Goal: Task Accomplishment & Management: Manage account settings

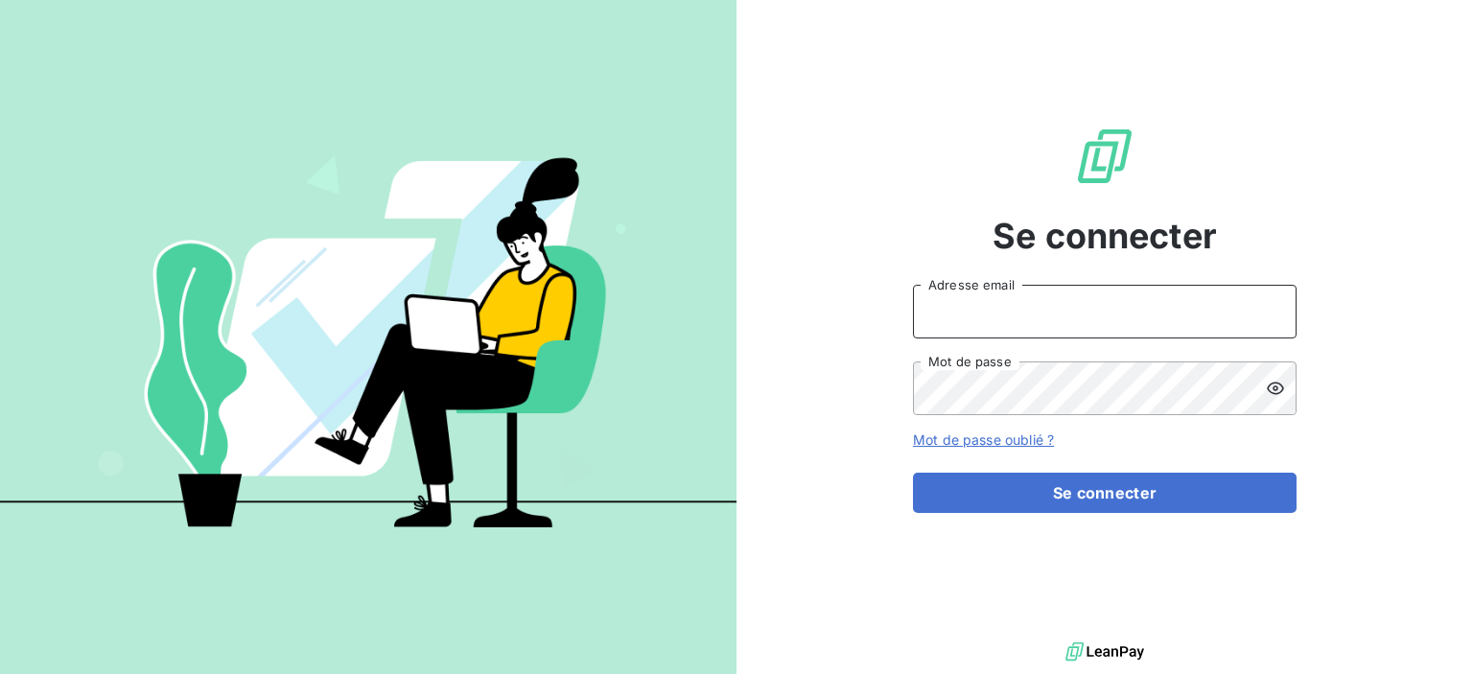
click at [980, 321] on input "Adresse email" at bounding box center [1105, 312] width 384 height 54
type input "[EMAIL_ADDRESS][DOMAIN_NAME]"
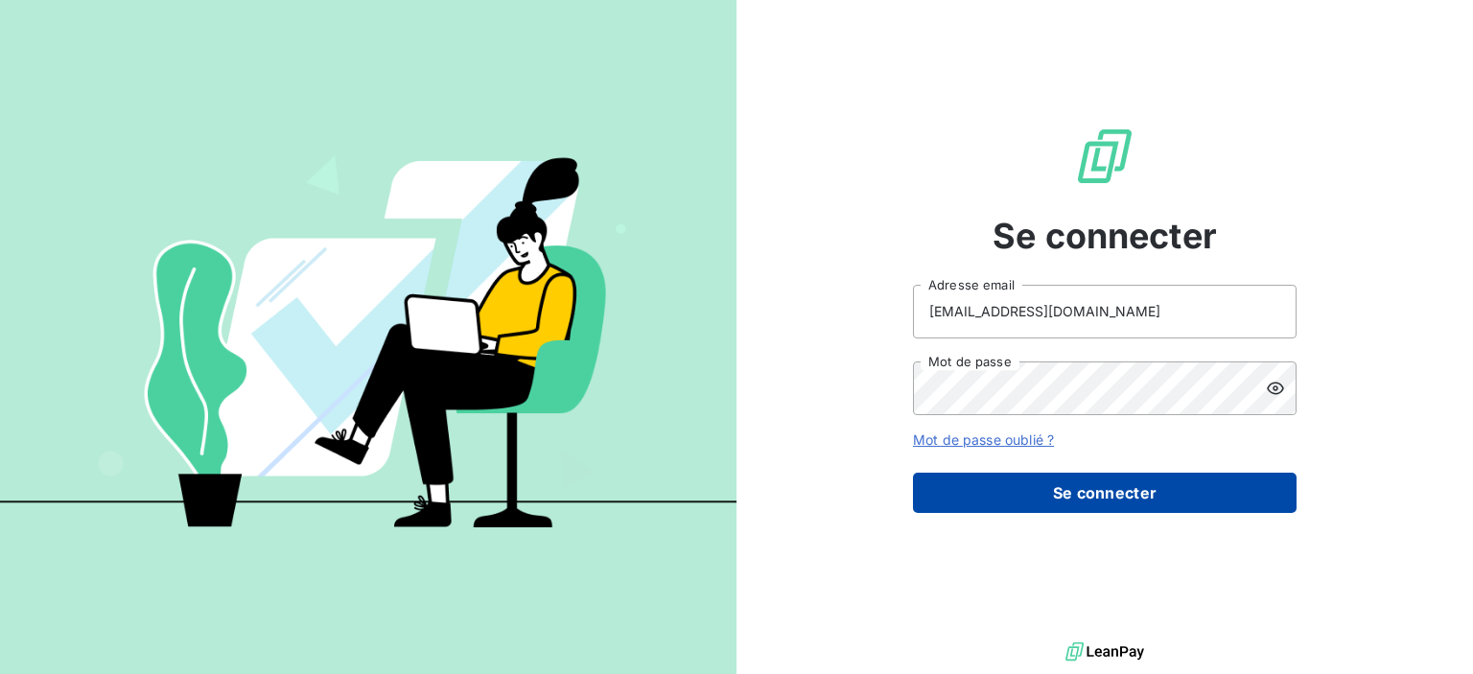
click at [1096, 499] on button "Se connecter" at bounding box center [1105, 493] width 384 height 40
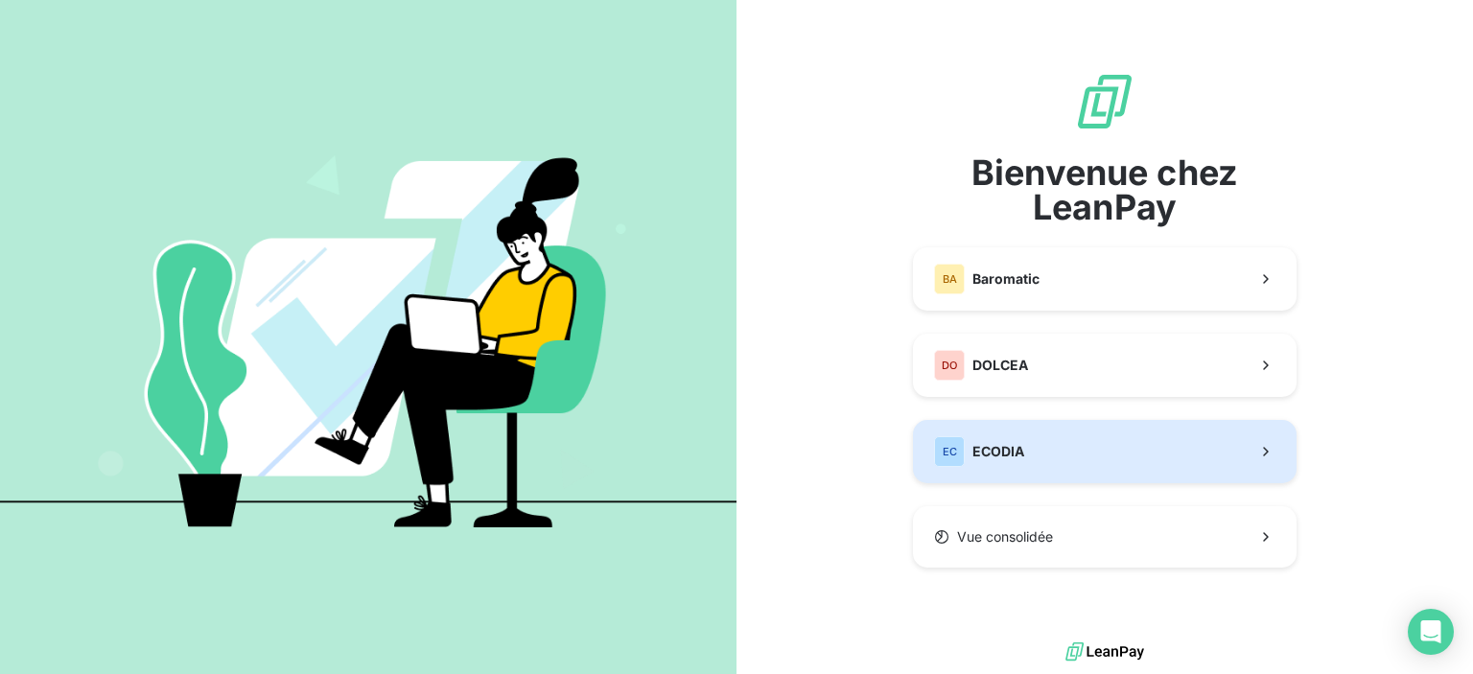
click at [999, 459] on span "ECODIA" at bounding box center [998, 451] width 52 height 19
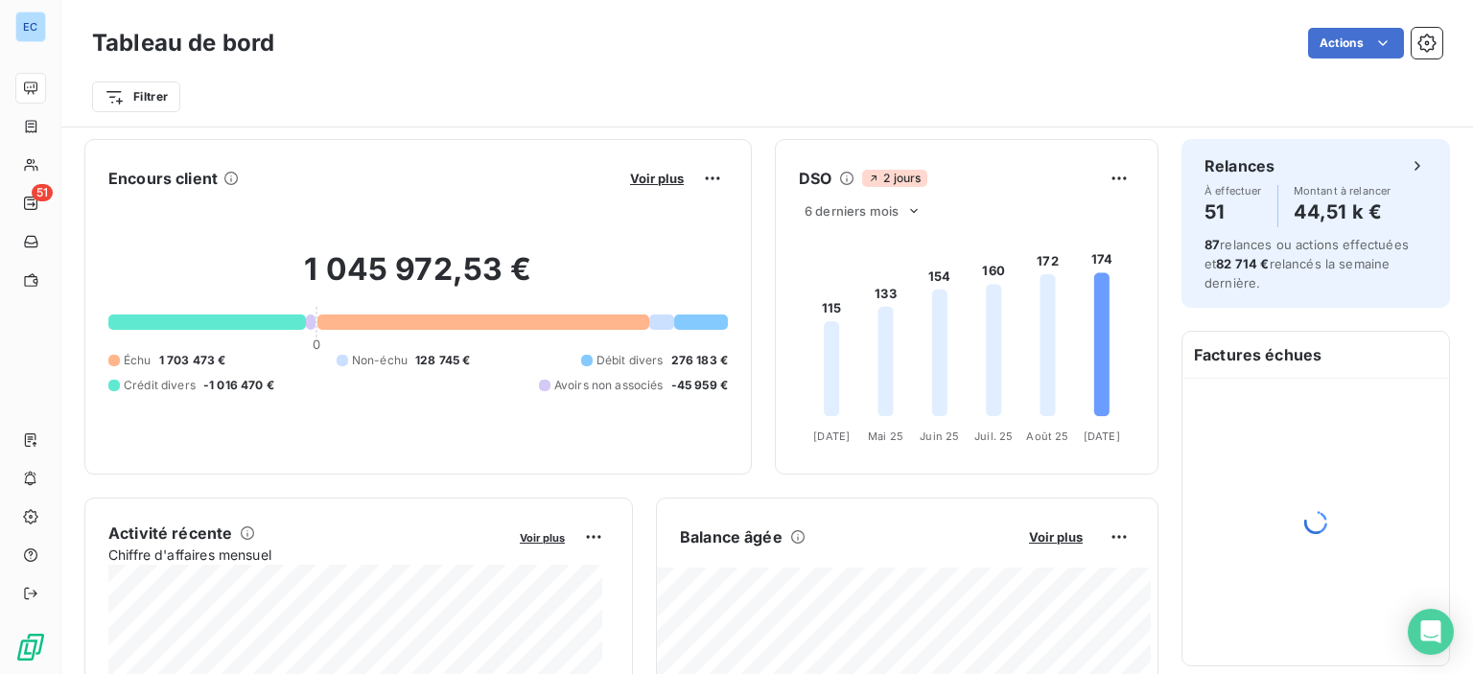
scroll to position [384, 0]
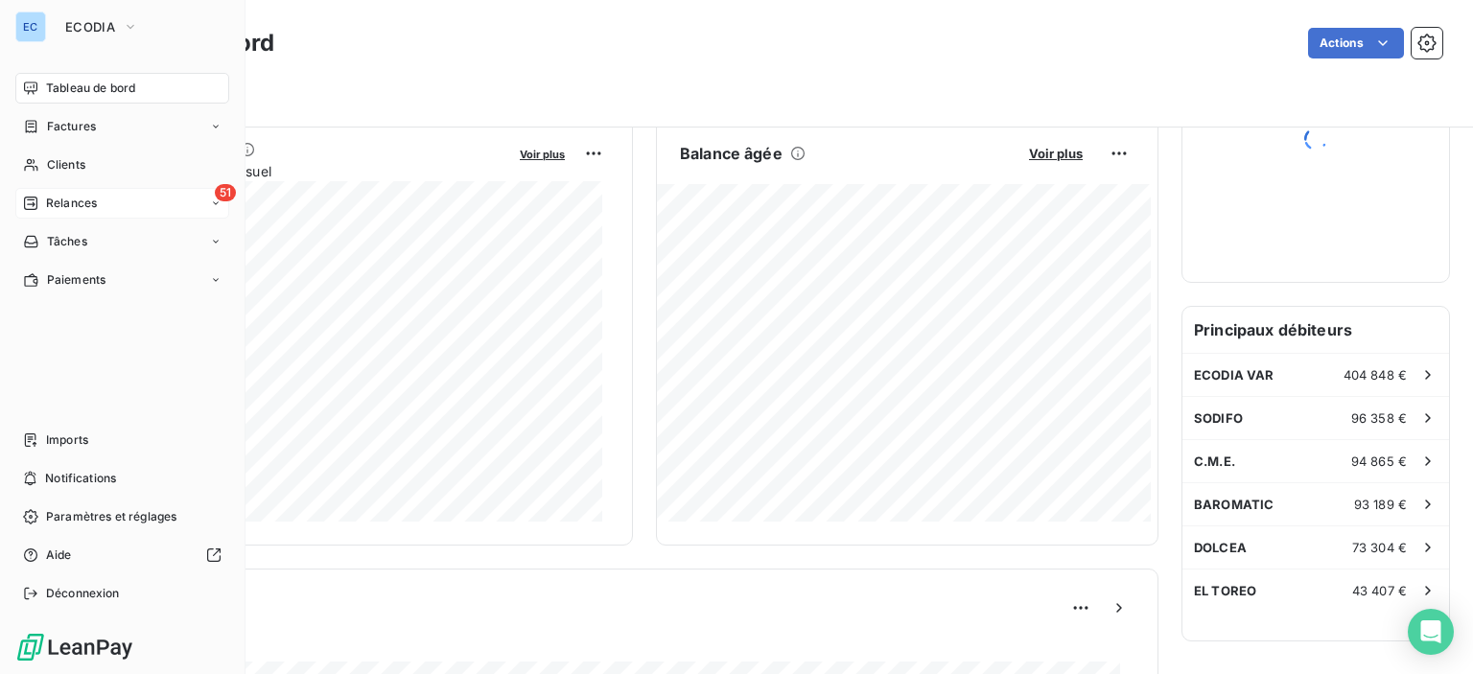
click at [226, 187] on span "51" at bounding box center [225, 192] width 21 height 17
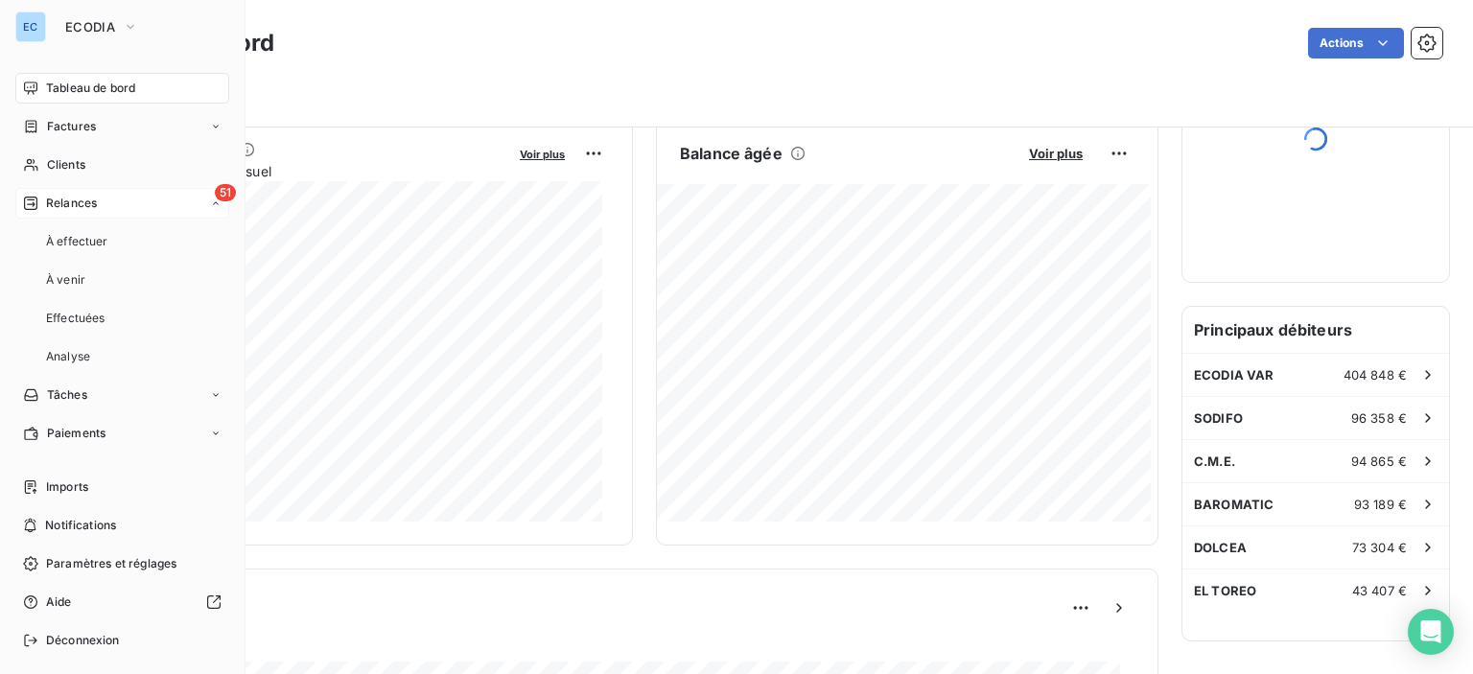
click at [215, 195] on span "51" at bounding box center [225, 192] width 21 height 17
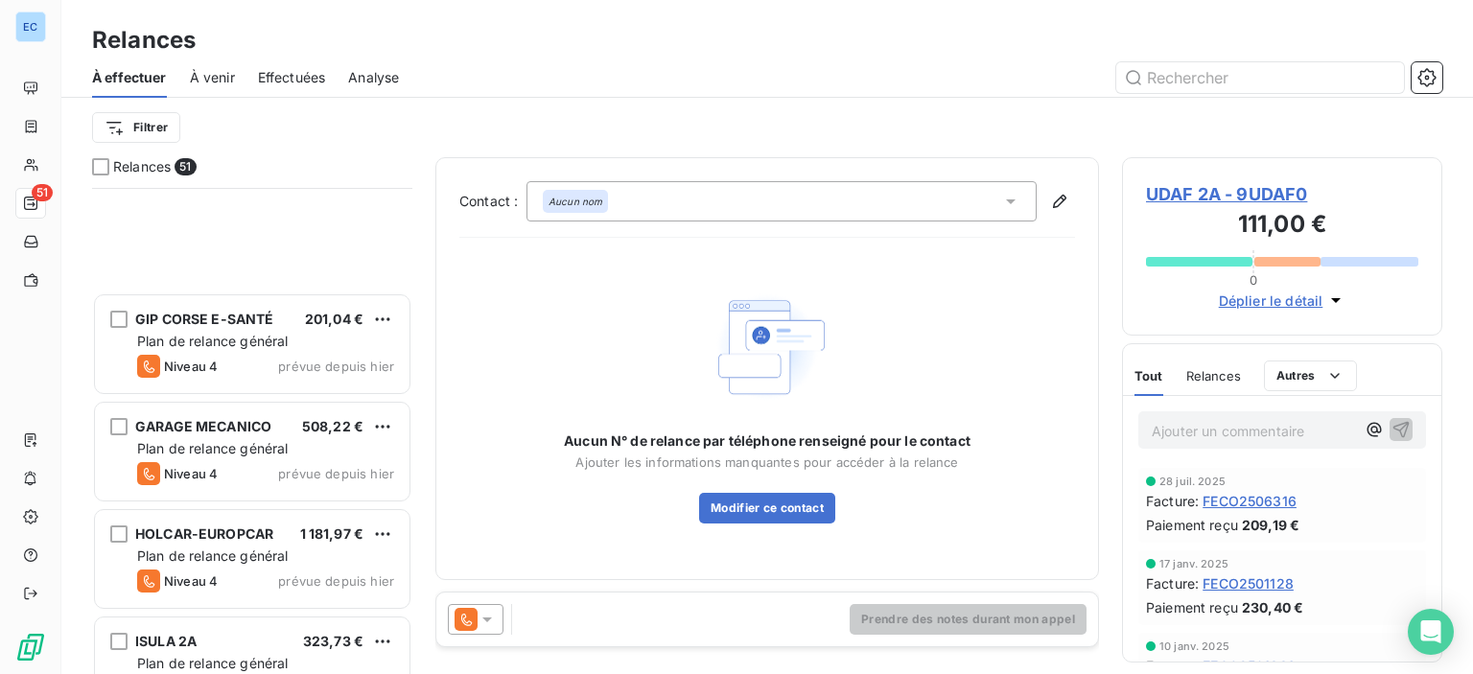
scroll to position [1439, 0]
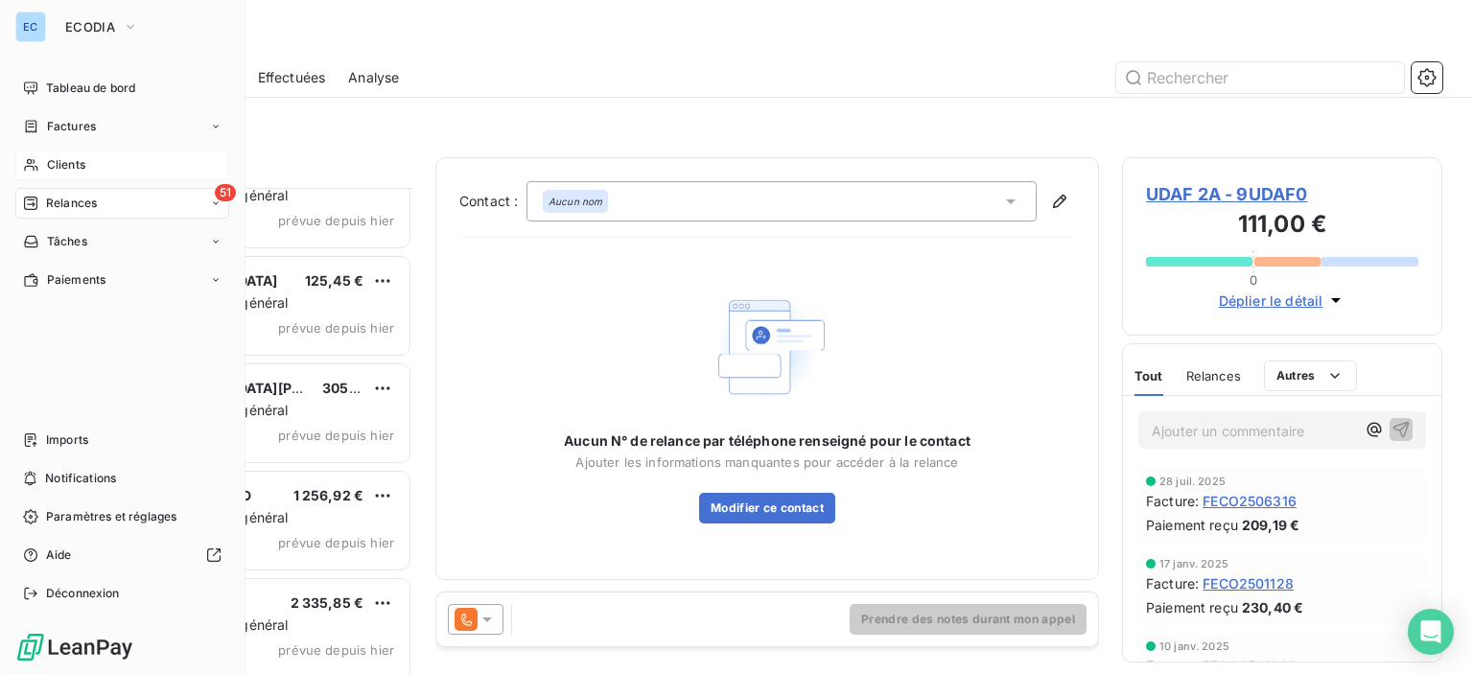
click at [64, 163] on span "Clients" at bounding box center [66, 164] width 38 height 17
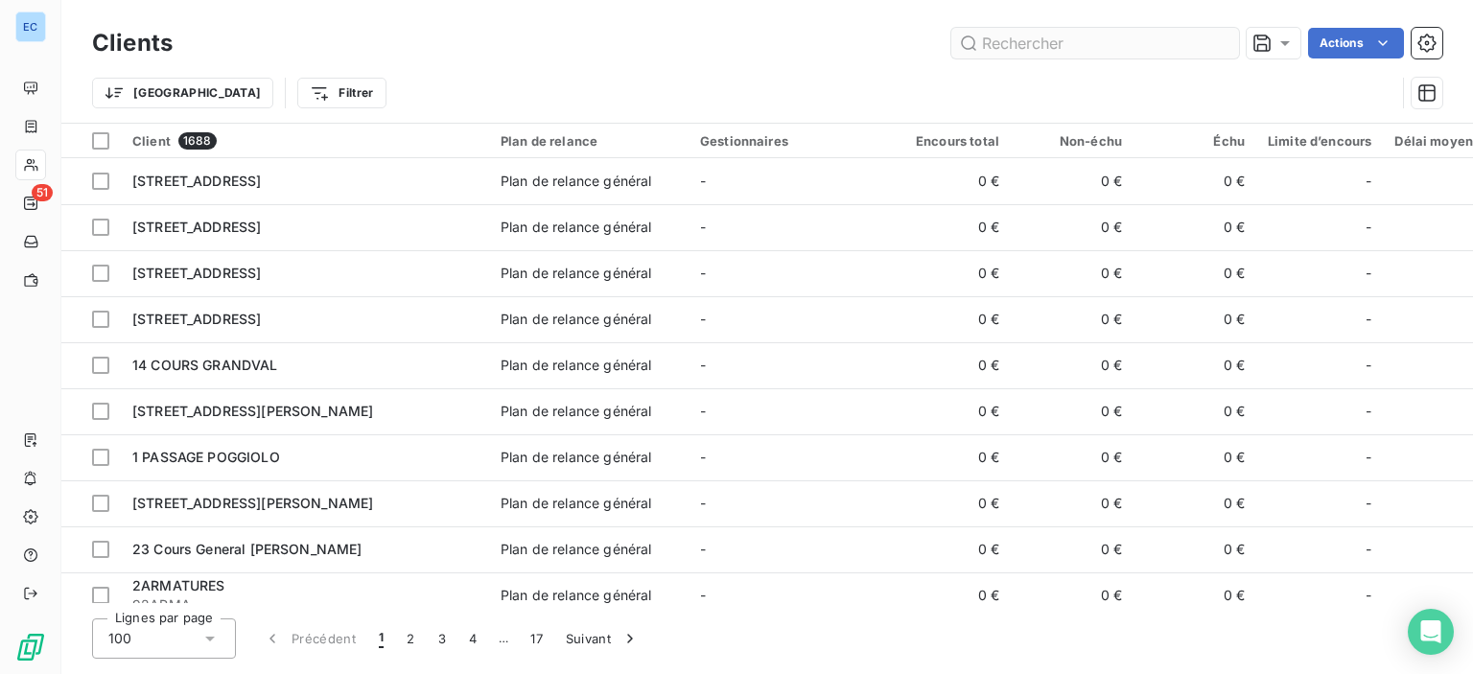
click at [985, 31] on input "text" at bounding box center [1095, 43] width 288 height 31
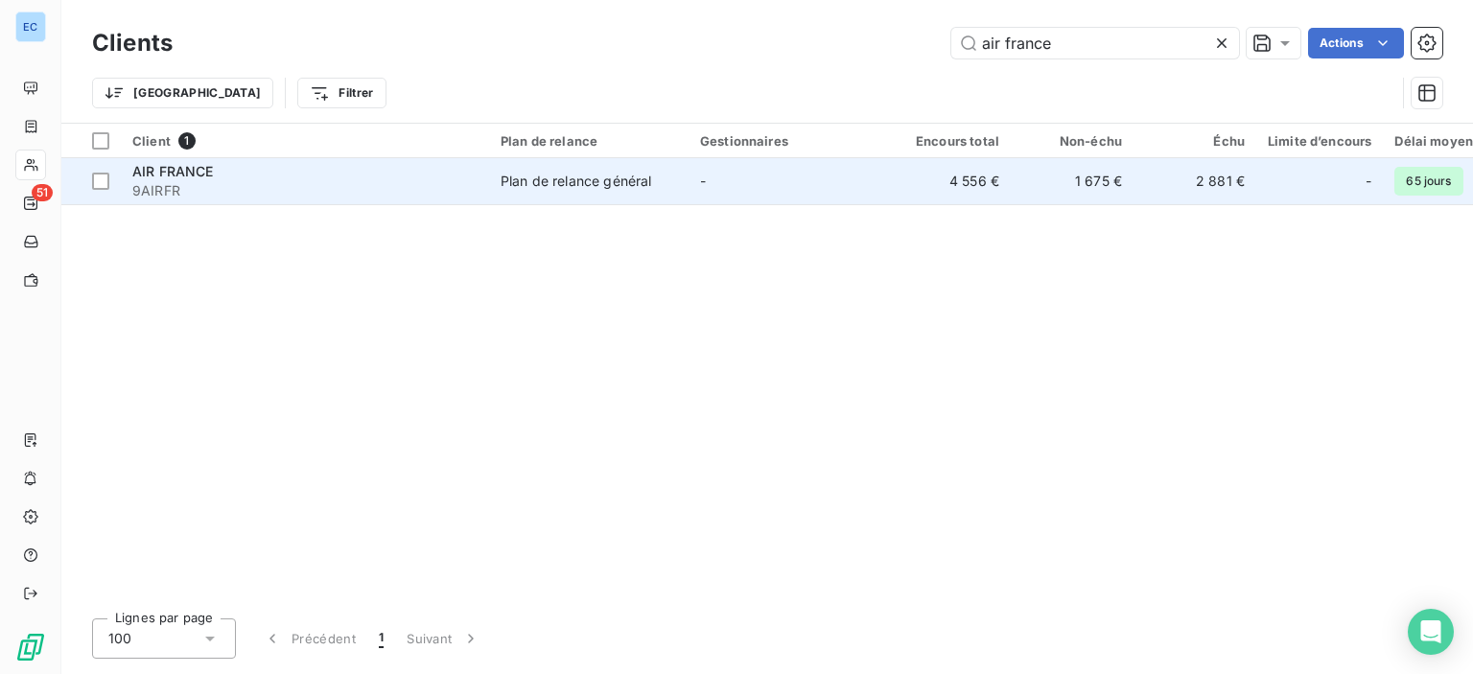
type input "air france"
click at [597, 180] on div "Plan de relance général" at bounding box center [576, 181] width 151 height 19
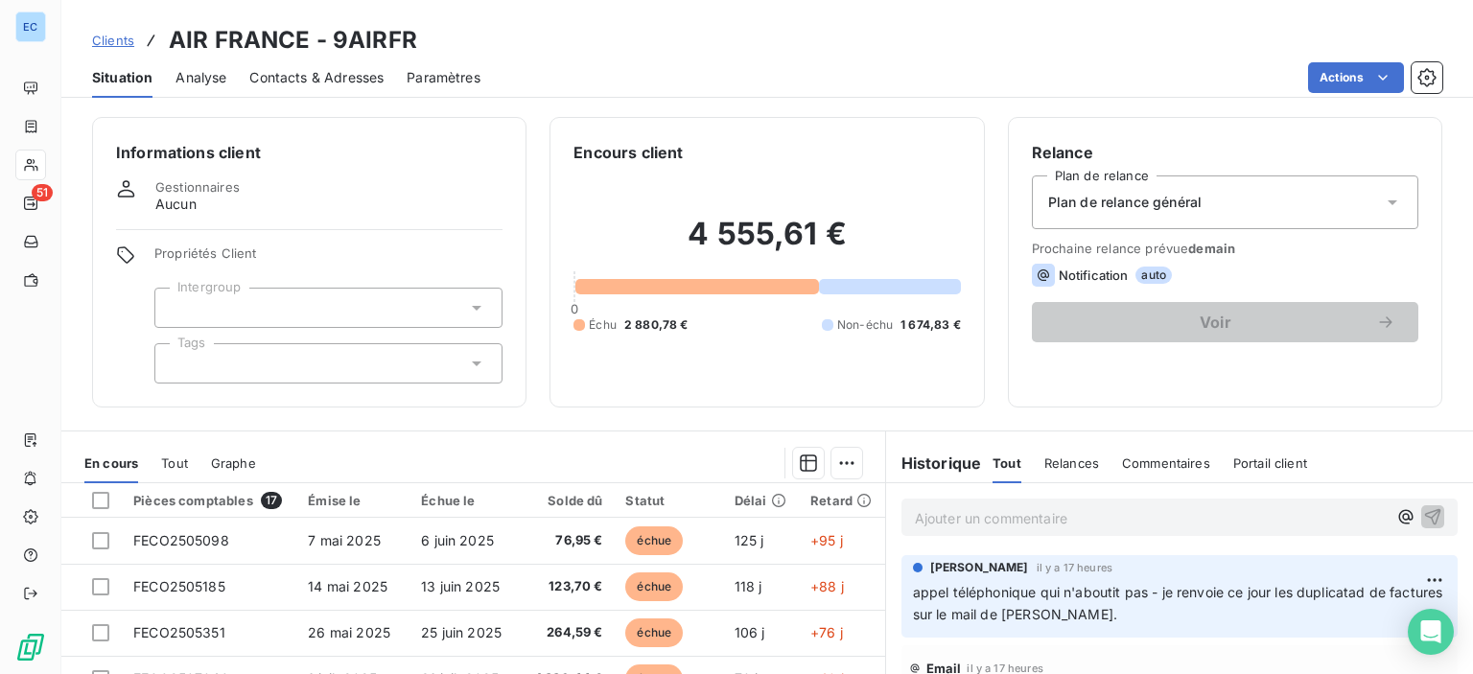
click at [294, 80] on span "Contacts & Adresses" at bounding box center [316, 77] width 134 height 19
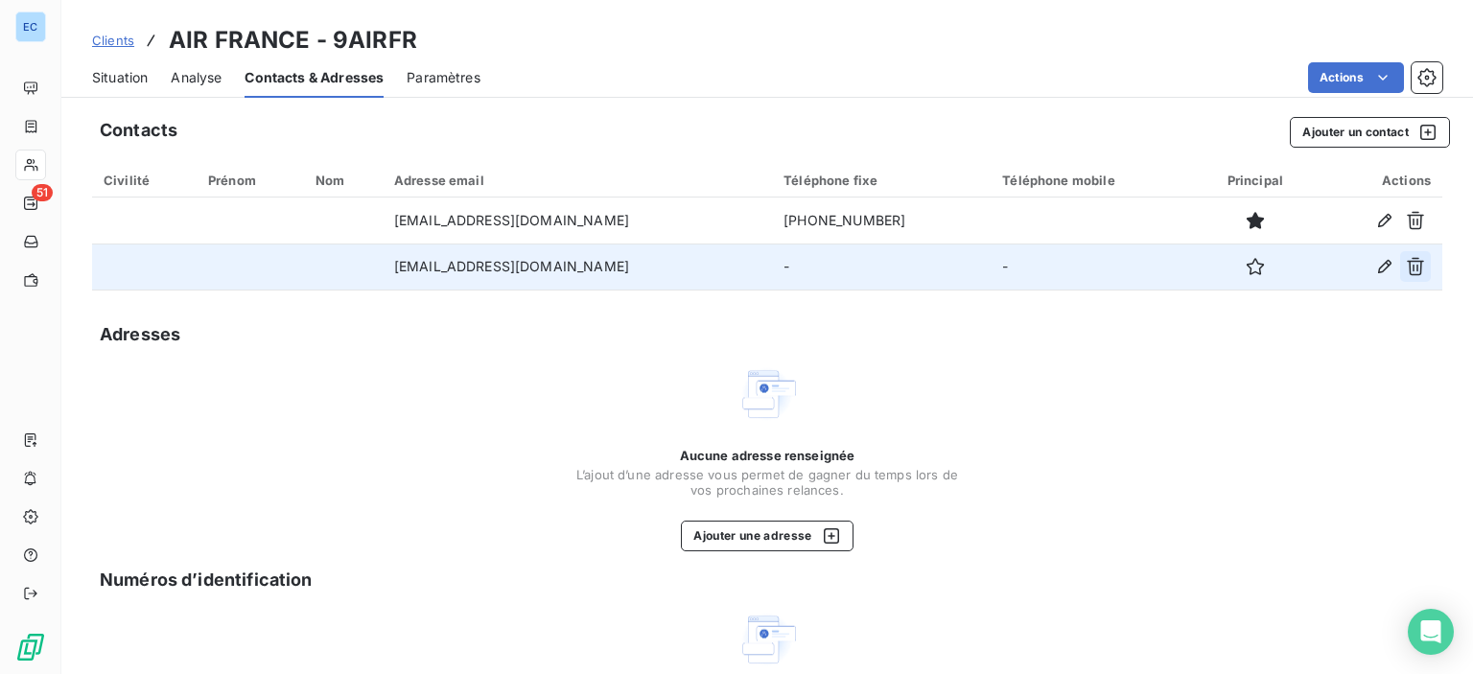
click at [1406, 264] on icon "button" at bounding box center [1415, 266] width 19 height 19
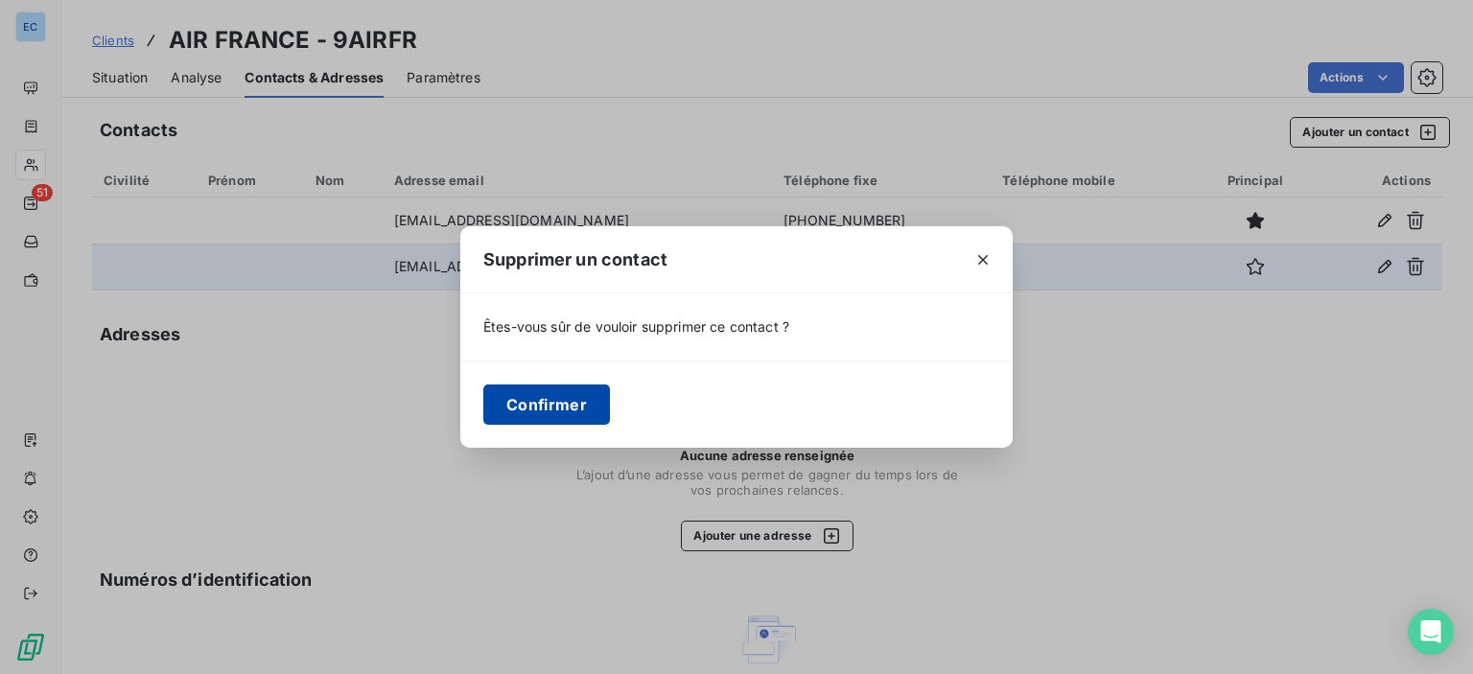
click at [544, 414] on button "Confirmer" at bounding box center [546, 405] width 127 height 40
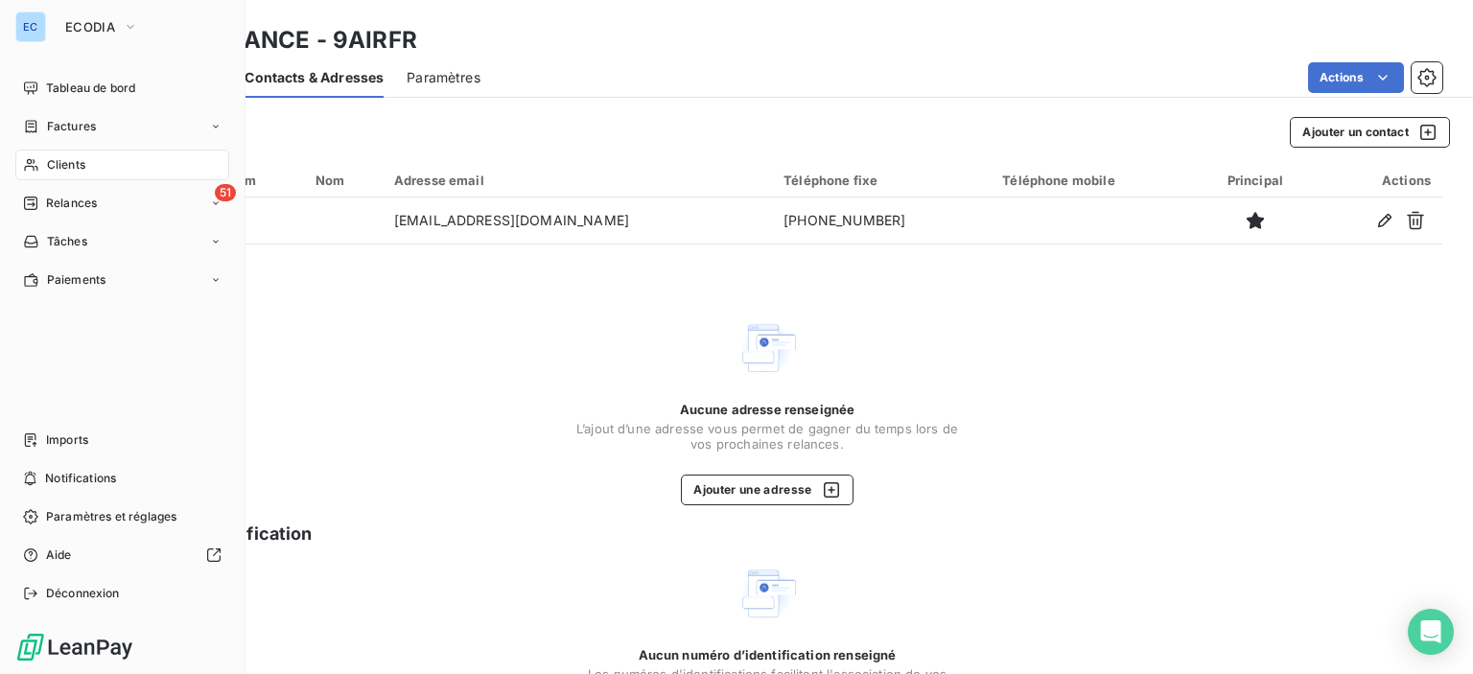
click at [44, 167] on div "Clients" at bounding box center [122, 165] width 214 height 31
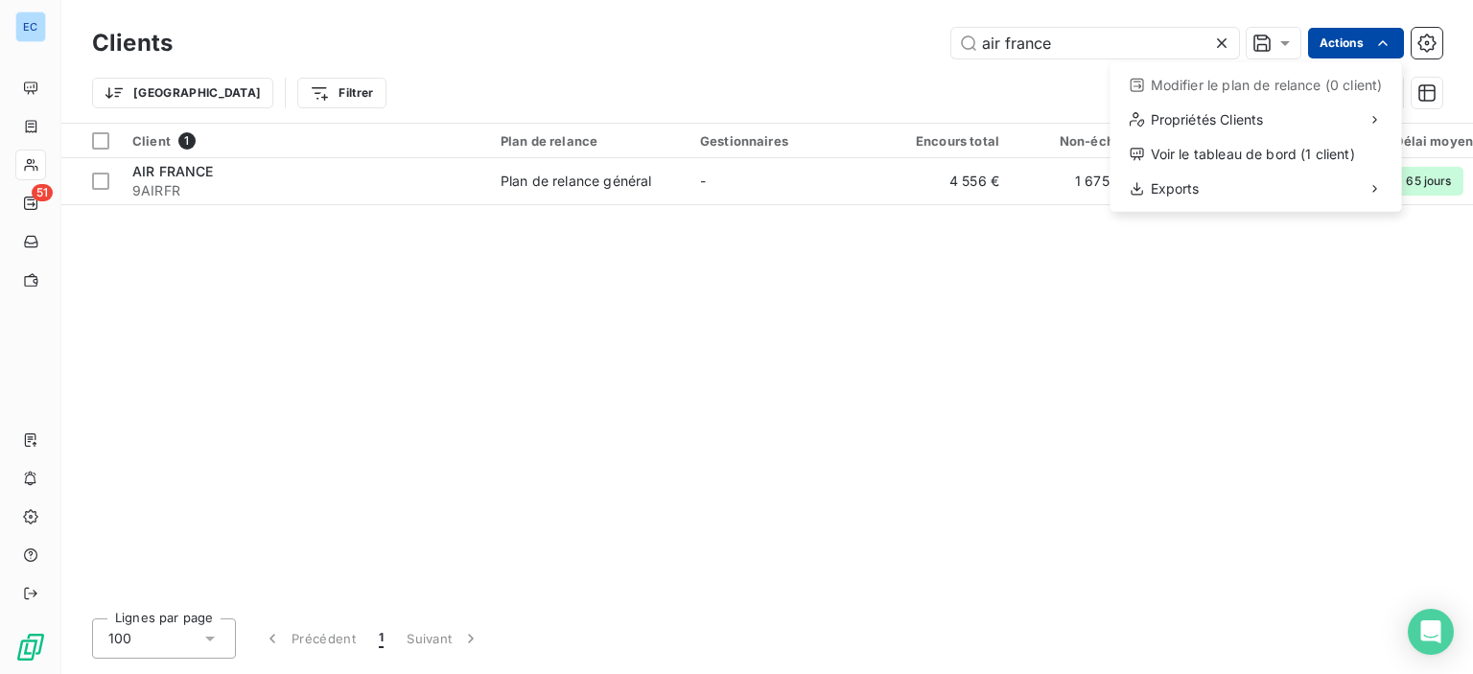
click at [1331, 42] on html "EC 51 Clients air france Actions Modifier le plan de relance (0 client) Proprié…" at bounding box center [736, 337] width 1473 height 674
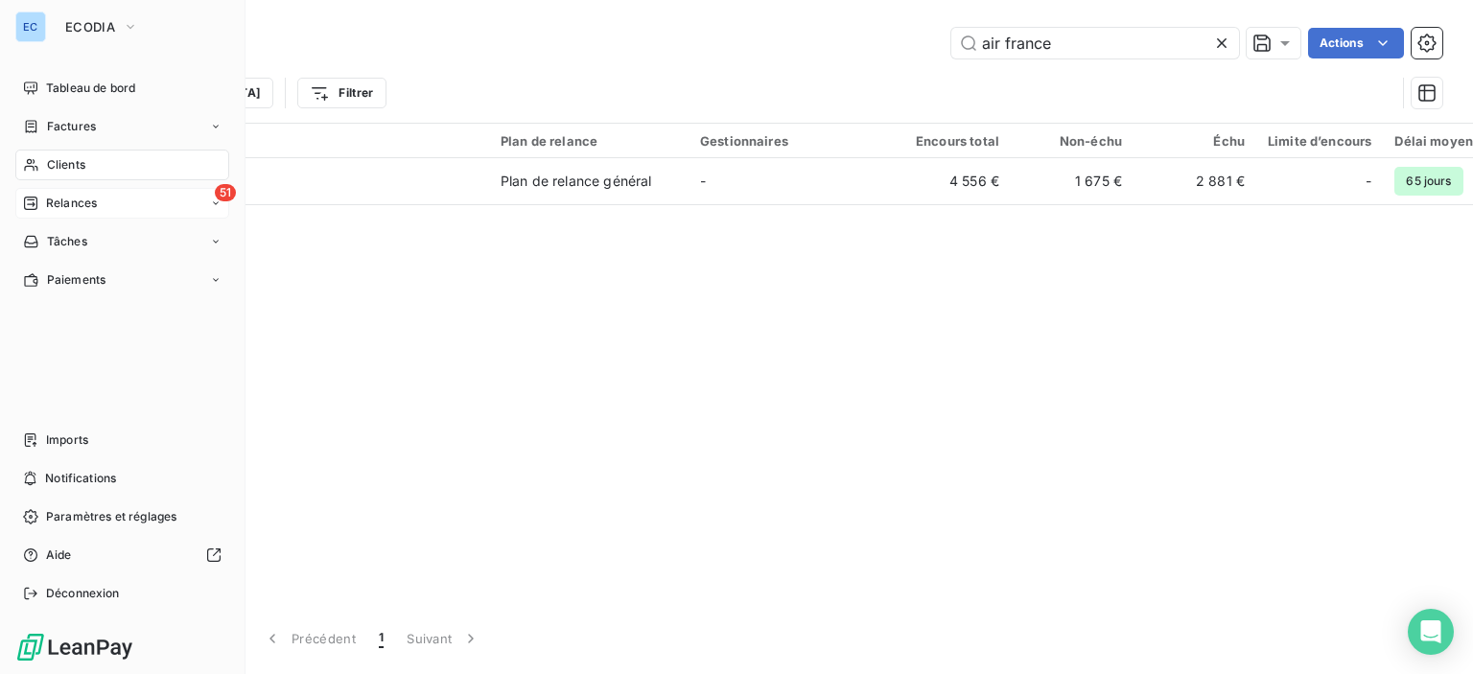
click at [222, 198] on span "51" at bounding box center [225, 192] width 21 height 17
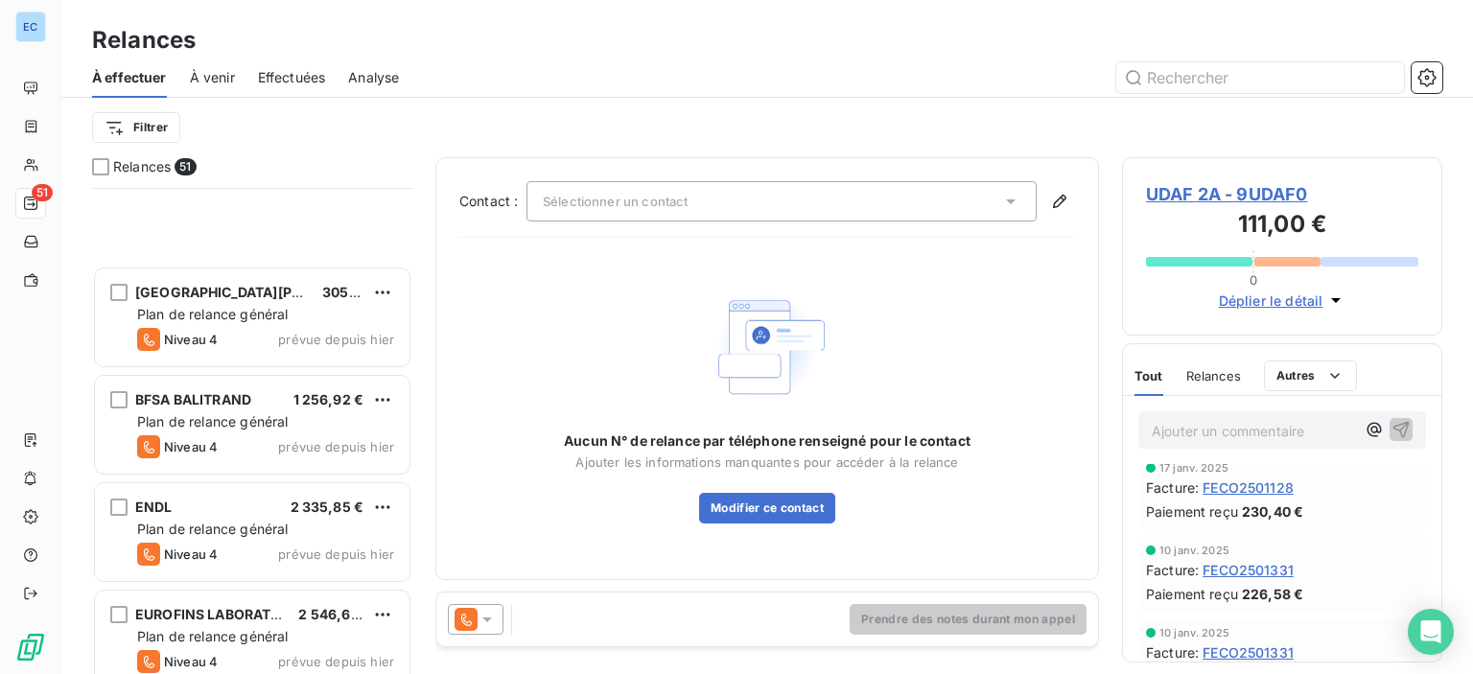
scroll to position [1822, 0]
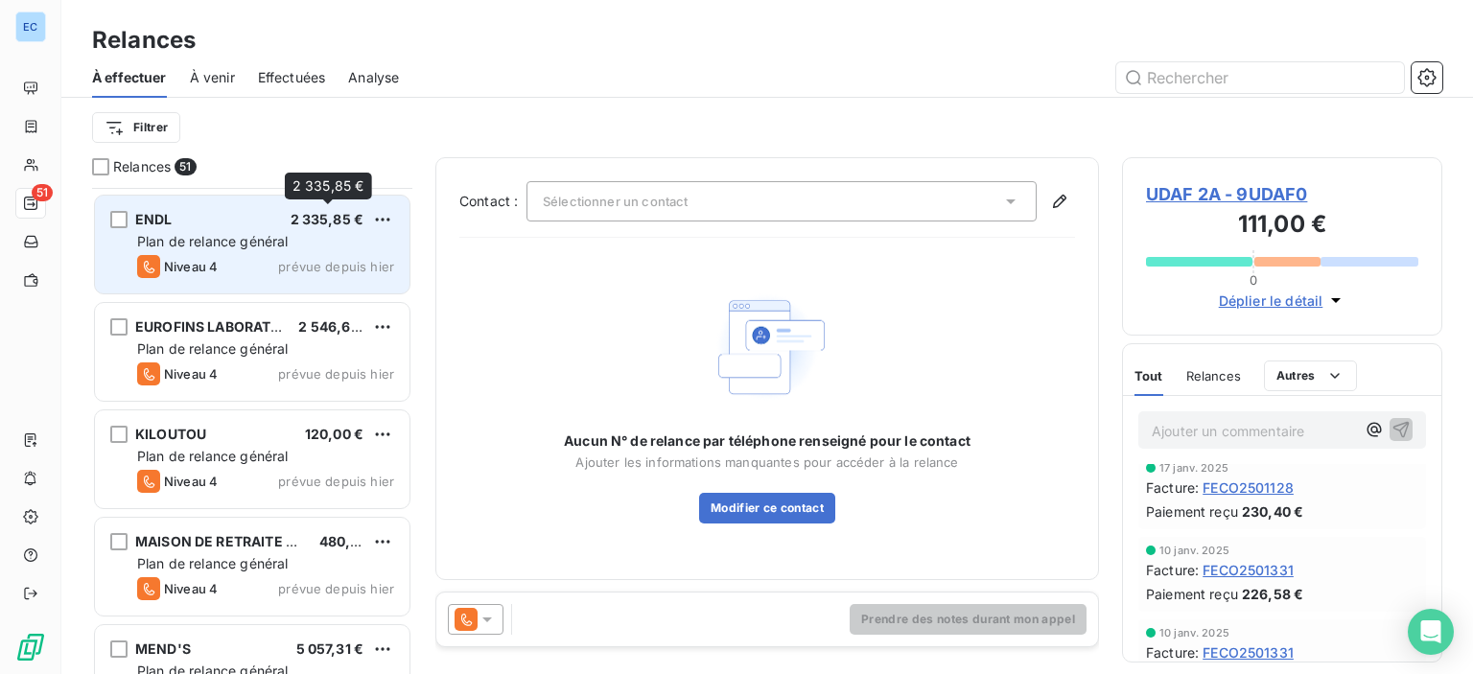
click at [311, 221] on span "2 335,85 €" at bounding box center [328, 219] width 74 height 16
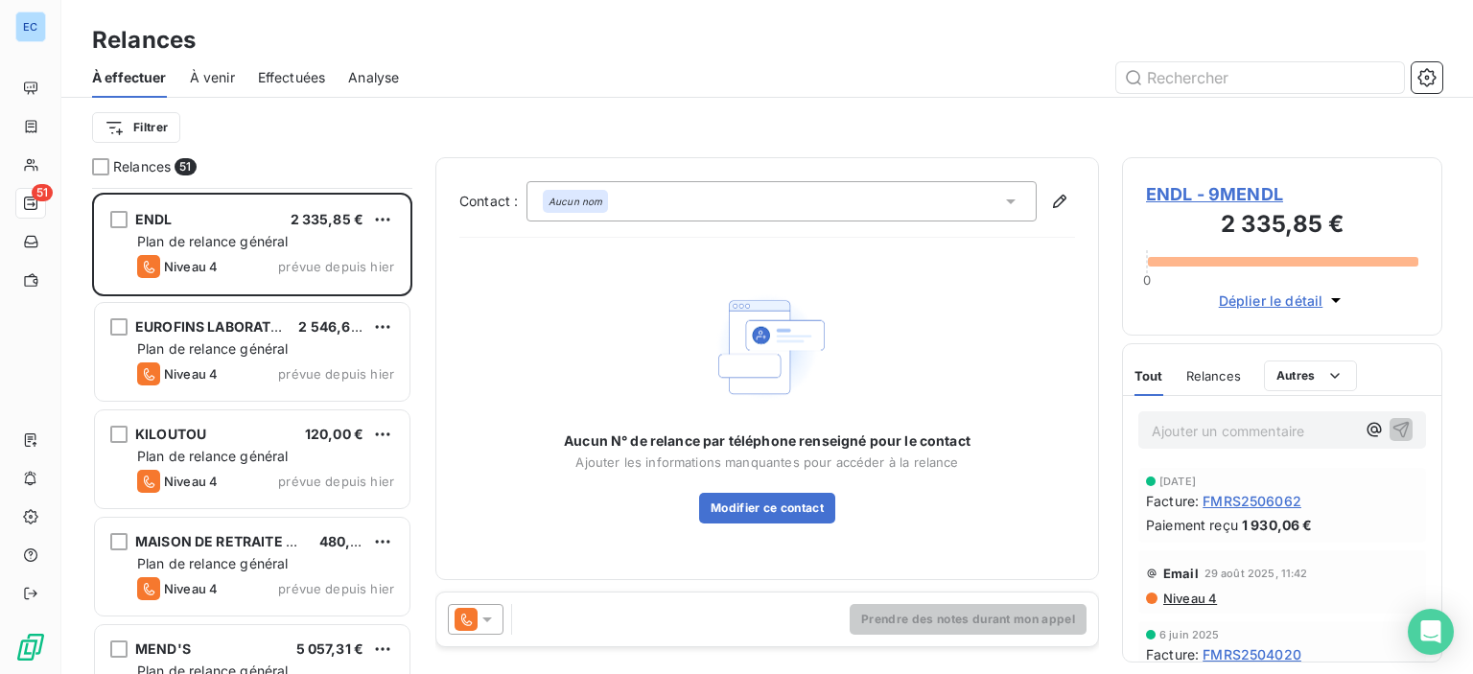
click at [1237, 188] on span "ENDL - 9MENDL" at bounding box center [1282, 194] width 272 height 26
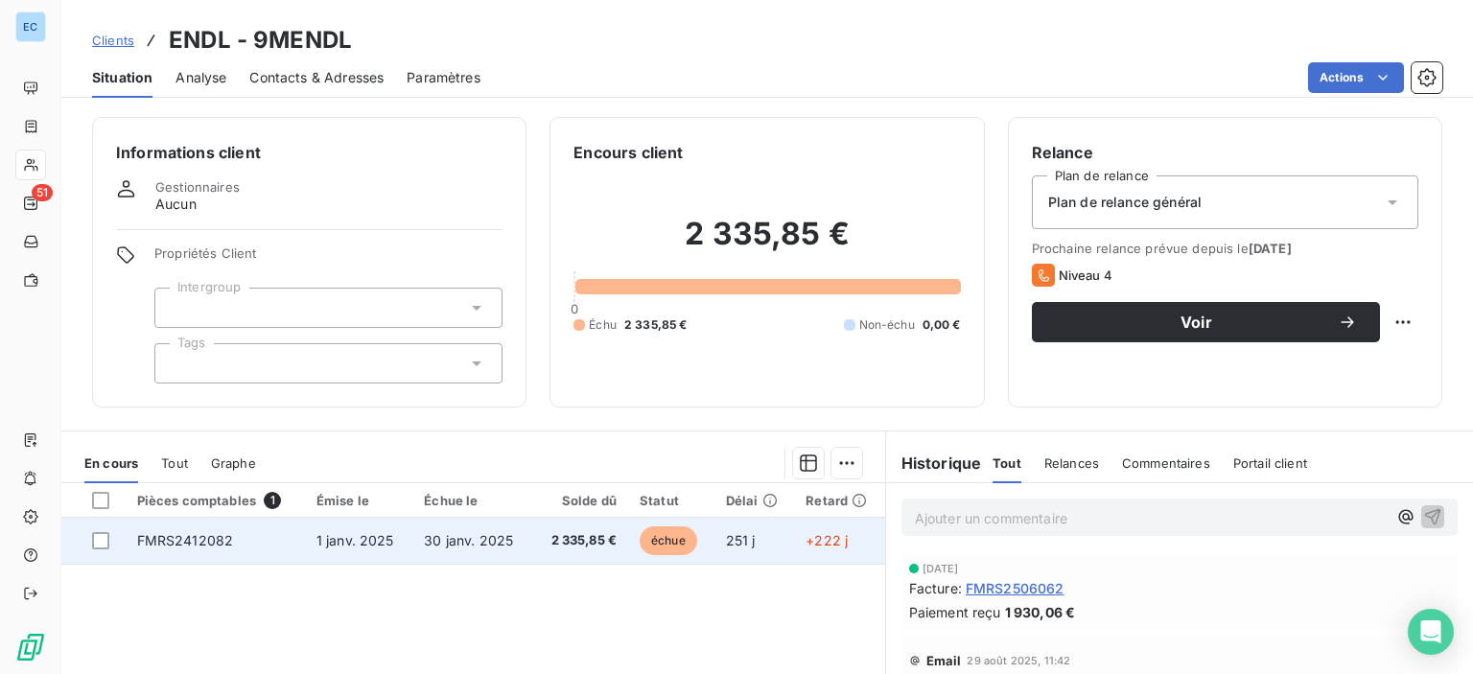
scroll to position [192, 0]
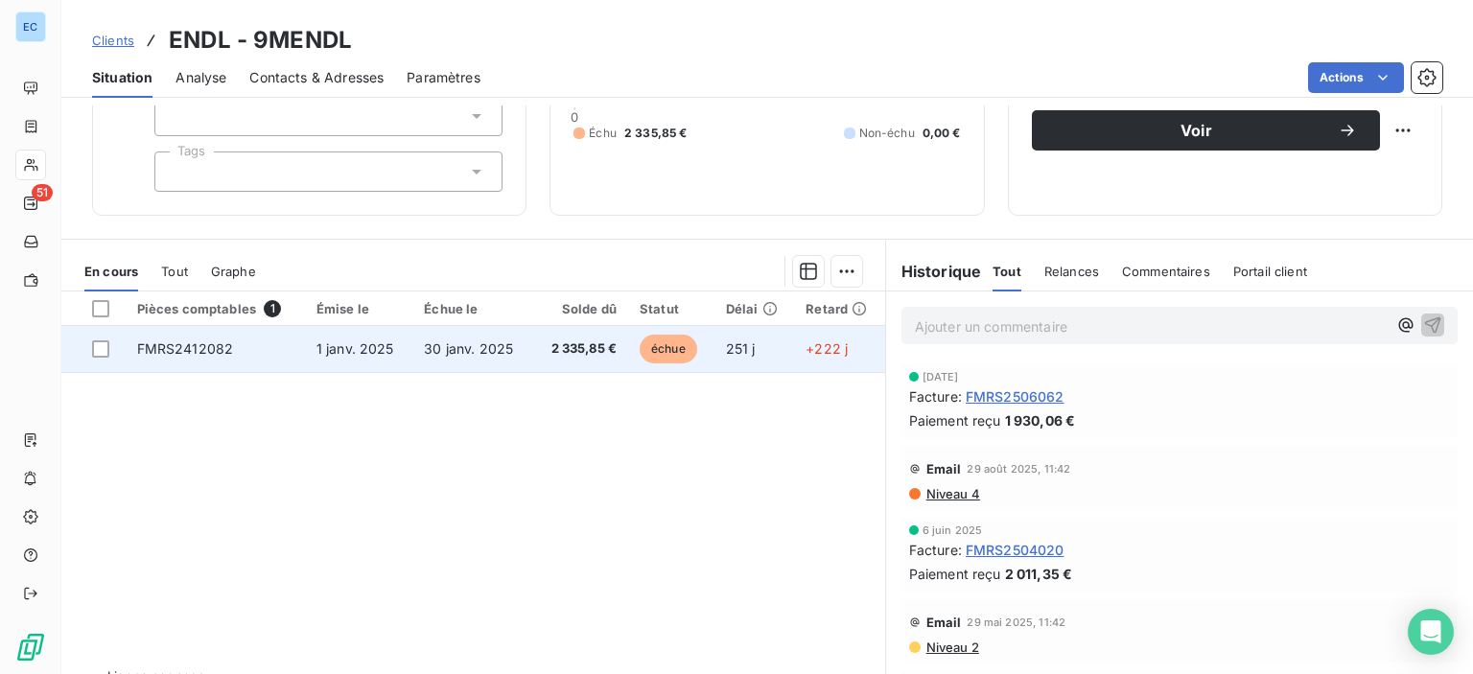
click at [548, 354] on span "2 335,85 €" at bounding box center [581, 349] width 72 height 19
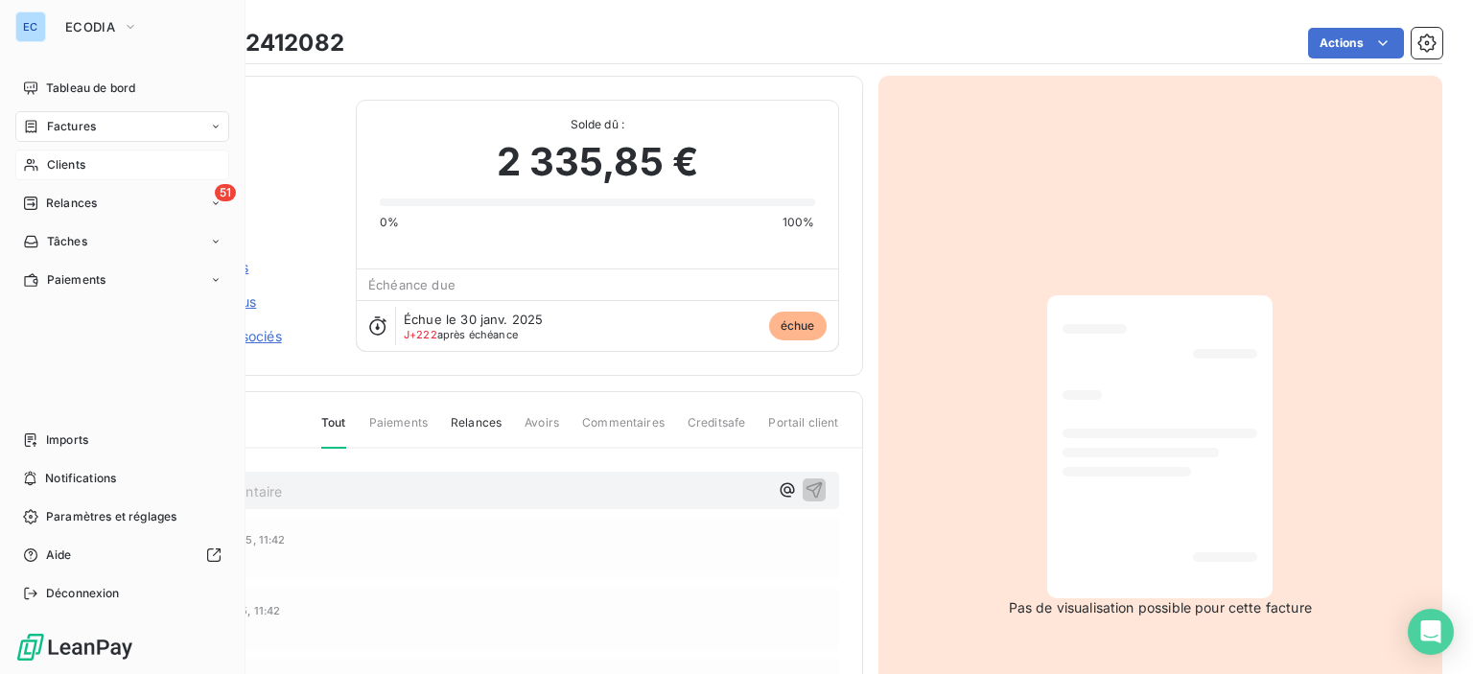
click at [81, 160] on span "Clients" at bounding box center [66, 164] width 38 height 17
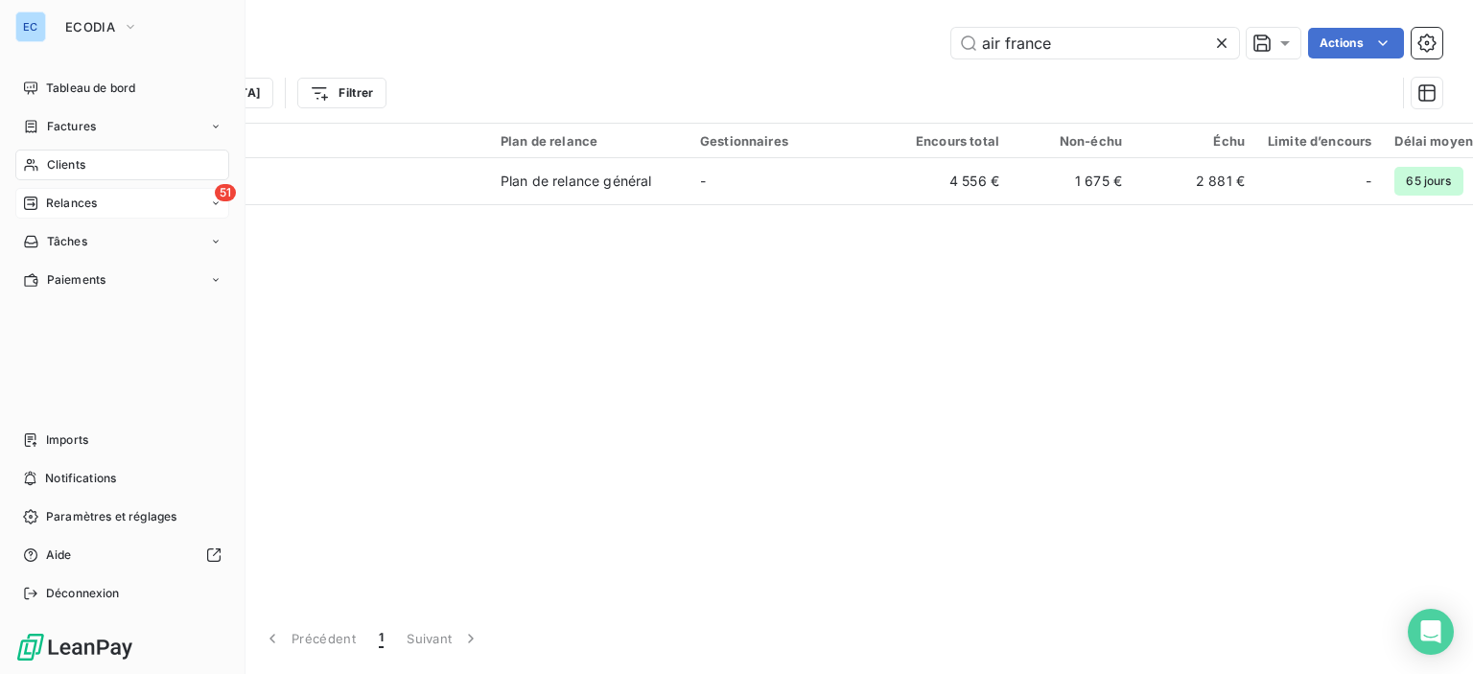
click at [230, 192] on span "51" at bounding box center [225, 192] width 21 height 17
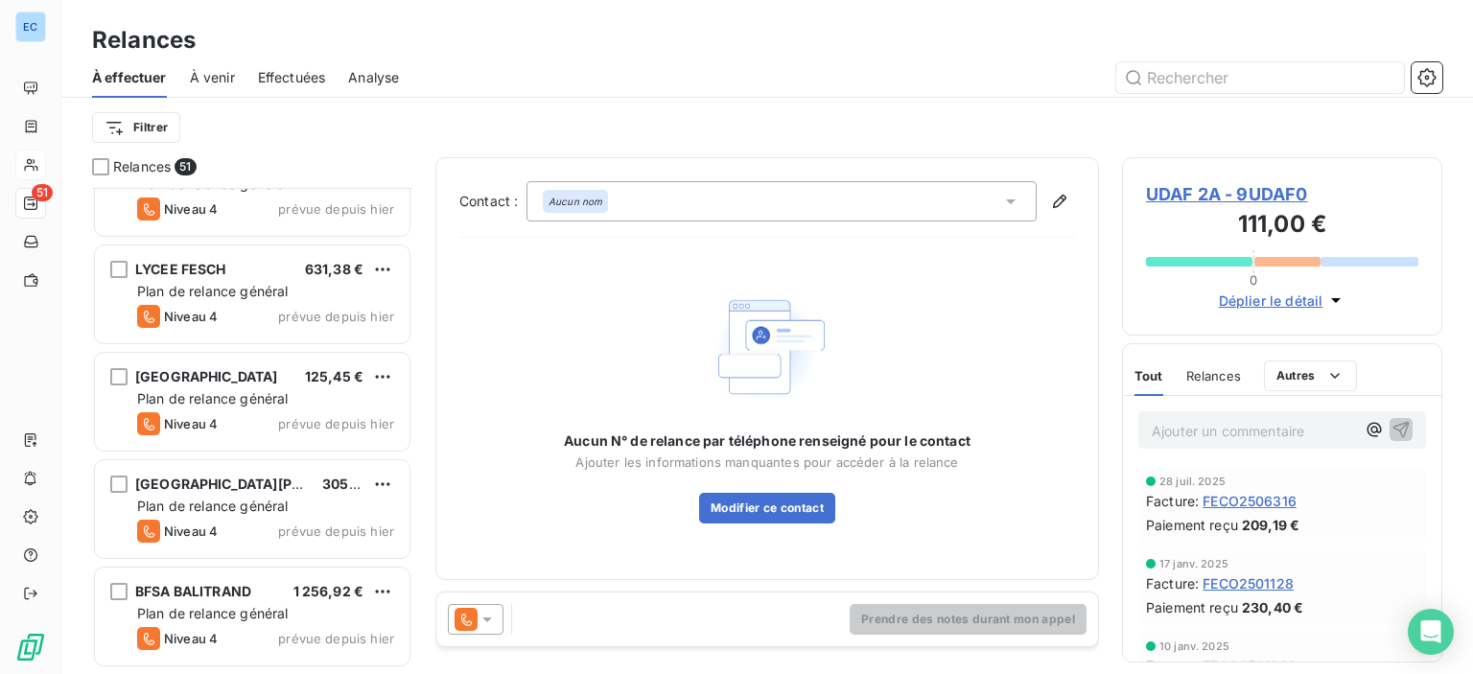
scroll to position [1918, 0]
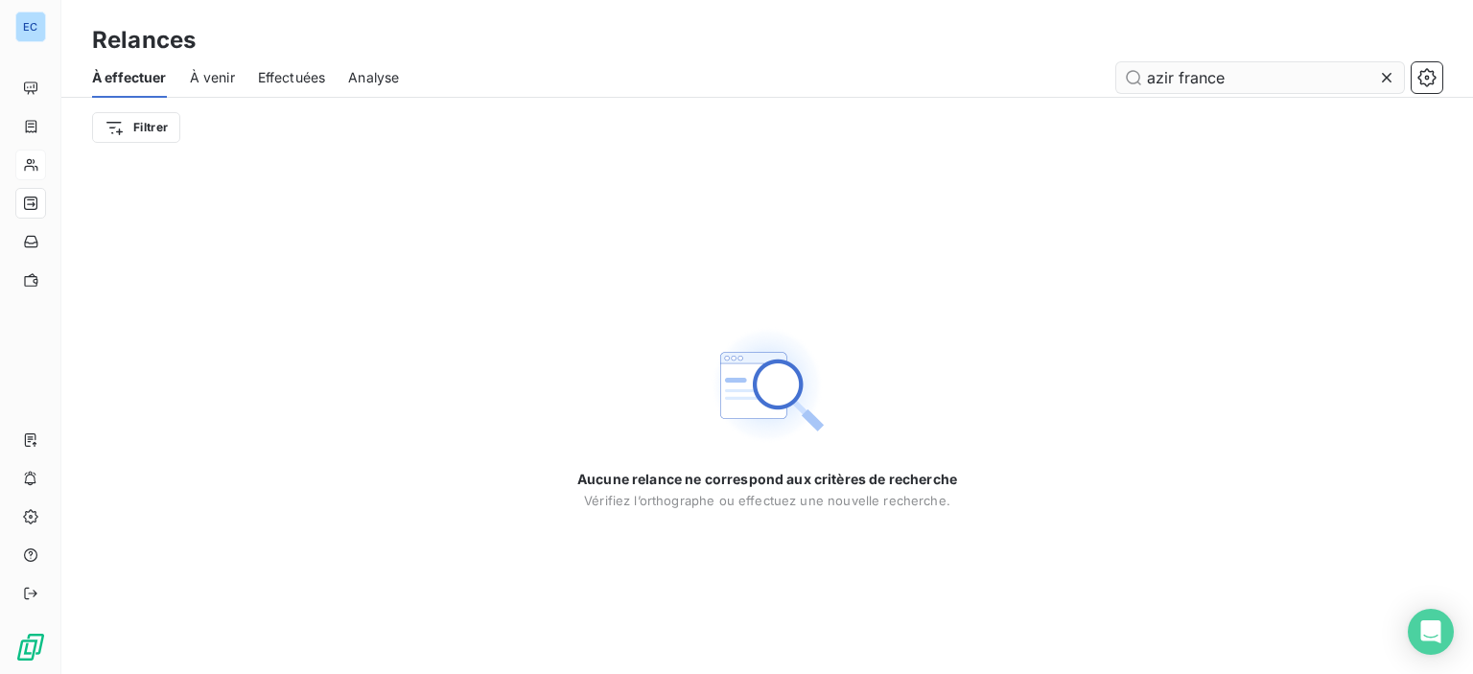
click at [1182, 72] on input "azir france" at bounding box center [1260, 77] width 288 height 31
click at [1170, 84] on input "azir france" at bounding box center [1260, 77] width 288 height 31
type input "air france"
click at [1358, 164] on div "Aucune relance ne correspond aux critères de recherche [PERSON_NAME] l’orthogra…" at bounding box center [767, 415] width 1412 height 517
click at [300, 192] on div "Aucune relance ne correspond aux critères de recherche [PERSON_NAME] l’orthogra…" at bounding box center [767, 415] width 1412 height 517
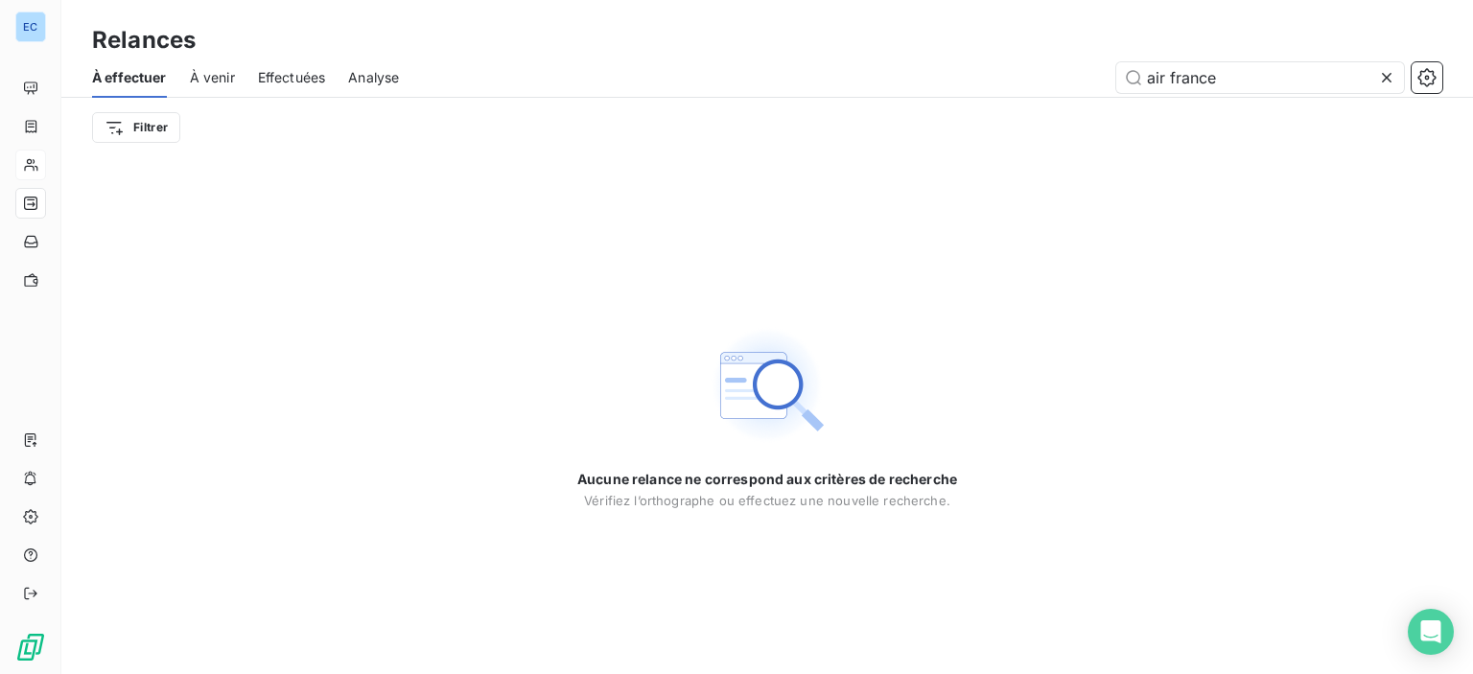
click at [146, 83] on span "À effectuer" at bounding box center [129, 77] width 75 height 19
click at [307, 83] on span "Effectuées" at bounding box center [292, 77] width 68 height 19
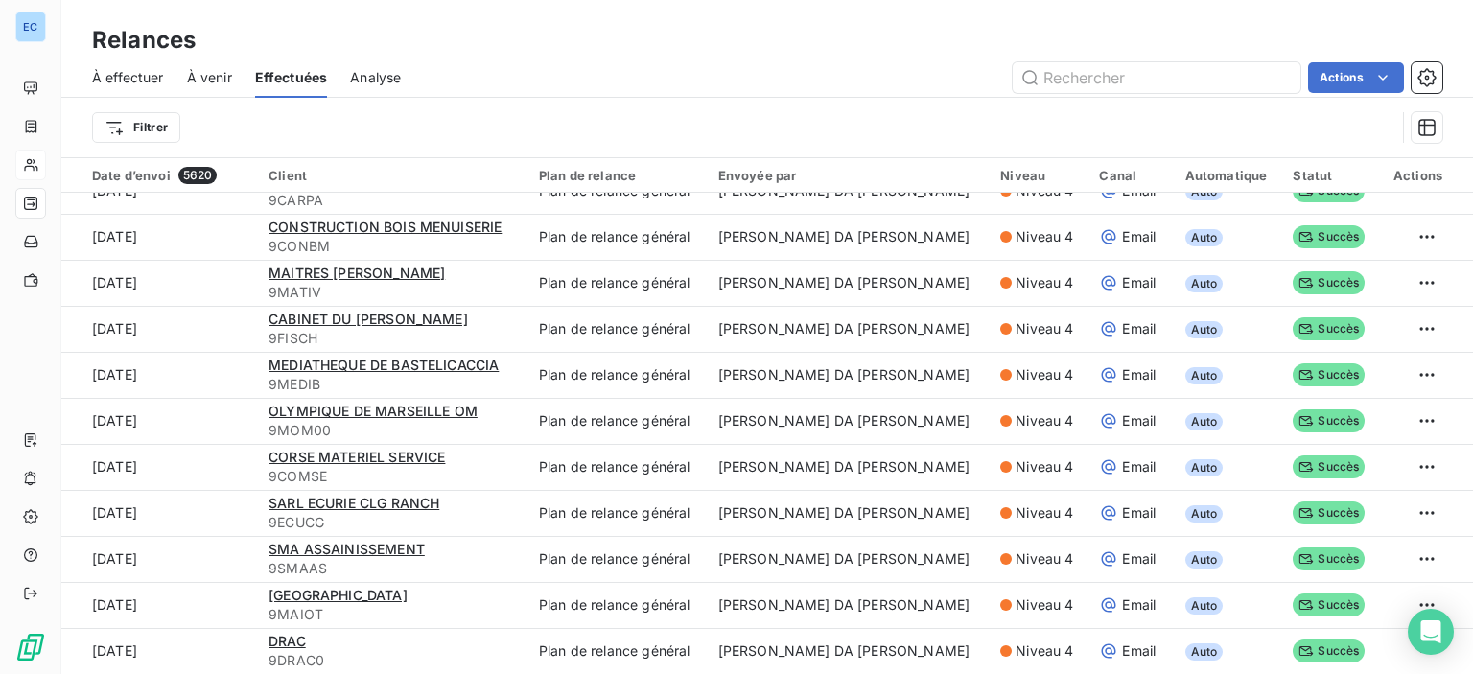
scroll to position [65, 0]
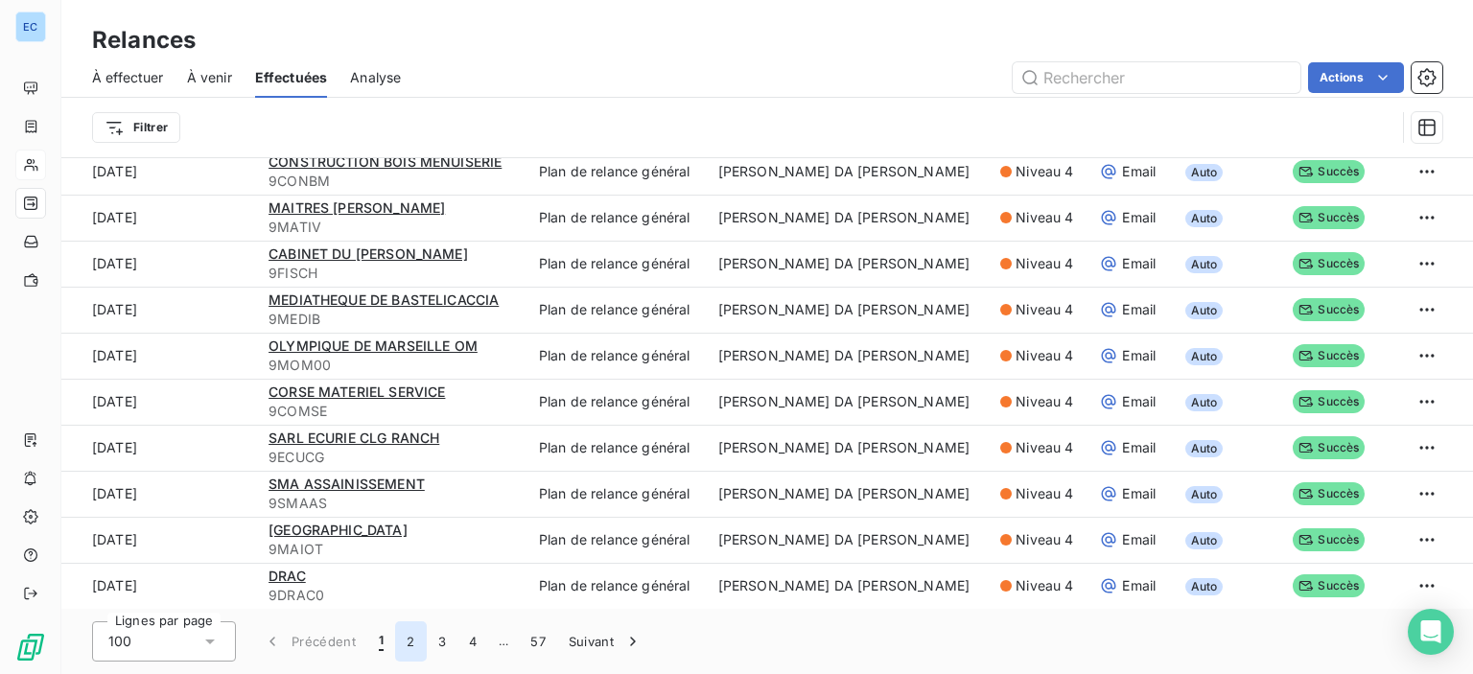
click at [405, 643] on button "2" at bounding box center [410, 641] width 31 height 40
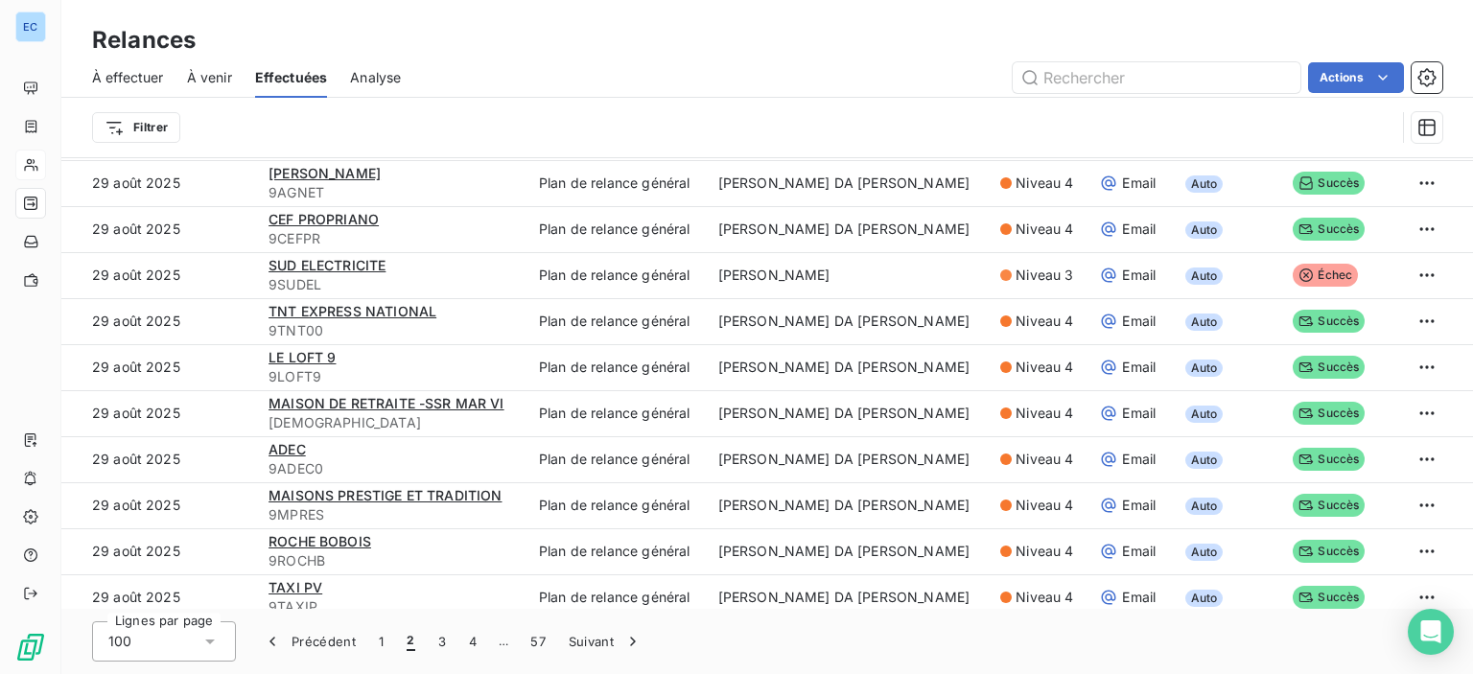
scroll to position [4122, 0]
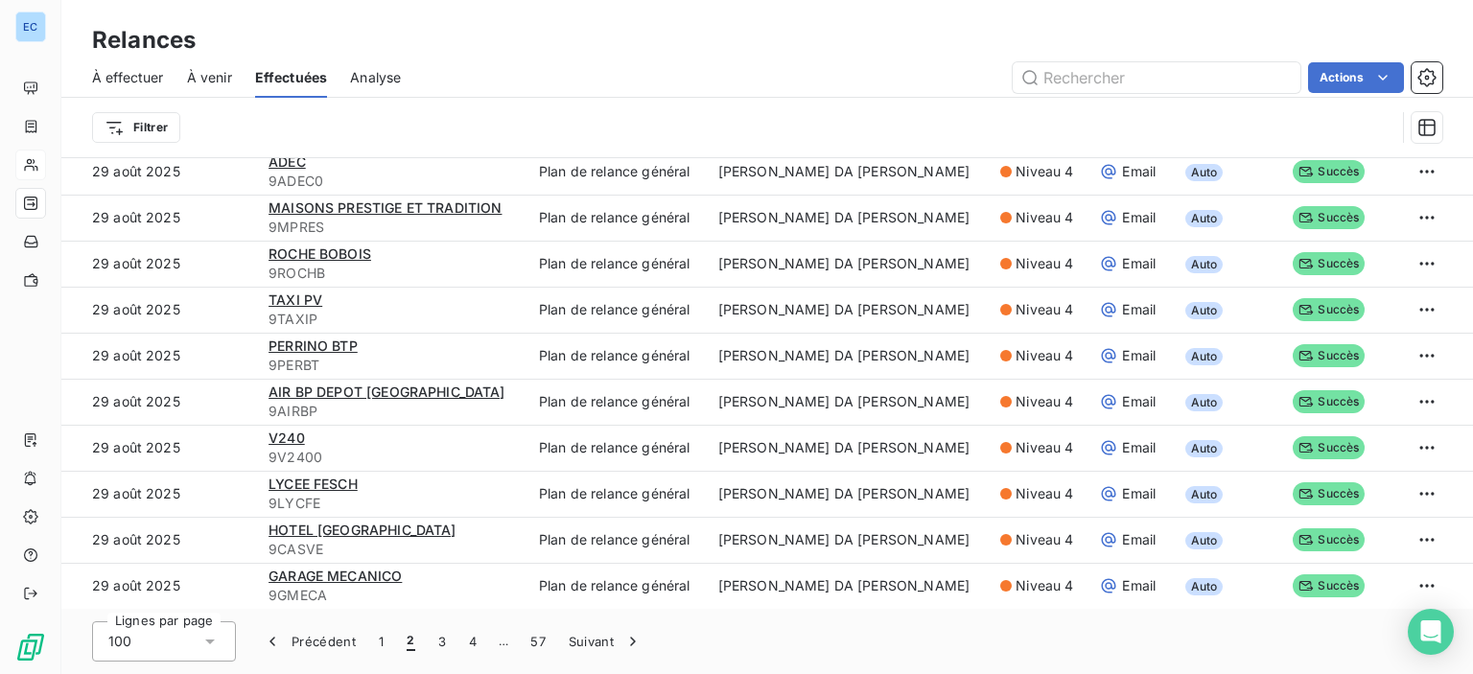
click at [221, 83] on span "À venir" at bounding box center [209, 77] width 45 height 19
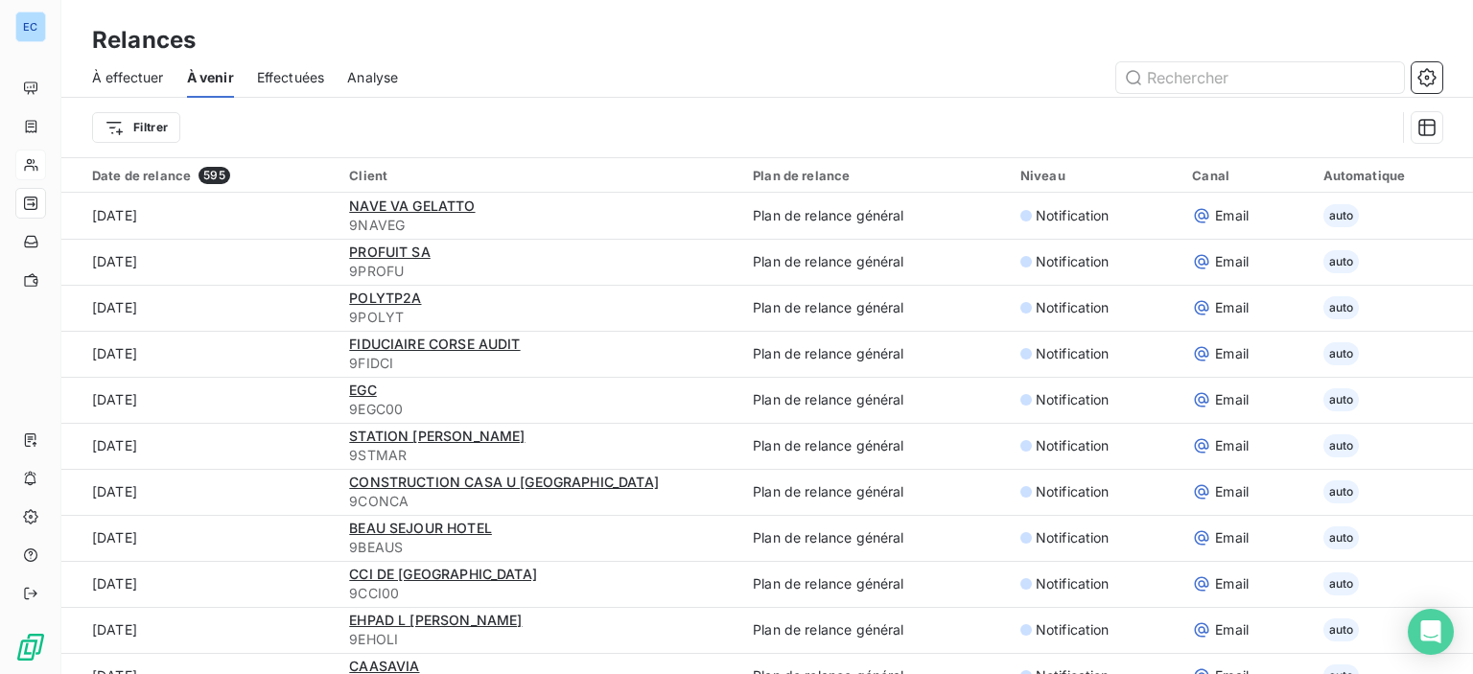
click at [293, 87] on div "Effectuées" at bounding box center [291, 78] width 68 height 40
click at [147, 76] on span "À effectuer" at bounding box center [128, 77] width 72 height 19
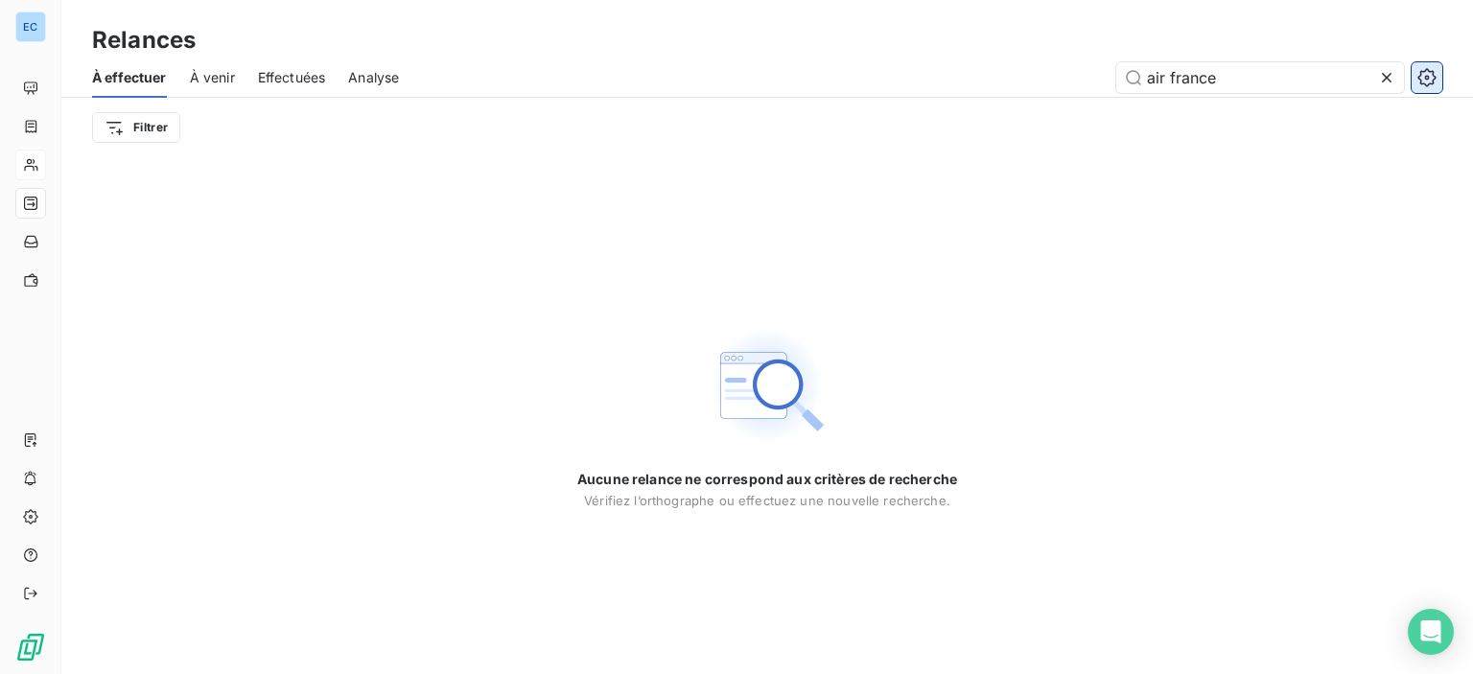
click at [1435, 72] on icon "button" at bounding box center [1427, 77] width 19 height 19
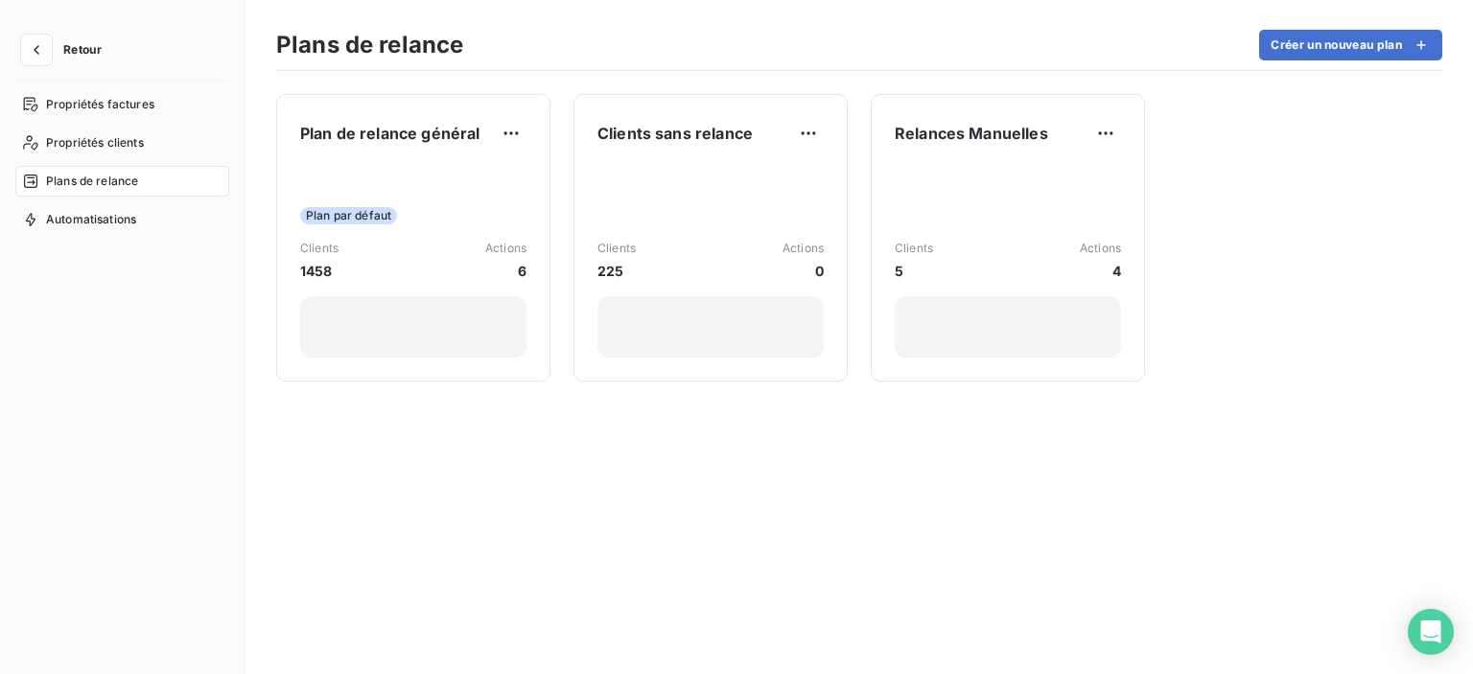
click at [73, 51] on span "Retour" at bounding box center [82, 50] width 38 height 12
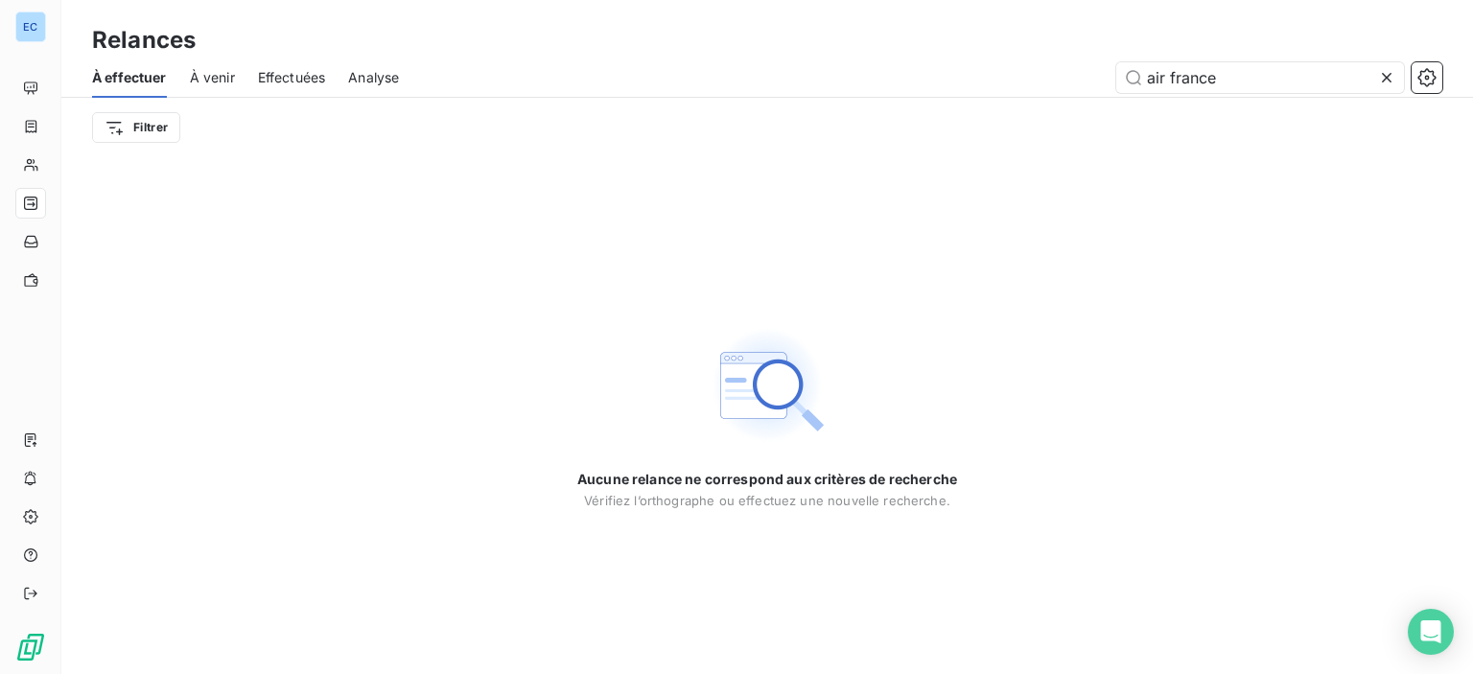
click at [300, 79] on span "Effectuées" at bounding box center [292, 77] width 68 height 19
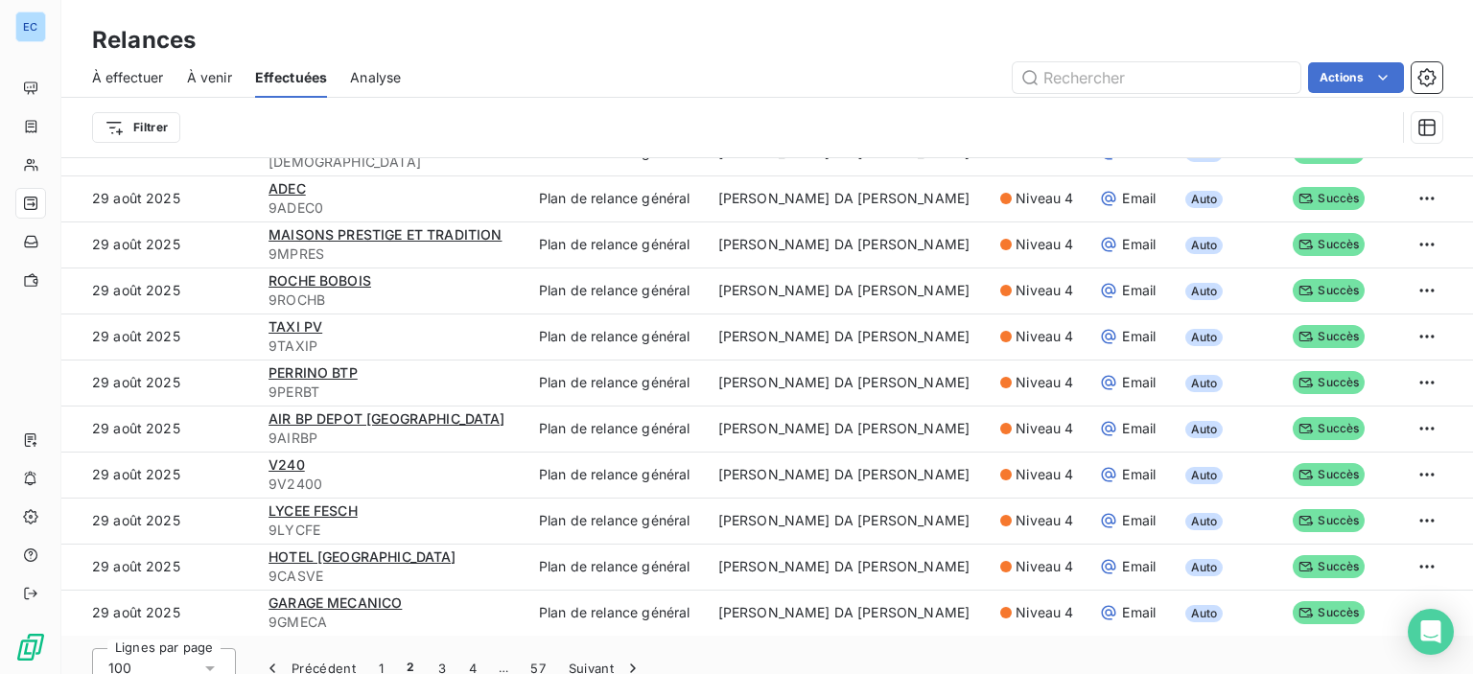
scroll to position [65, 0]
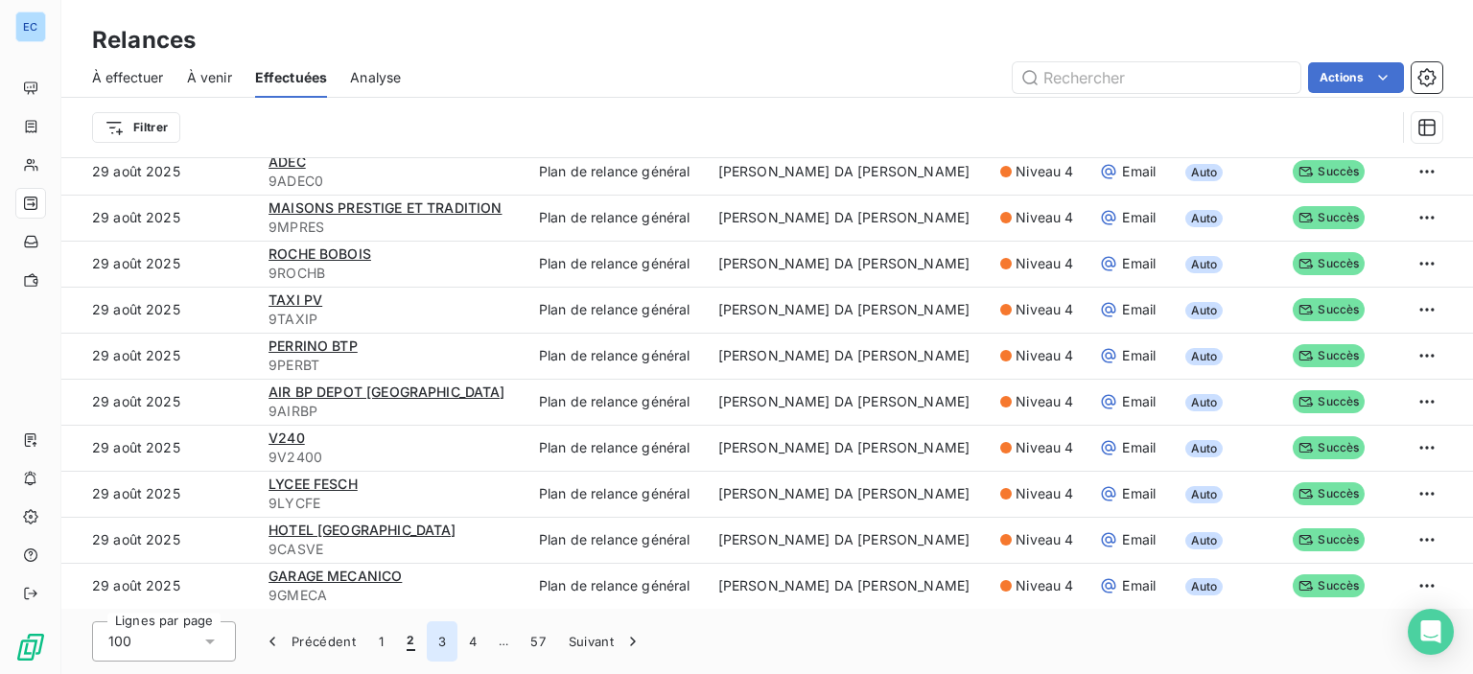
click at [439, 640] on button "3" at bounding box center [442, 641] width 31 height 40
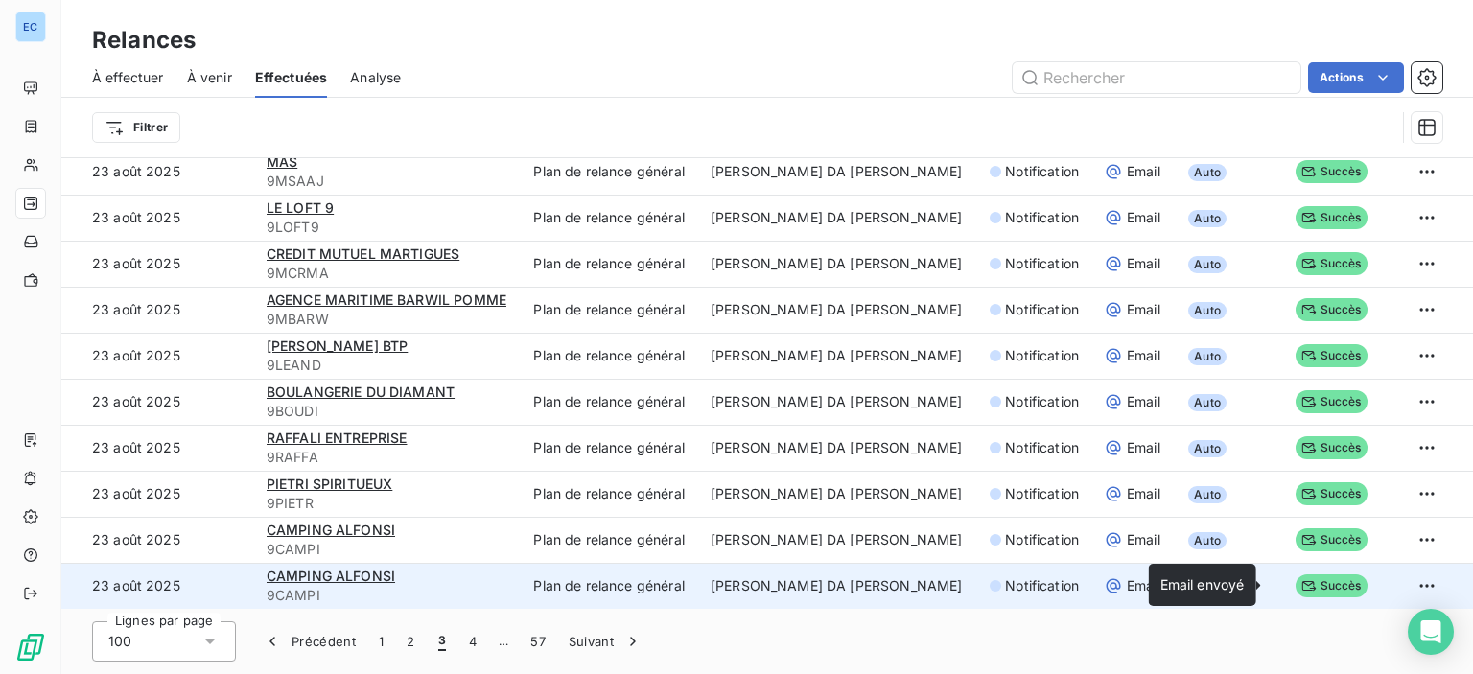
click at [1296, 581] on span "Succès" at bounding box center [1332, 585] width 72 height 23
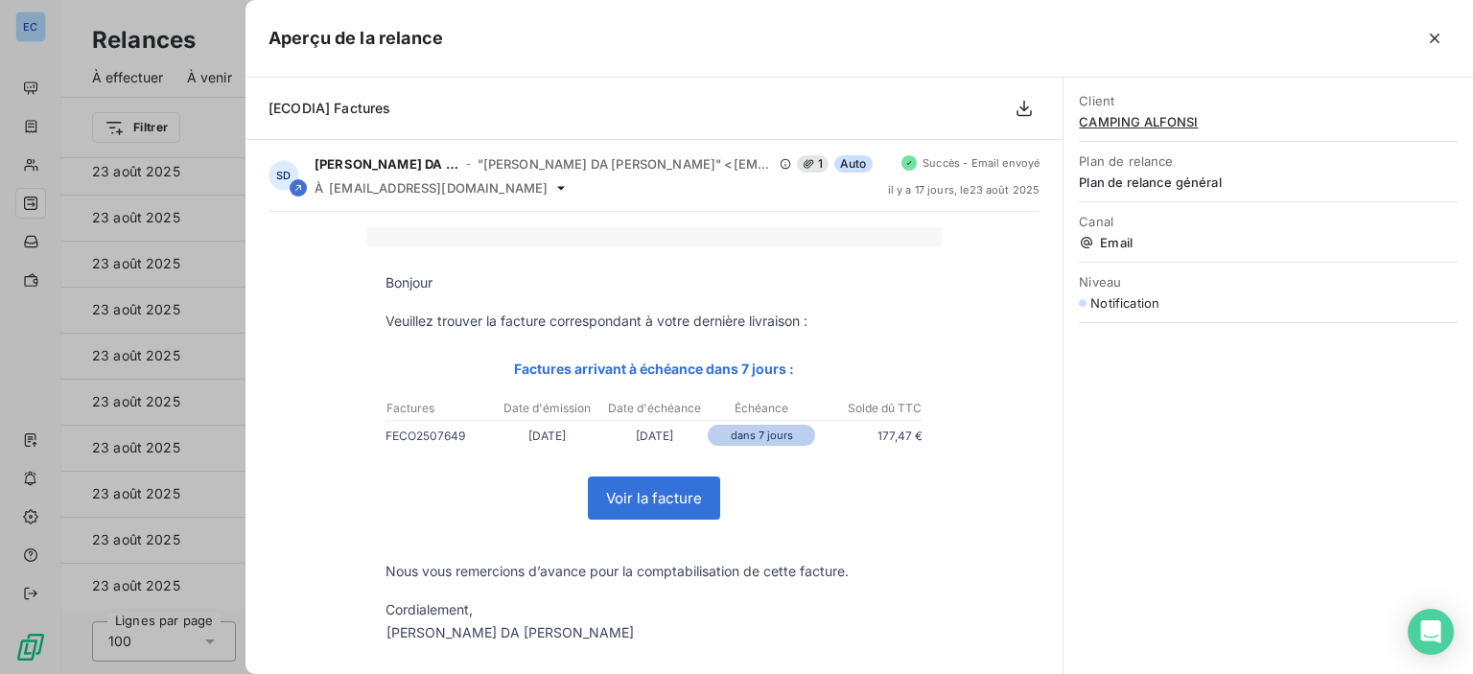
scroll to position [139, 0]
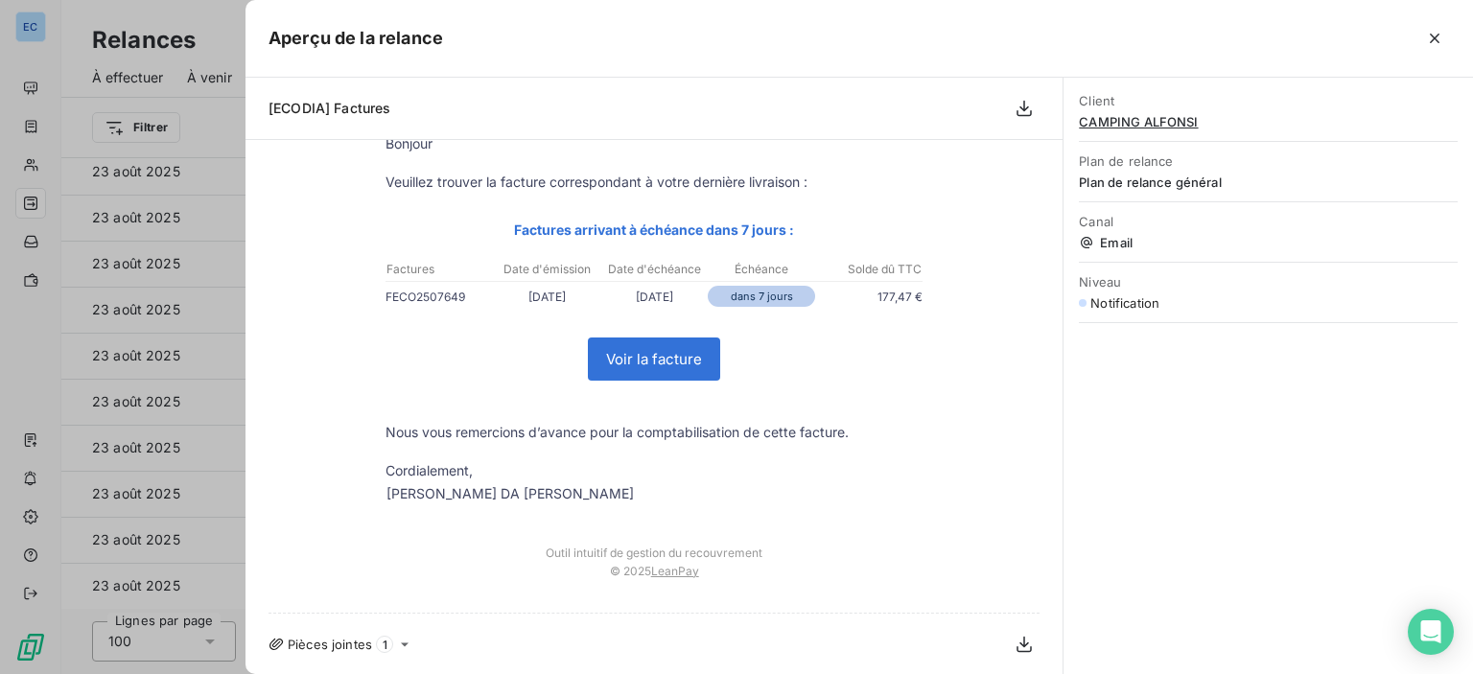
drag, startPoint x: 1428, startPoint y: 31, endPoint x: 11, endPoint y: 269, distance: 1437.5
click at [1429, 31] on icon "button" at bounding box center [1434, 38] width 19 height 19
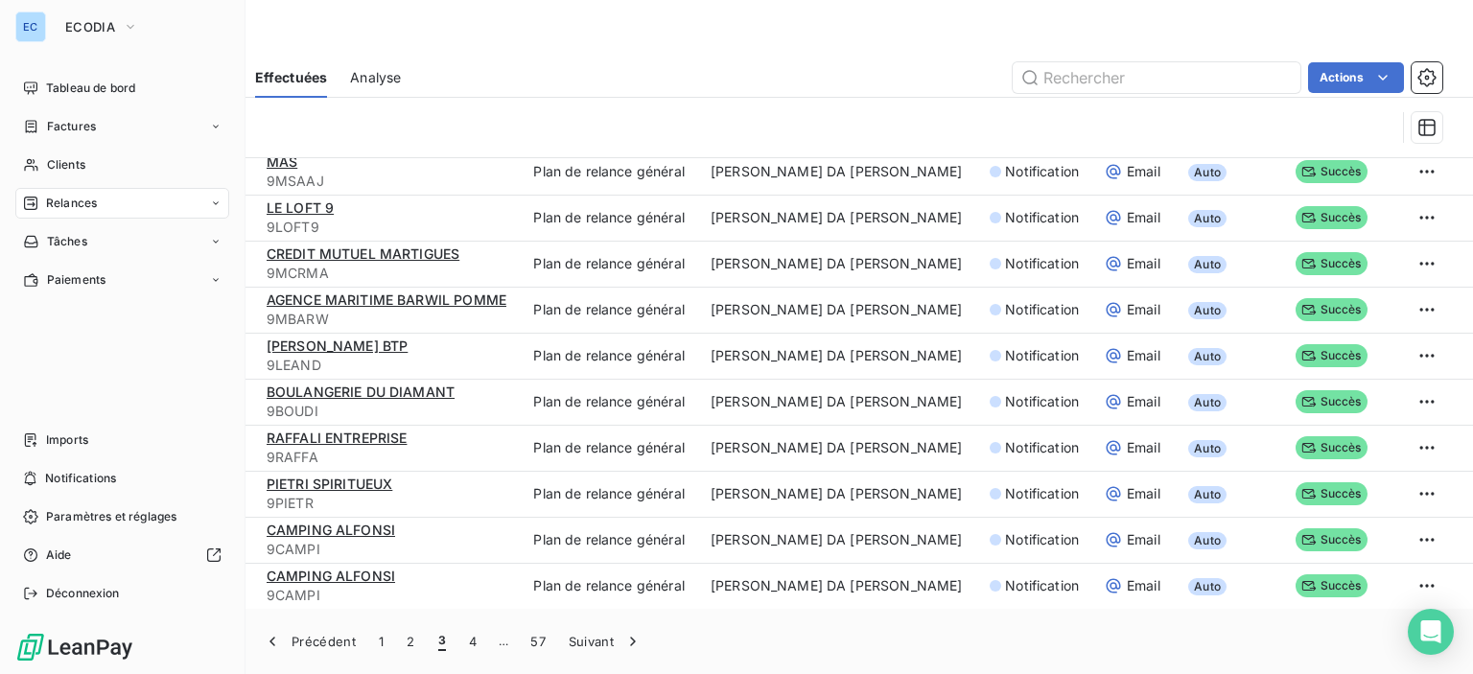
click at [53, 196] on span "Relances" at bounding box center [71, 203] width 51 height 17
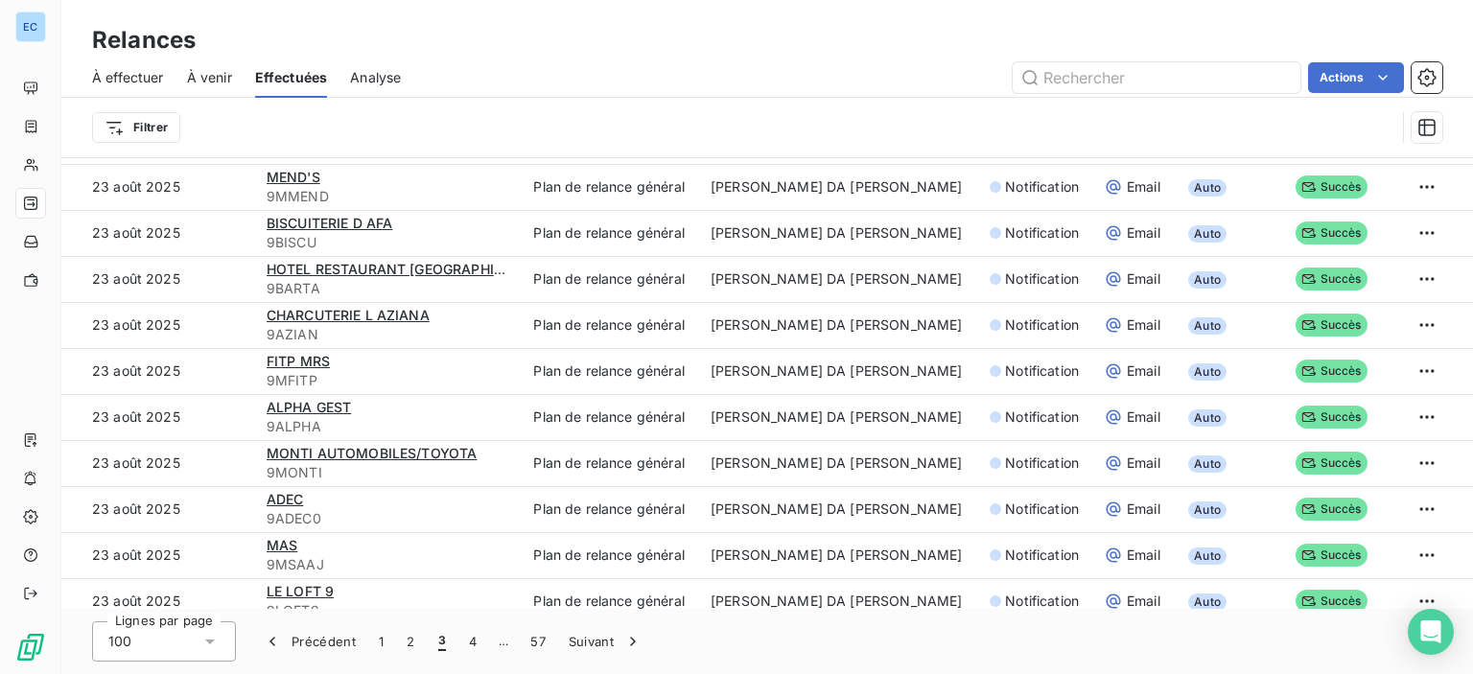
scroll to position [3259, 0]
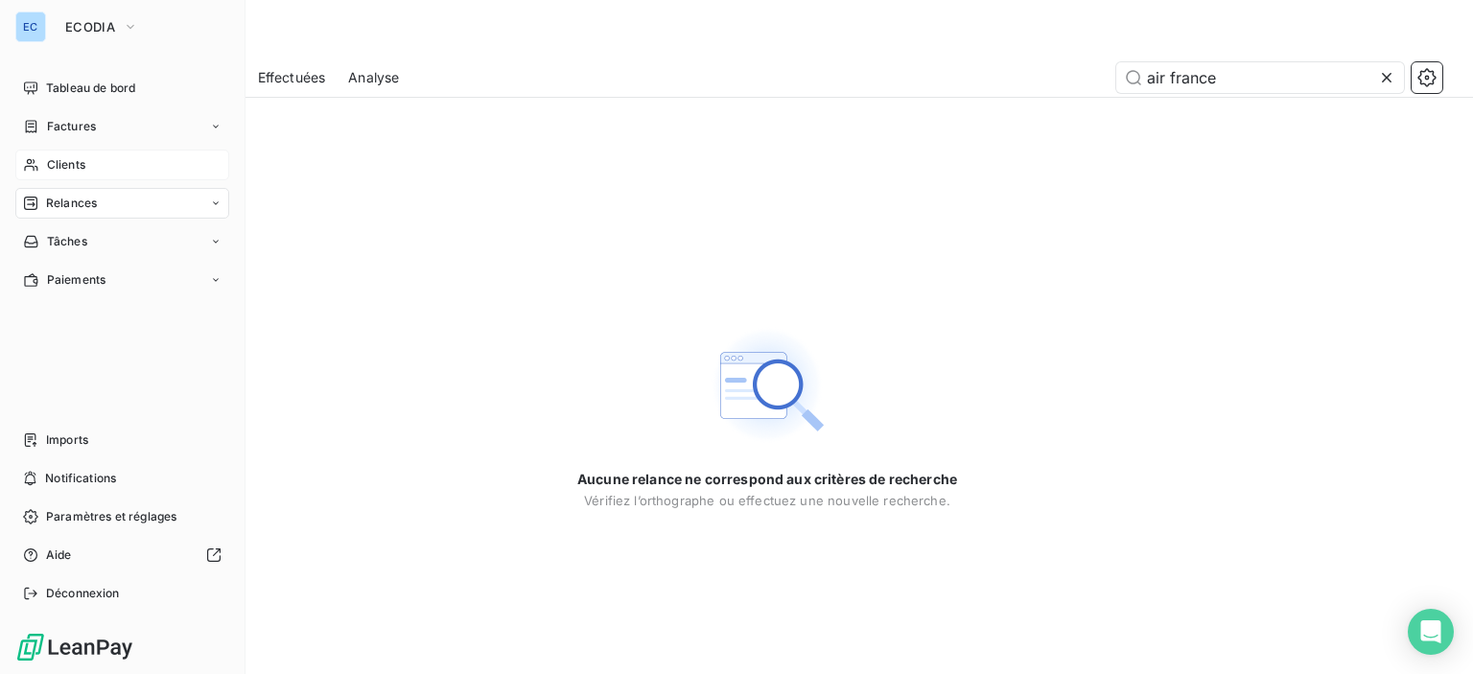
click at [51, 161] on span "Clients" at bounding box center [66, 164] width 38 height 17
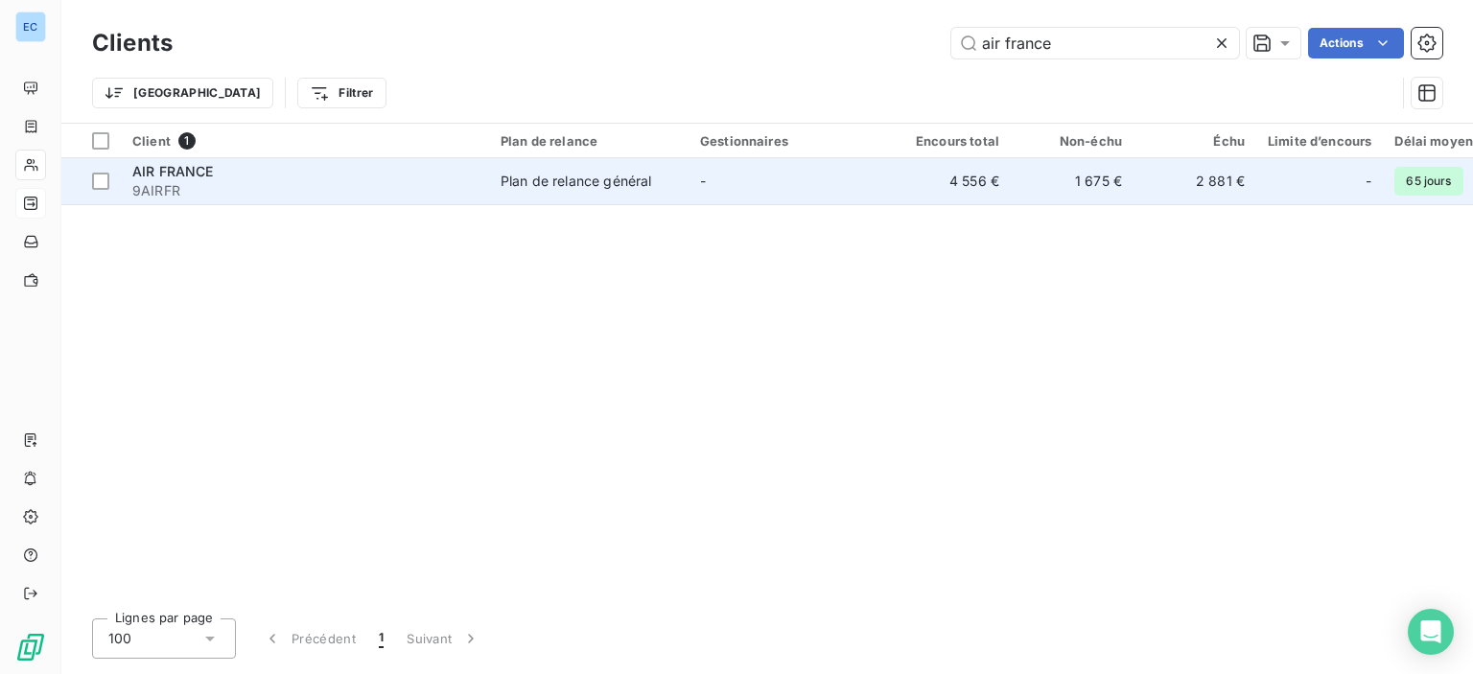
click at [522, 190] on div "Plan de relance général" at bounding box center [576, 181] width 151 height 19
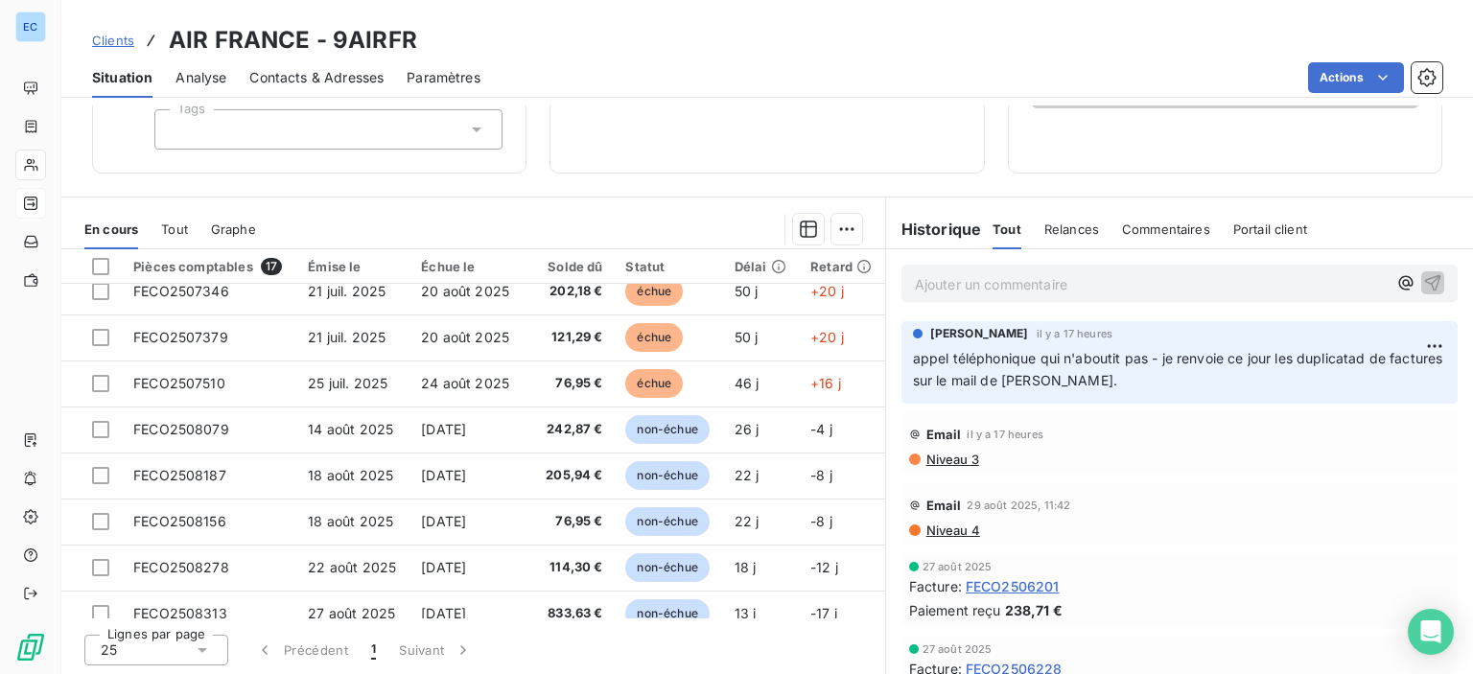
scroll to position [96, 0]
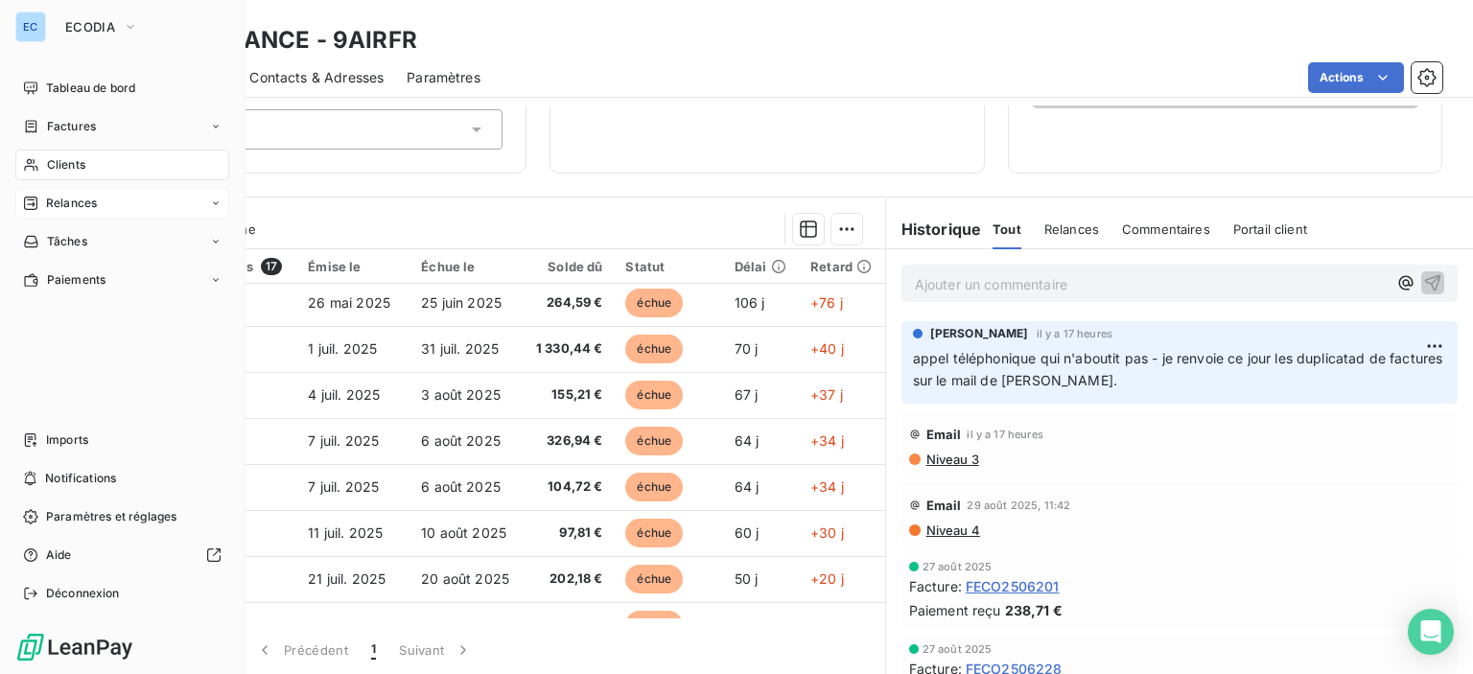
click at [70, 203] on span "Relances" at bounding box center [71, 203] width 51 height 17
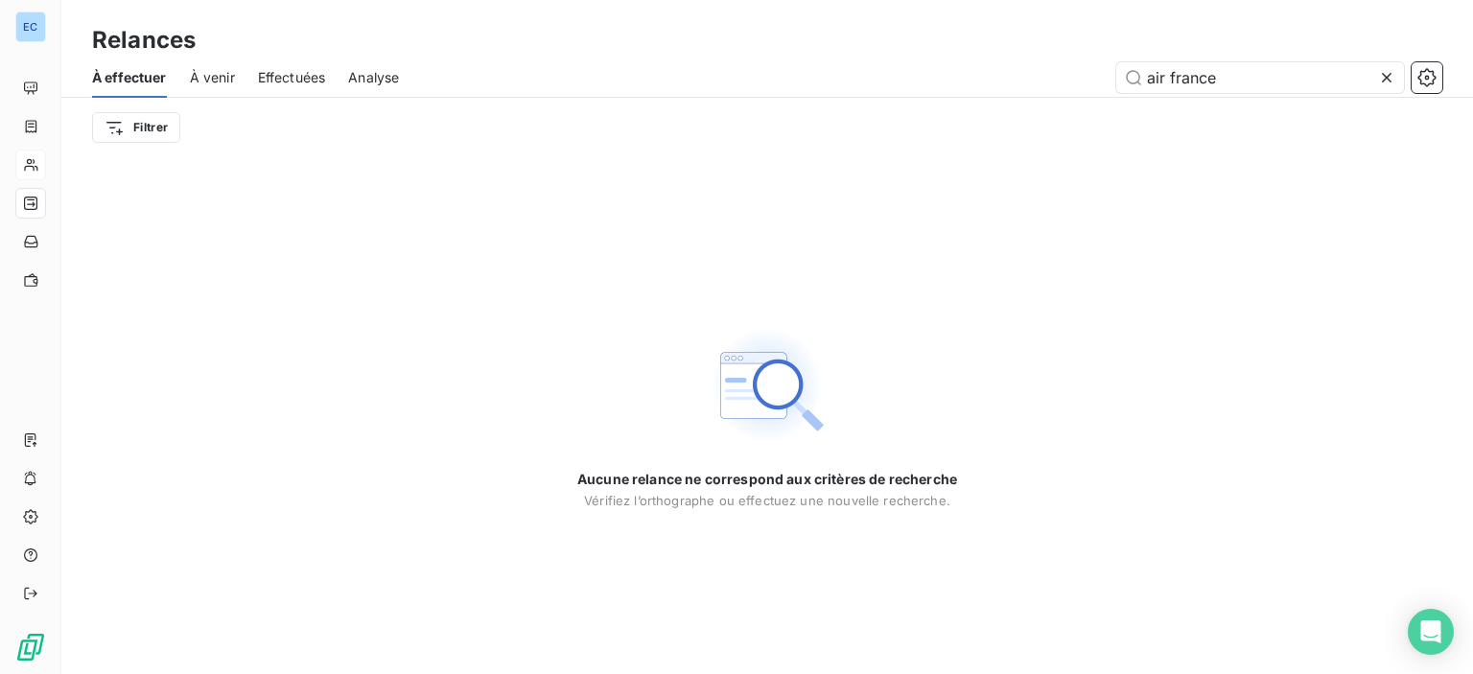
click at [223, 78] on span "À venir" at bounding box center [212, 77] width 45 height 19
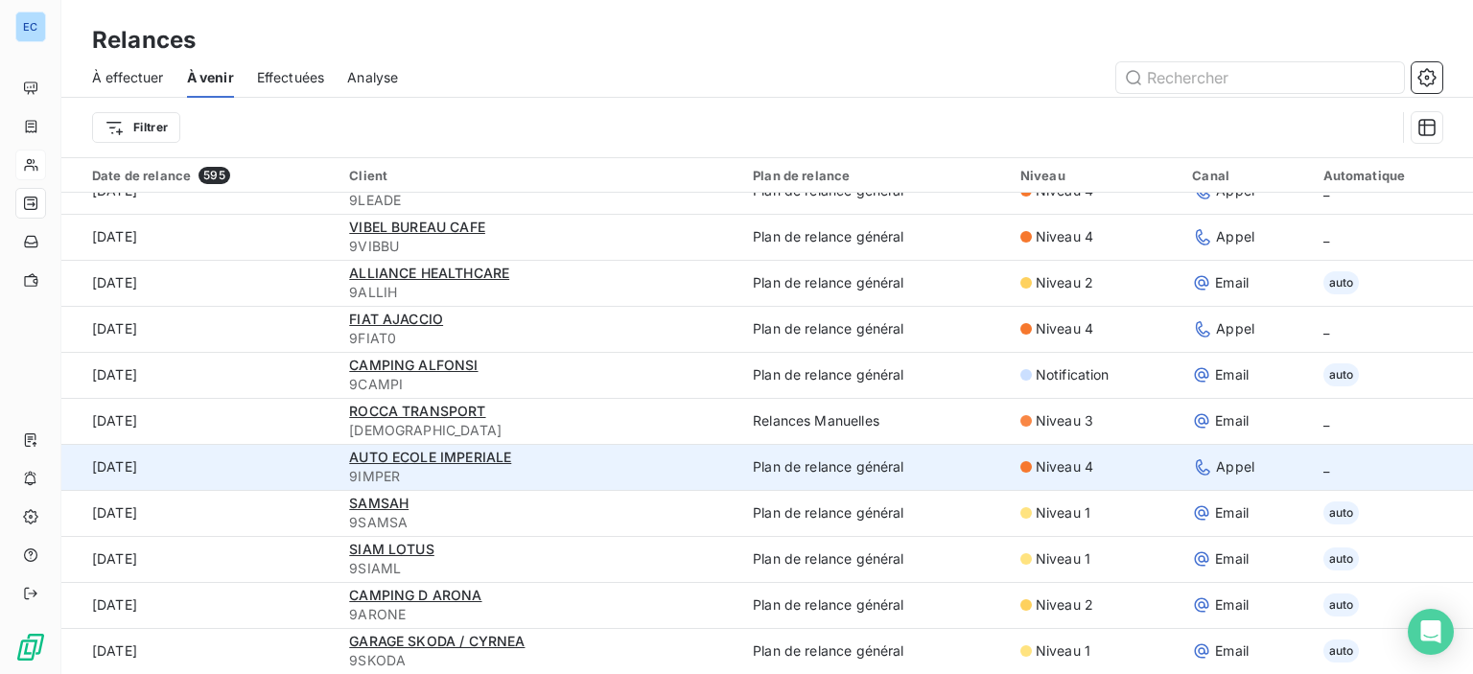
scroll to position [65, 0]
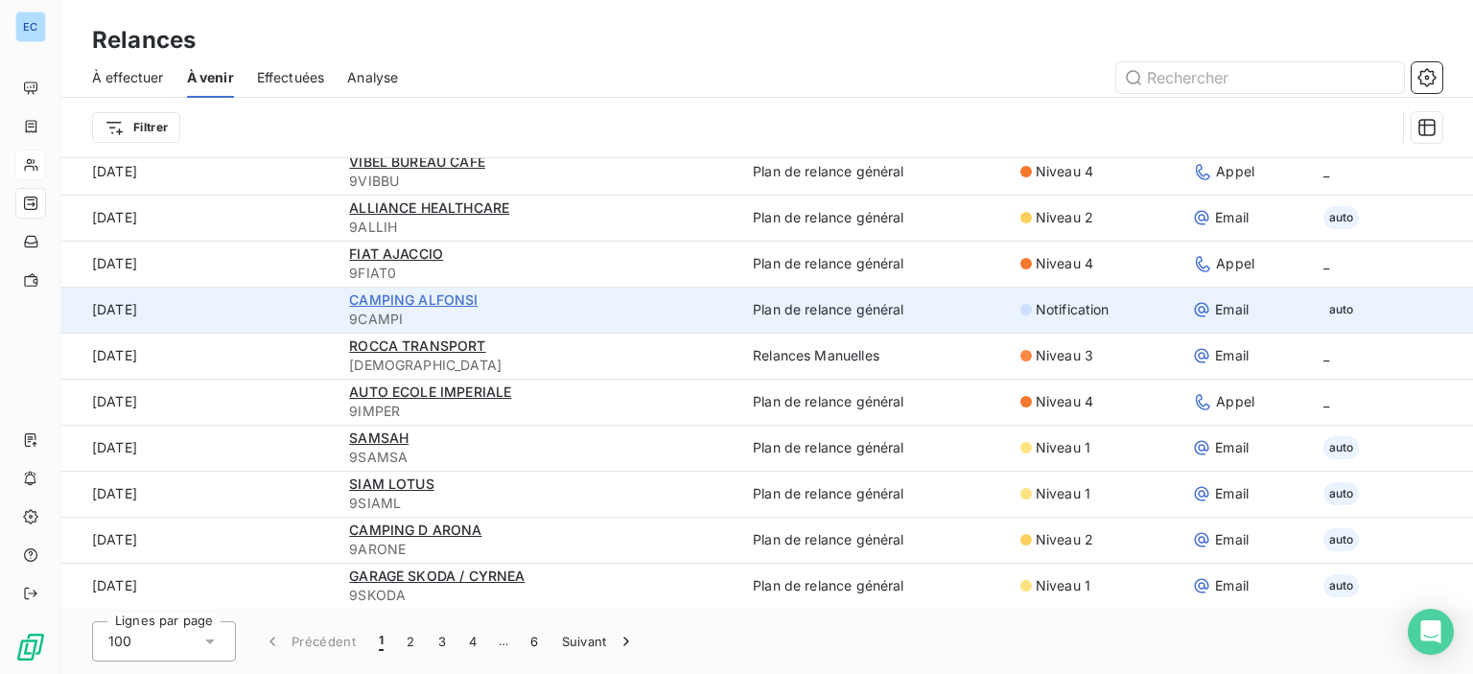
click at [428, 304] on span "CAMPING ALFONSI" at bounding box center [413, 300] width 129 height 16
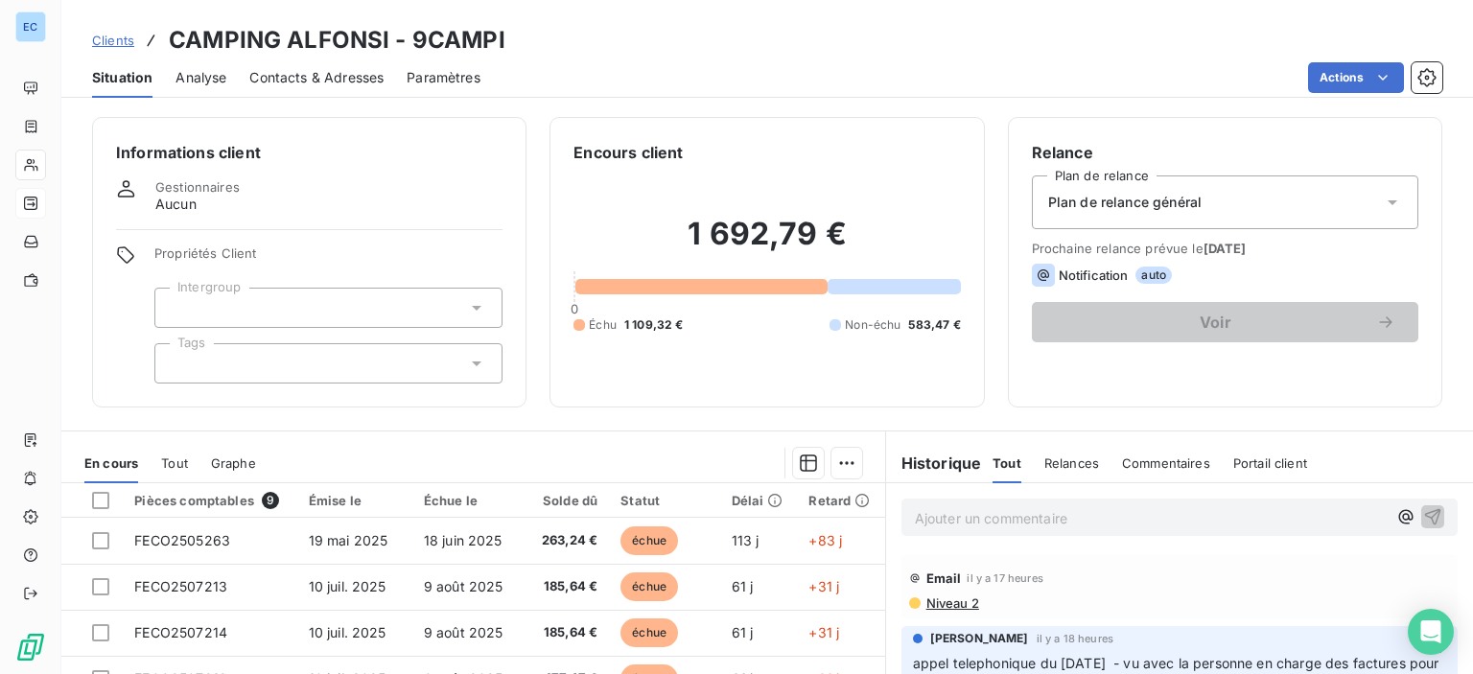
scroll to position [234, 0]
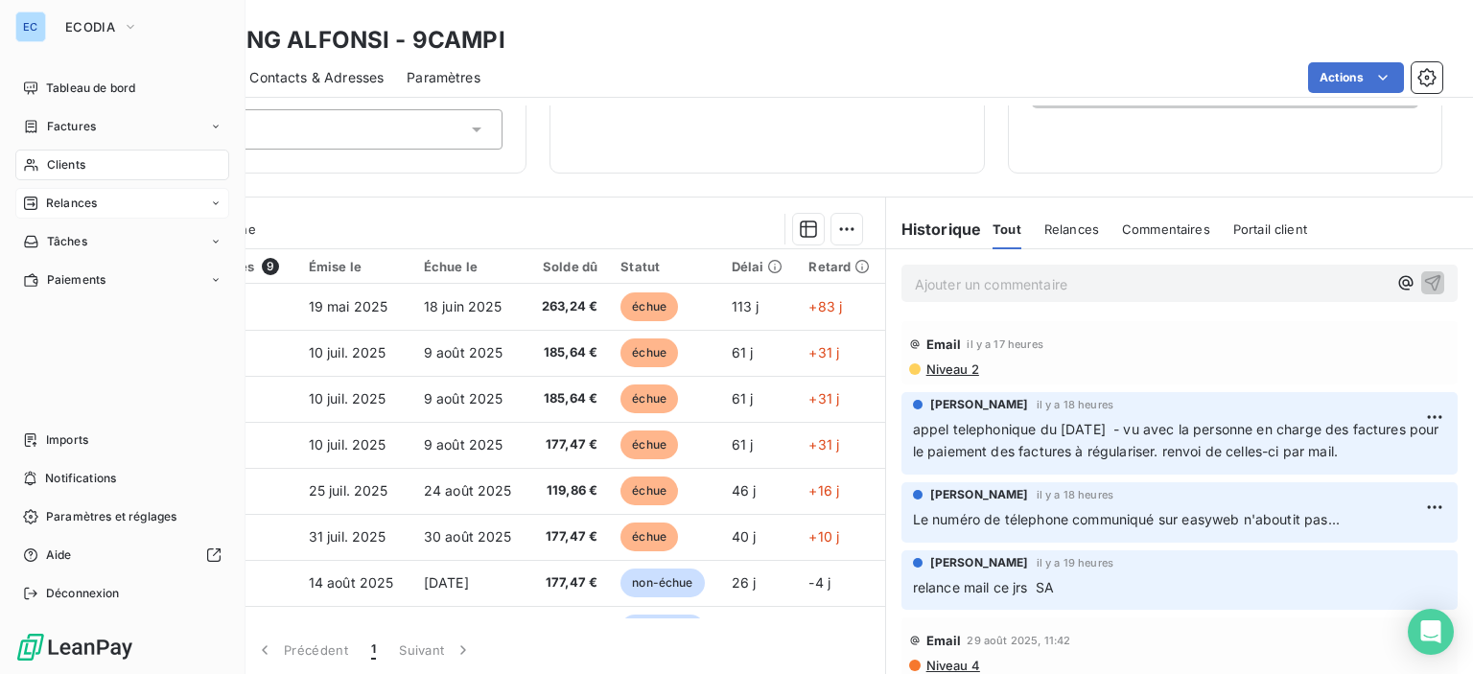
click at [75, 207] on span "Relances" at bounding box center [71, 203] width 51 height 17
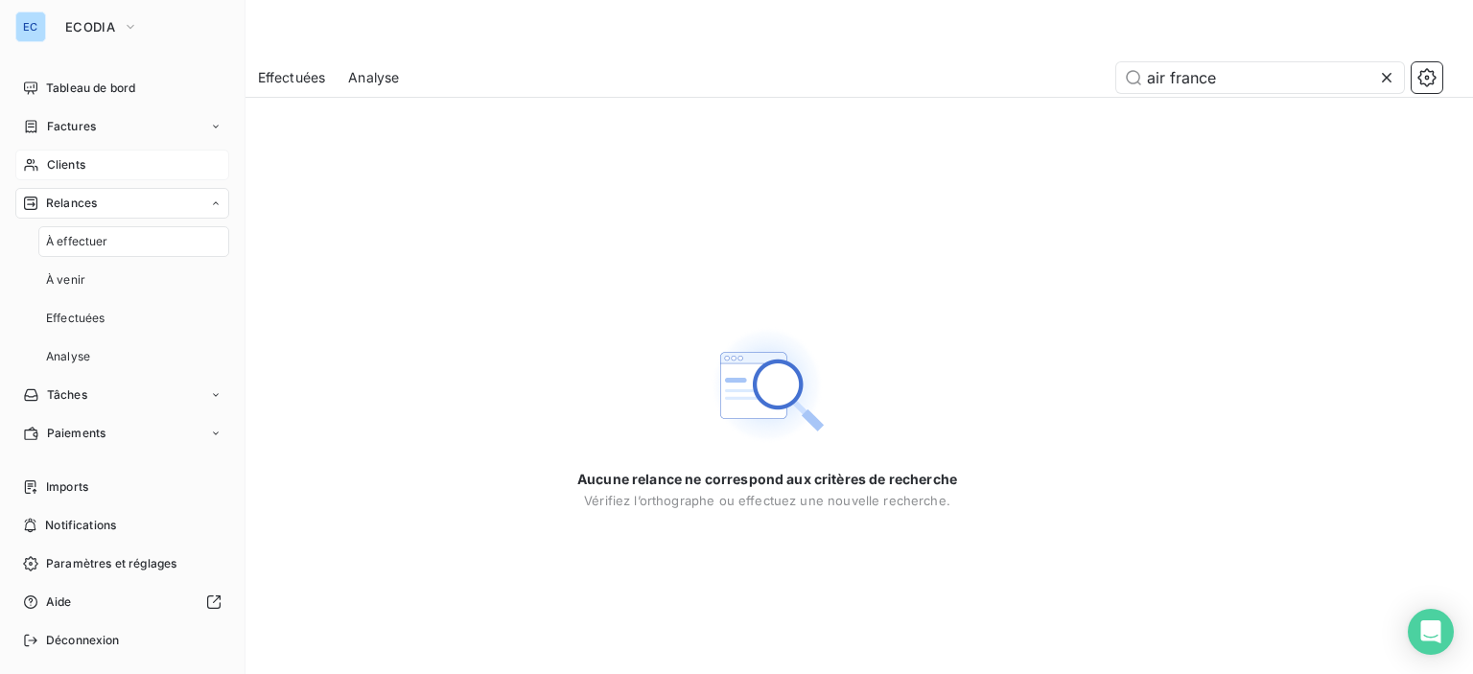
click at [103, 208] on div "Relances" at bounding box center [122, 203] width 214 height 31
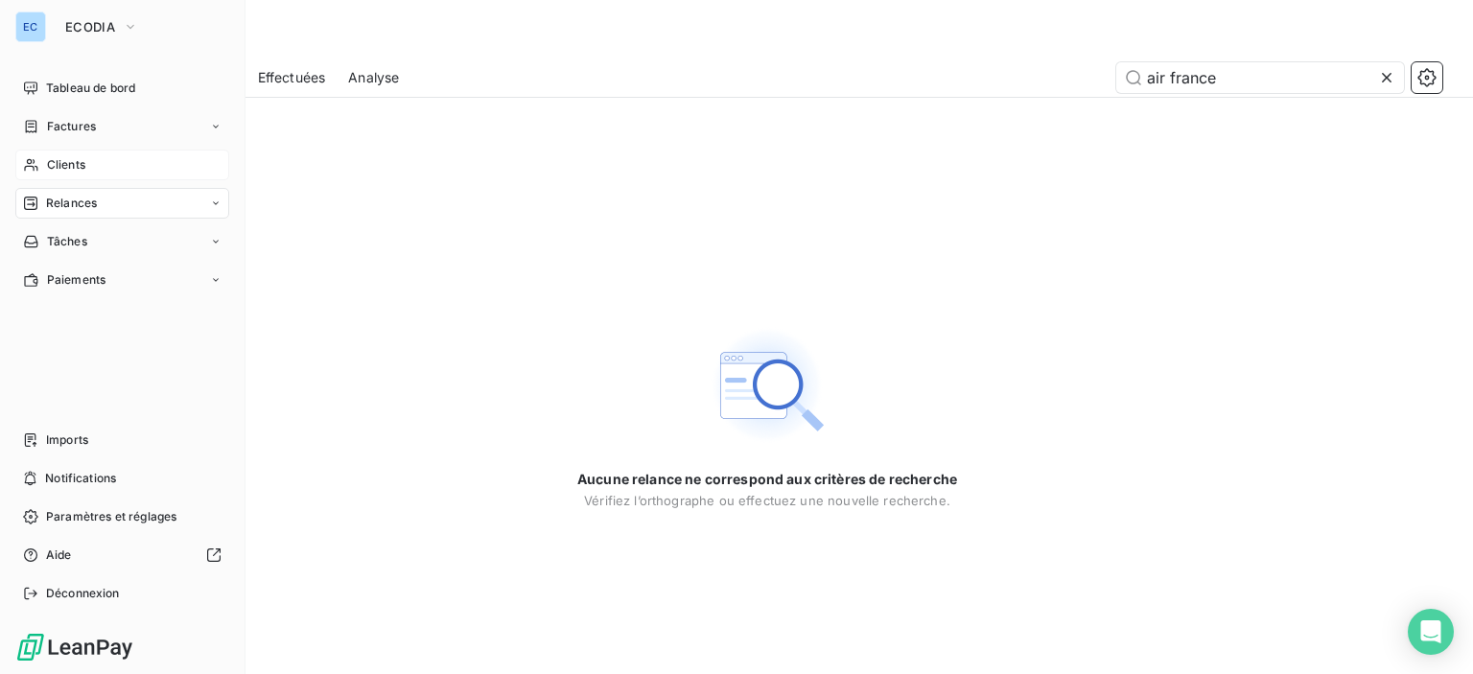
click at [23, 199] on icon at bounding box center [30, 203] width 15 height 15
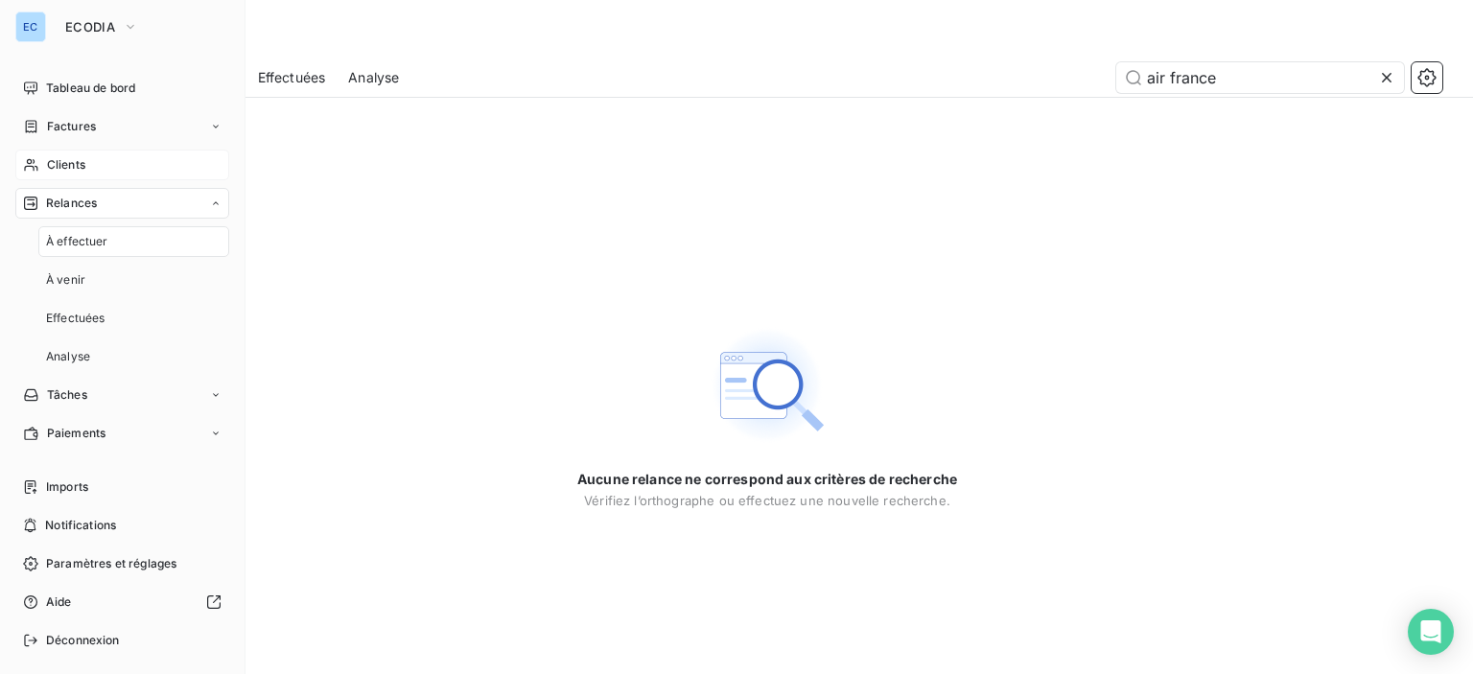
click at [44, 242] on div "À effectuer" at bounding box center [133, 241] width 191 height 31
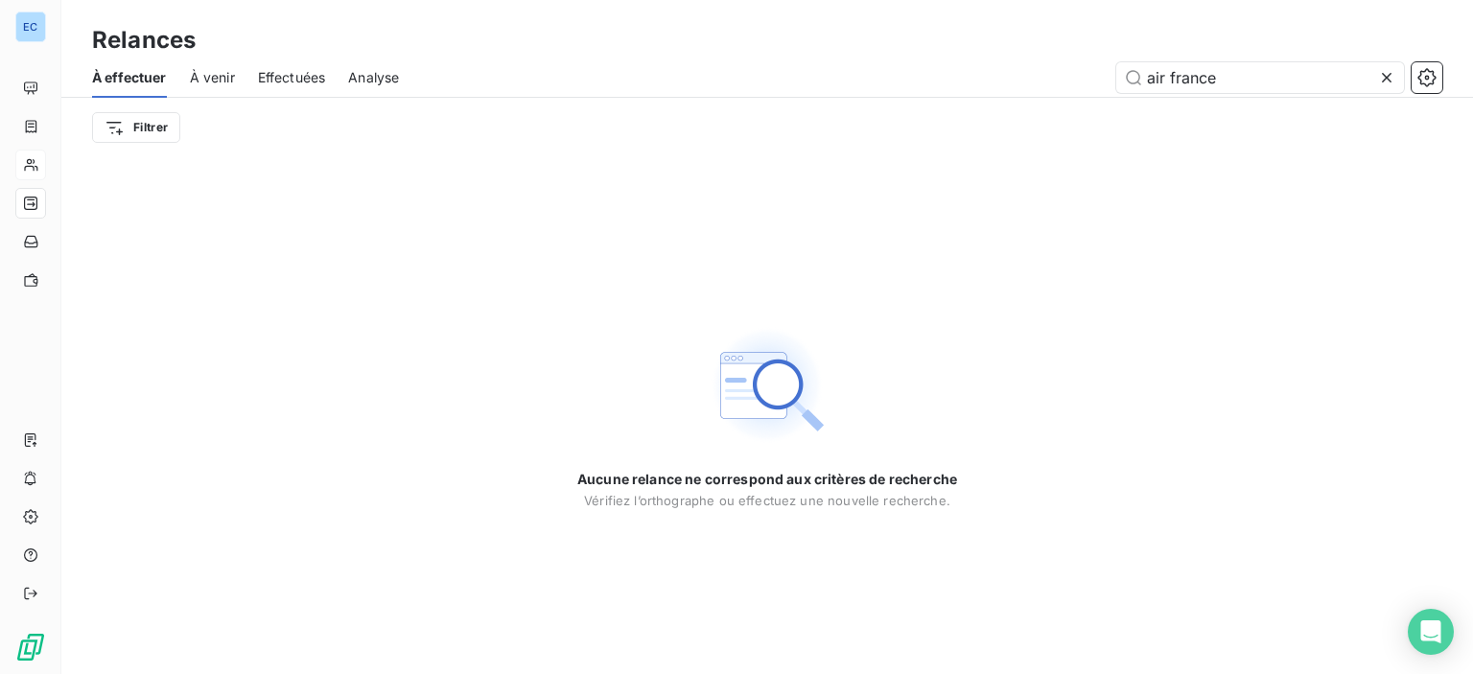
click at [207, 69] on span "À venir" at bounding box center [212, 77] width 45 height 19
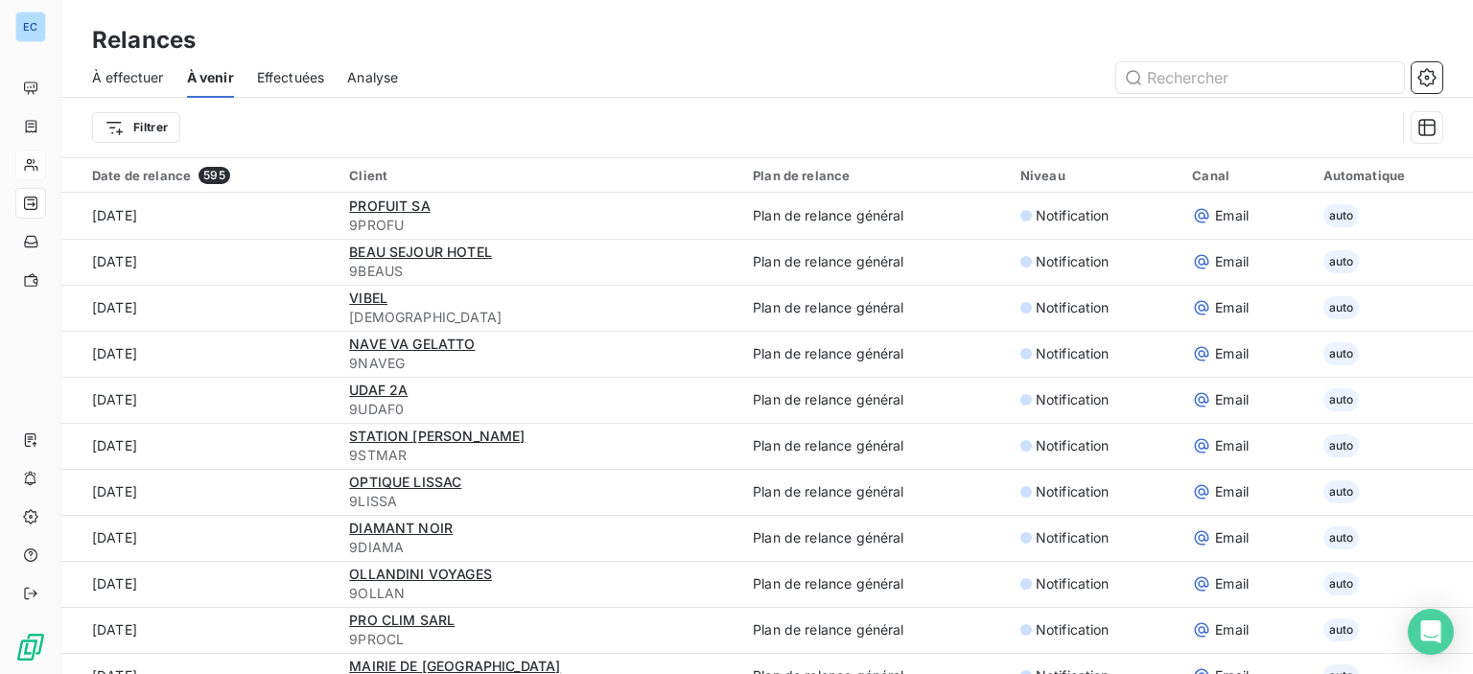
click at [272, 82] on span "Effectuées" at bounding box center [291, 77] width 68 height 19
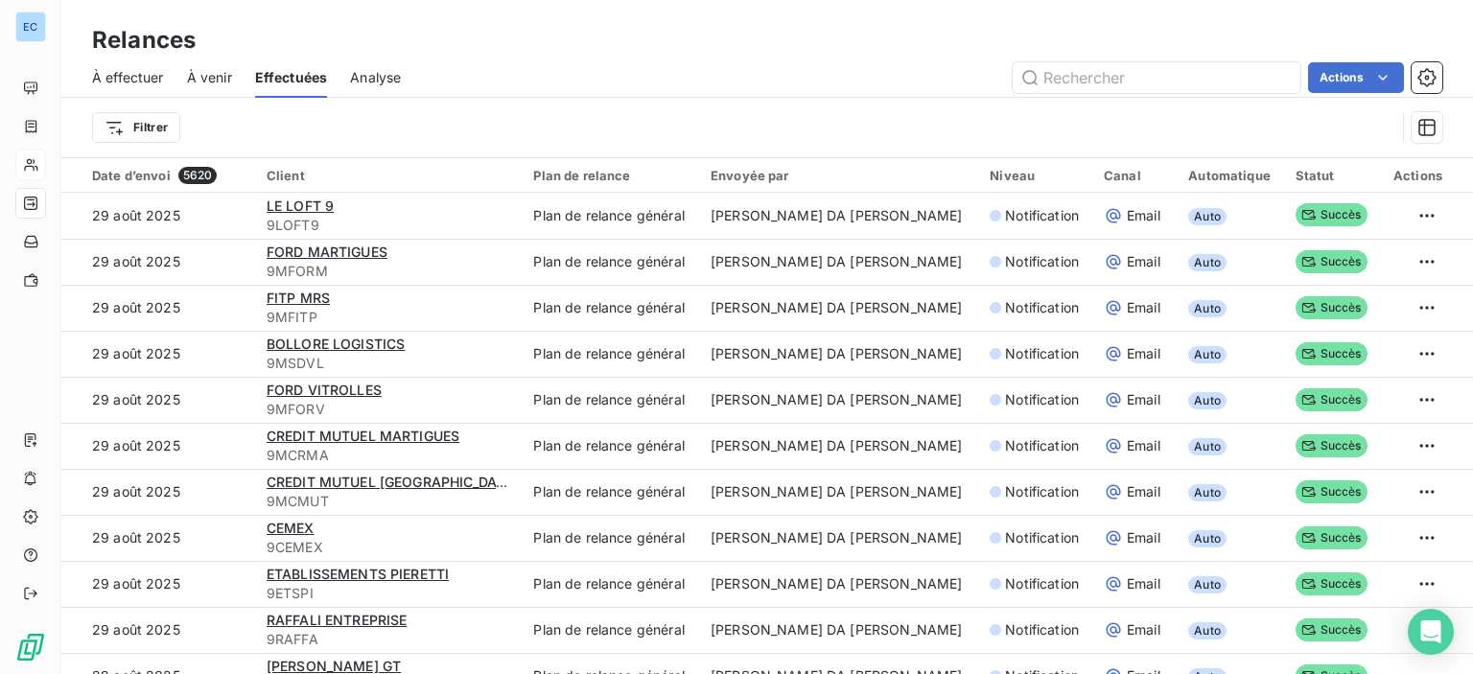
click at [125, 80] on span "À effectuer" at bounding box center [128, 77] width 72 height 19
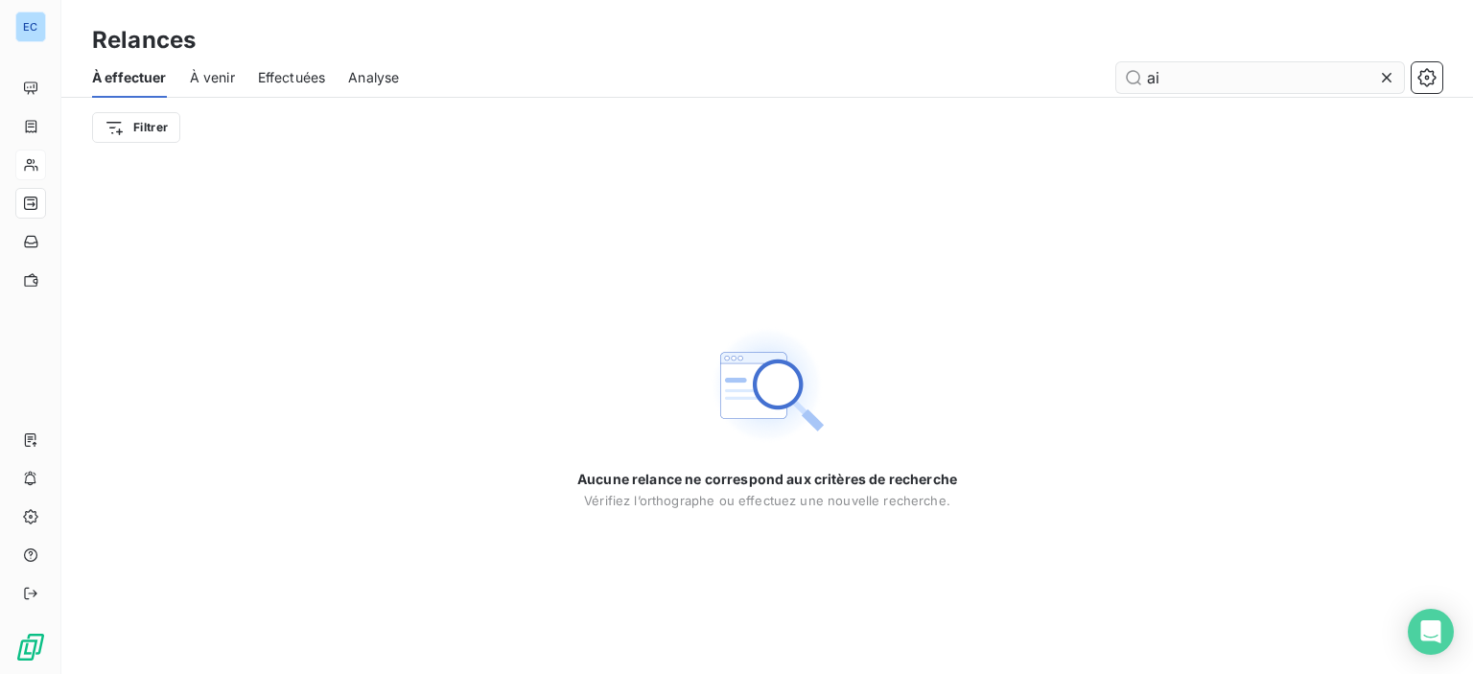
type input "a"
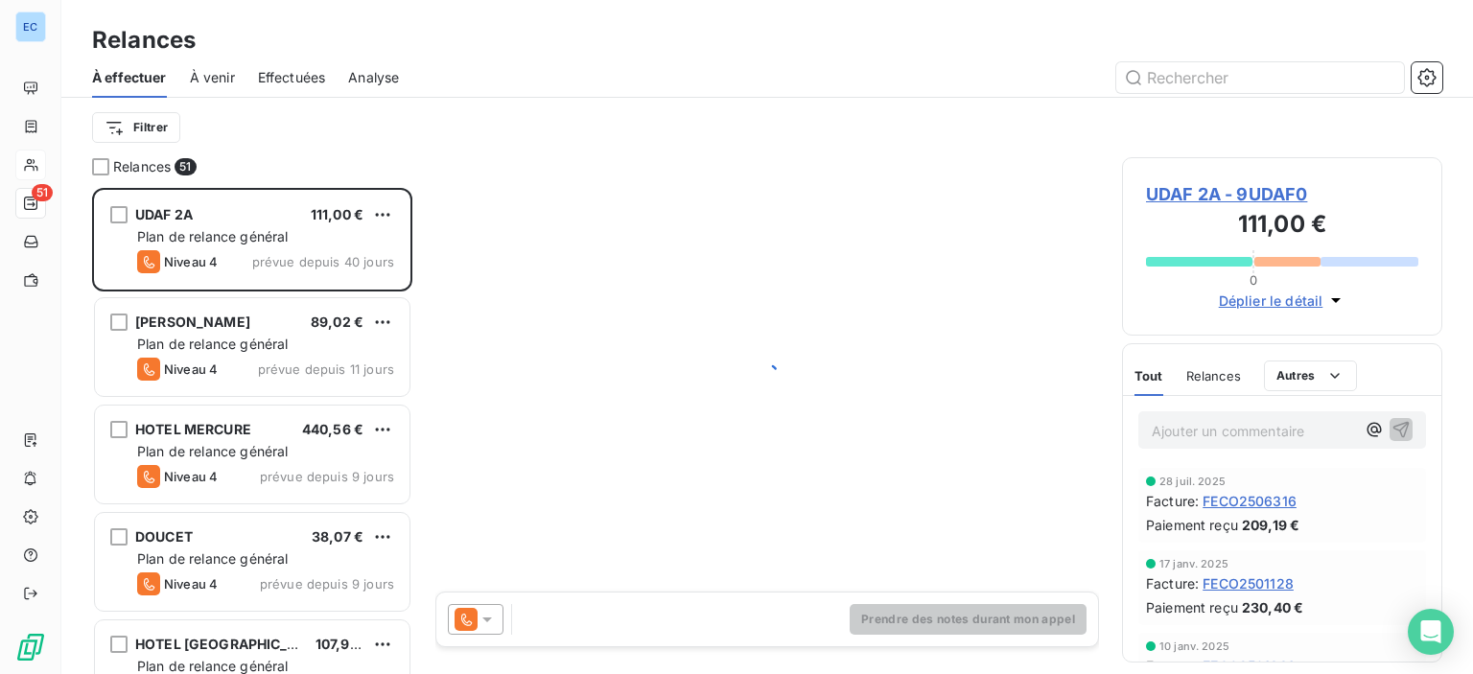
scroll to position [472, 305]
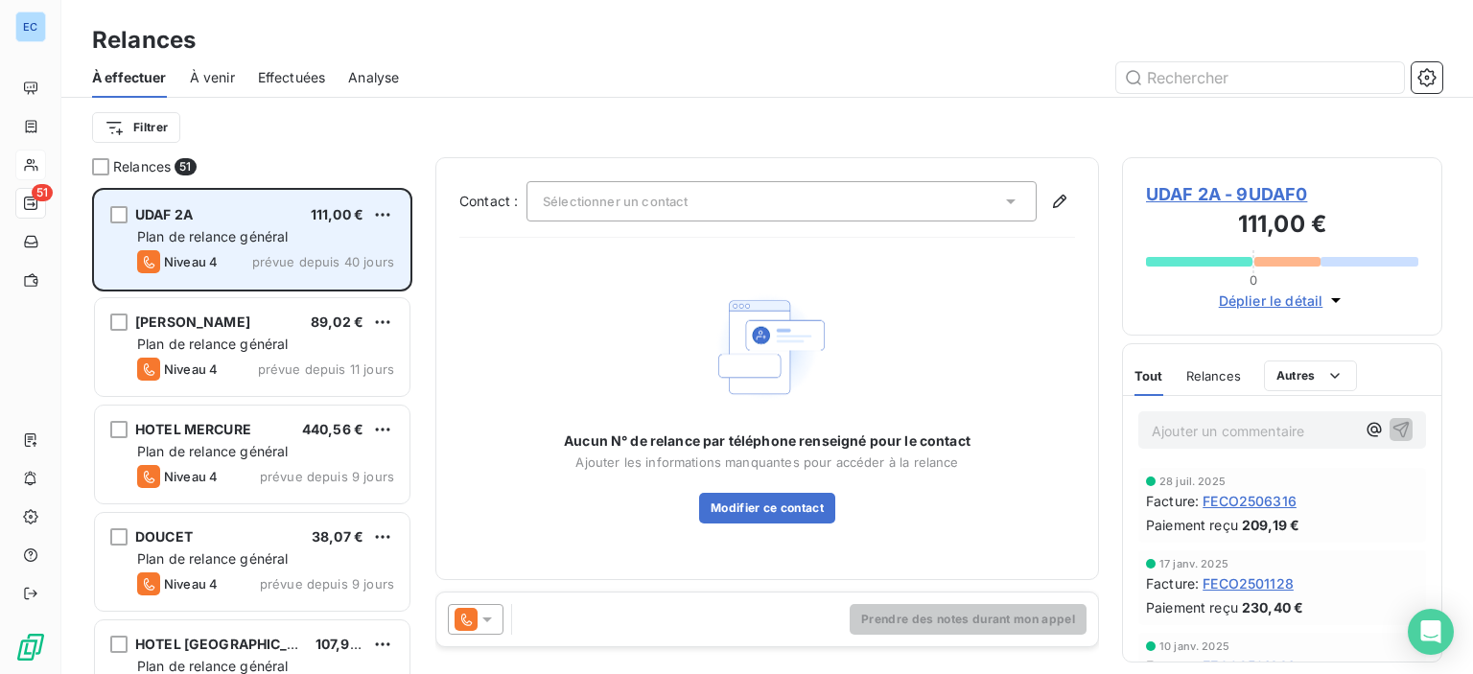
click at [129, 221] on div "UDAF 2A 111,00 € Plan de relance général [PERSON_NAME] 4 prévue depuis 40 jours" at bounding box center [252, 240] width 315 height 98
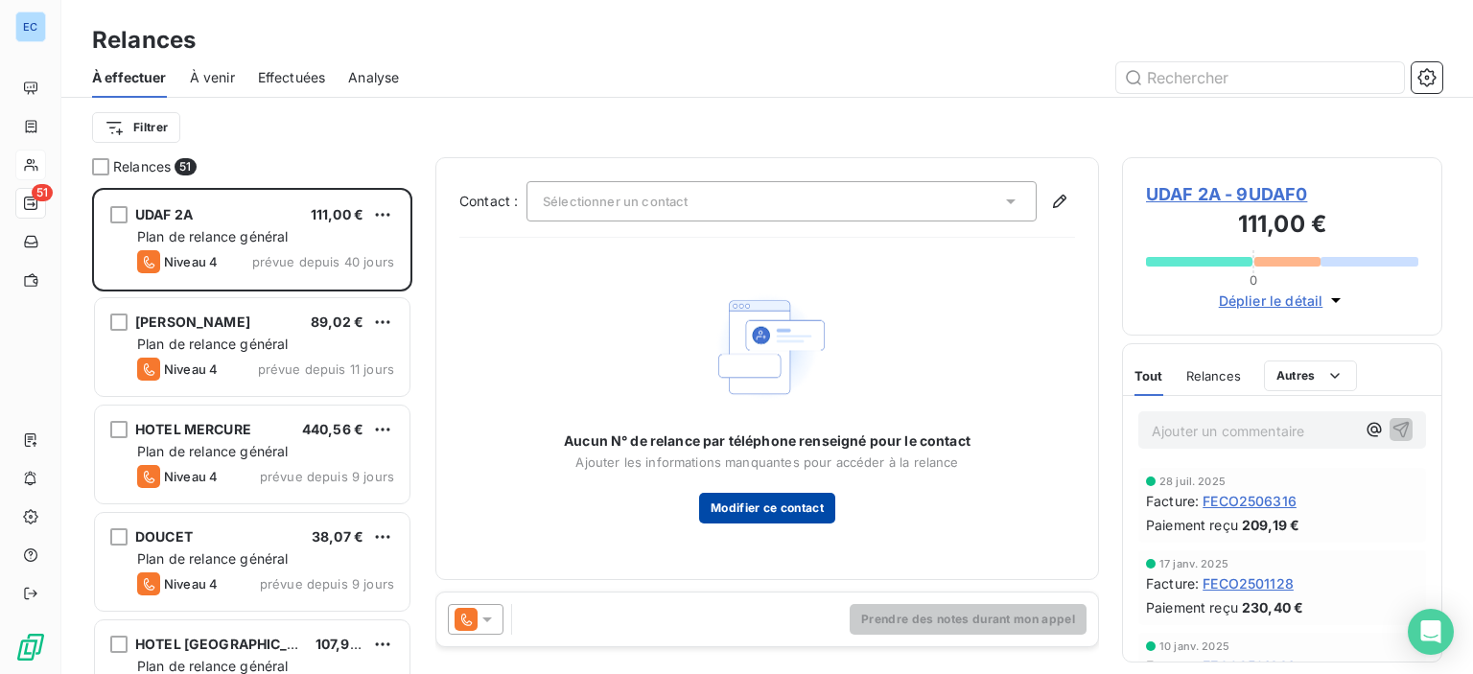
click at [732, 502] on button "Modifier ce contact" at bounding box center [767, 508] width 136 height 31
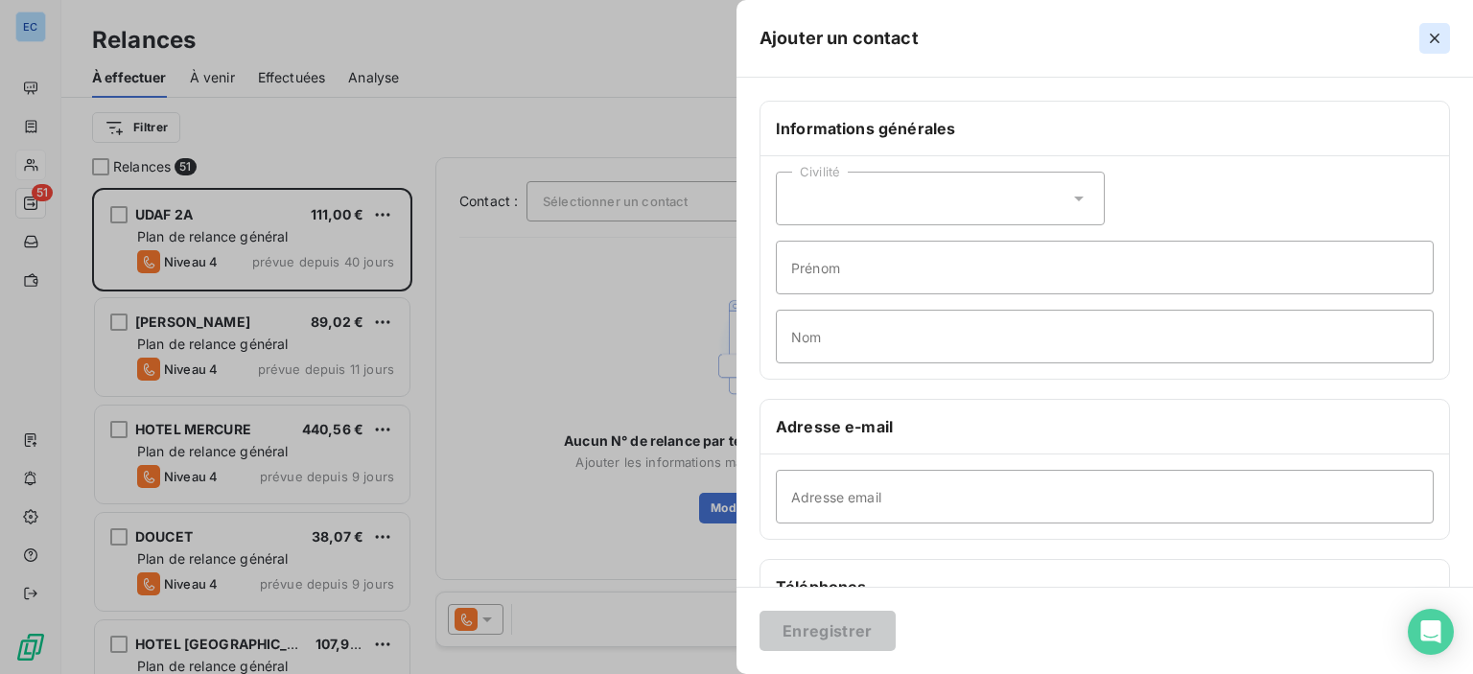
click at [1439, 37] on icon "button" at bounding box center [1434, 38] width 19 height 19
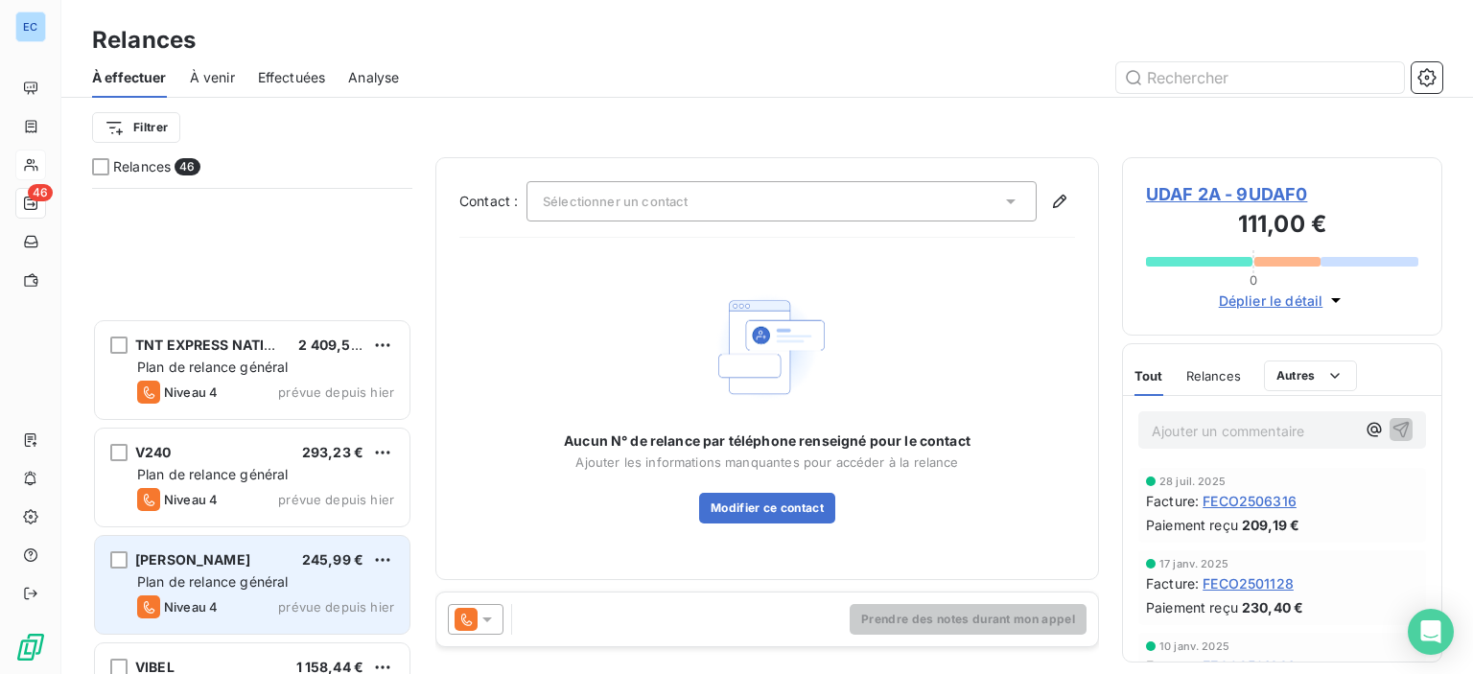
scroll to position [4455, 0]
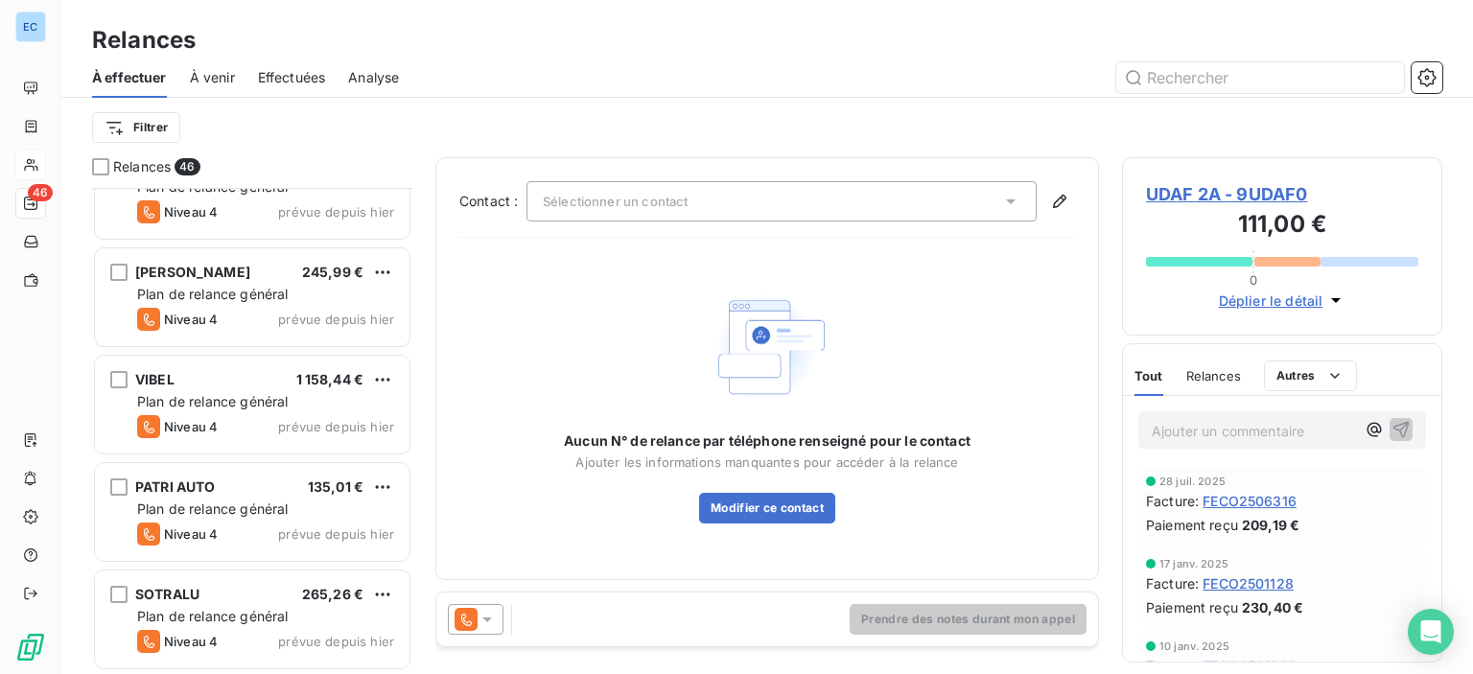
click at [591, 205] on span "Sélectionner un contact" at bounding box center [615, 201] width 145 height 15
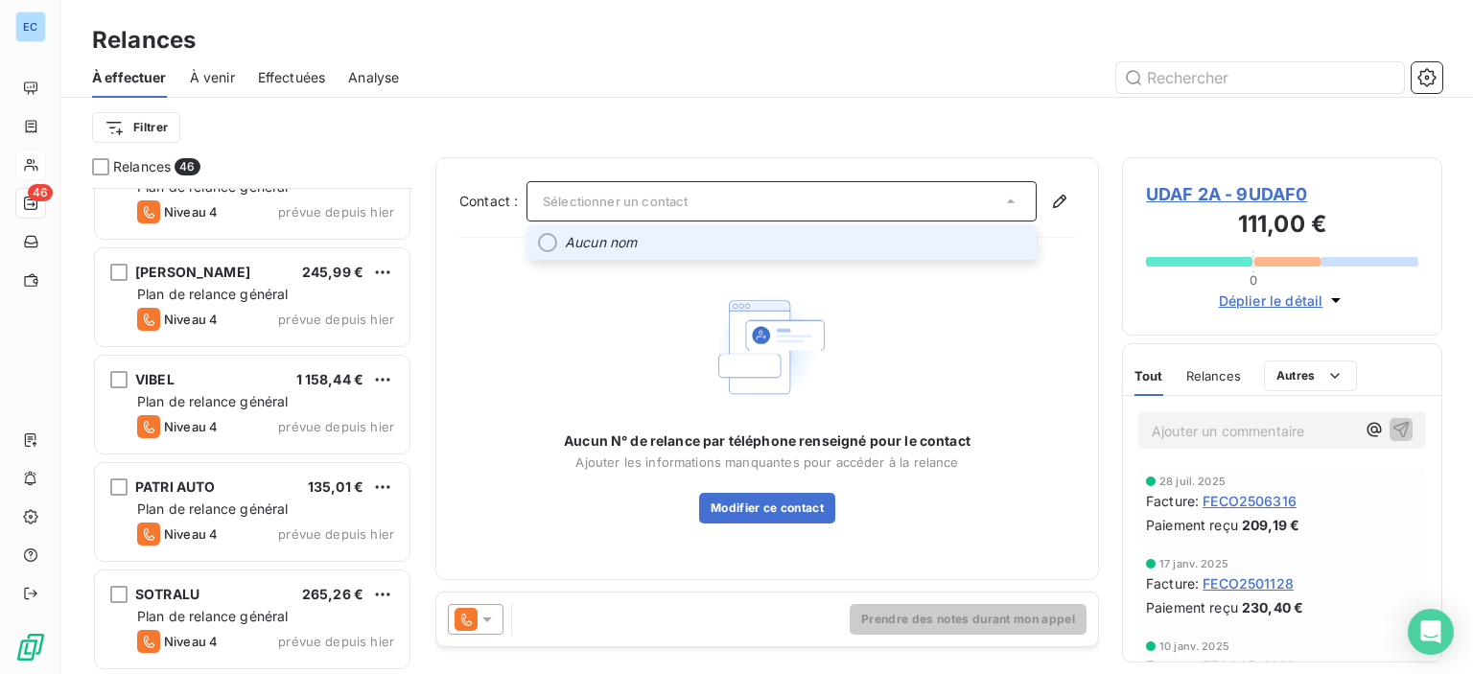
click at [559, 202] on span "Sélectionner un contact" at bounding box center [615, 201] width 145 height 15
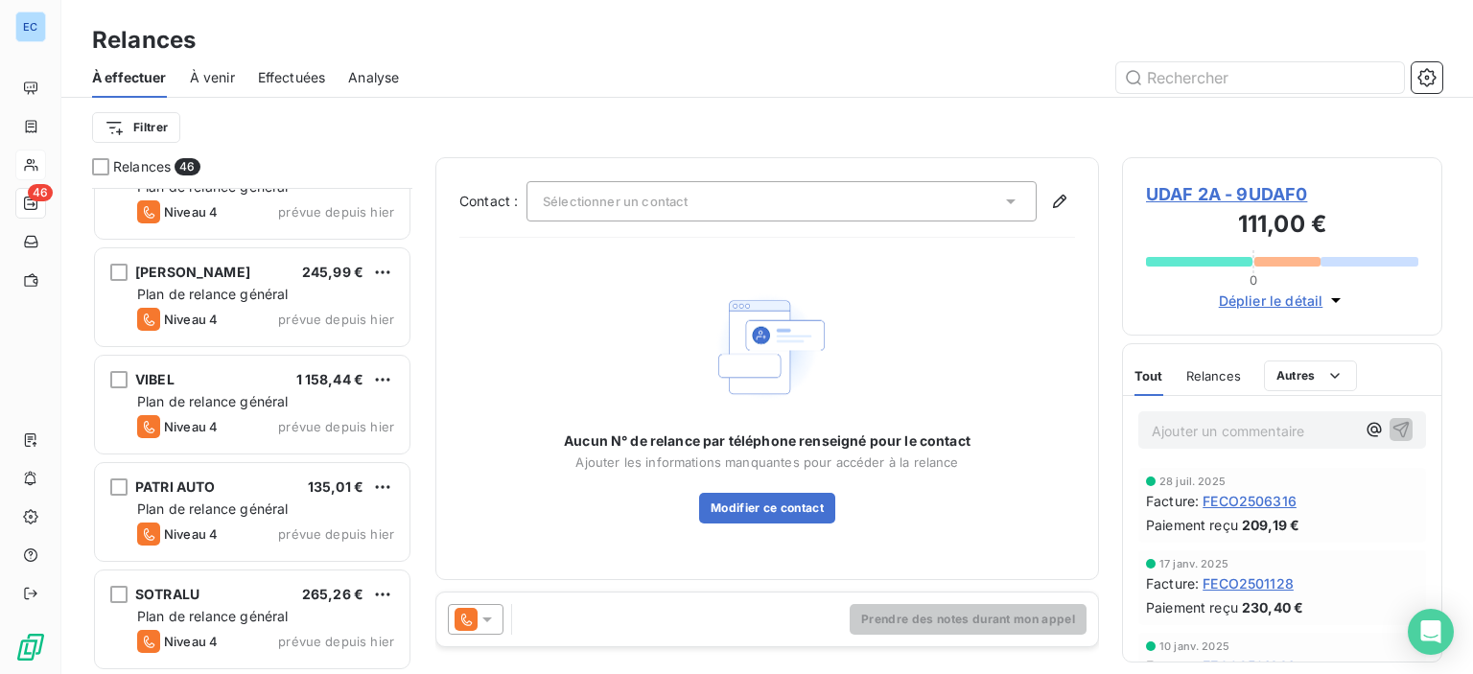
click at [1010, 203] on icon at bounding box center [1010, 201] width 19 height 19
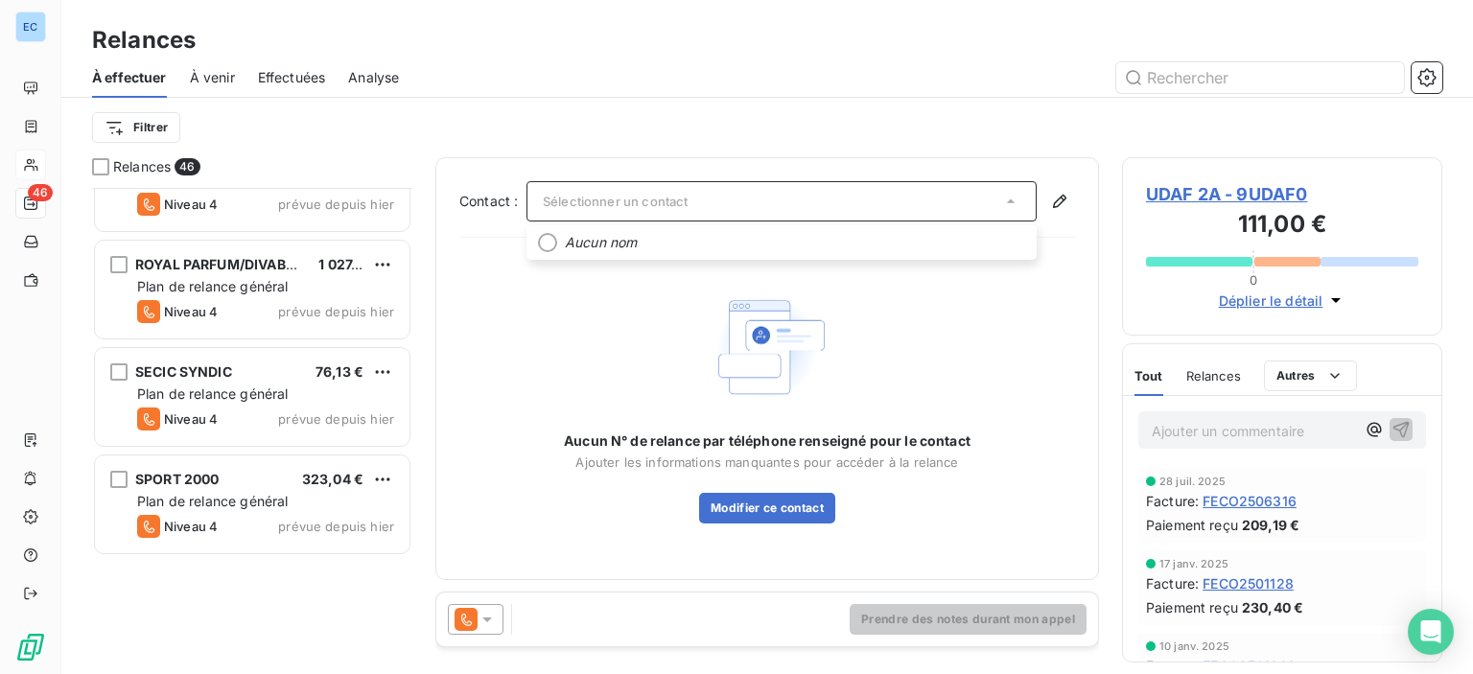
scroll to position [3208, 0]
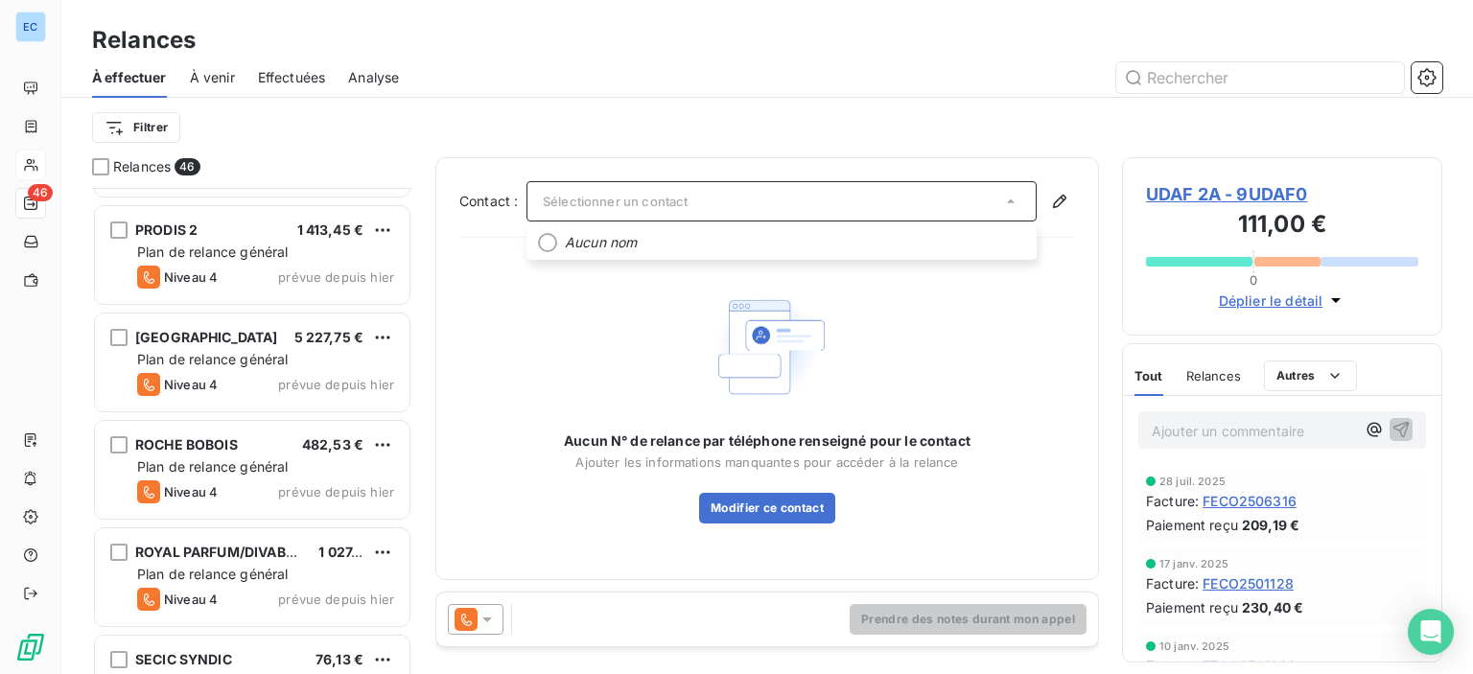
click at [108, 129] on html "EC 46 Relances À effectuer À venir Effectuées Analyse Filtrer Relances 46 MAISO…" at bounding box center [736, 337] width 1473 height 674
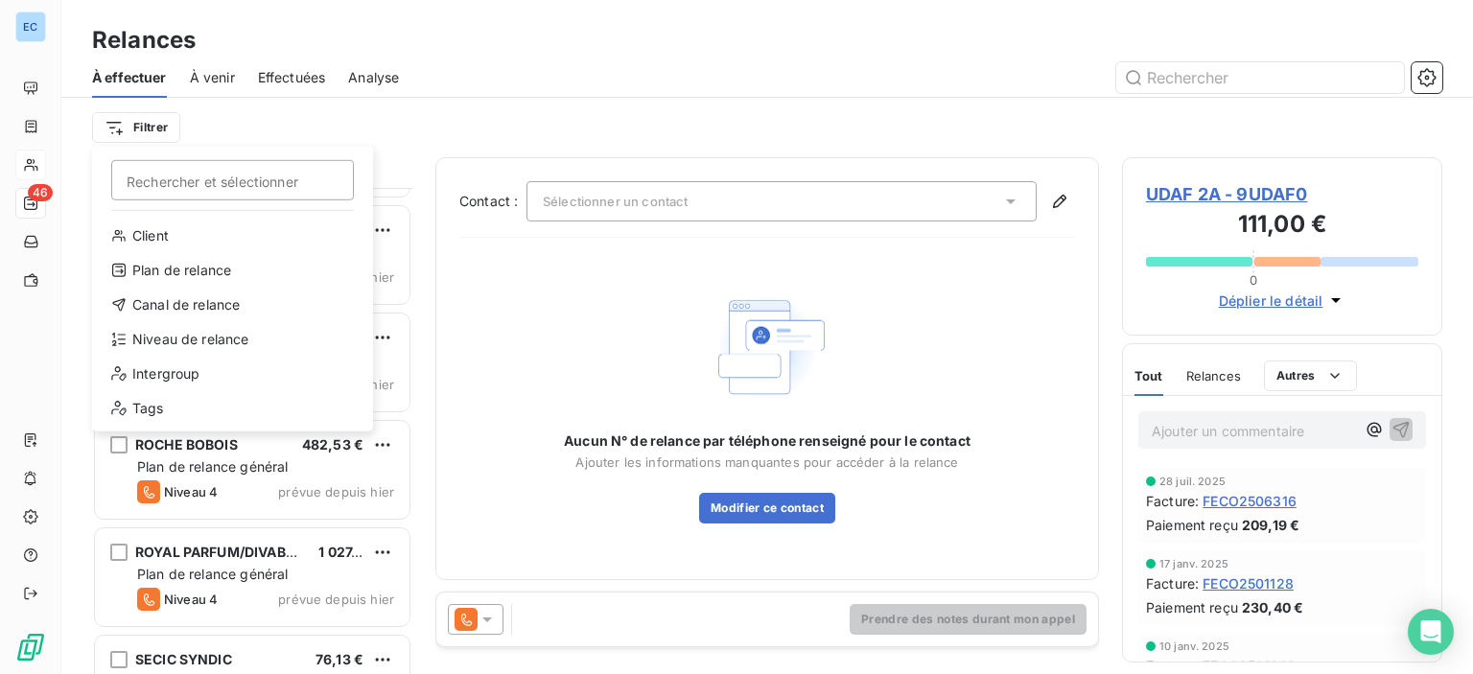
click at [141, 189] on input "Rechercher et sélectionner" at bounding box center [232, 180] width 243 height 40
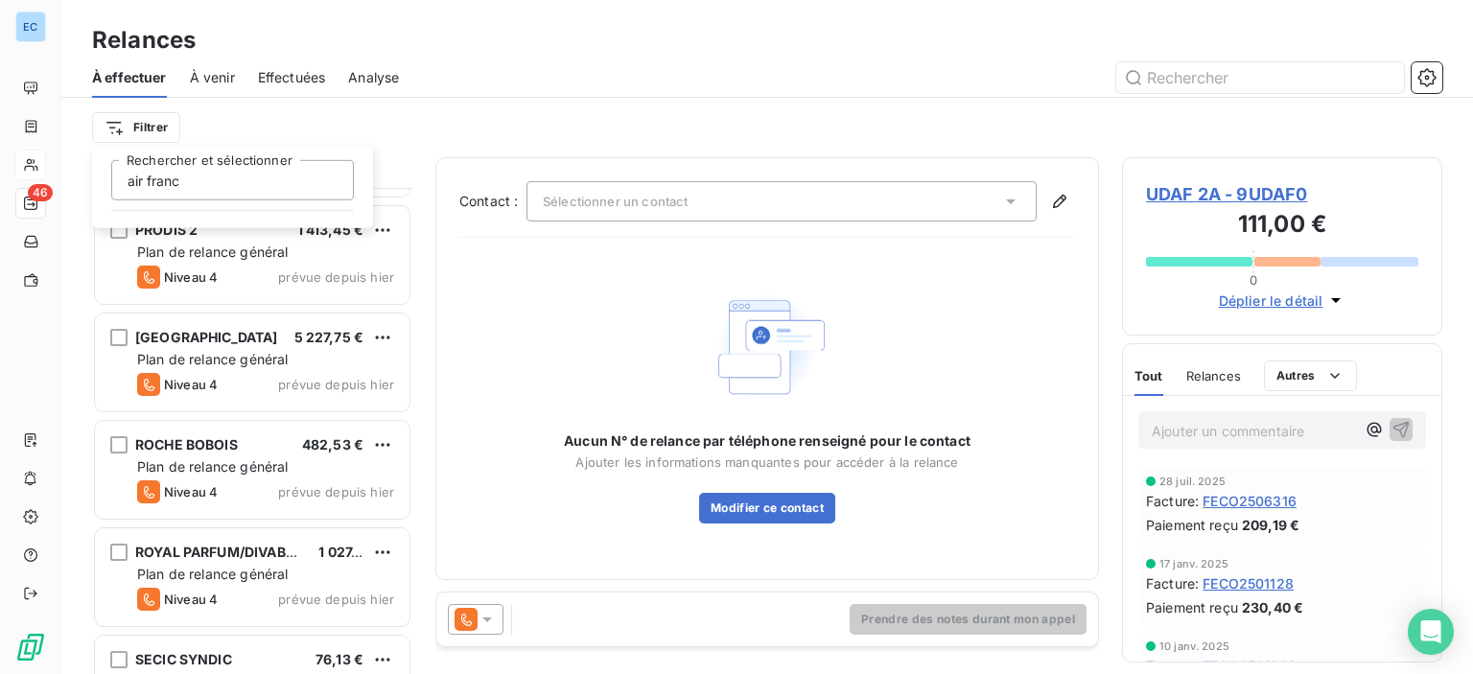
type input "air france"
click at [286, 199] on input "air france" at bounding box center [232, 180] width 243 height 40
click at [288, 196] on input "air france" at bounding box center [232, 180] width 243 height 40
click at [154, 118] on html "EC 46 Relances À effectuer À venir Effectuées Analyse Filtrer air france Recher…" at bounding box center [736, 337] width 1473 height 674
click at [115, 129] on html "EC 46 Relances À effectuer À venir Effectuées Analyse Filtrer Relances 46 MAISO…" at bounding box center [736, 337] width 1473 height 674
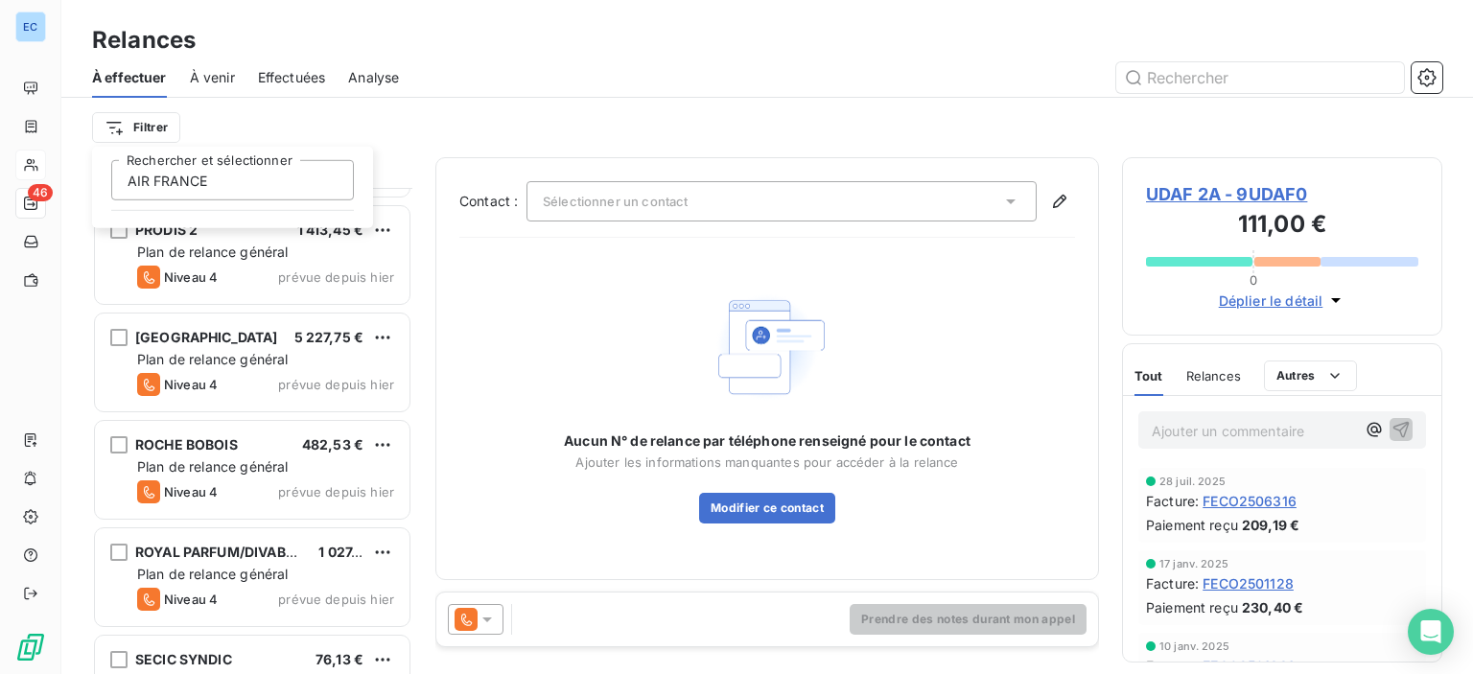
type input "AIR FRANCE"
click at [1170, 72] on html "EC 46 Relances À effectuer À venir Effectuées Analyse Filtrer AIR FRANCE Recher…" at bounding box center [736, 337] width 1473 height 674
click at [1164, 80] on input "text" at bounding box center [1260, 77] width 288 height 31
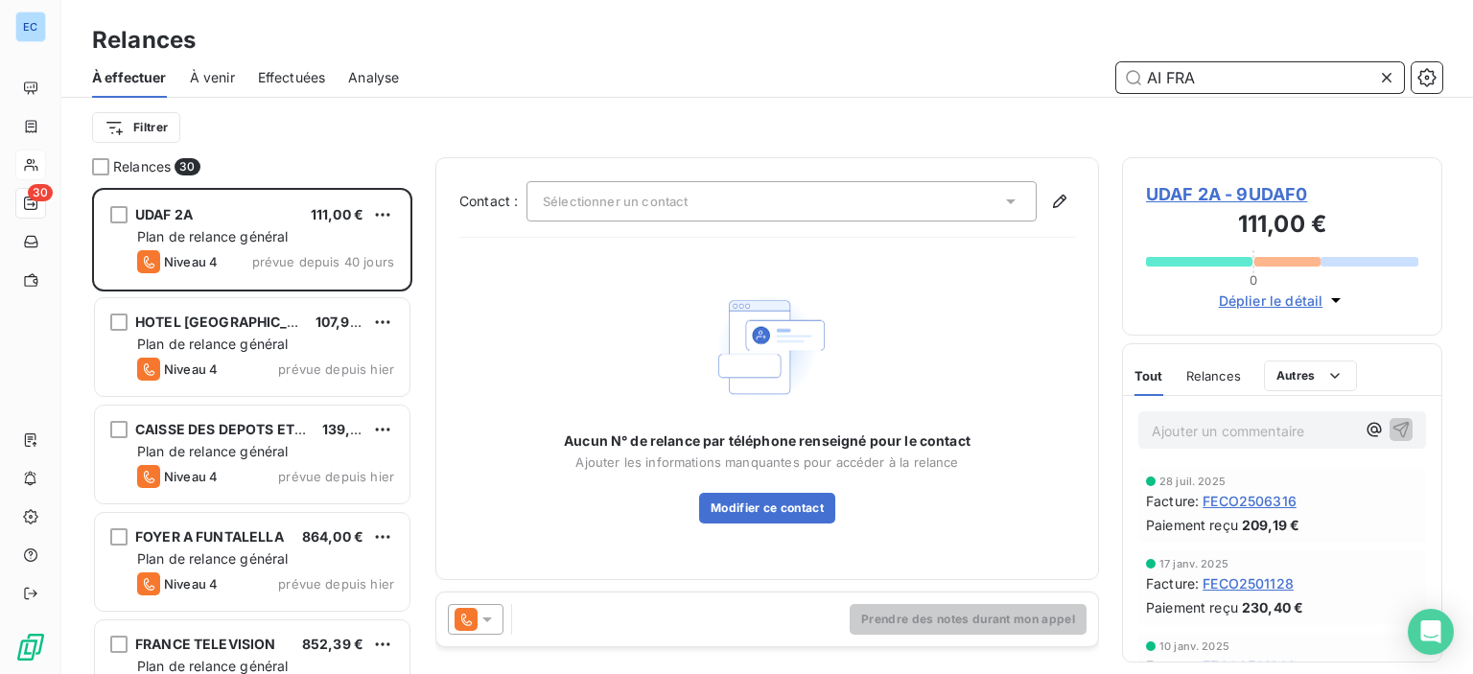
scroll to position [472, 305]
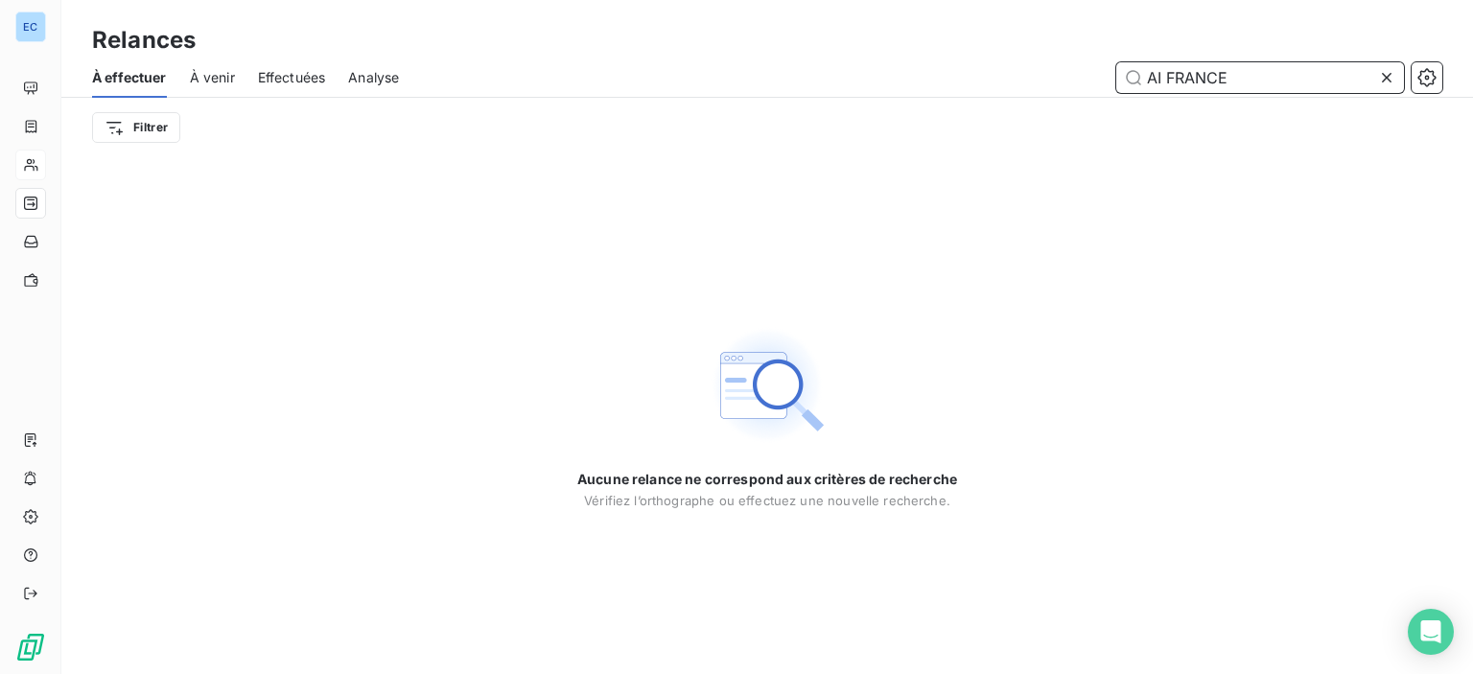
click at [1162, 74] on input "AI FRANCE" at bounding box center [1260, 77] width 288 height 31
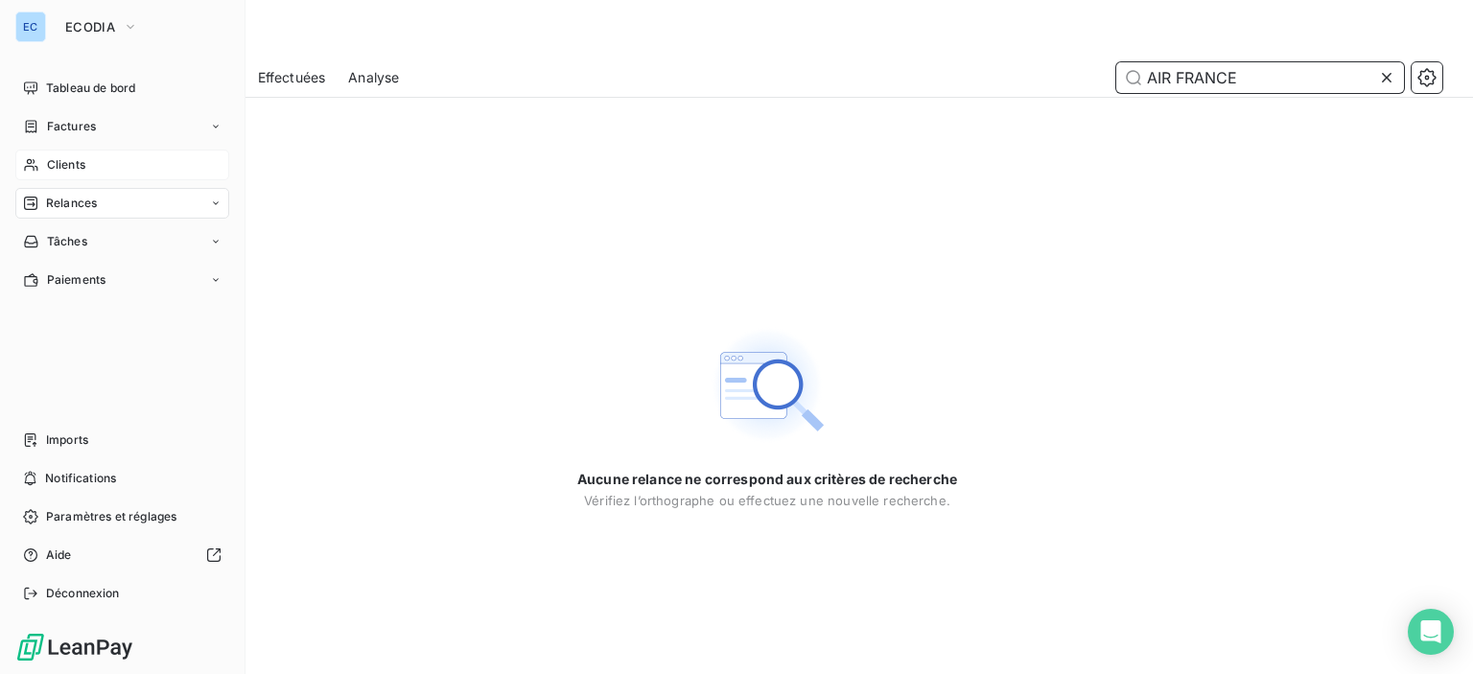
type input "AIR FRANCE"
click at [58, 204] on span "Relances" at bounding box center [71, 203] width 51 height 17
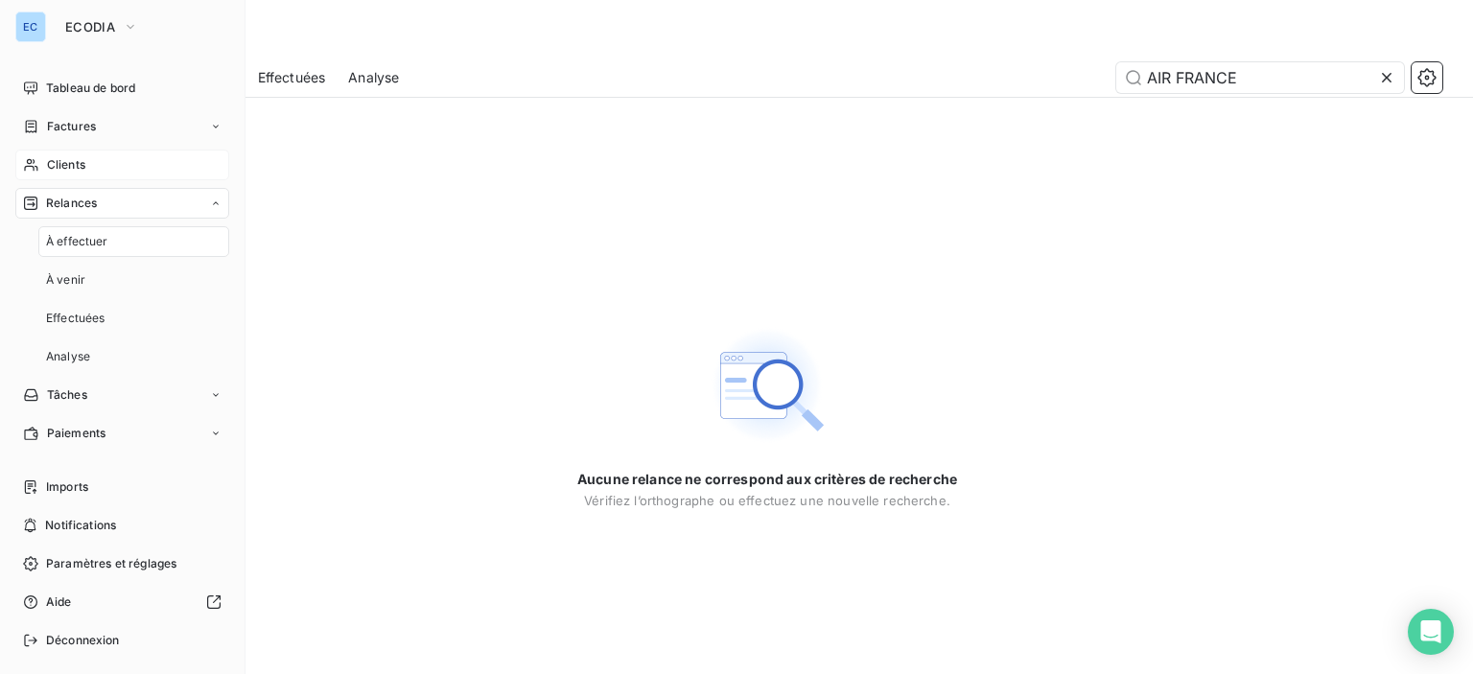
click at [87, 210] on span "Relances" at bounding box center [71, 203] width 51 height 17
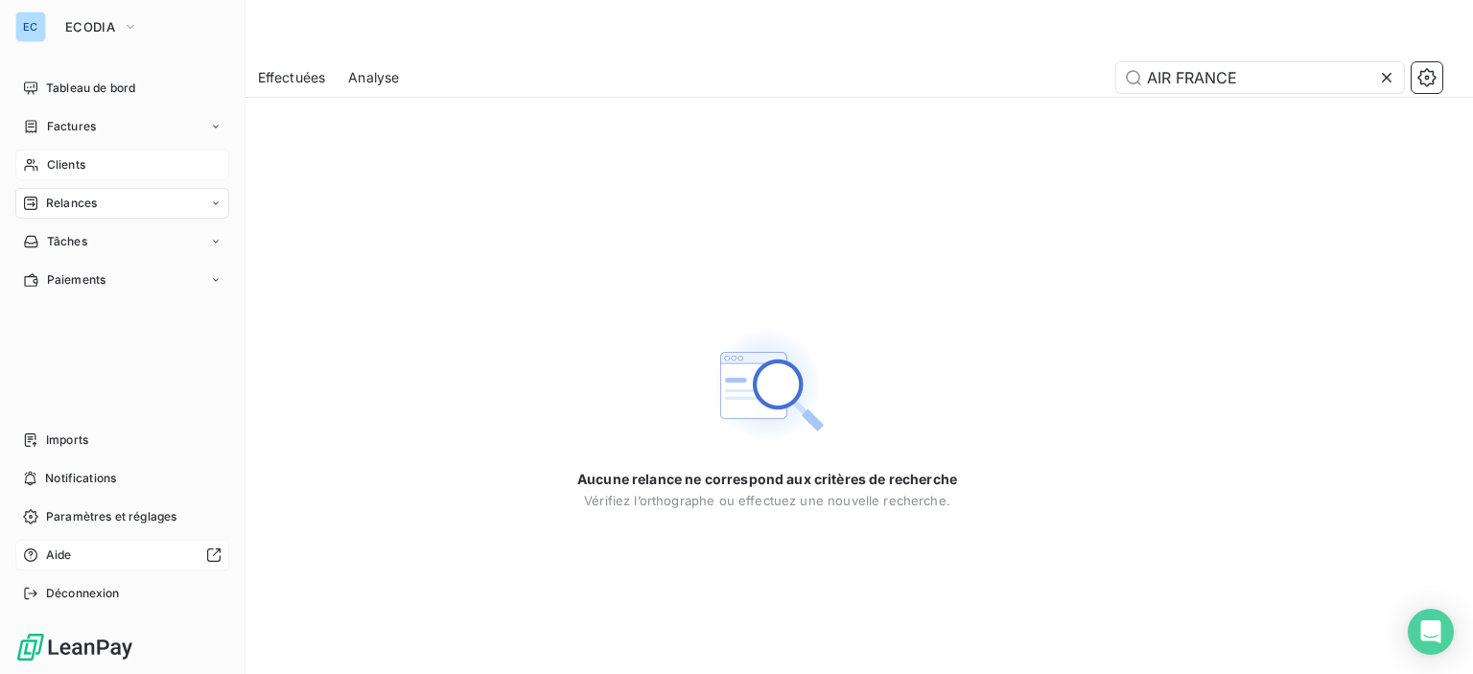
drag, startPoint x: 83, startPoint y: 525, endPoint x: 72, endPoint y: 542, distance: 20.7
click at [72, 542] on nav "Imports Notifications Paramètres et réglages Aide Déconnexion" at bounding box center [122, 517] width 214 height 184
click at [52, 210] on span "Relances" at bounding box center [71, 203] width 51 height 17
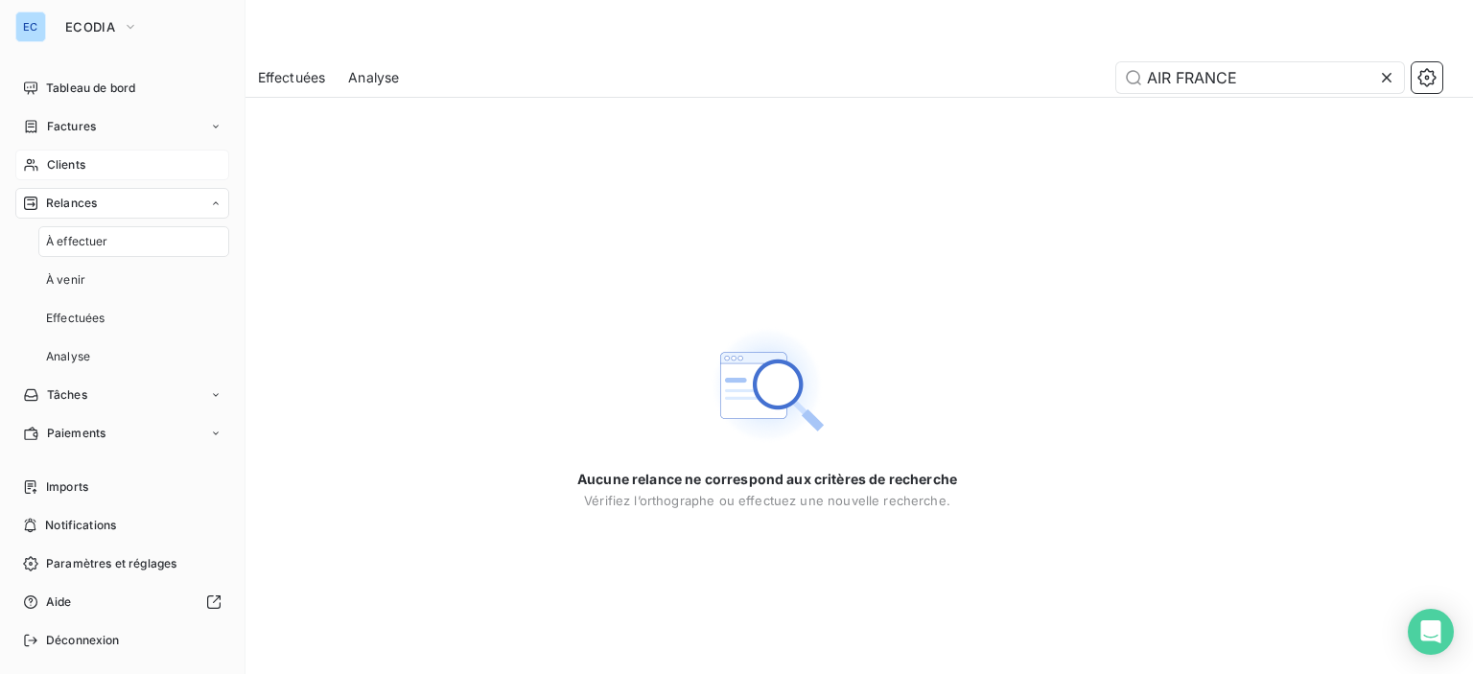
click at [195, 197] on div "Relances" at bounding box center [122, 203] width 214 height 31
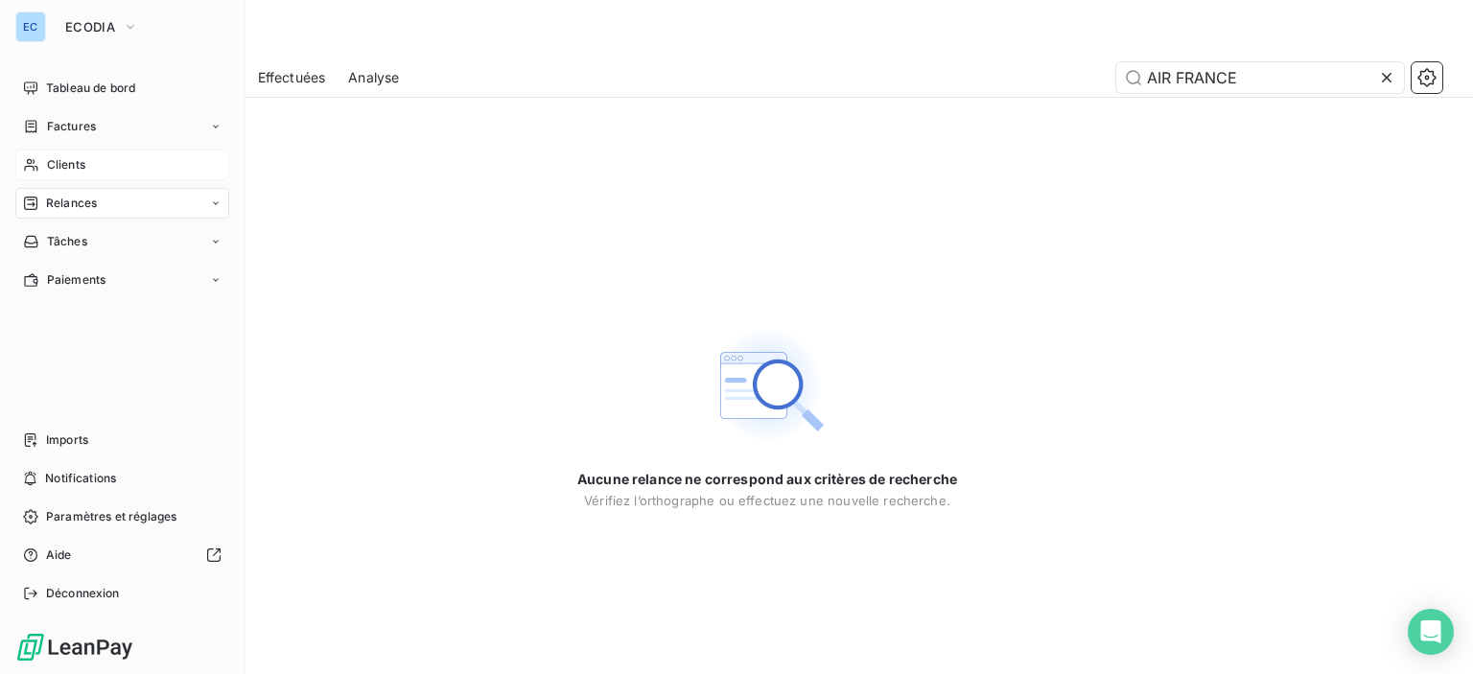
click at [66, 168] on span "Clients" at bounding box center [66, 164] width 38 height 17
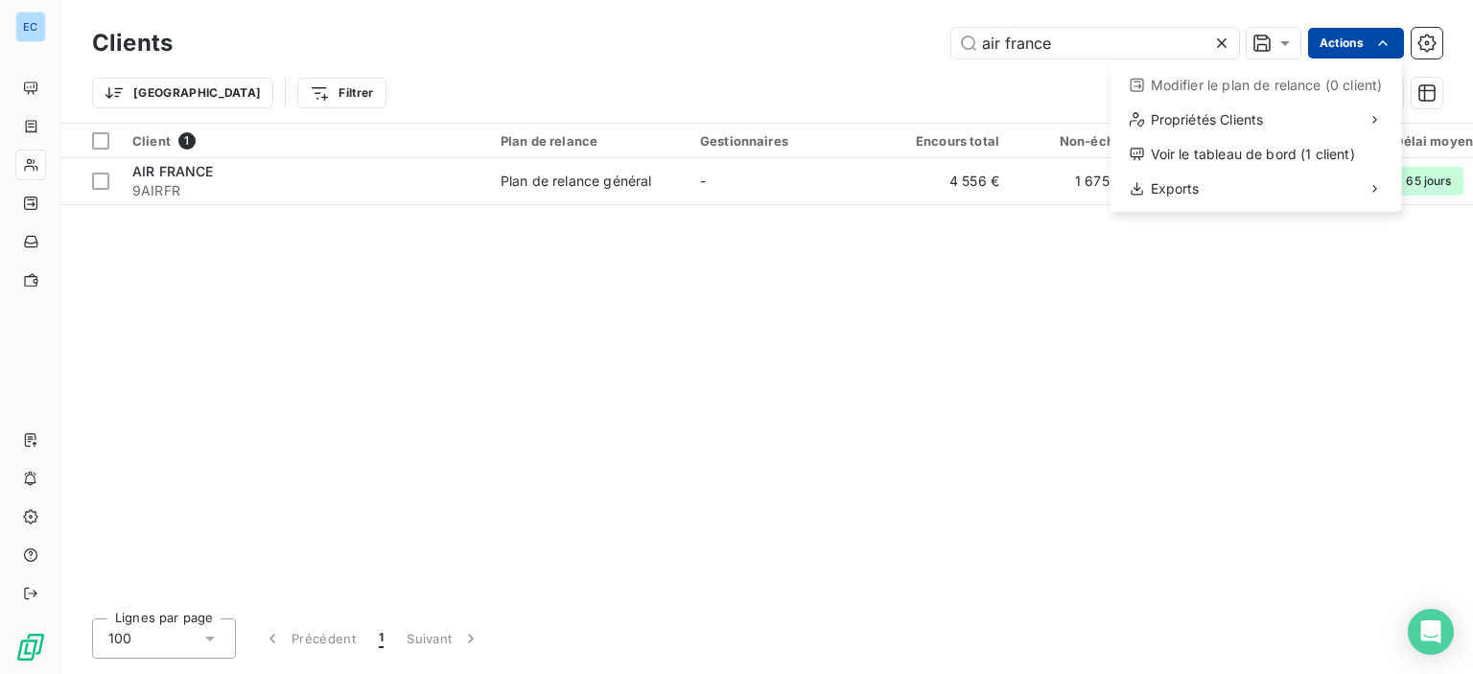
click at [1361, 41] on html "EC Clients air france Actions Modifier le plan de relance (0 client) Propriétés…" at bounding box center [736, 337] width 1473 height 674
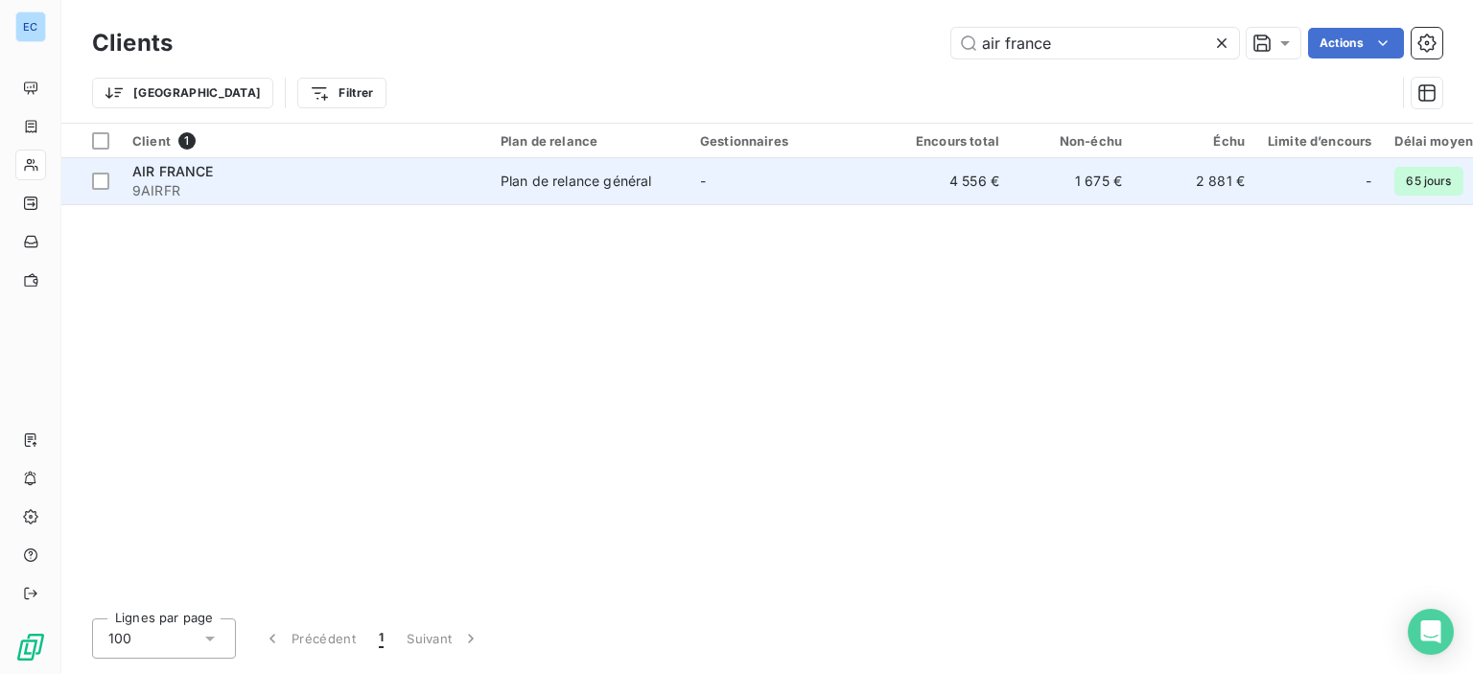
click at [201, 183] on span "9AIRFR" at bounding box center [304, 190] width 345 height 19
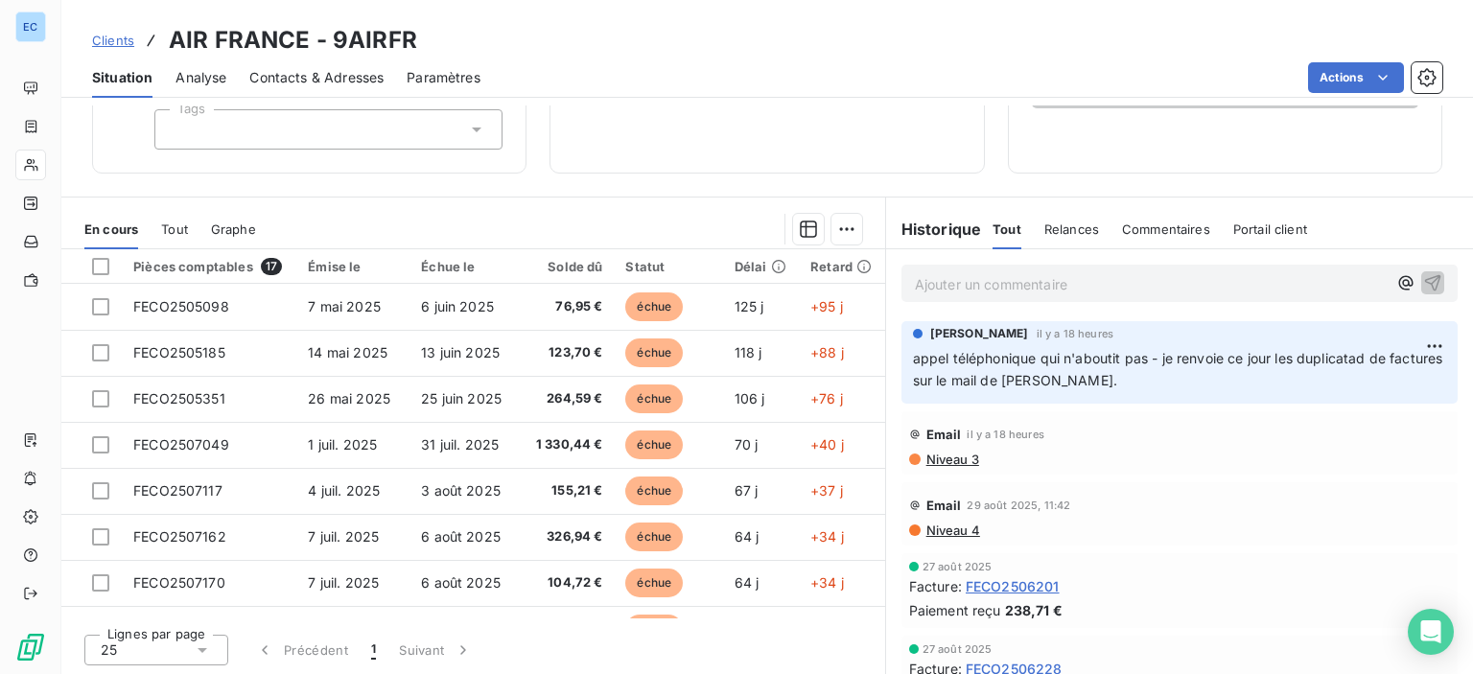
click at [1071, 233] on span "Relances" at bounding box center [1071, 229] width 55 height 15
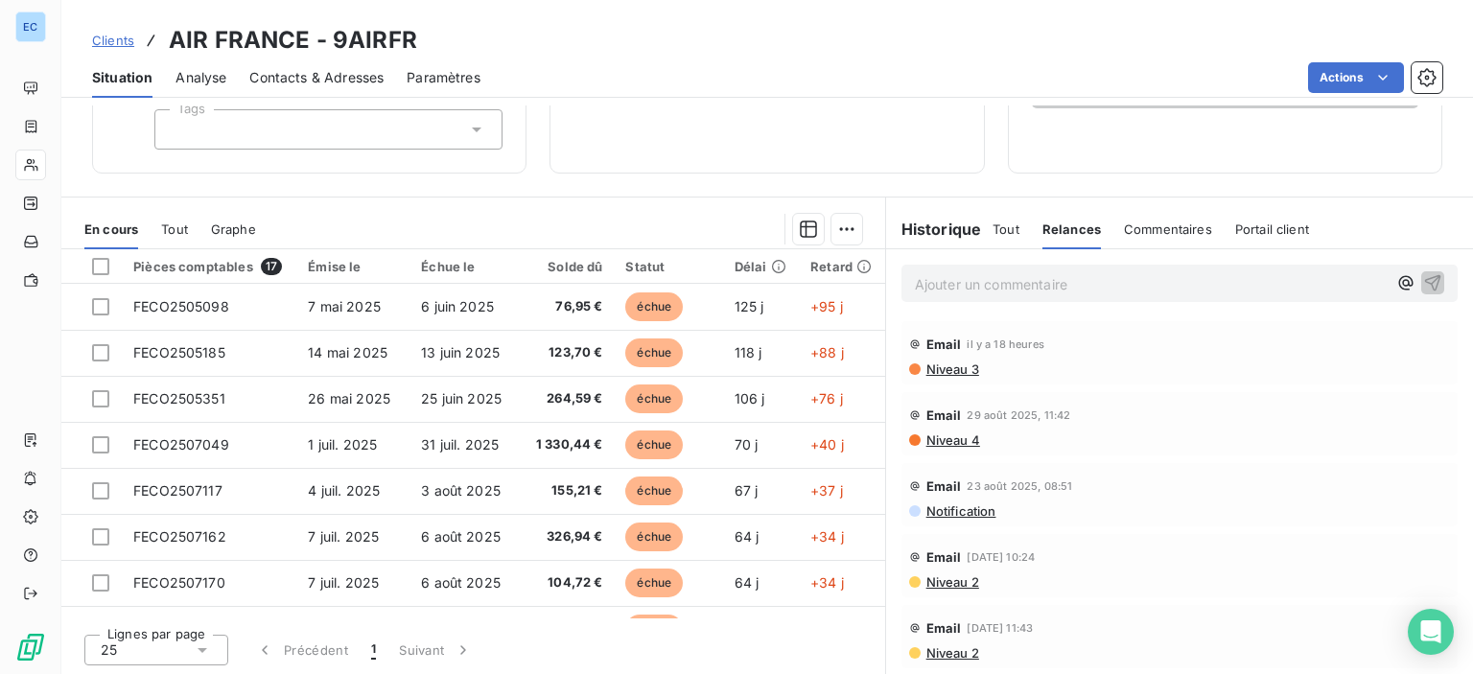
click at [925, 372] on span "Niveau 3" at bounding box center [952, 369] width 55 height 15
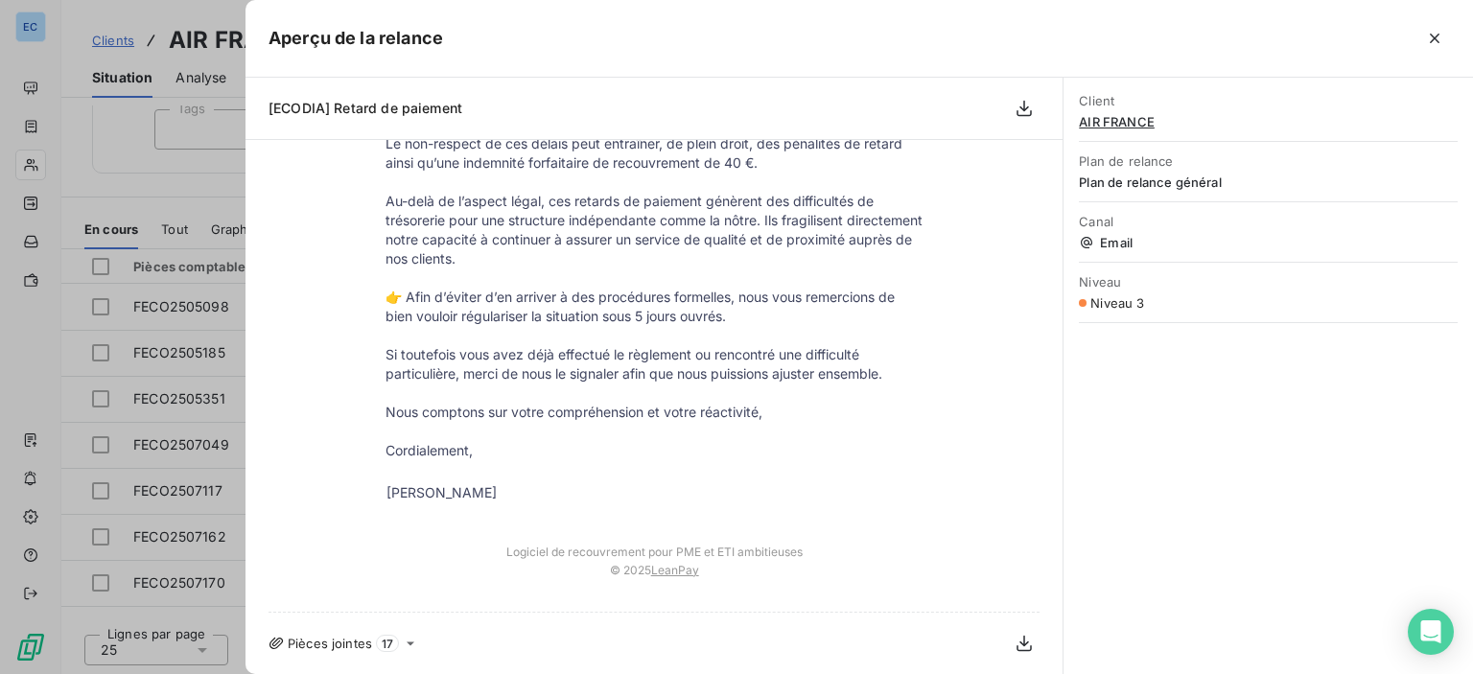
scroll to position [559, 0]
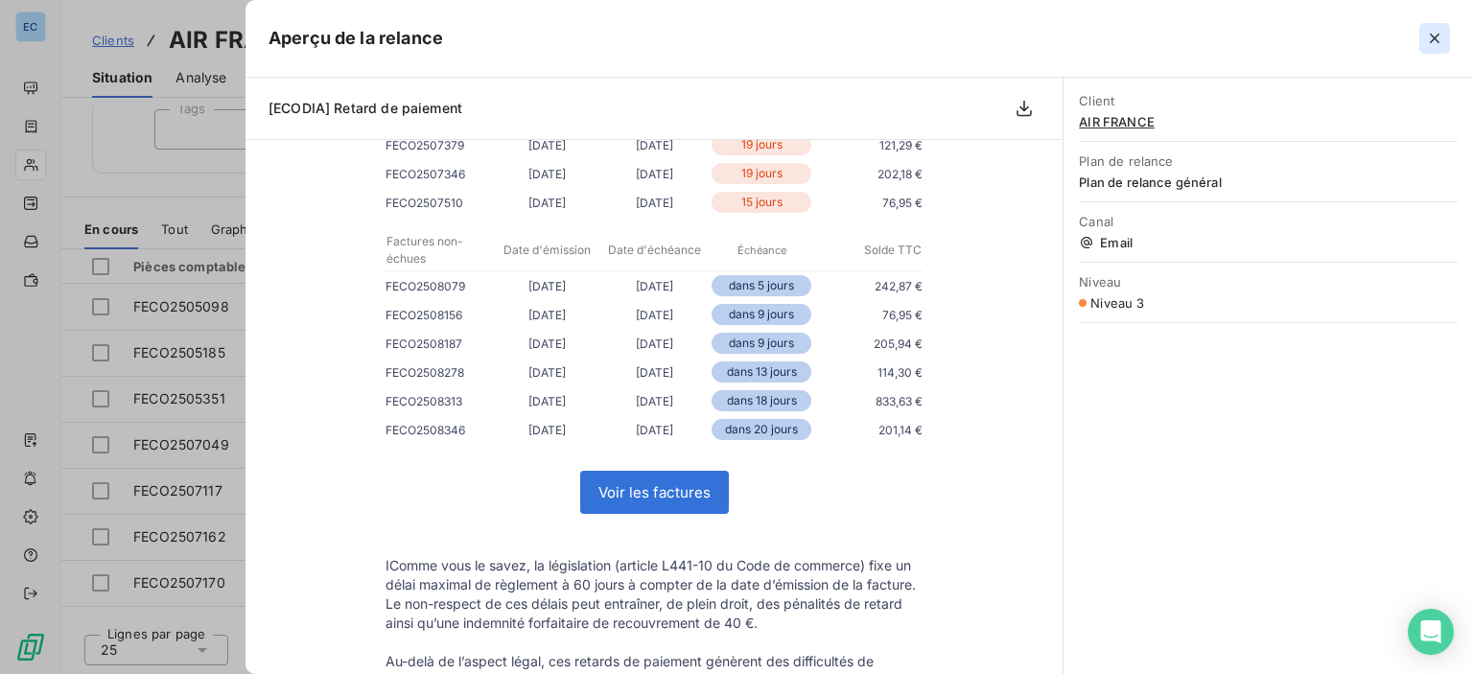
click at [1431, 41] on icon "button" at bounding box center [1435, 39] width 10 height 10
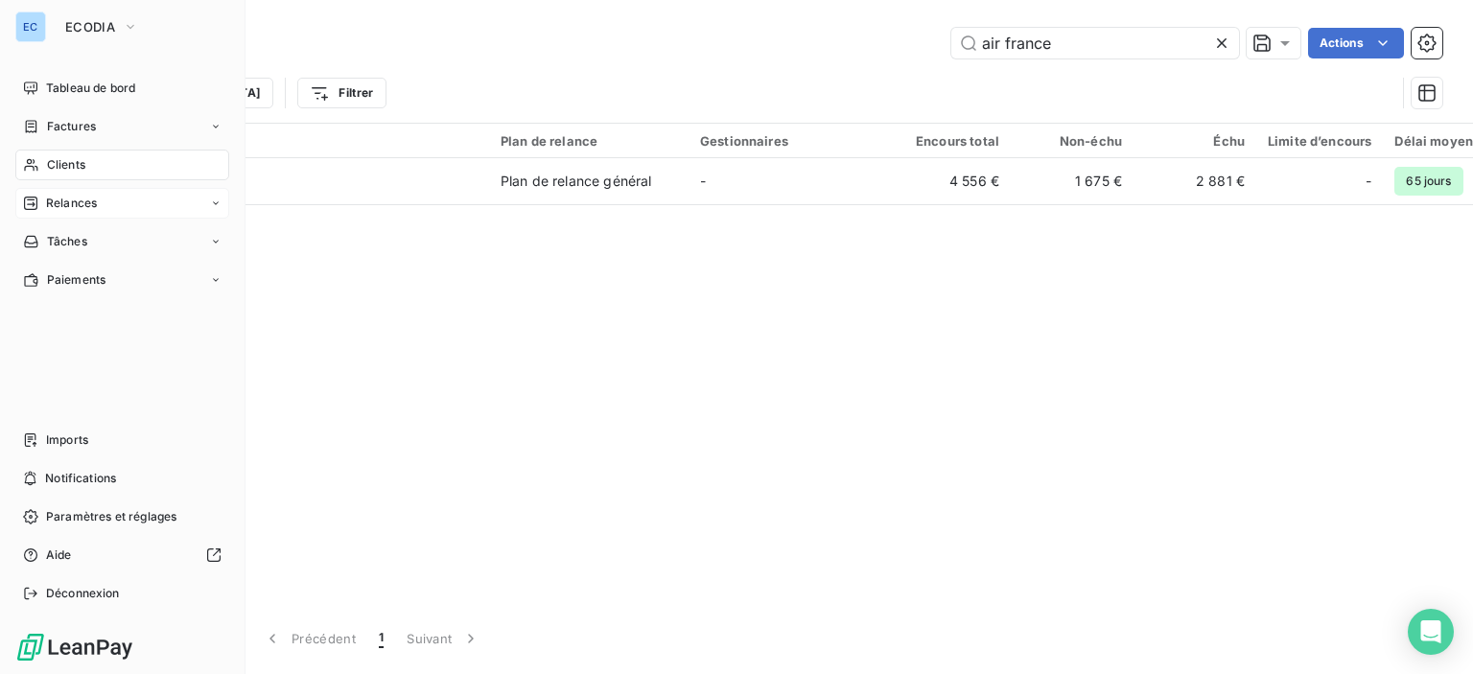
click at [61, 201] on span "Relances" at bounding box center [71, 203] width 51 height 17
click at [66, 202] on span "Relances" at bounding box center [71, 203] width 51 height 17
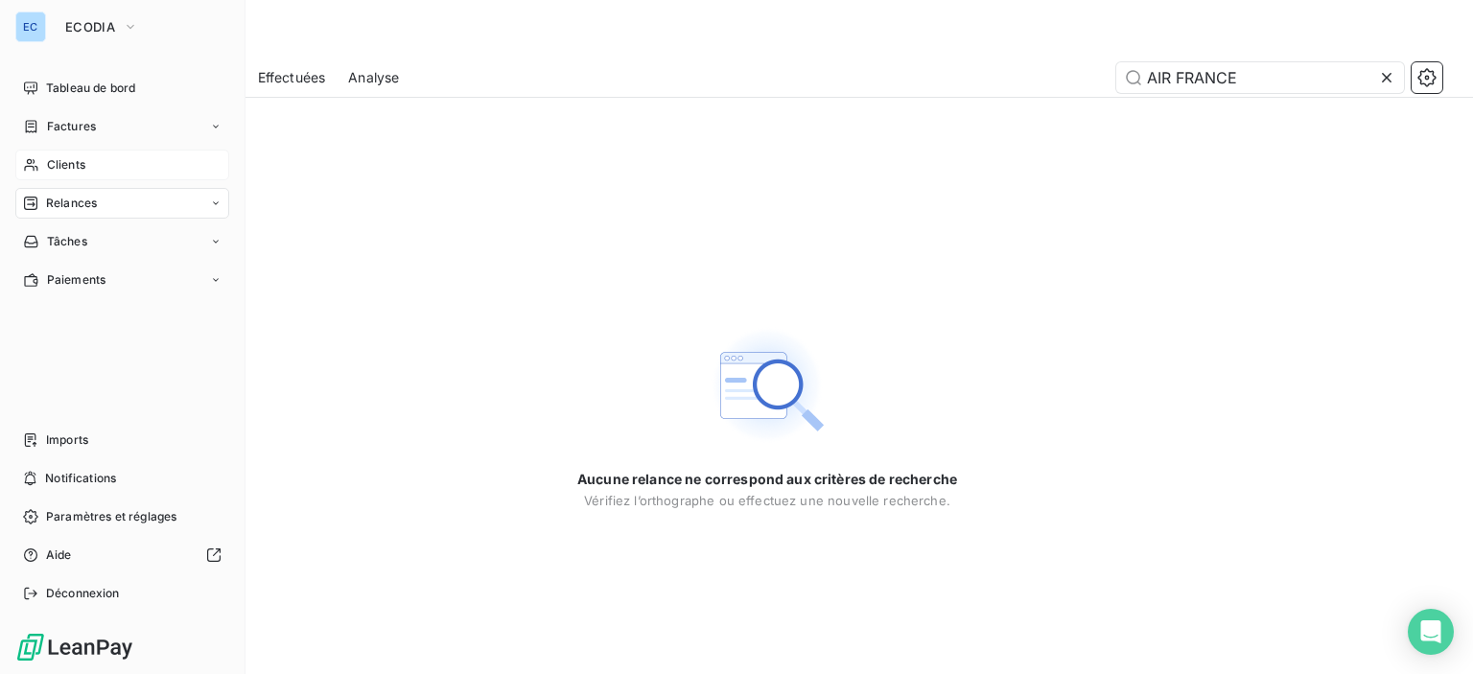
click at [221, 202] on icon at bounding box center [216, 204] width 12 height 12
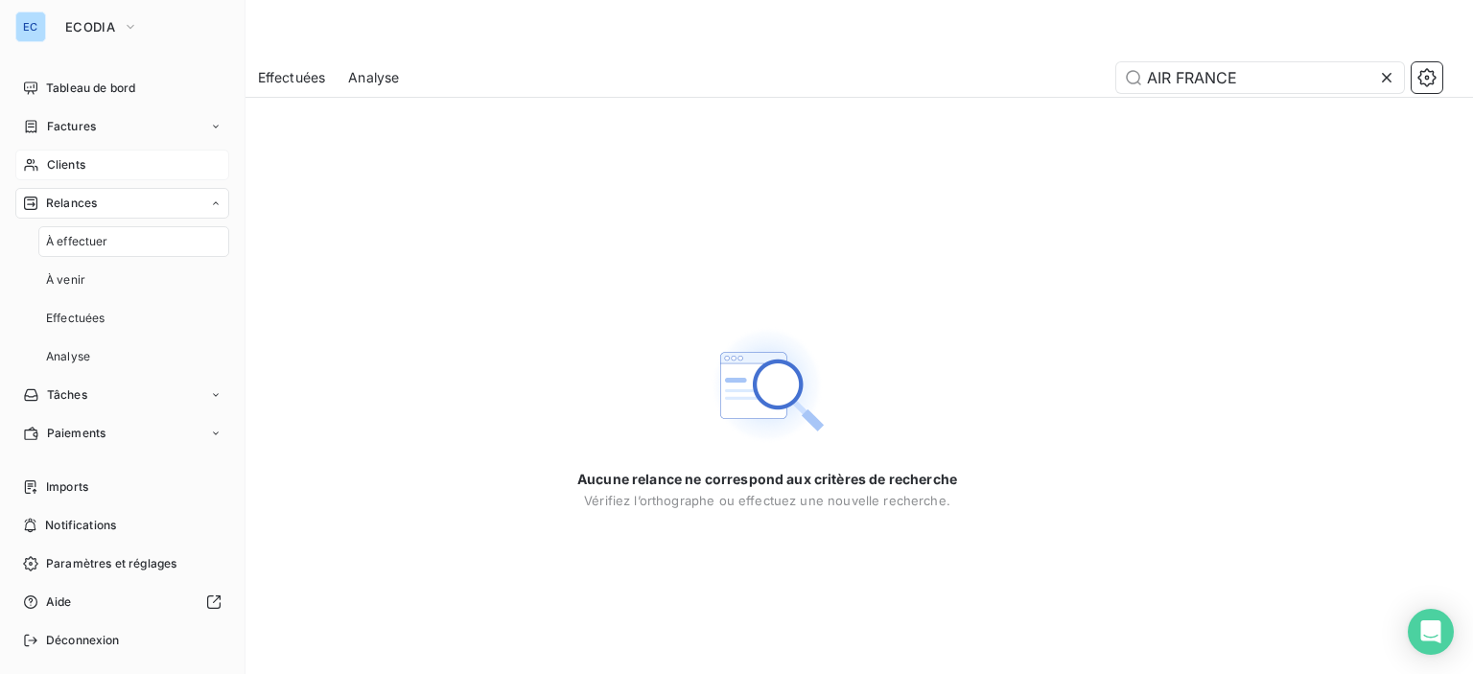
click at [190, 200] on div "Relances" at bounding box center [122, 203] width 214 height 31
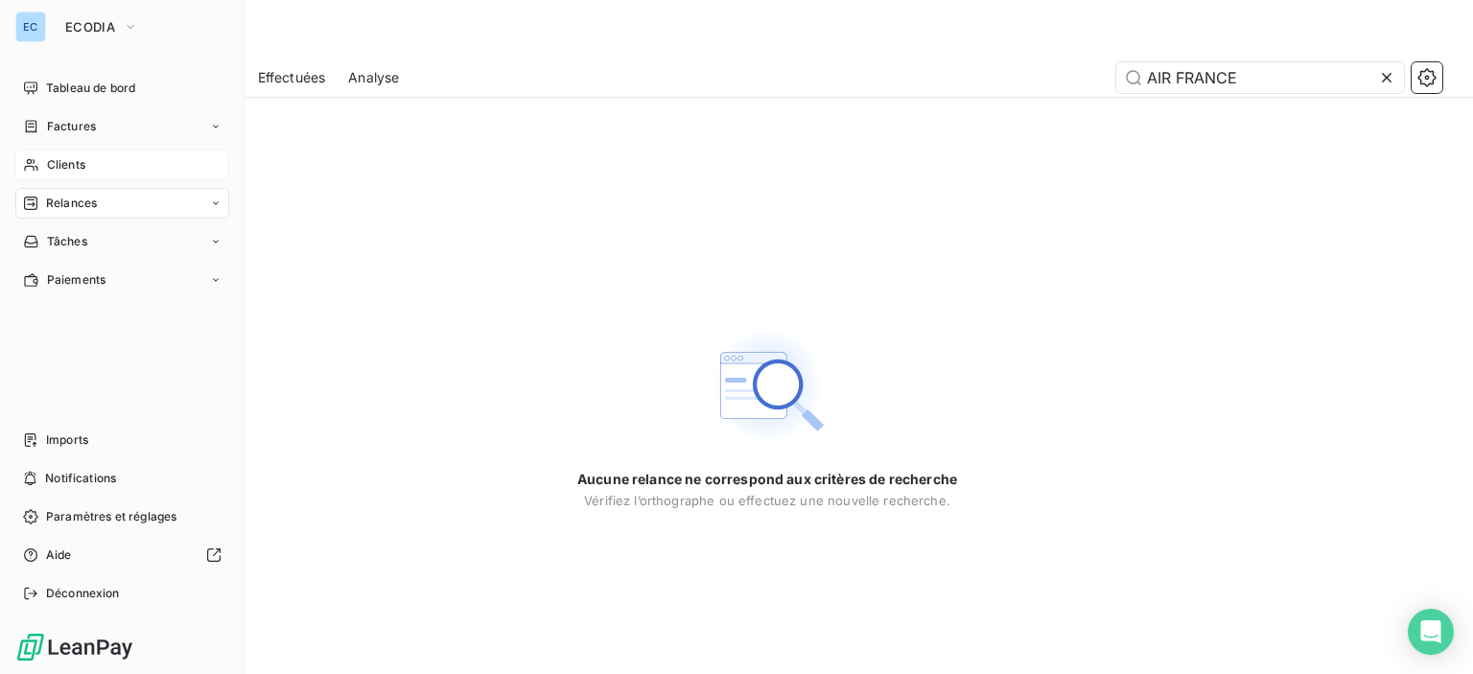
click at [34, 198] on icon at bounding box center [30, 203] width 13 height 13
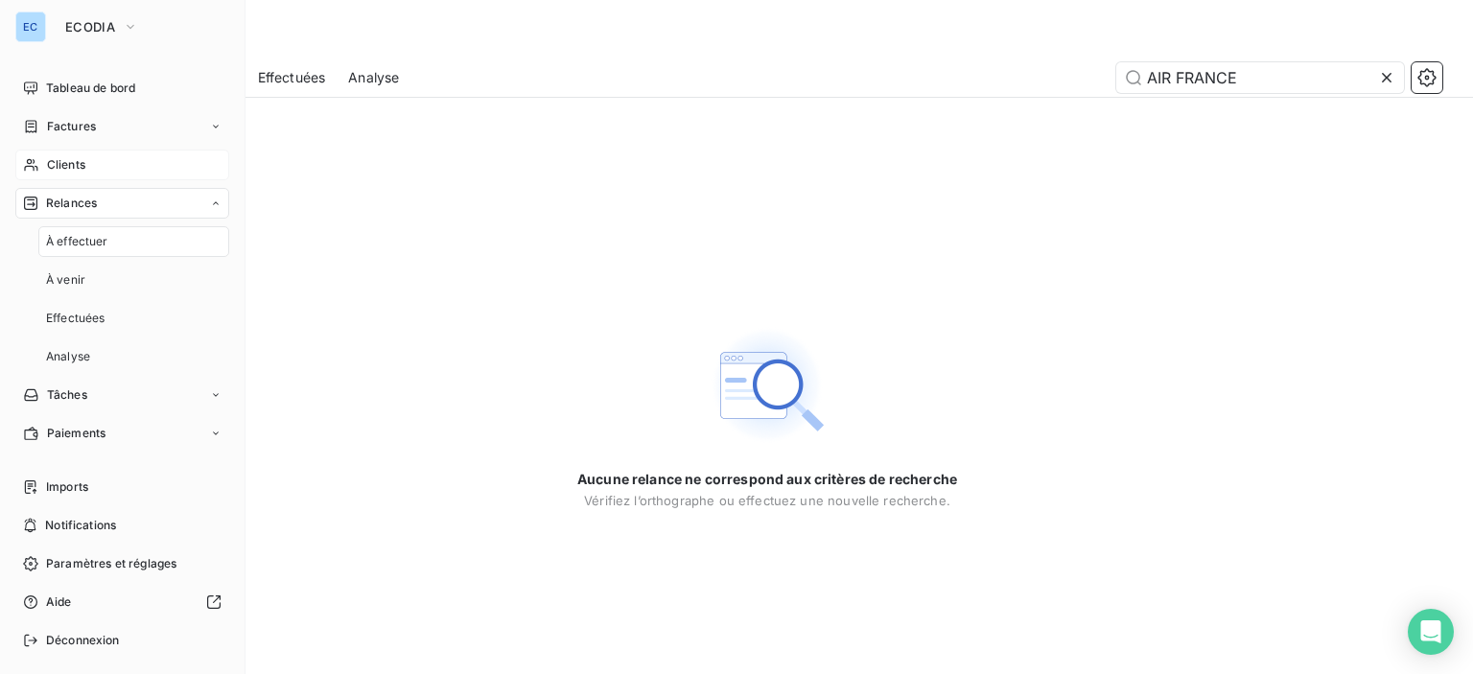
click at [50, 240] on span "À effectuer" at bounding box center [77, 241] width 62 height 17
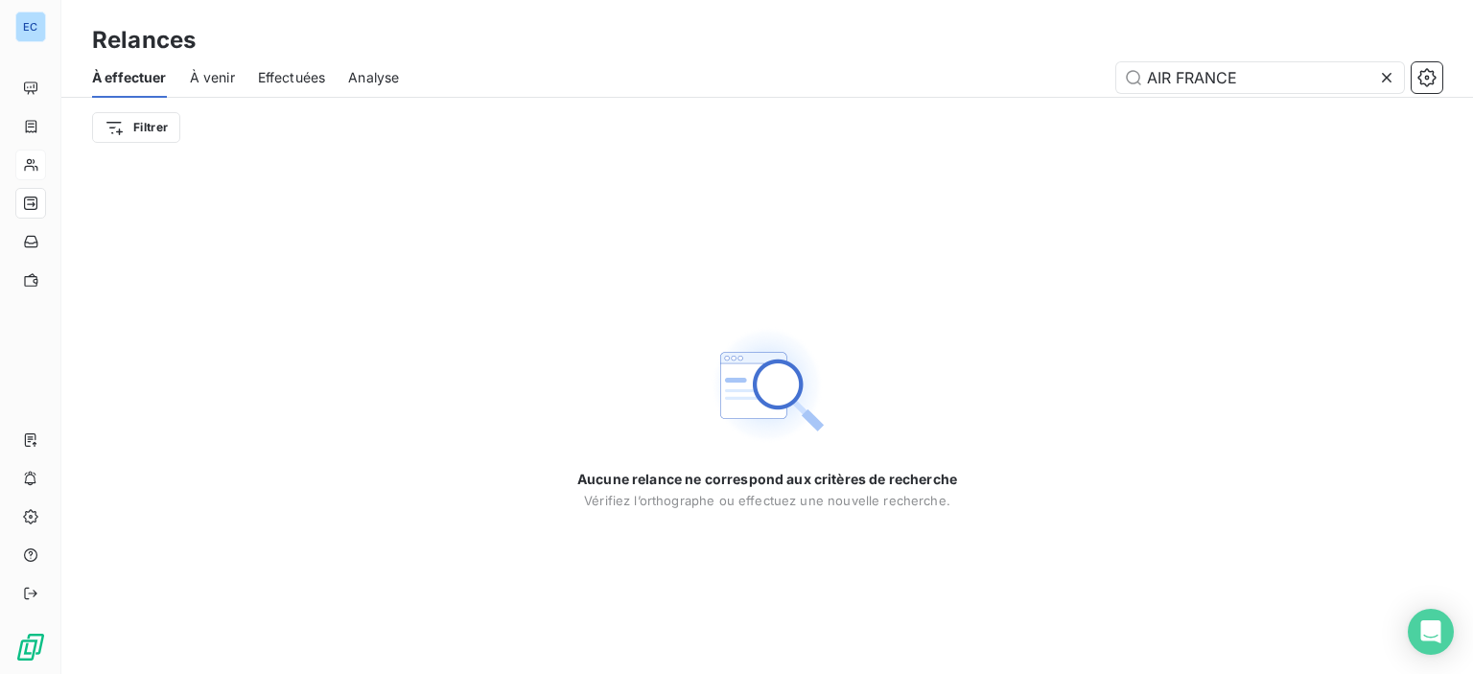
click at [1389, 76] on icon at bounding box center [1387, 78] width 10 height 10
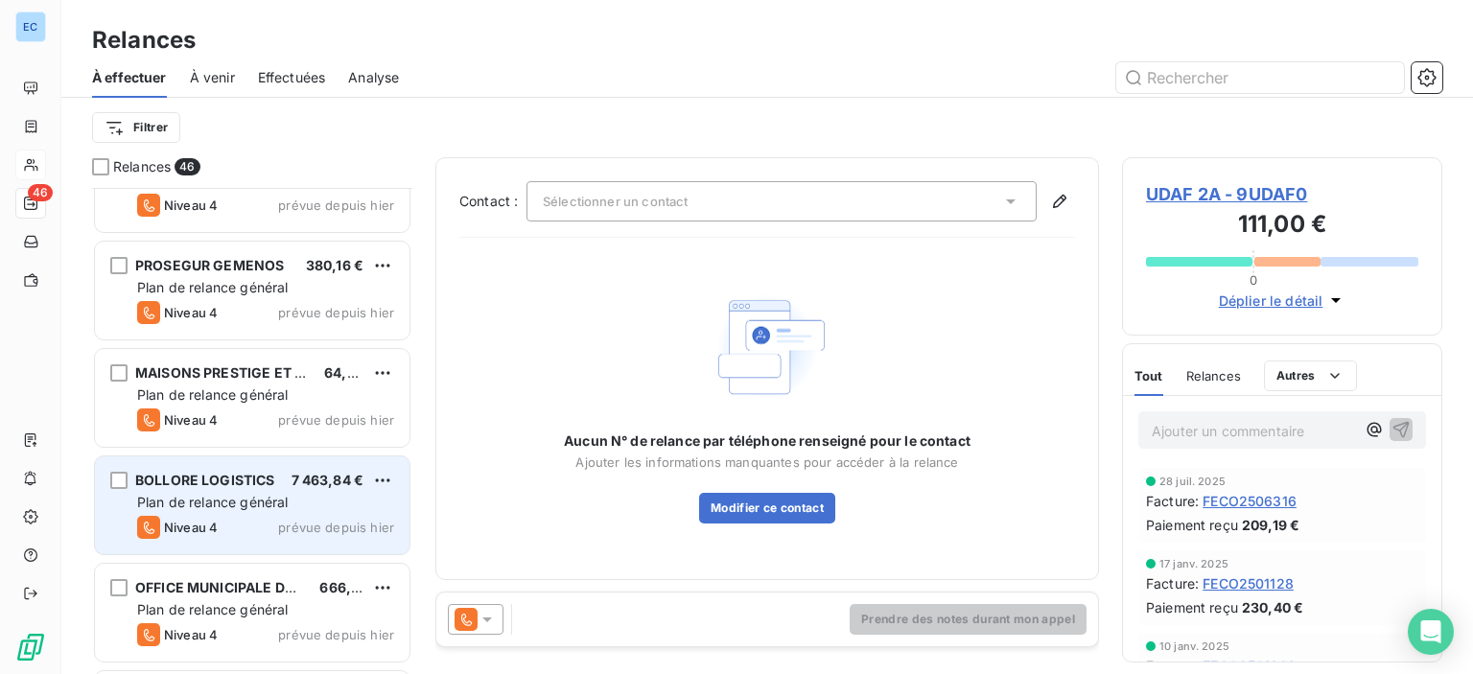
scroll to position [2110, 0]
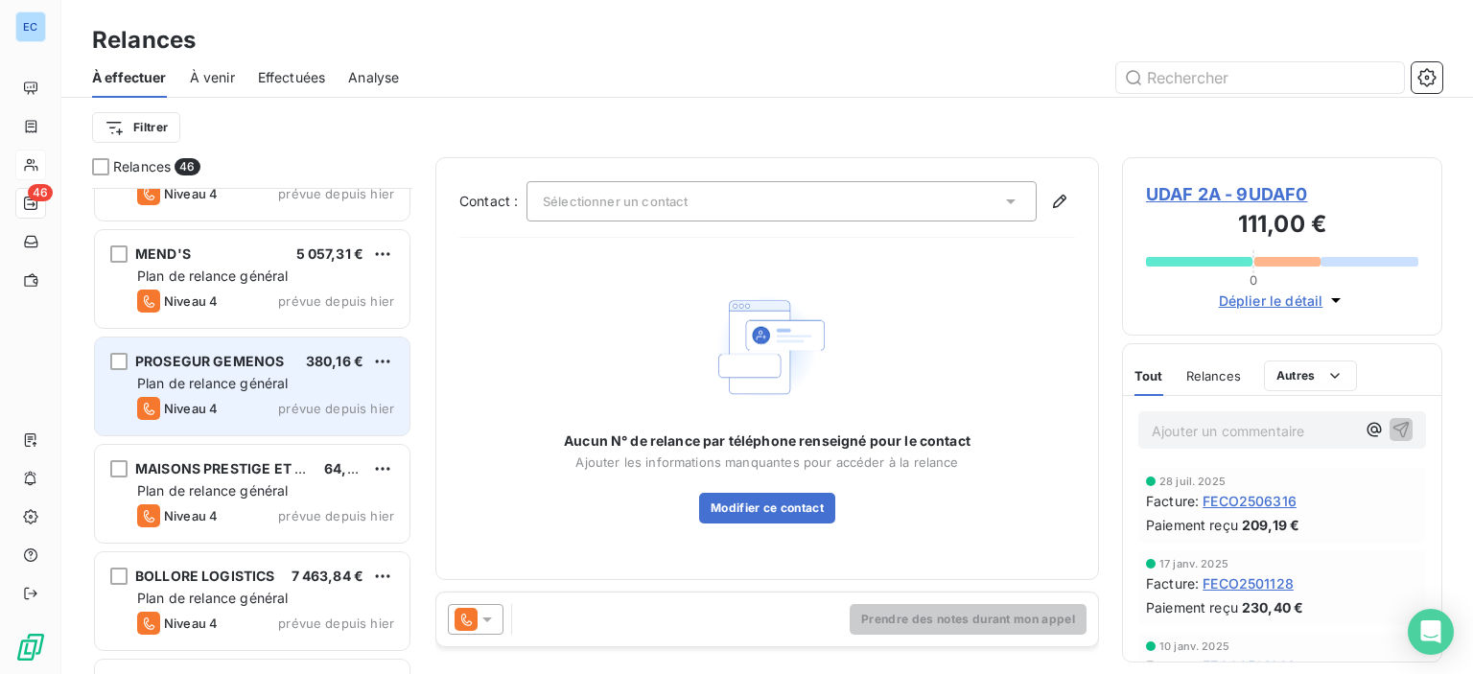
click at [232, 379] on span "Plan de relance général" at bounding box center [212, 383] width 151 height 16
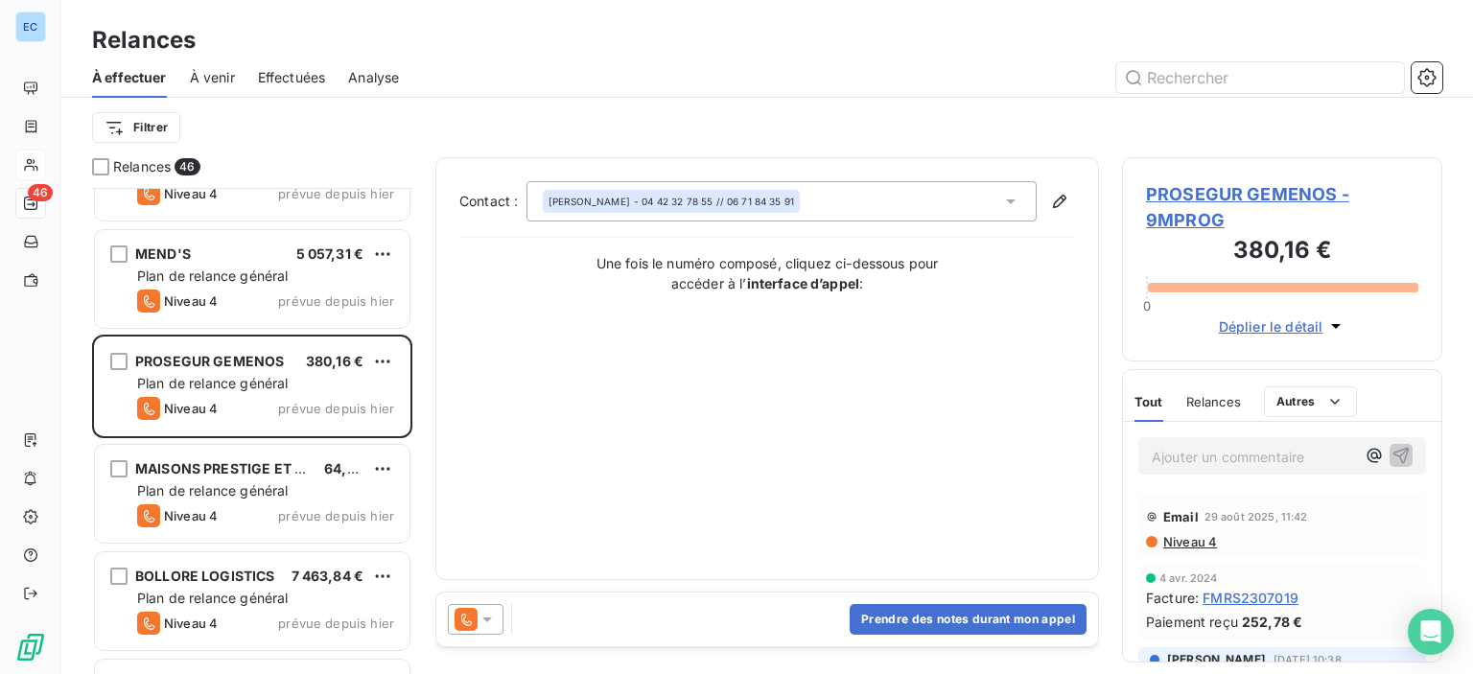
click at [1233, 601] on span "FMRS2307019" at bounding box center [1251, 598] width 96 height 20
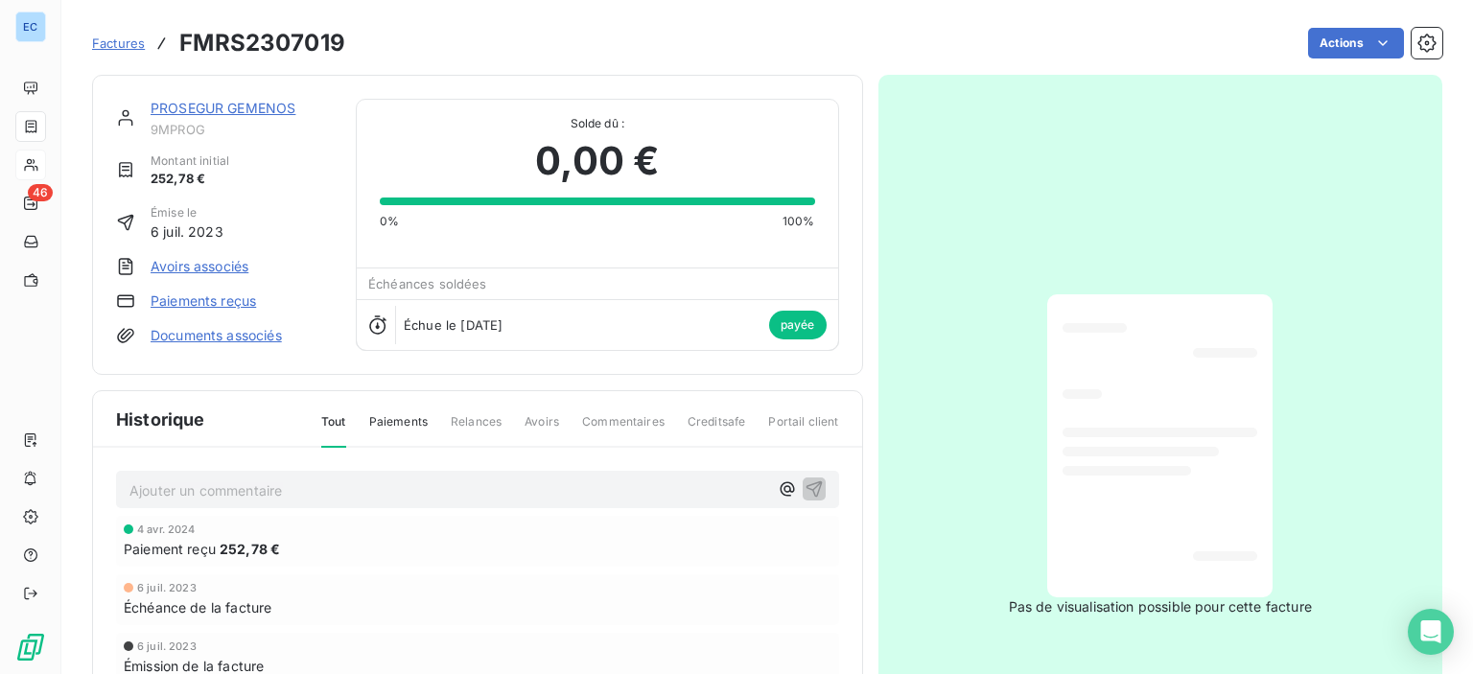
click at [180, 107] on link "PROSEGUR GEMENOS" at bounding box center [223, 108] width 145 height 16
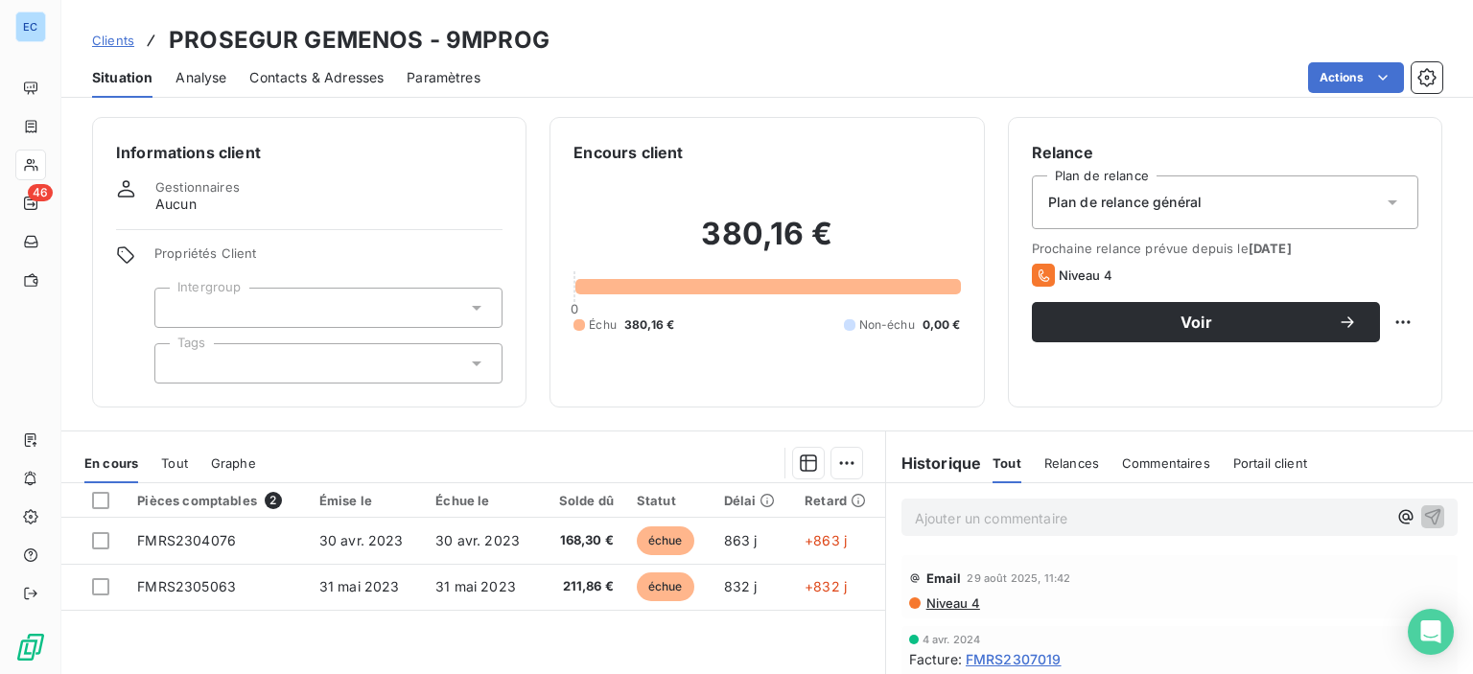
click at [307, 79] on span "Contacts & Adresses" at bounding box center [316, 77] width 134 height 19
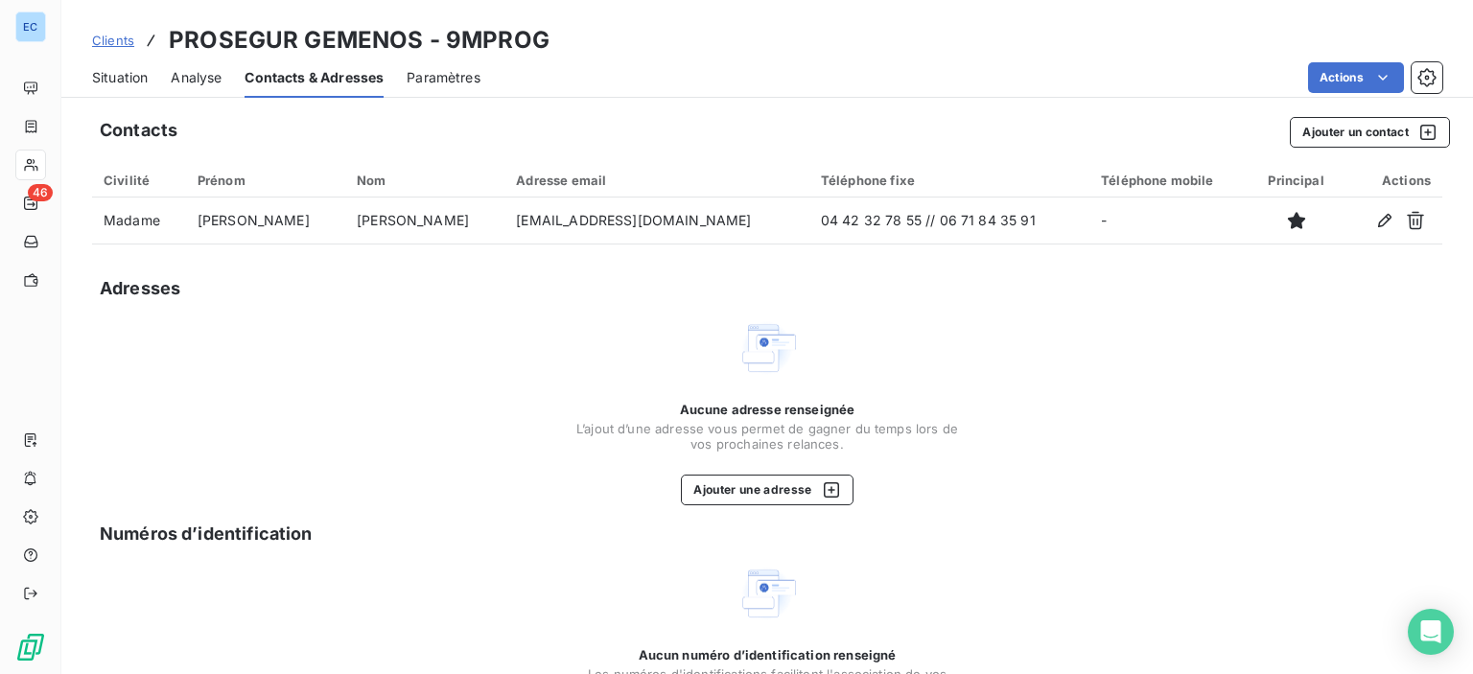
scroll to position [123, 0]
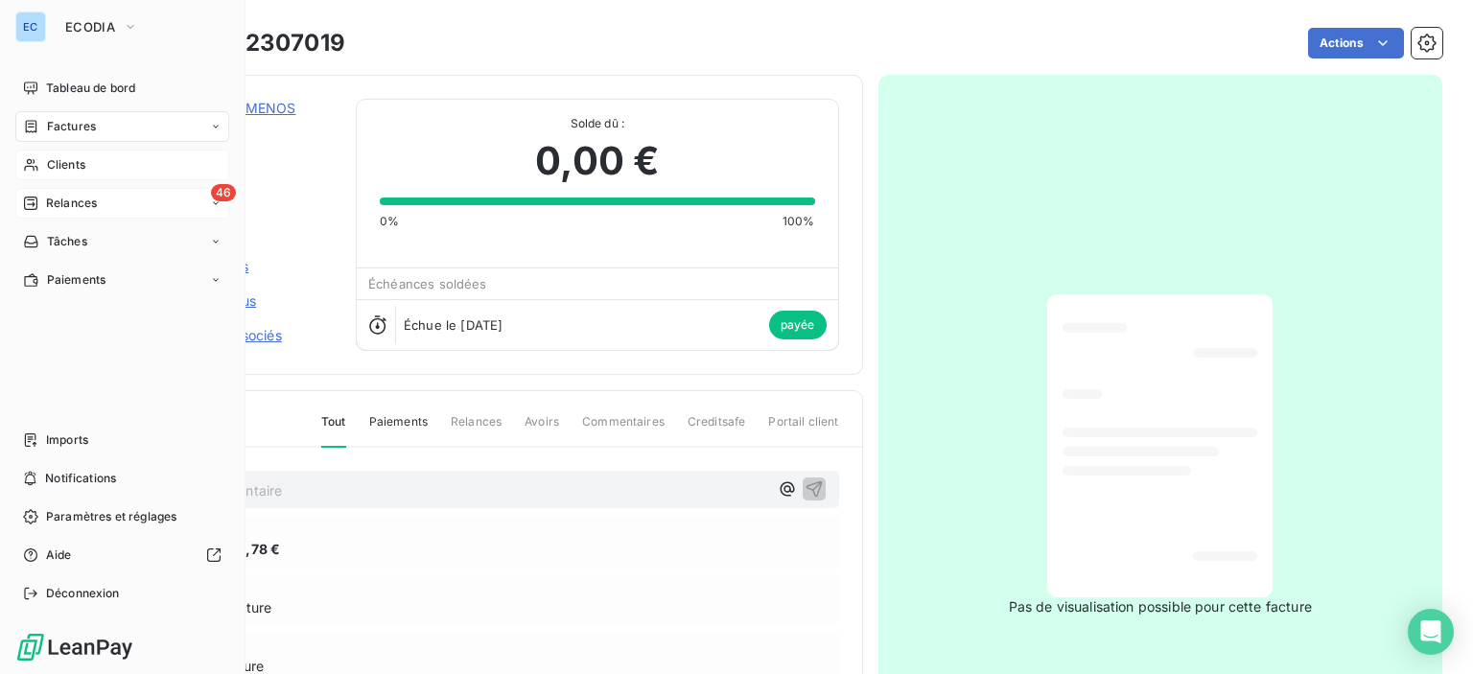
click at [220, 188] on span "46" at bounding box center [223, 192] width 25 height 17
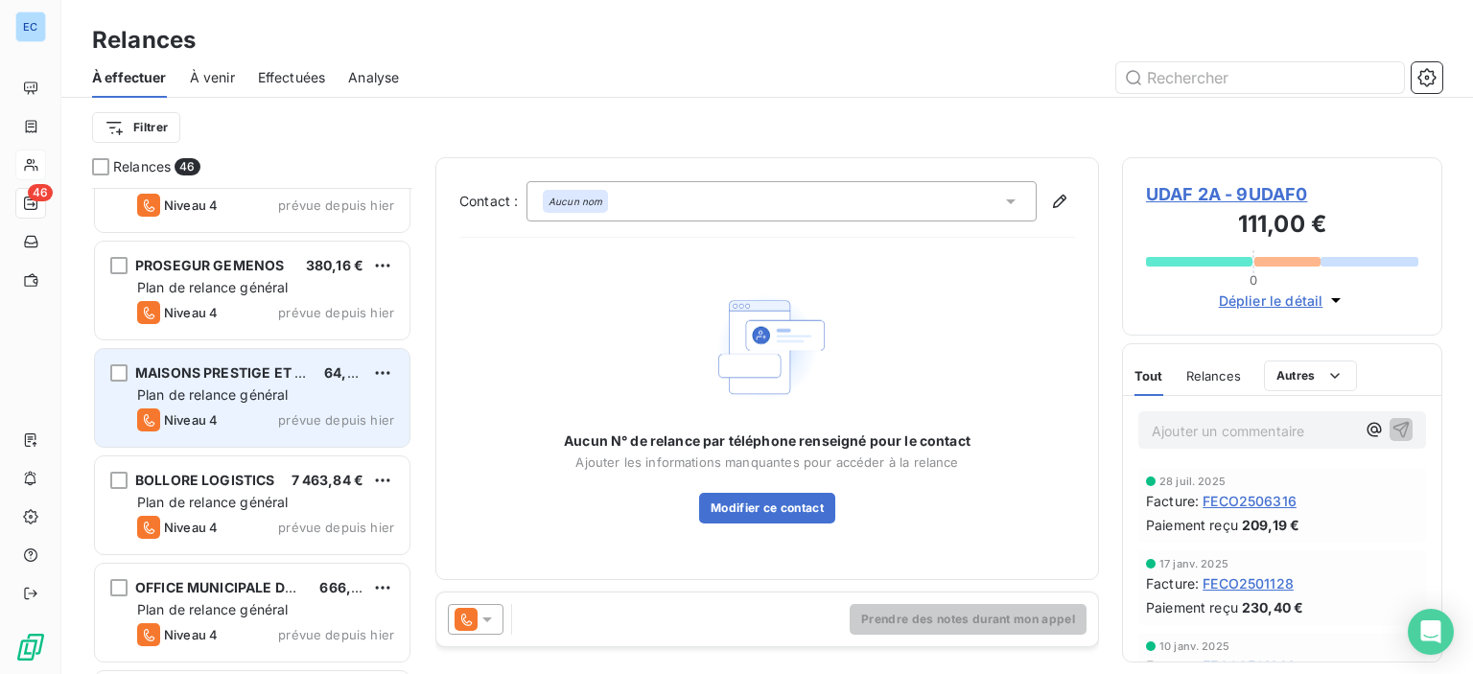
scroll to position [2110, 0]
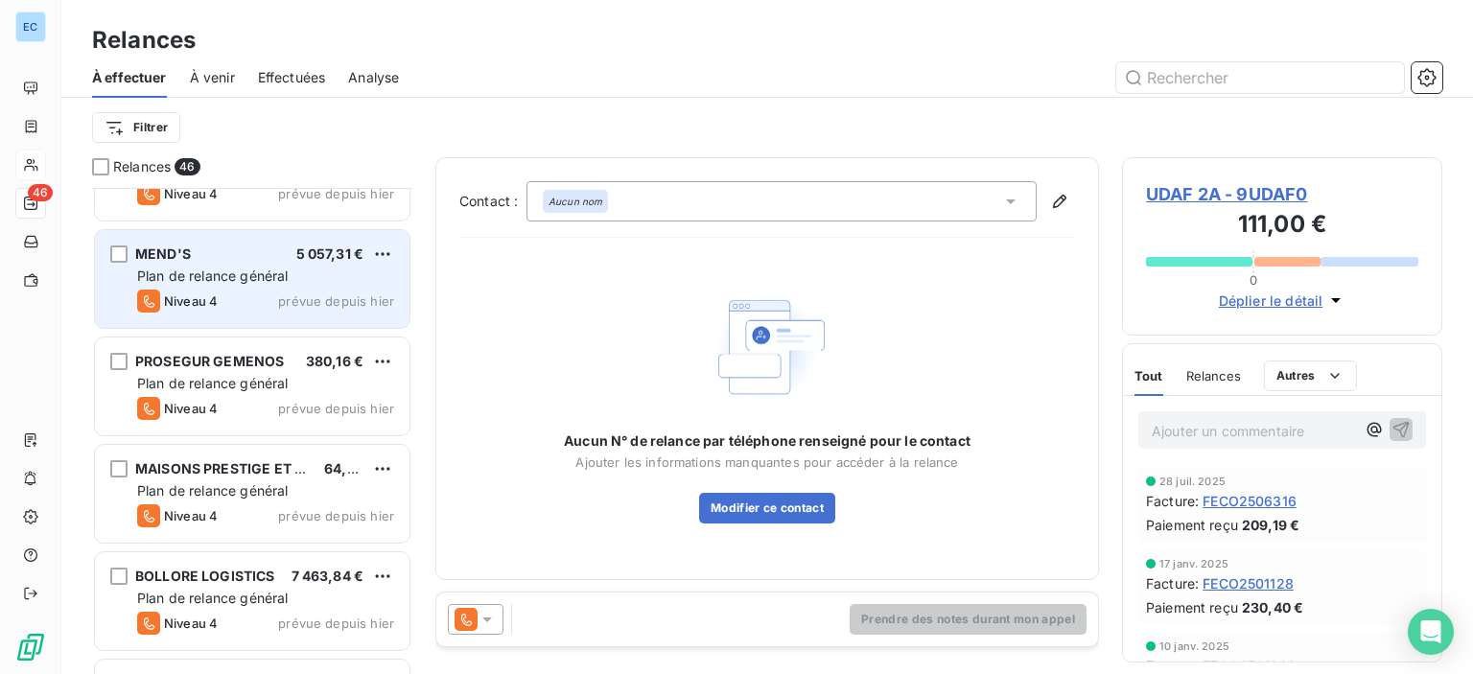
click at [224, 293] on div "Niveau 4 prévue depuis [DATE]" at bounding box center [265, 301] width 257 height 23
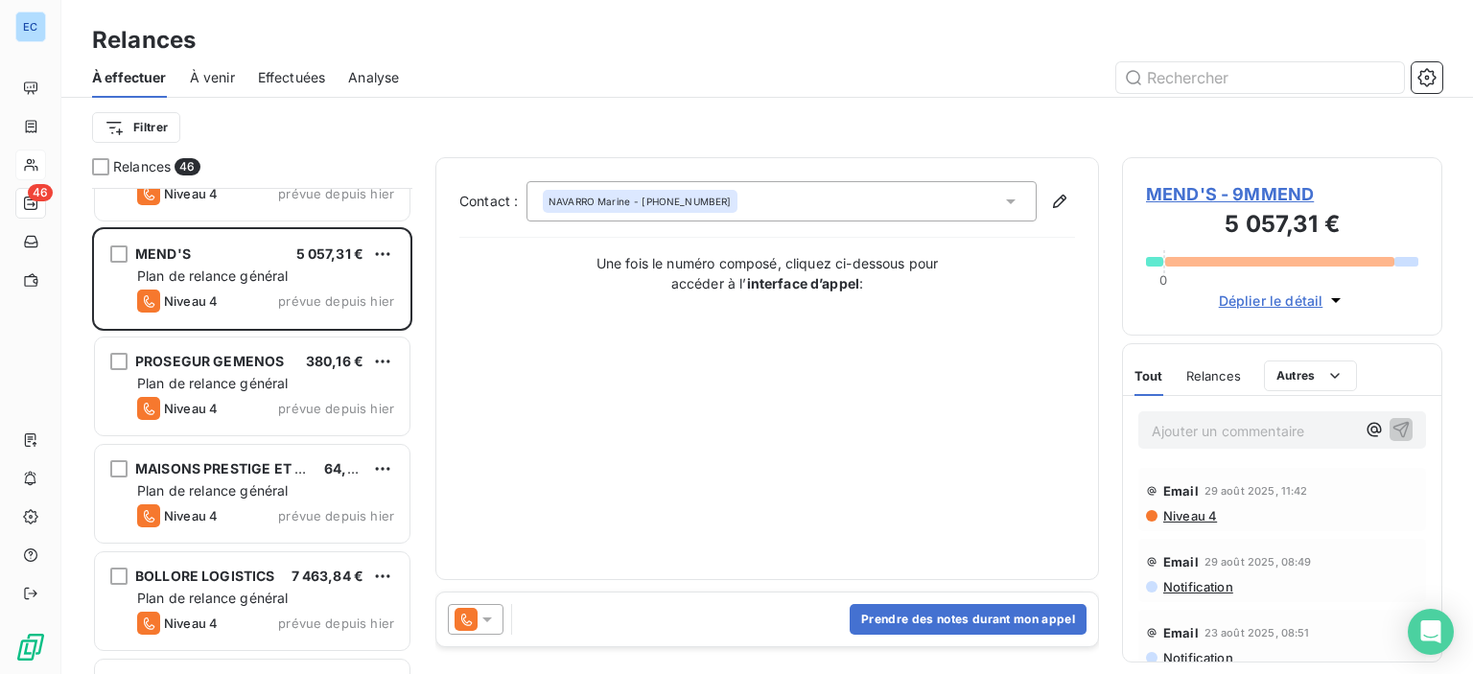
click at [1197, 190] on span "MEND'S - 9MMEND" at bounding box center [1282, 194] width 272 height 26
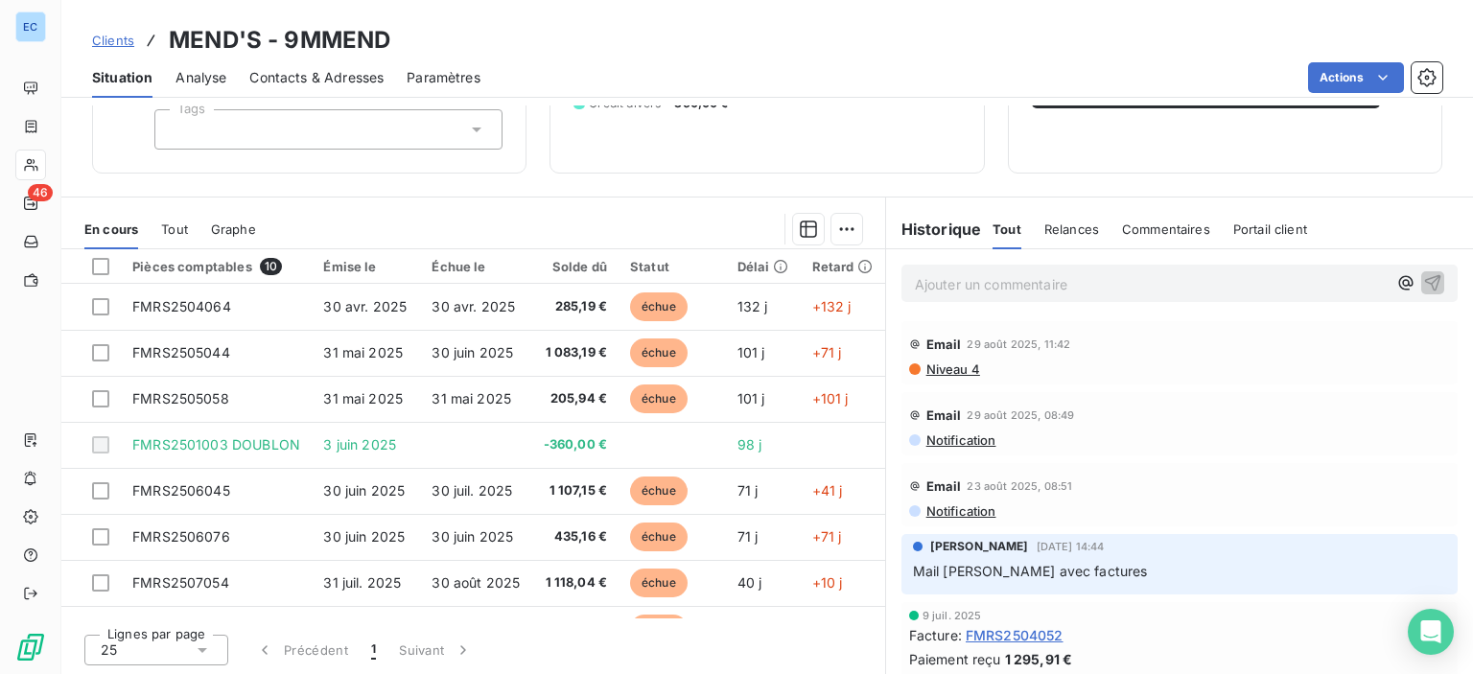
scroll to position [138, 0]
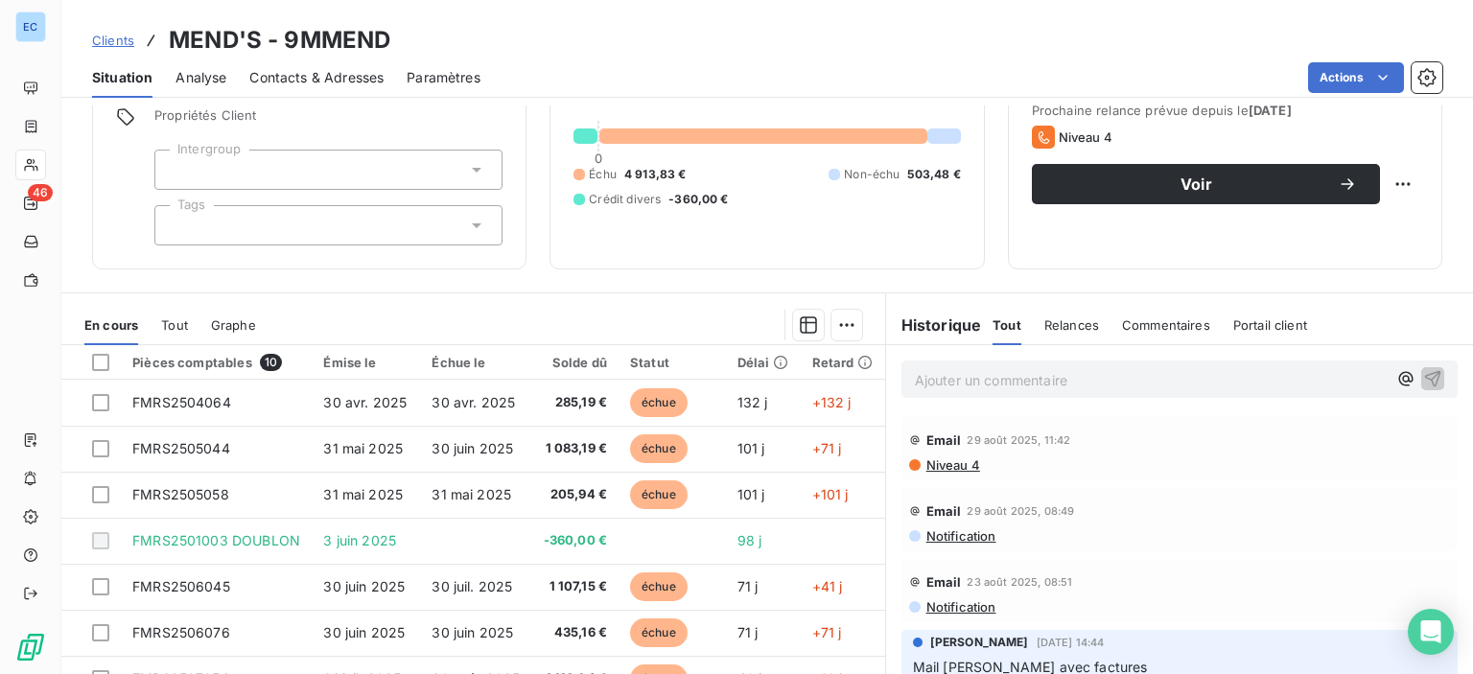
click at [341, 80] on span "Contacts & Adresses" at bounding box center [316, 77] width 134 height 19
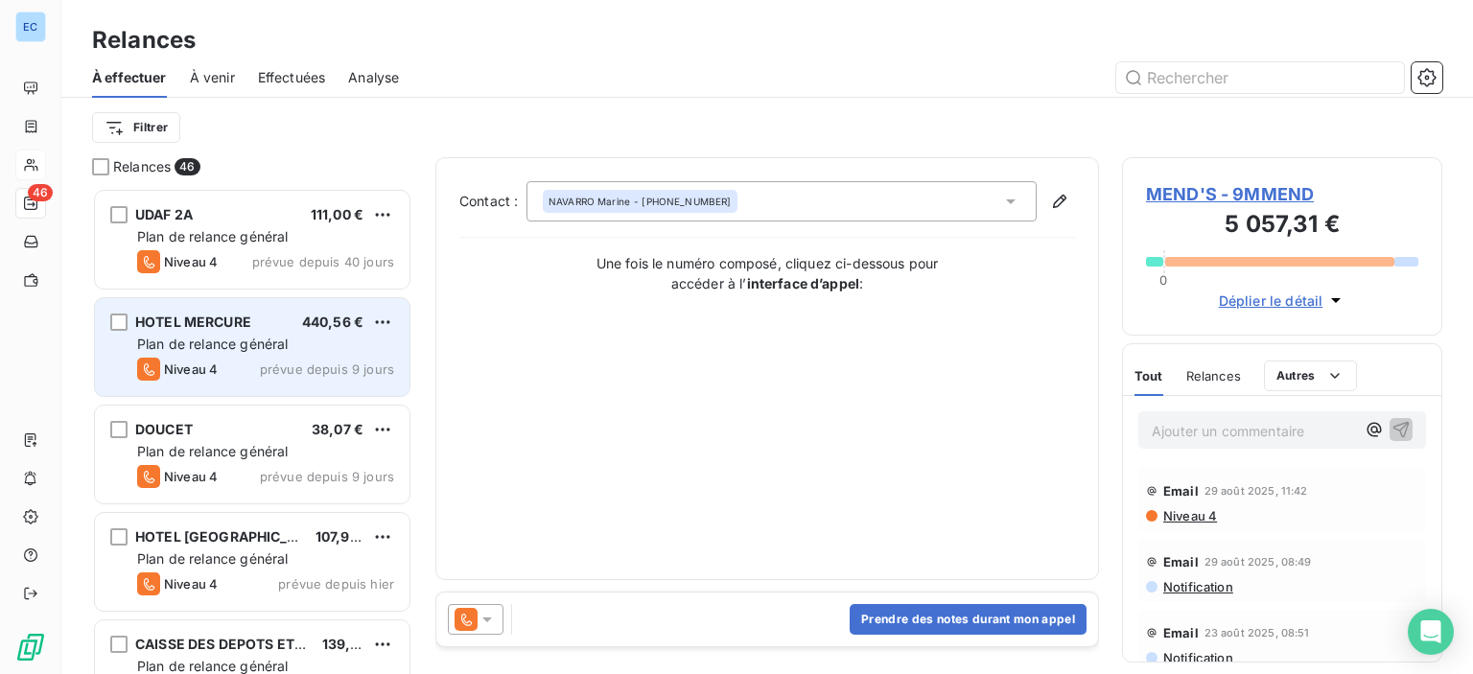
scroll to position [472, 305]
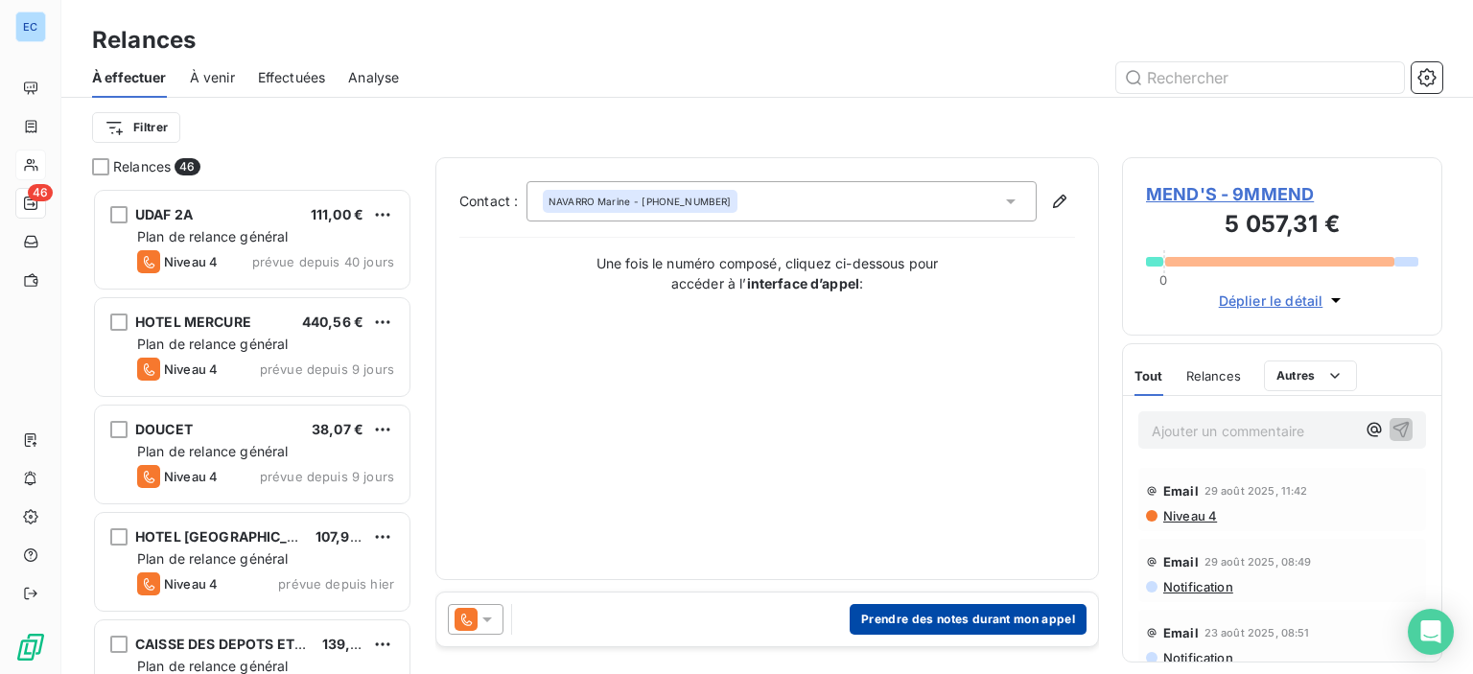
click at [909, 625] on button "Prendre des notes durant mon appel" at bounding box center [968, 619] width 237 height 31
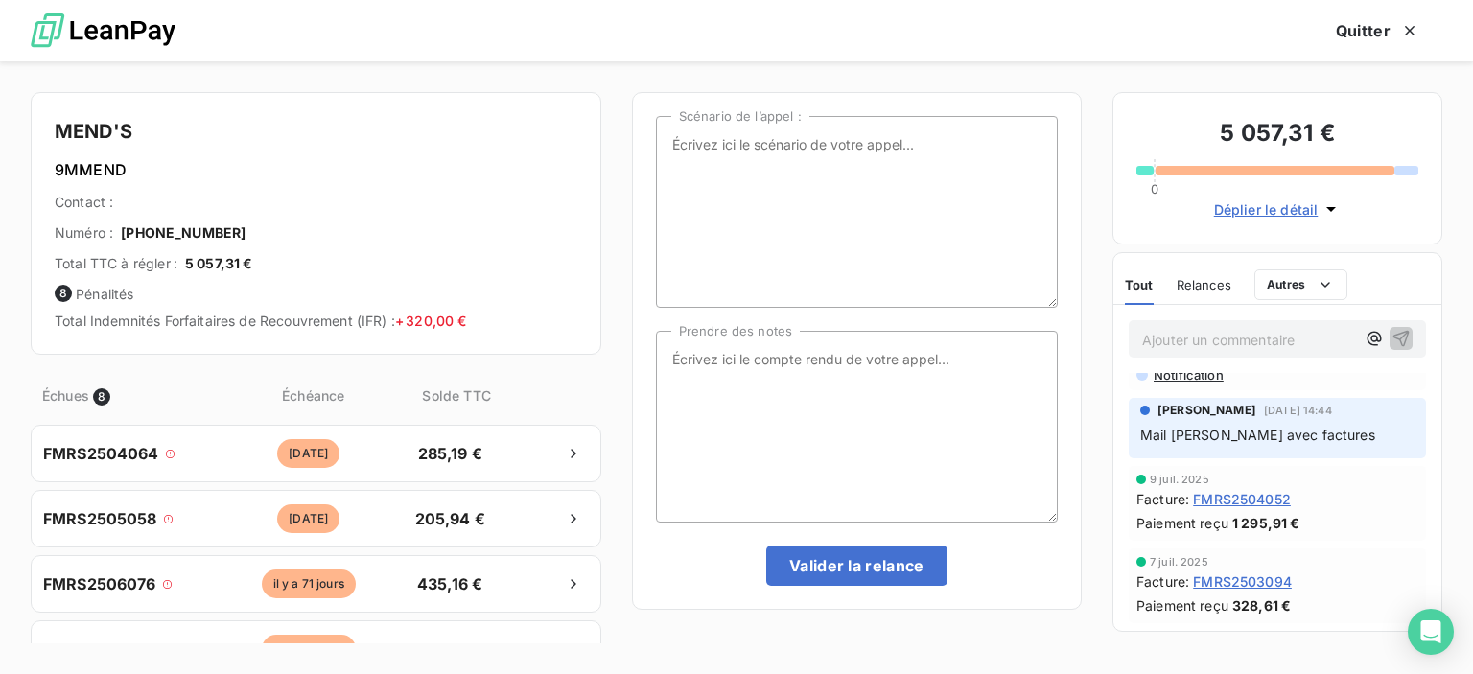
scroll to position [96, 0]
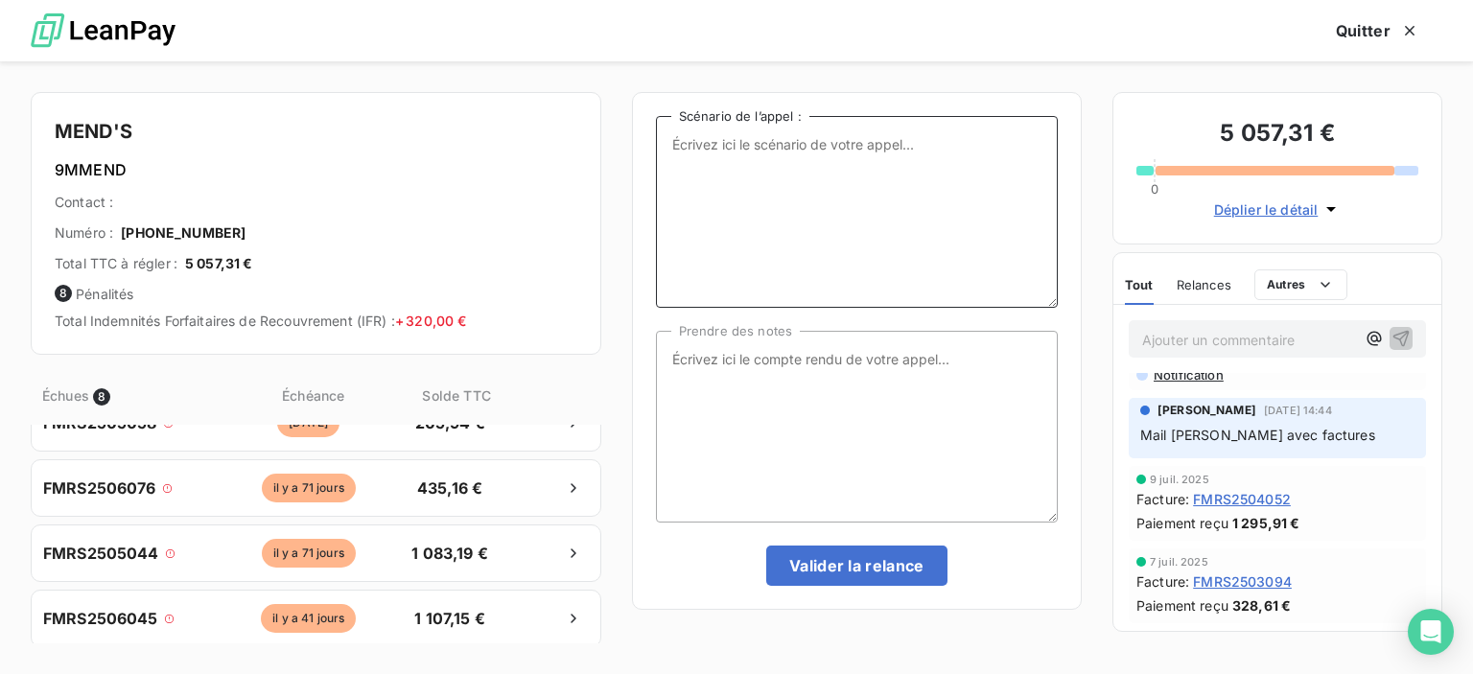
click at [710, 162] on textarea "Scénario de l’appel :" at bounding box center [857, 212] width 402 height 192
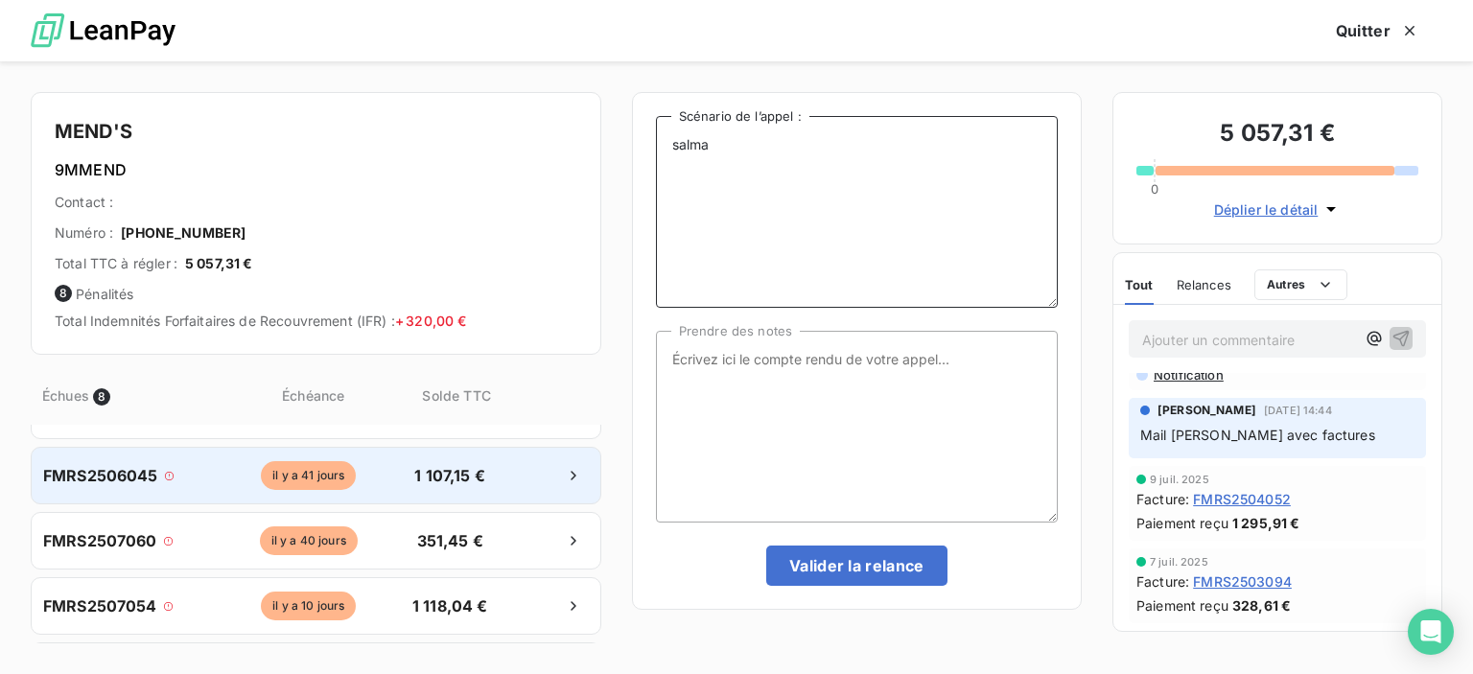
scroll to position [0, 0]
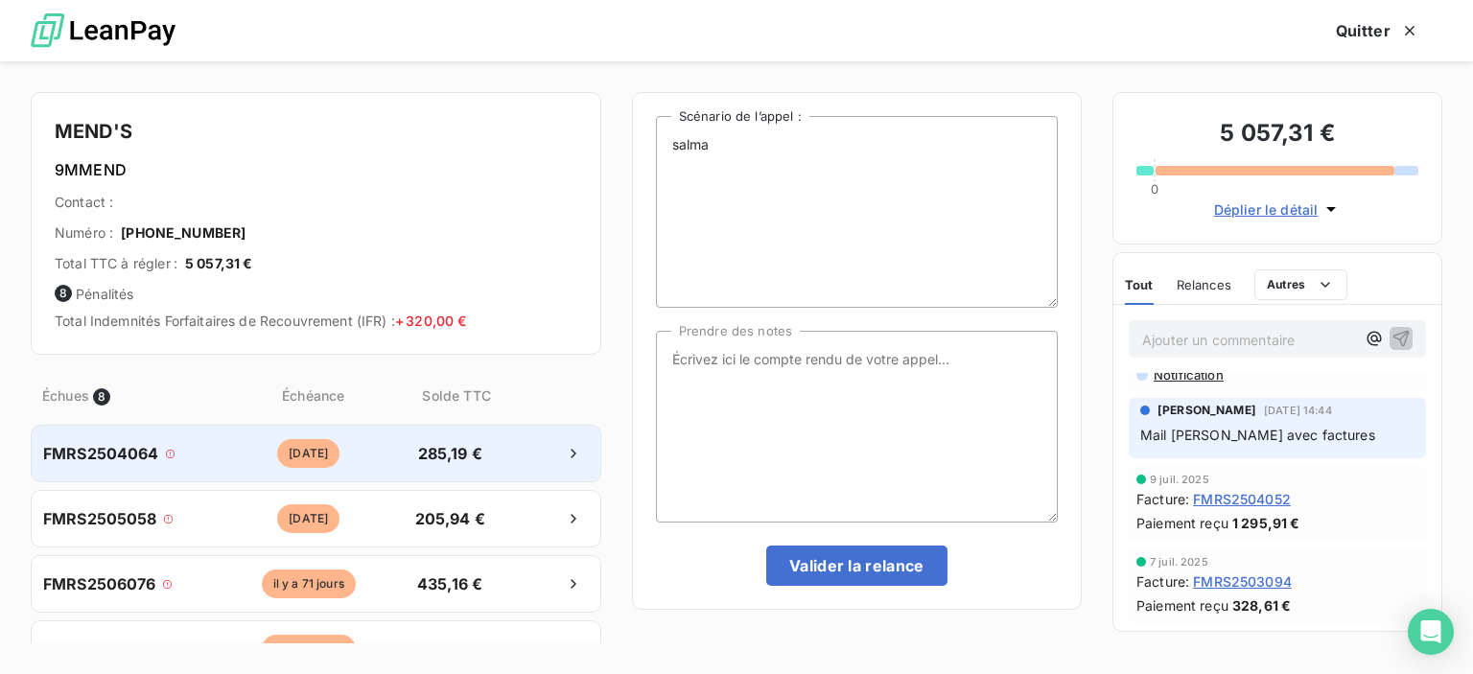
click at [110, 453] on span "FMRS2504064" at bounding box center [101, 453] width 116 height 23
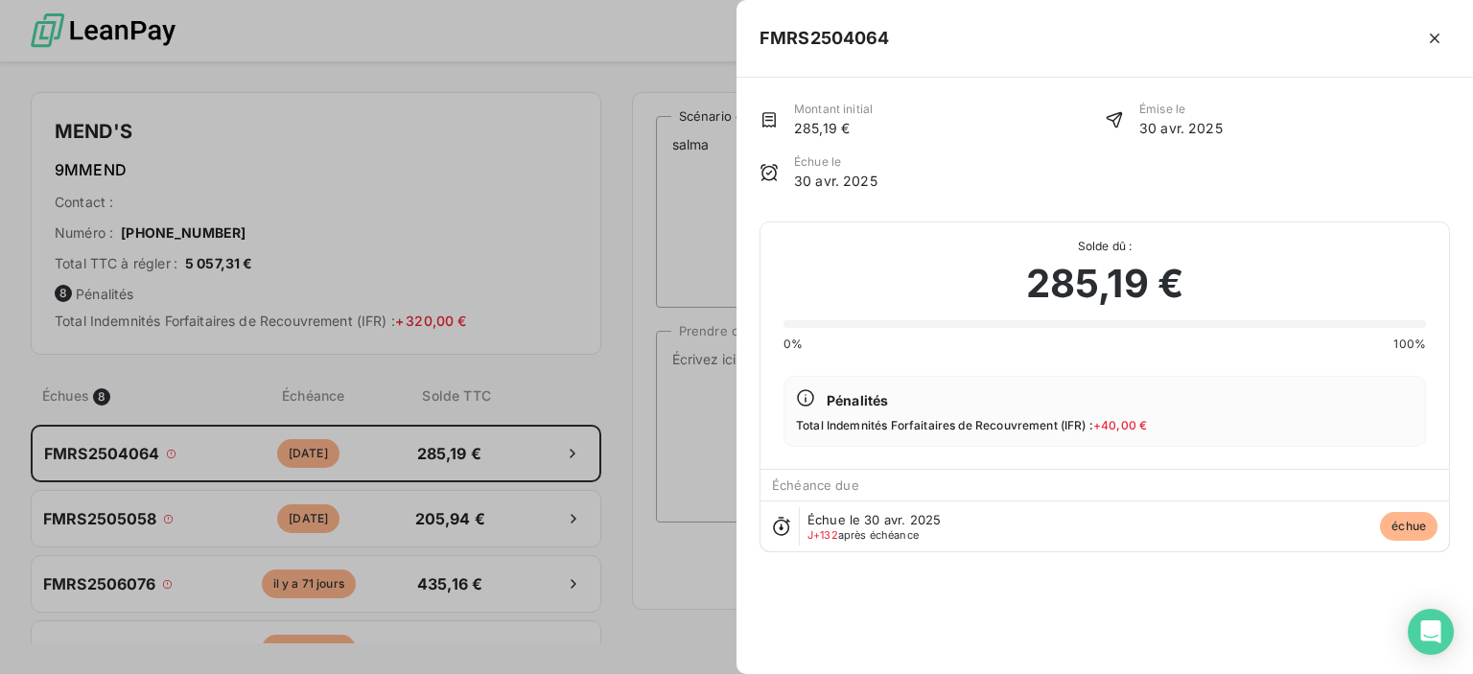
click at [138, 518] on div at bounding box center [736, 337] width 1473 height 674
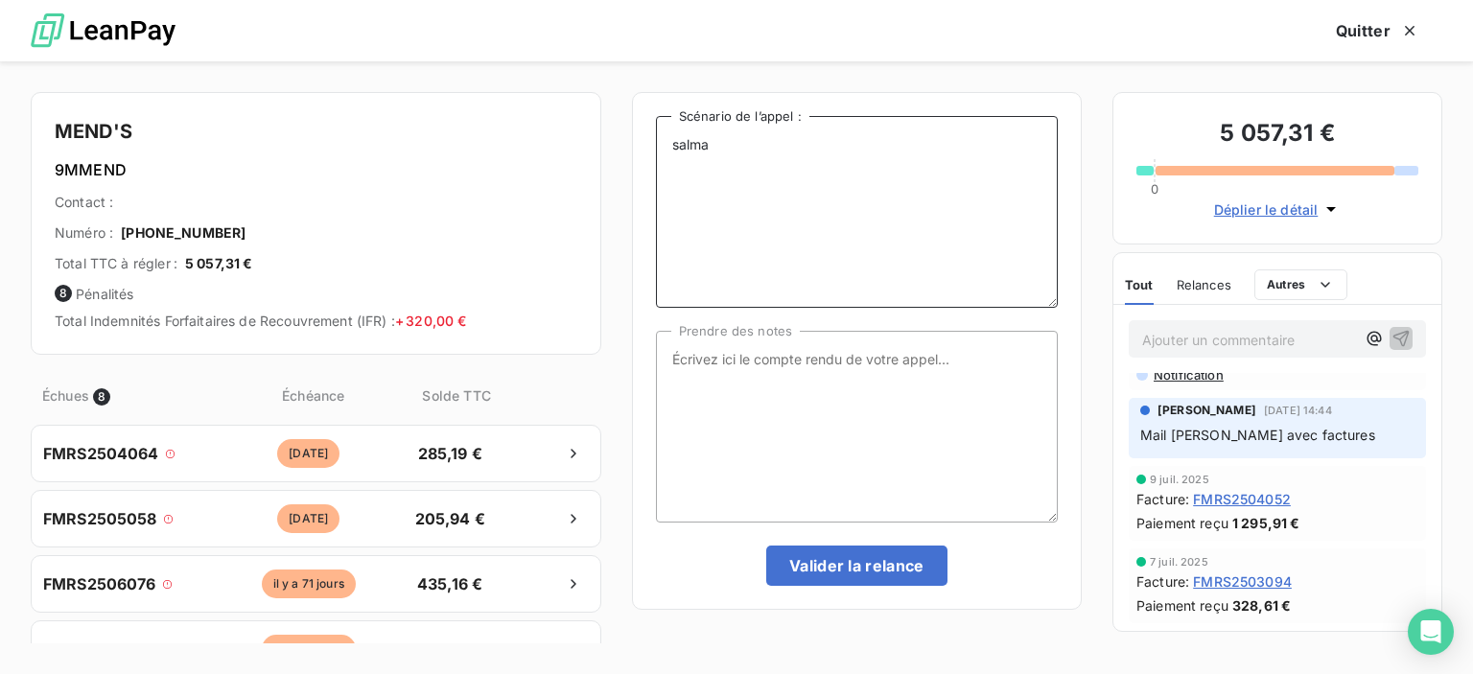
click at [738, 147] on textarea "salma" at bounding box center [857, 212] width 402 height 192
type textarea "s"
type textarea "N"
click at [706, 145] on textarea "Mmne [PERSON_NAME] n'est plus" at bounding box center [857, 212] width 402 height 192
click at [840, 143] on textarea "[PERSON_NAME] n'est plus" at bounding box center [857, 212] width 402 height 192
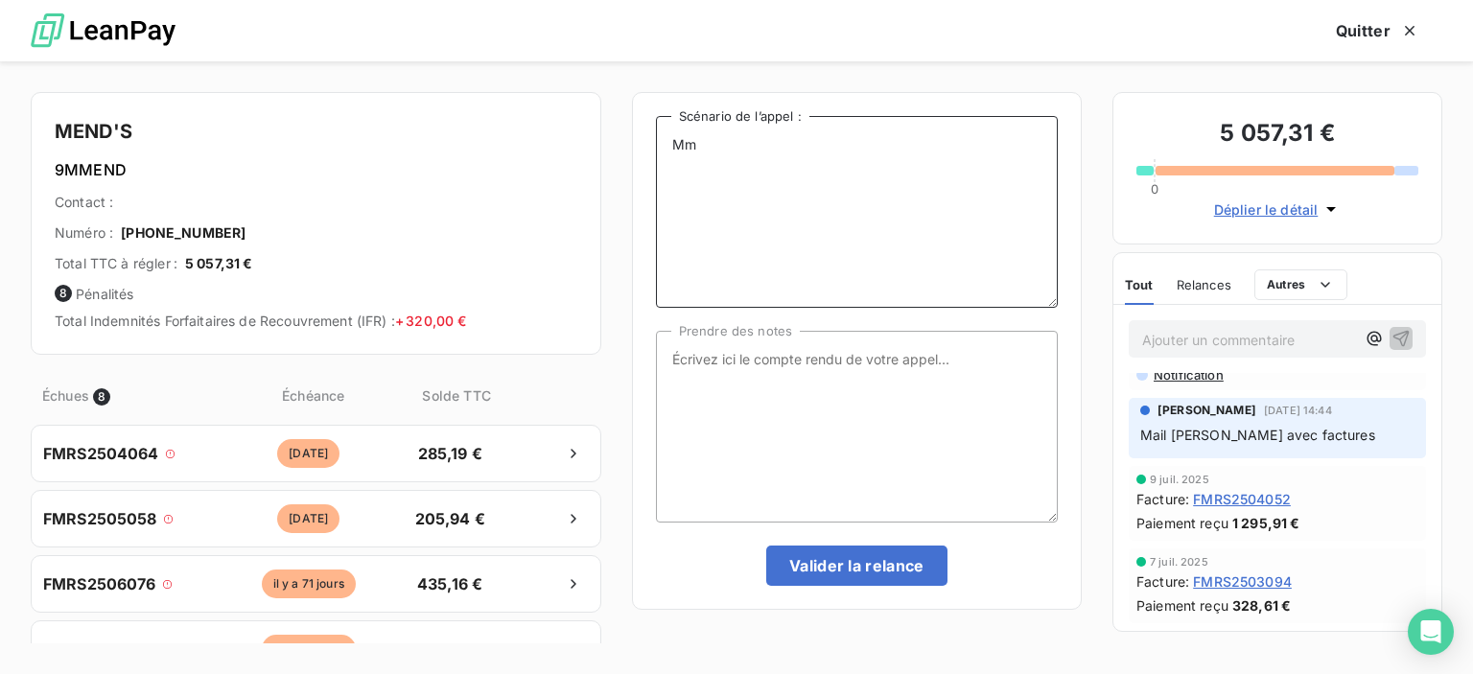
type textarea "M"
click at [907, 152] on textarea "appel téléphonique avec [PERSON_NAME] pour demander les duplicatas de factures …" at bounding box center [857, 212] width 402 height 192
click at [900, 165] on textarea "appel téléphonique avec [PERSON_NAME] pour demander les duplicatas de factures …" at bounding box center [857, 212] width 402 height 192
click at [997, 146] on textarea "appel téléphonique avec [PERSON_NAME] pour demander les duplicatas de factures …" at bounding box center [857, 212] width 402 height 192
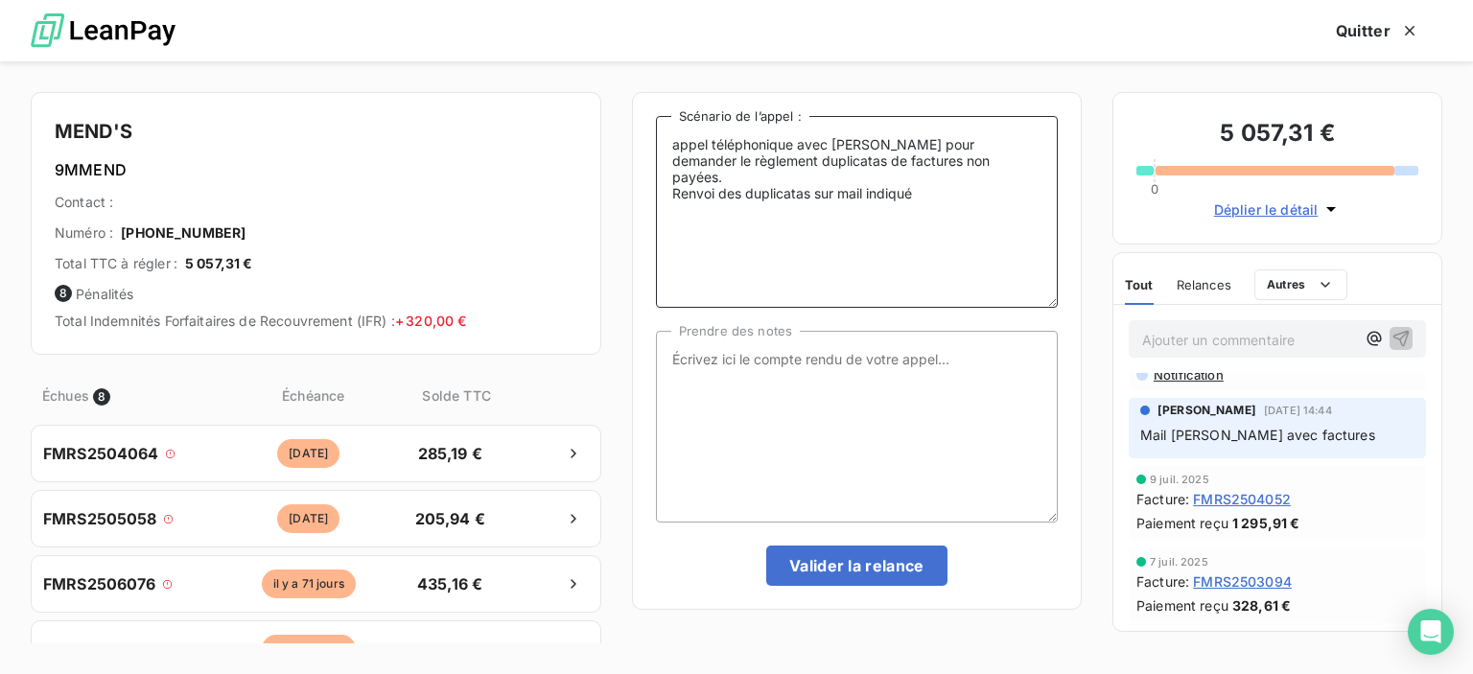
click at [804, 160] on textarea "appel téléphonique avec [PERSON_NAME] pour demander le règlement duplicatas de …" at bounding box center [857, 212] width 402 height 192
click at [752, 156] on textarea "appel téléphonique avec [PERSON_NAME] pour demander le règlement de factures no…" at bounding box center [857, 212] width 402 height 192
click at [913, 159] on textarea "appel téléphonique avec [PERSON_NAME] pour demander le règlement des factures n…" at bounding box center [857, 212] width 402 height 192
click at [867, 182] on textarea "appel téléphonique avec [PERSON_NAME] pour demander le règlement des factures n…" at bounding box center [857, 212] width 402 height 192
click at [936, 173] on textarea "appel téléphonique avec [PERSON_NAME] pour demander le règlement des factures n…" at bounding box center [857, 212] width 402 height 192
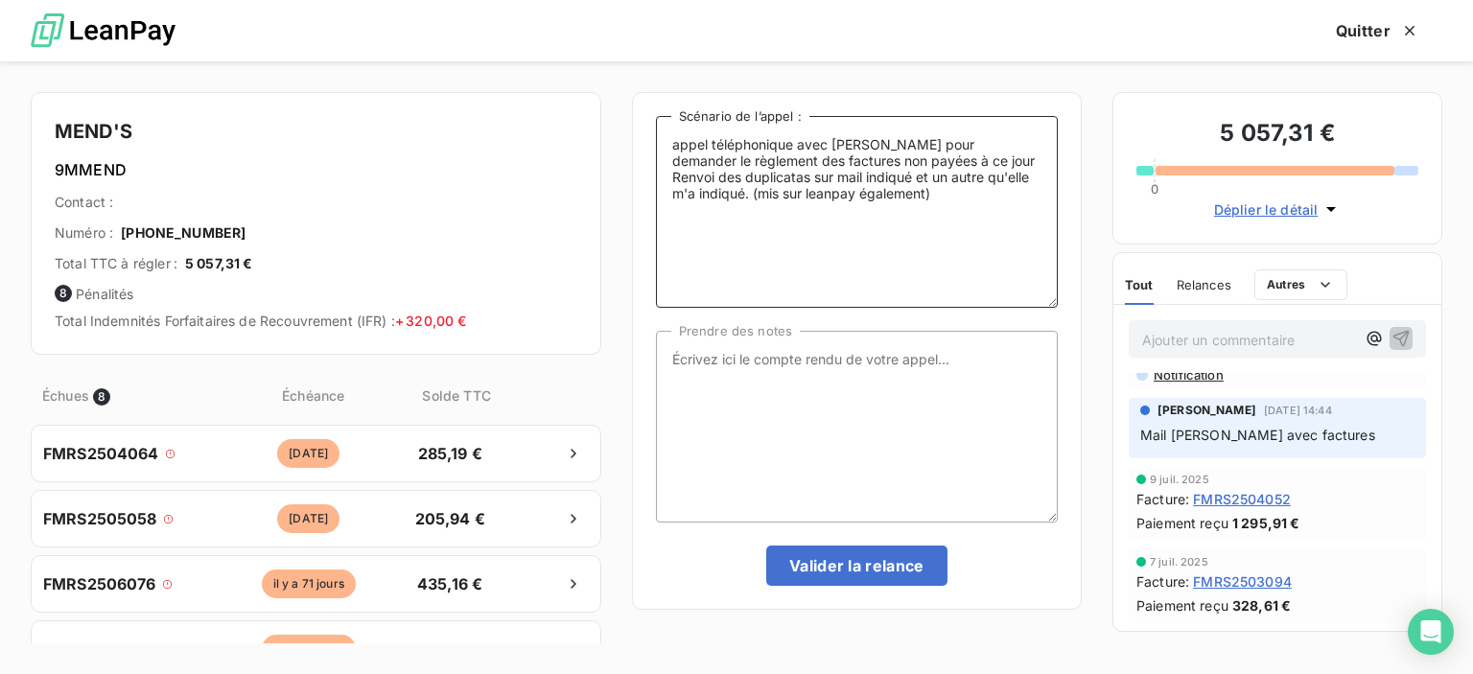
type textarea "appel téléphonique avec [PERSON_NAME] pour demander le règlement des factures n…"
click at [704, 356] on textarea "Prendre des notes" at bounding box center [857, 427] width 402 height 192
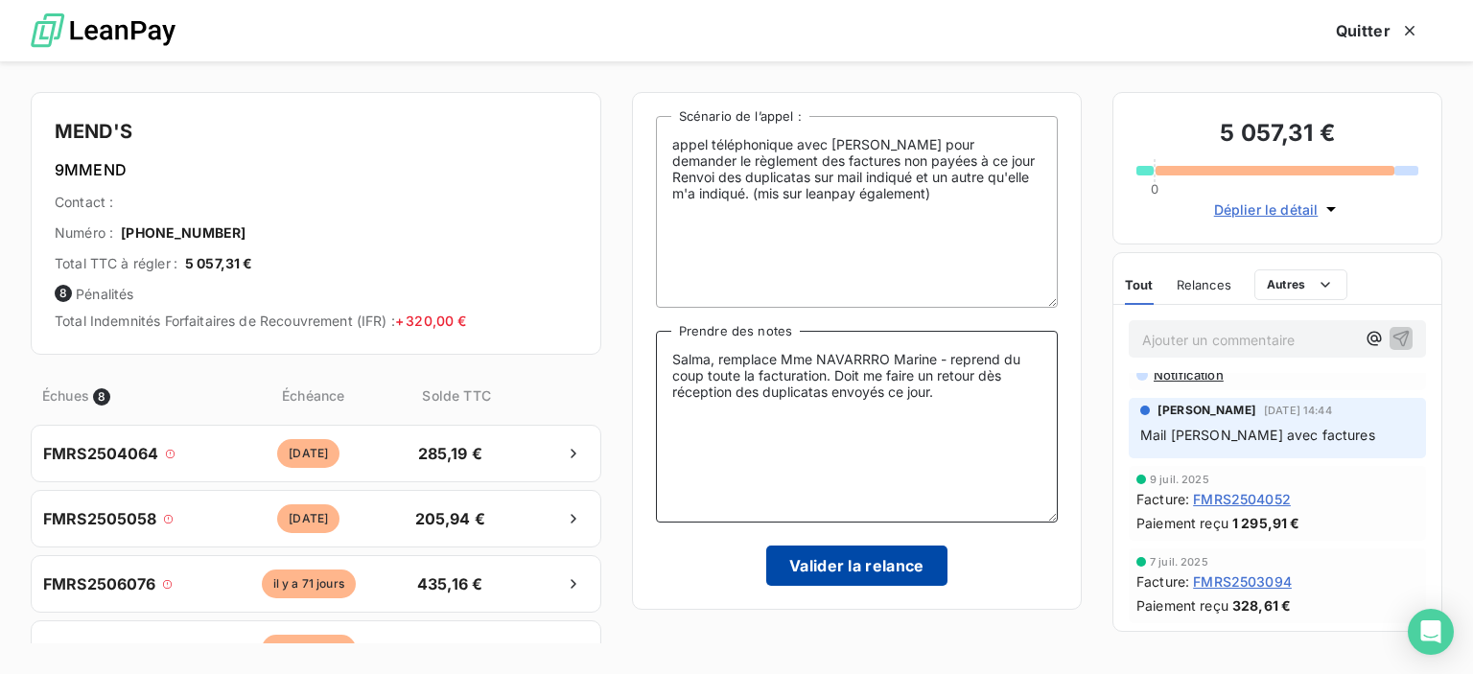
type textarea "Salma, remplace Mme NAVARRRO Marine - reprend du coup toute la facturation. Doi…"
click at [859, 572] on button "Valider la relance" at bounding box center [856, 566] width 181 height 40
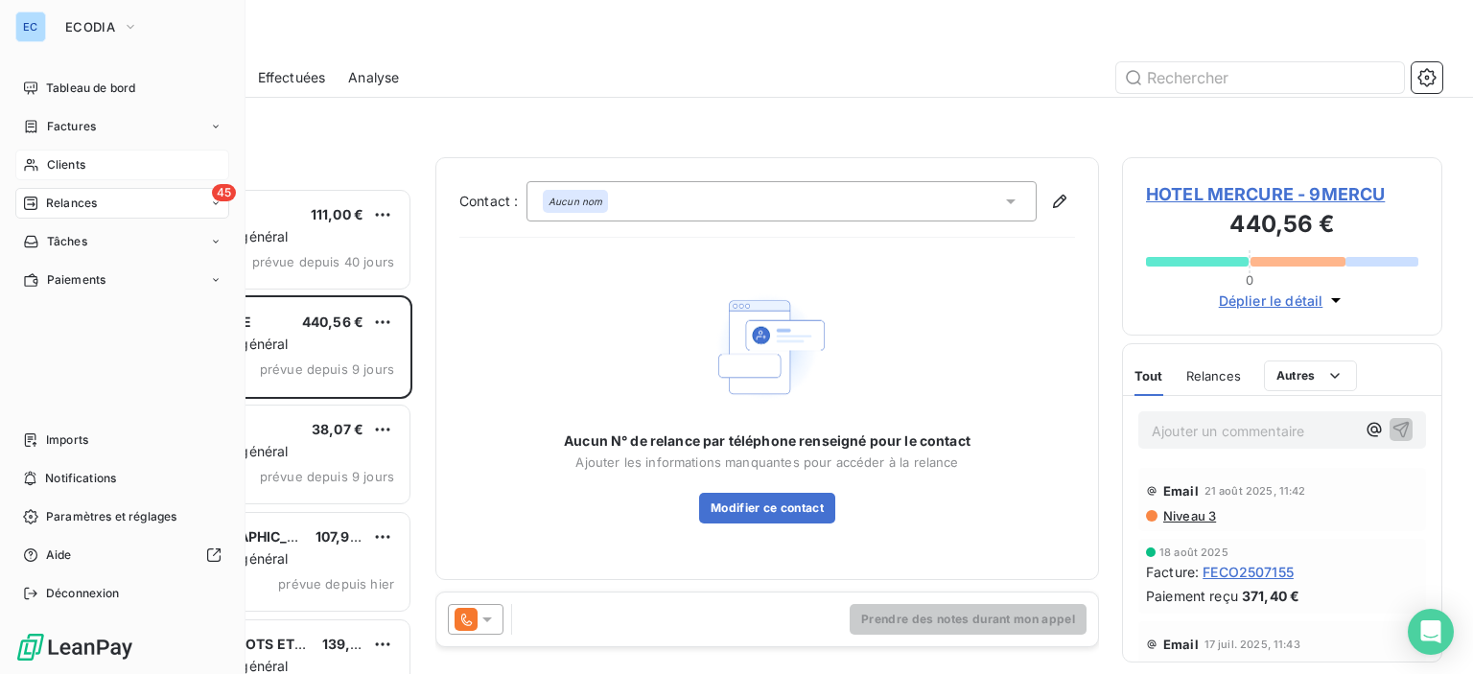
click at [57, 170] on span "Clients" at bounding box center [66, 164] width 38 height 17
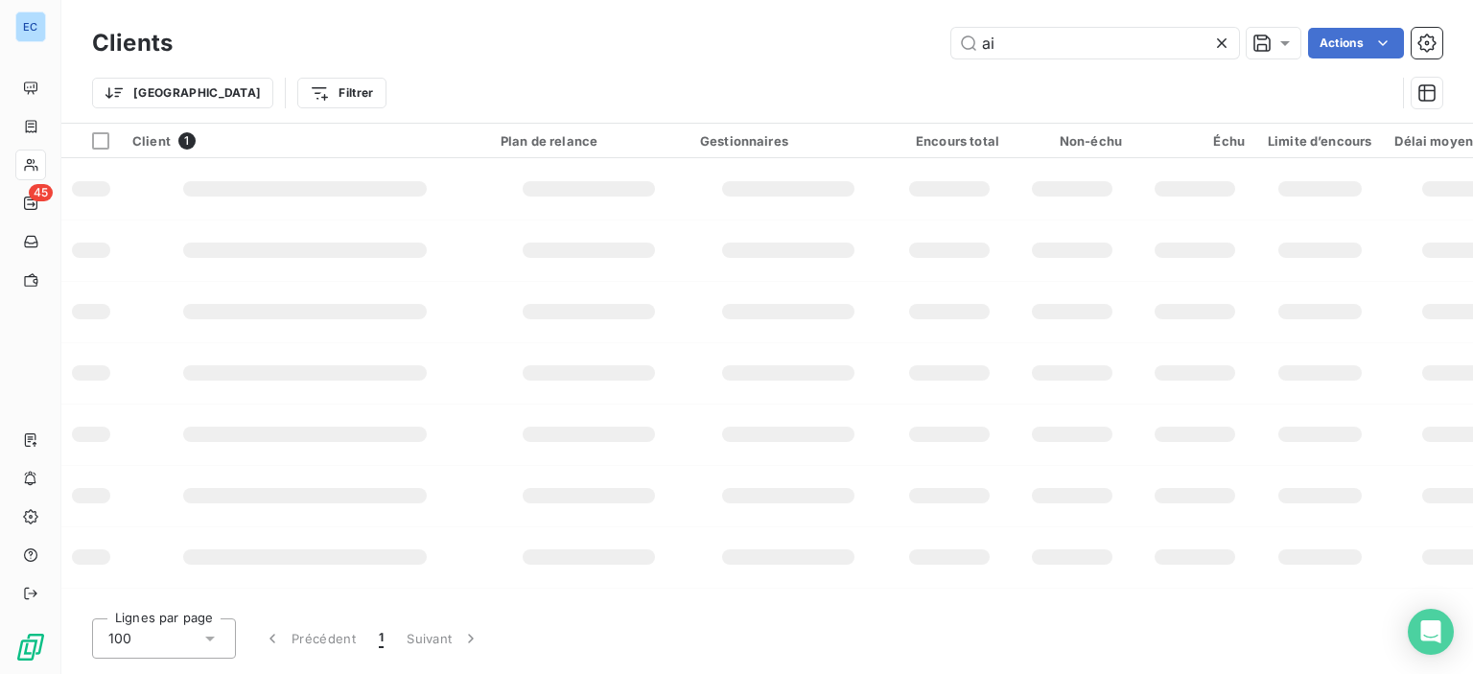
type input "a"
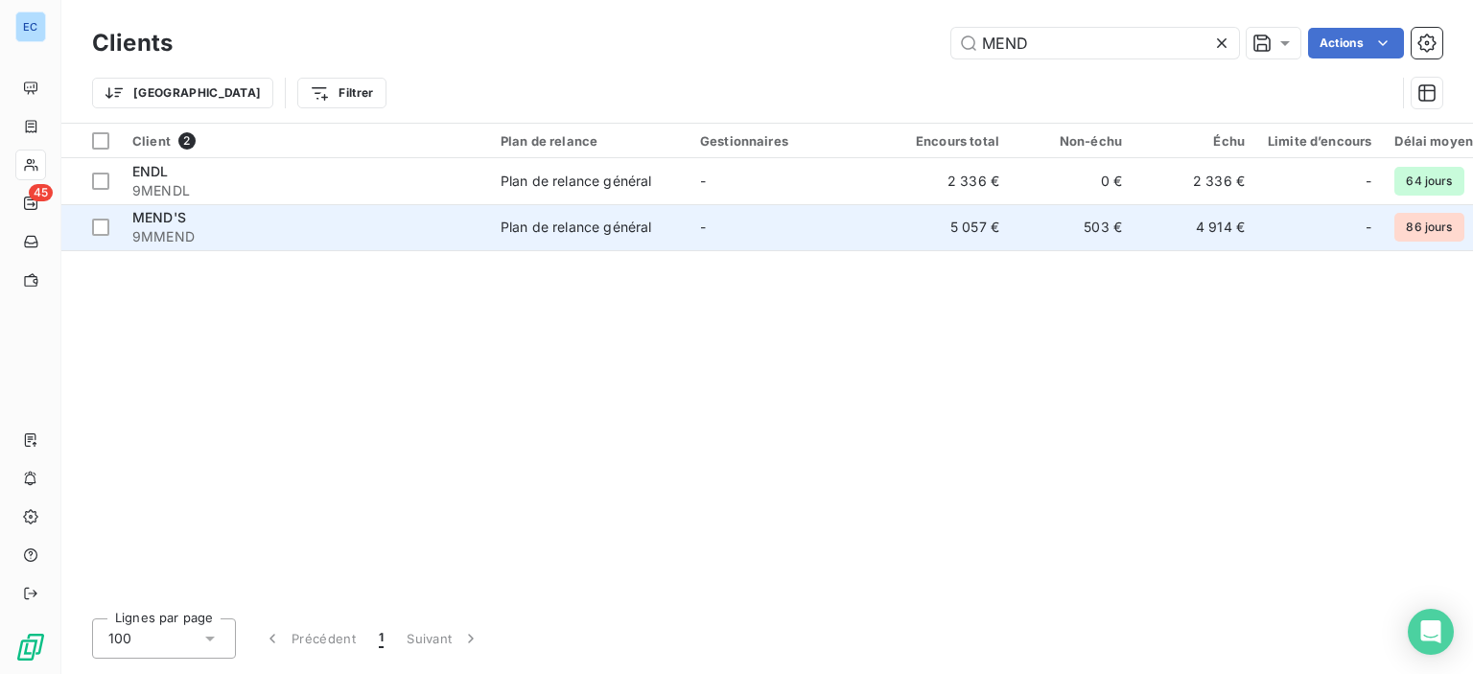
type input "MEND"
click at [871, 233] on td "-" at bounding box center [788, 227] width 199 height 46
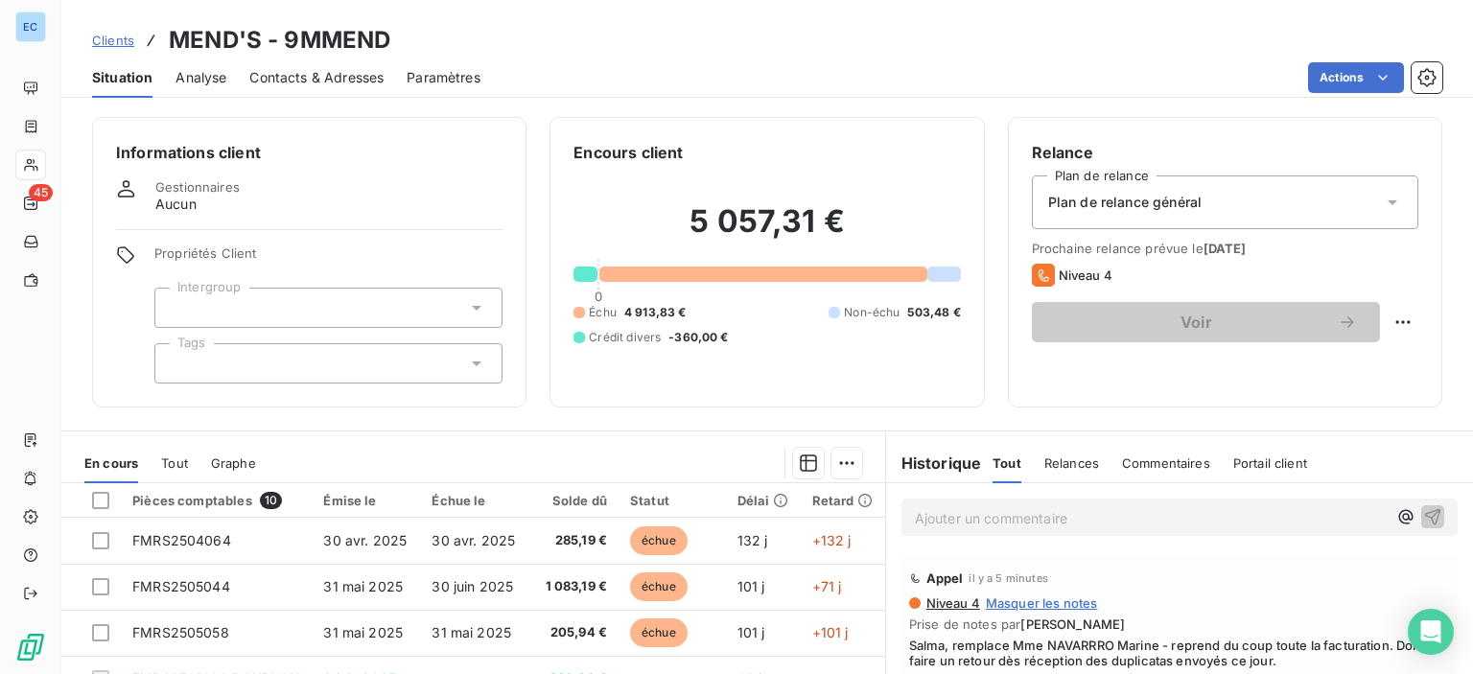
click at [297, 84] on span "Contacts & Adresses" at bounding box center [316, 77] width 134 height 19
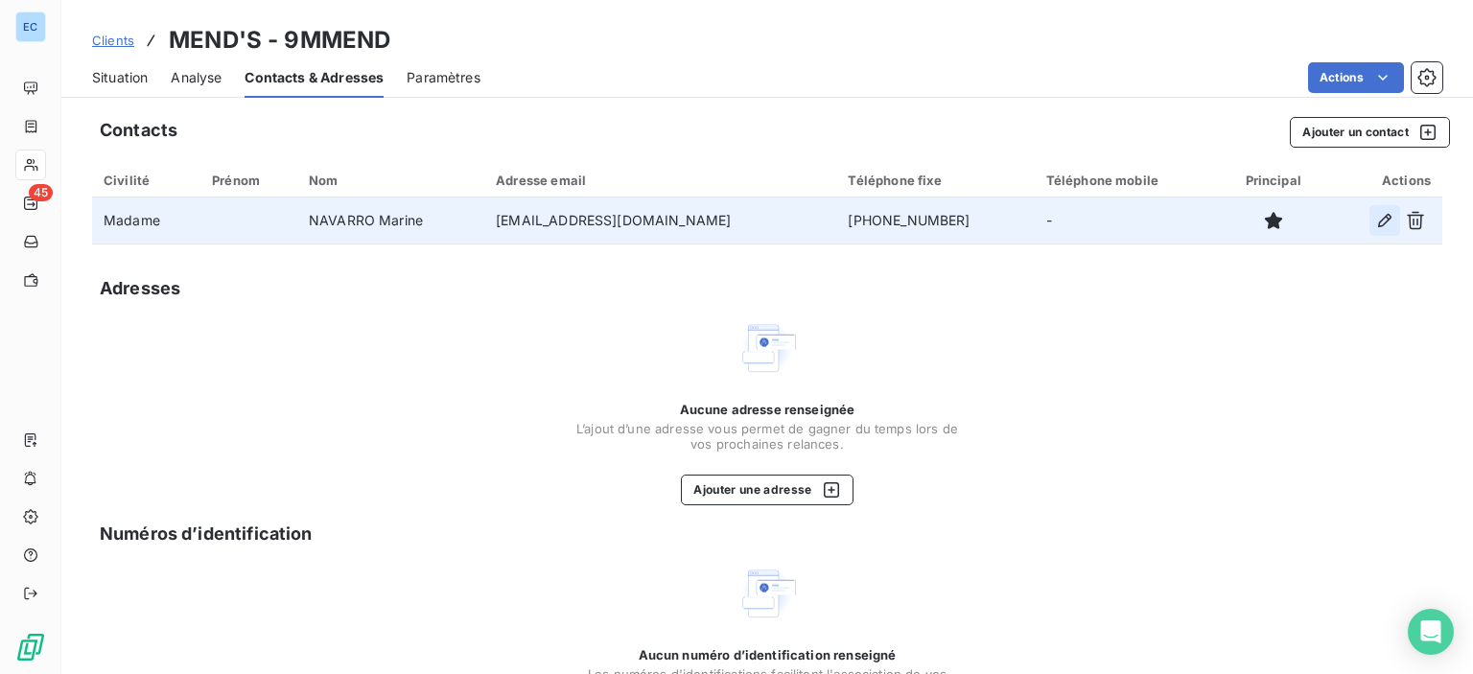
click at [1378, 218] on icon "button" at bounding box center [1384, 220] width 13 height 13
type input "NAVARRO Marine"
type input "[EMAIL_ADDRESS][DOMAIN_NAME]"
type input "[PHONE_NUMBER]"
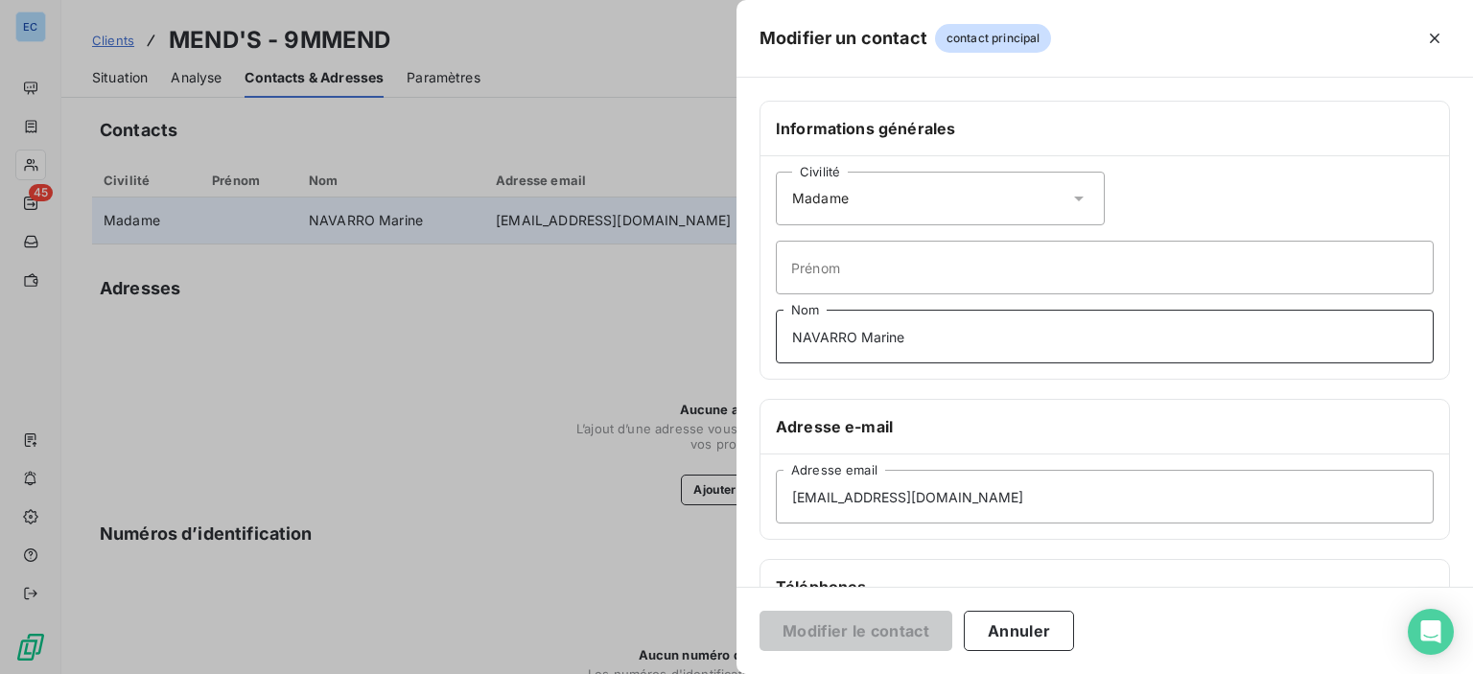
click at [910, 341] on input "NAVARRO Marine" at bounding box center [1105, 337] width 658 height 54
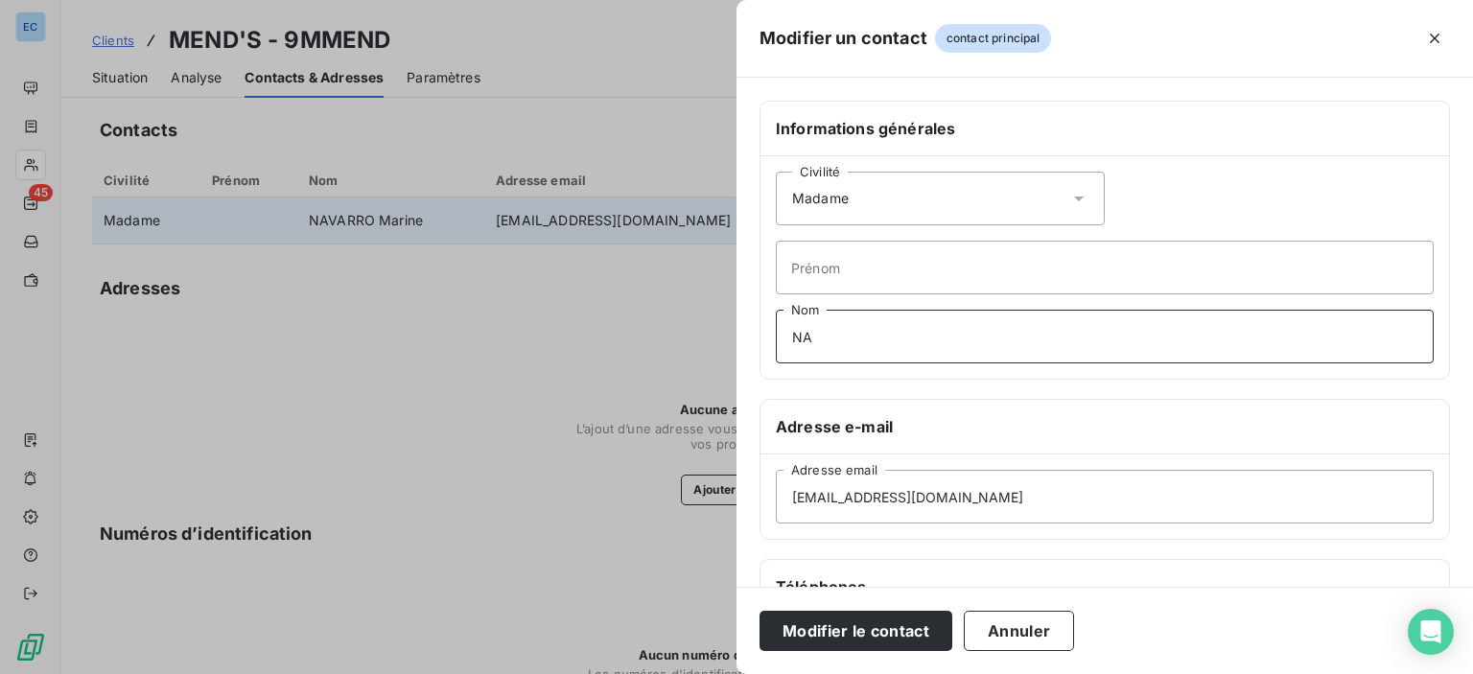
type input "N"
type input "s"
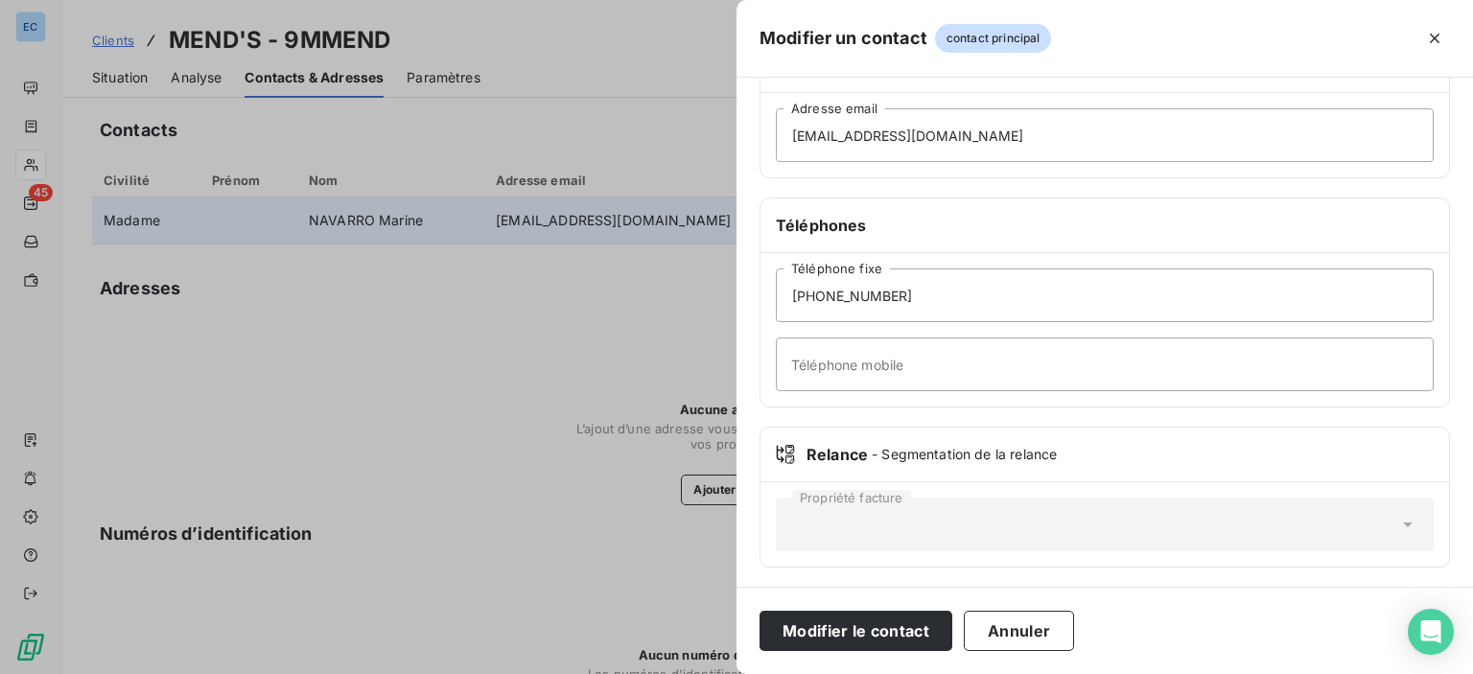
type input "SALMA"
click at [977, 132] on input "[EMAIL_ADDRESS][DOMAIN_NAME]" at bounding box center [1105, 135] width 658 height 54
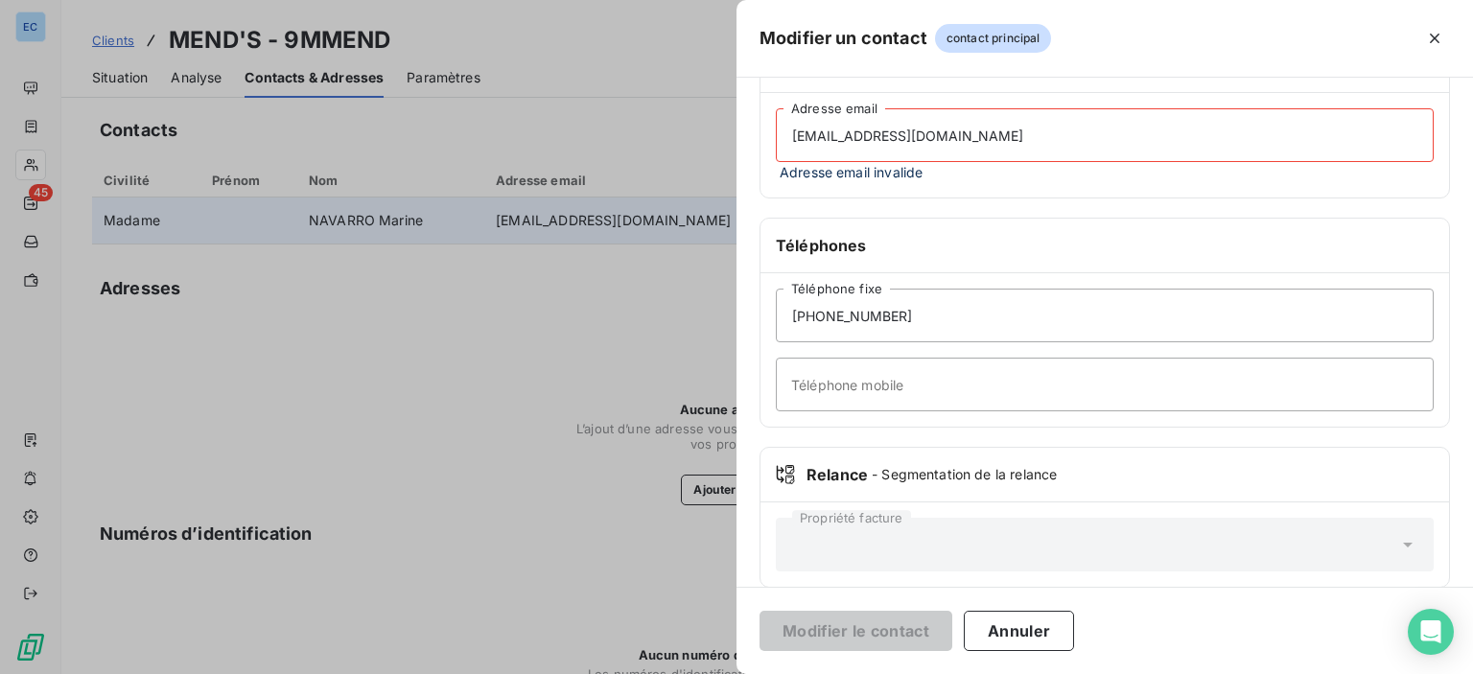
type input "[EMAIL_ADDRESS][DOMAIN_NAME]"
click at [951, 570] on div "Propriété facture" at bounding box center [1105, 545] width 689 height 84
click at [943, 303] on input "[PHONE_NUMBER]" at bounding box center [1105, 316] width 658 height 54
click at [840, 394] on input "Téléphone mobile" at bounding box center [1105, 385] width 658 height 54
click at [934, 168] on span "Adresse email invalide" at bounding box center [1105, 172] width 658 height 20
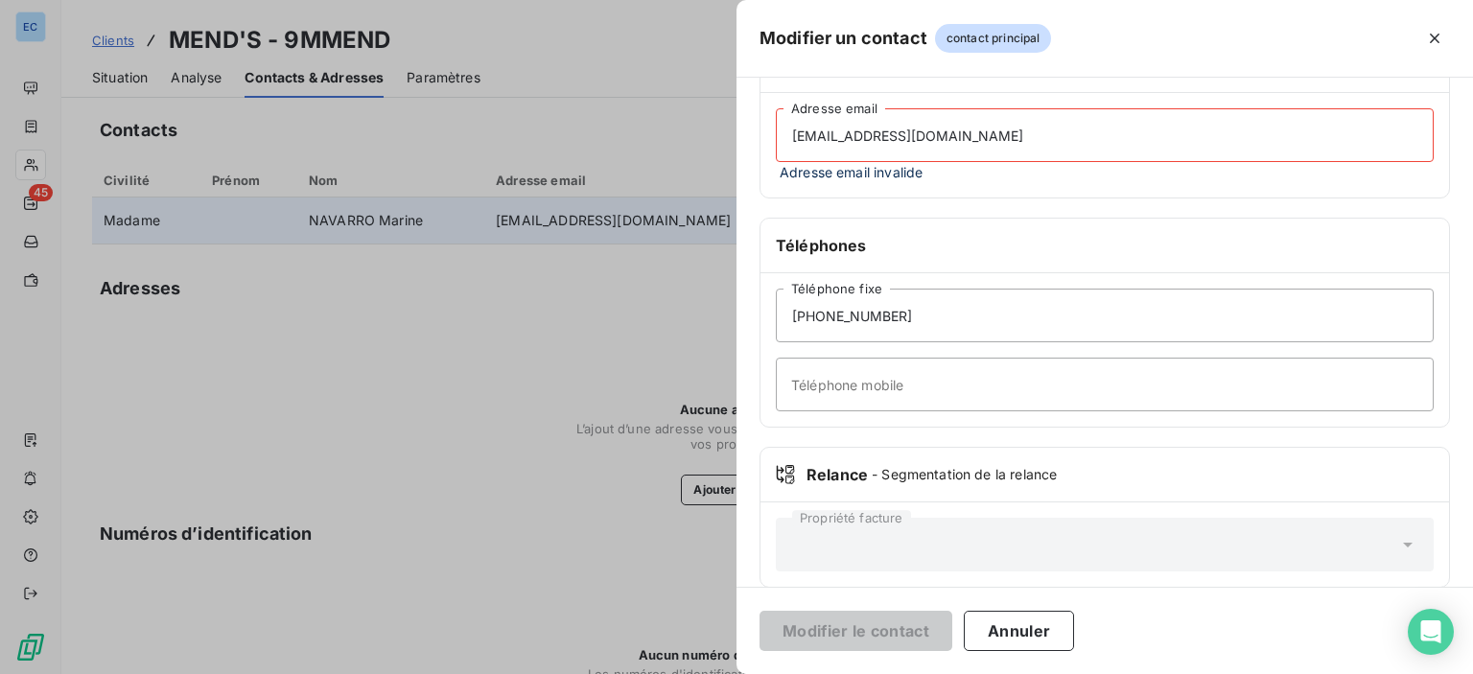
click at [880, 201] on div "Informations générales Civilité Madame Prénom SALMA Nom Adresse e-mail [EMAIL_A…" at bounding box center [1105, 175] width 737 height 872
click at [951, 141] on input "[EMAIL_ADDRESS][DOMAIN_NAME]" at bounding box center [1105, 135] width 658 height 54
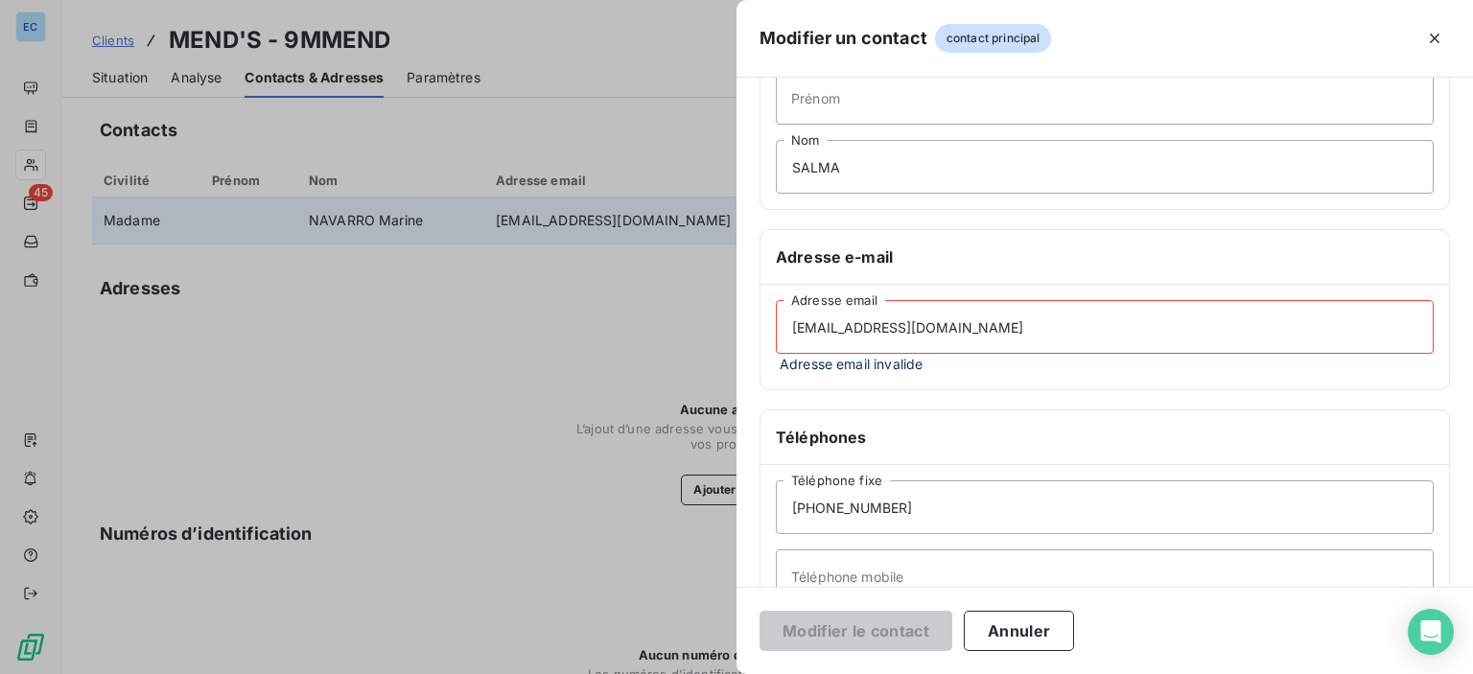
click at [862, 332] on input "[EMAIL_ADDRESS][DOMAIN_NAME]" at bounding box center [1105, 327] width 658 height 54
click at [937, 326] on input "[EMAIL_ADDRESS][DOMAIN_NAME]" at bounding box center [1105, 327] width 658 height 54
click at [965, 410] on div "Téléphones" at bounding box center [1105, 437] width 689 height 55
click at [986, 627] on button "Annuler" at bounding box center [1019, 631] width 110 height 40
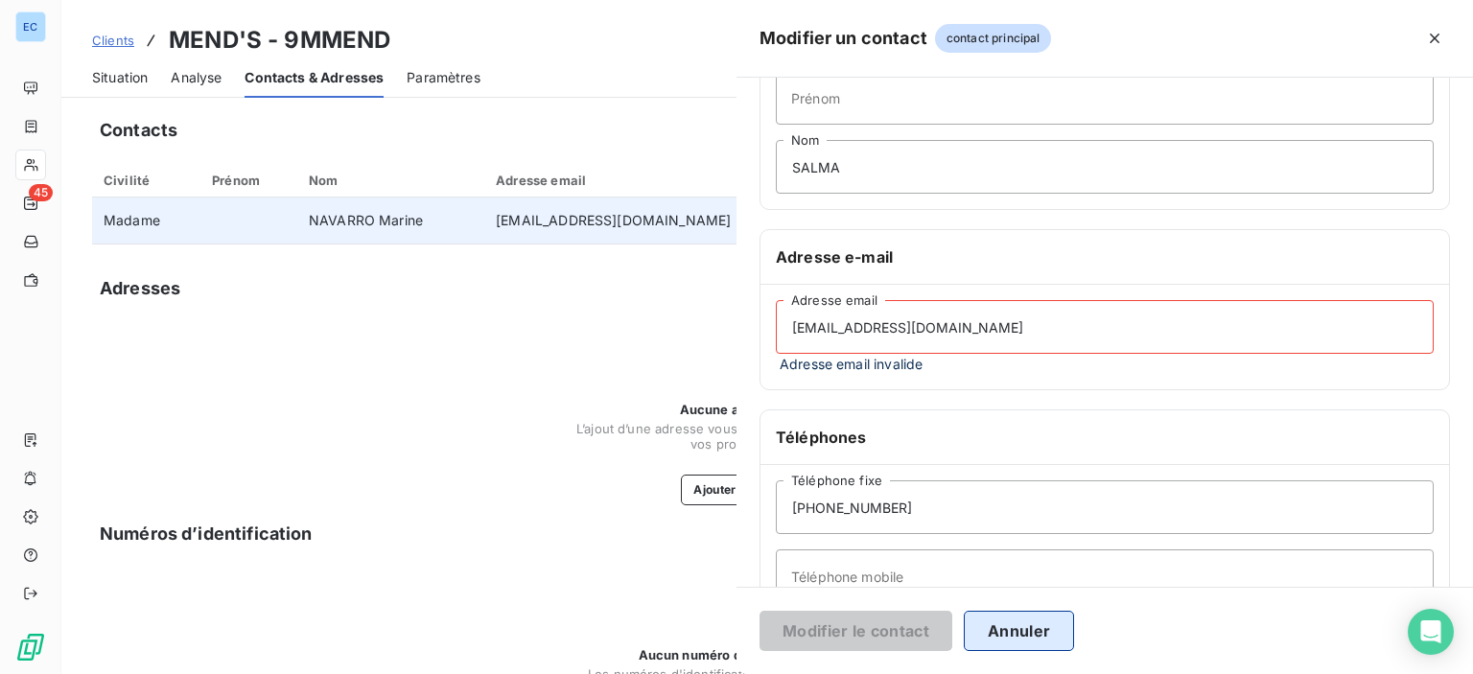
type input "NAVARRO Marine"
type input "[EMAIL_ADDRESS][DOMAIN_NAME]"
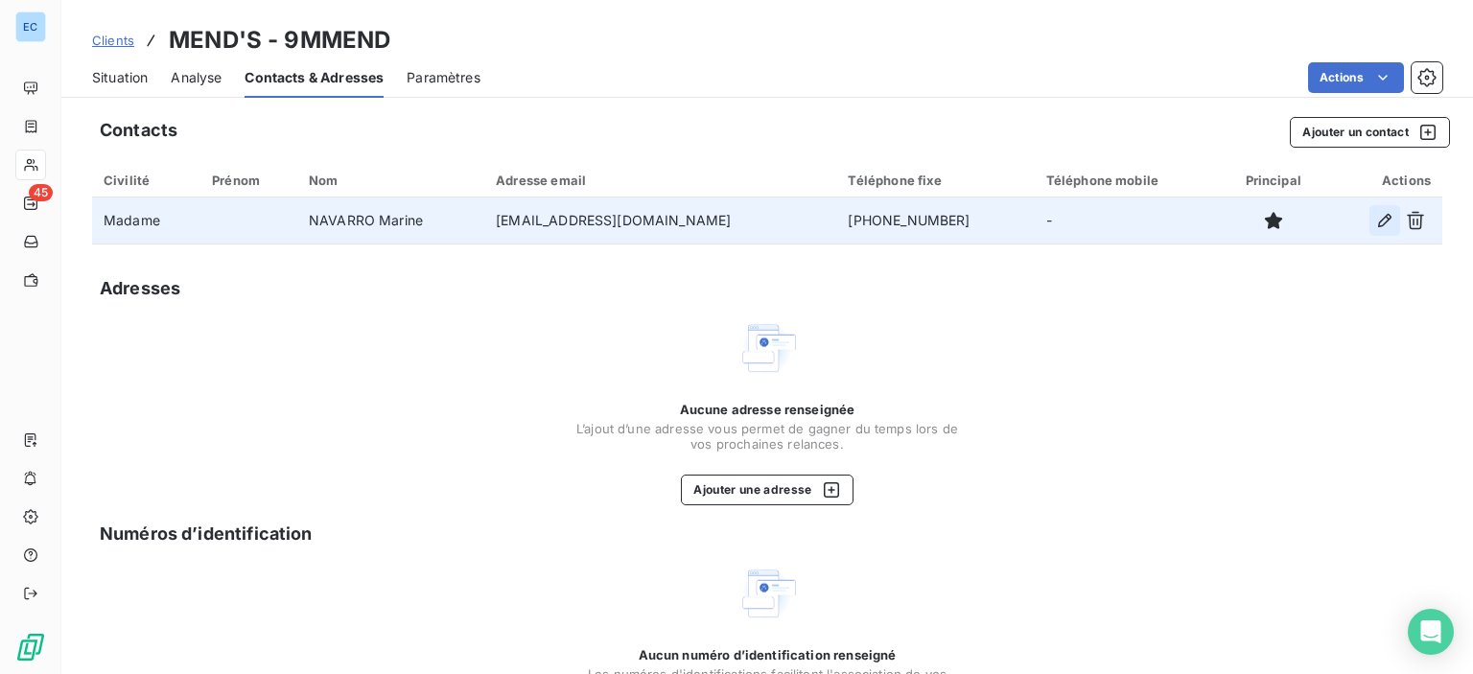
click at [1375, 223] on icon "button" at bounding box center [1384, 220] width 19 height 19
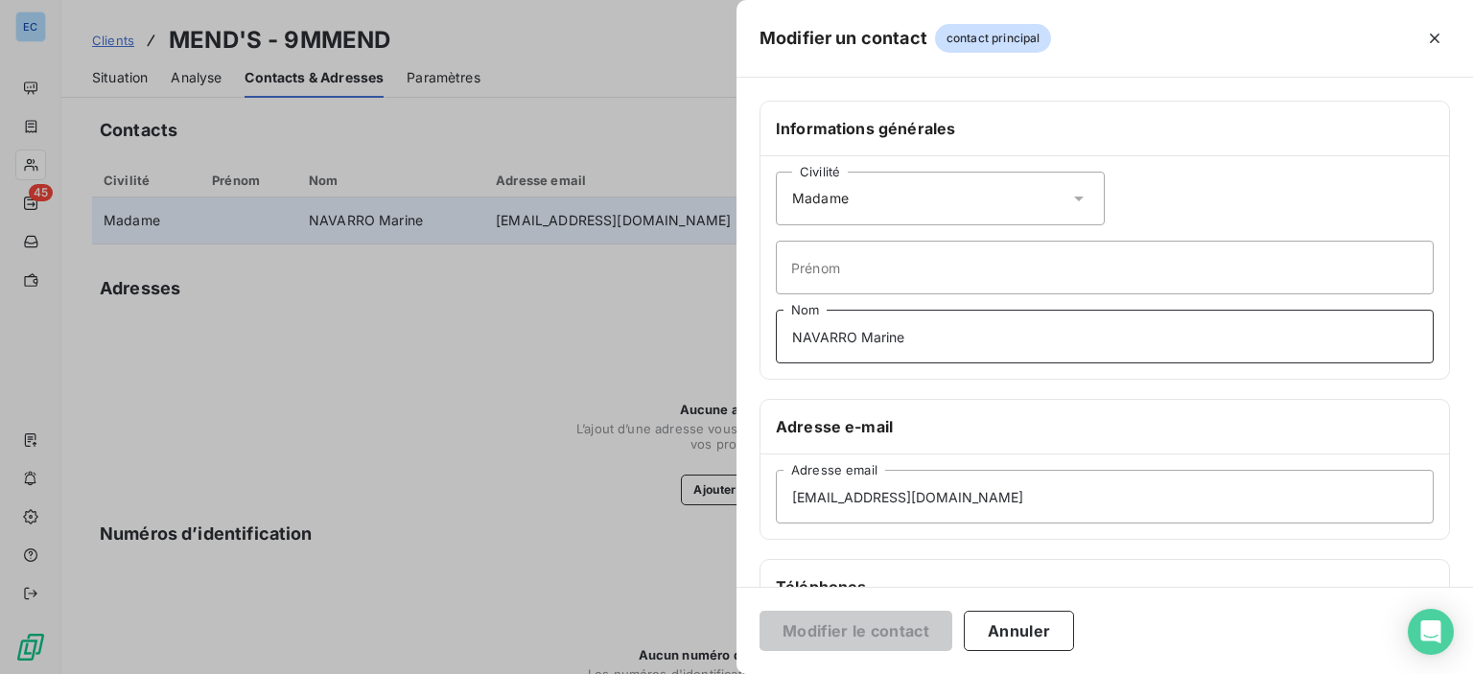
click at [916, 330] on input "NAVARRO Marine" at bounding box center [1105, 337] width 658 height 54
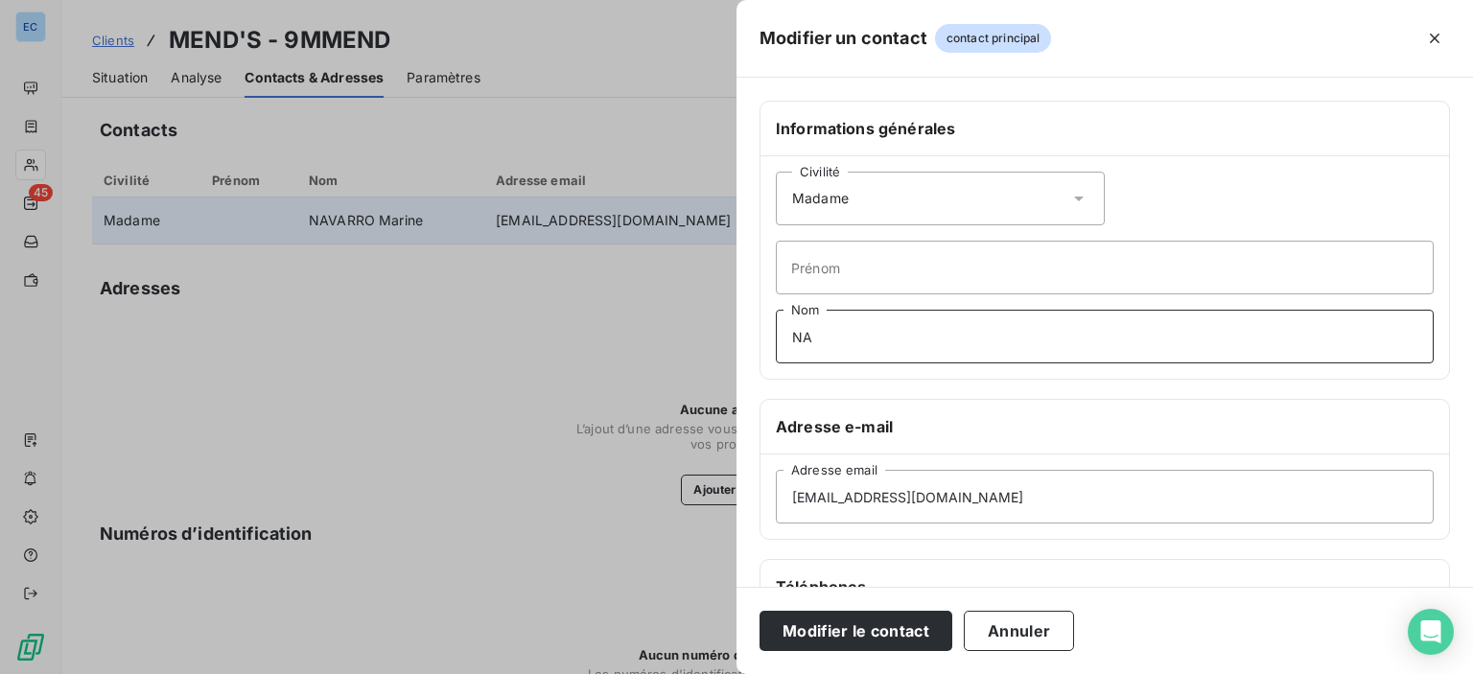
type input "N"
type input "salma"
click at [851, 621] on button "Modifier le contact" at bounding box center [856, 631] width 193 height 40
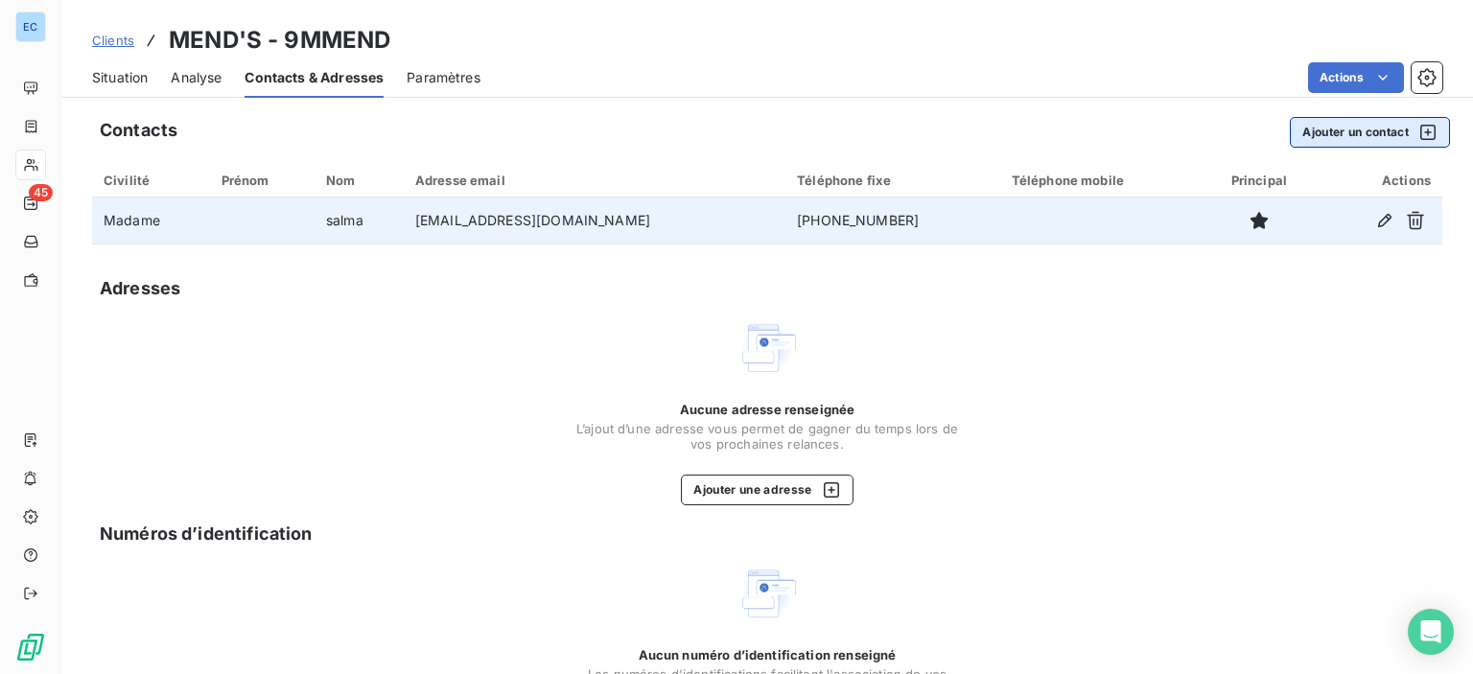
click at [1312, 135] on button "Ajouter un contact" at bounding box center [1370, 132] width 160 height 31
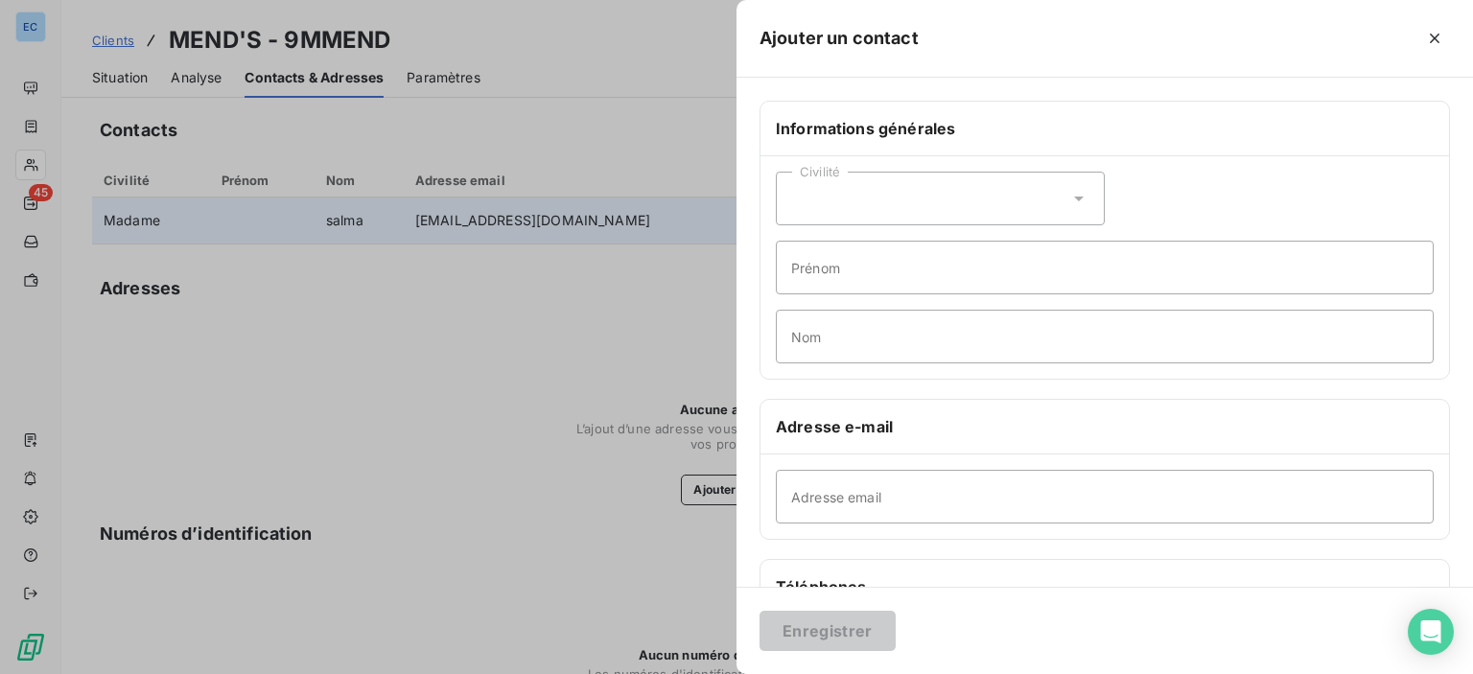
scroll to position [288, 0]
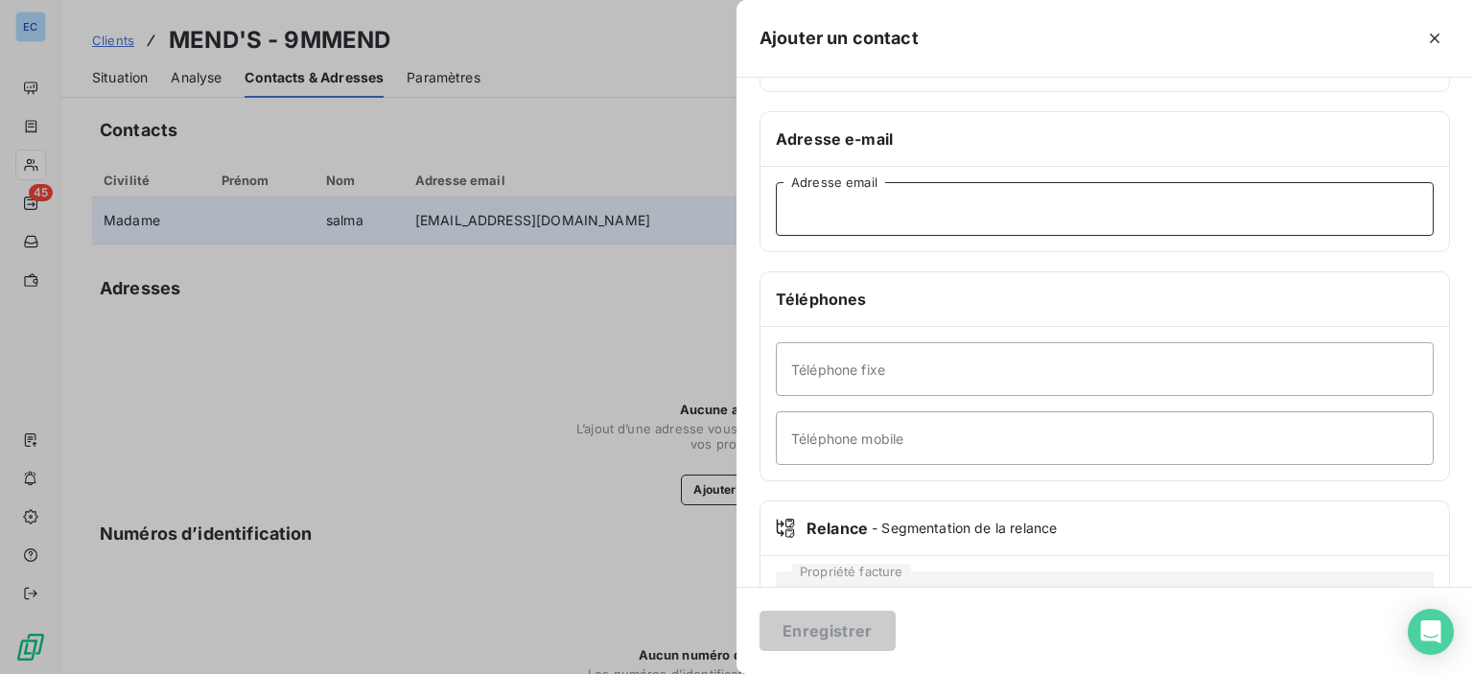
click at [811, 218] on input "Adresse email" at bounding box center [1105, 209] width 658 height 54
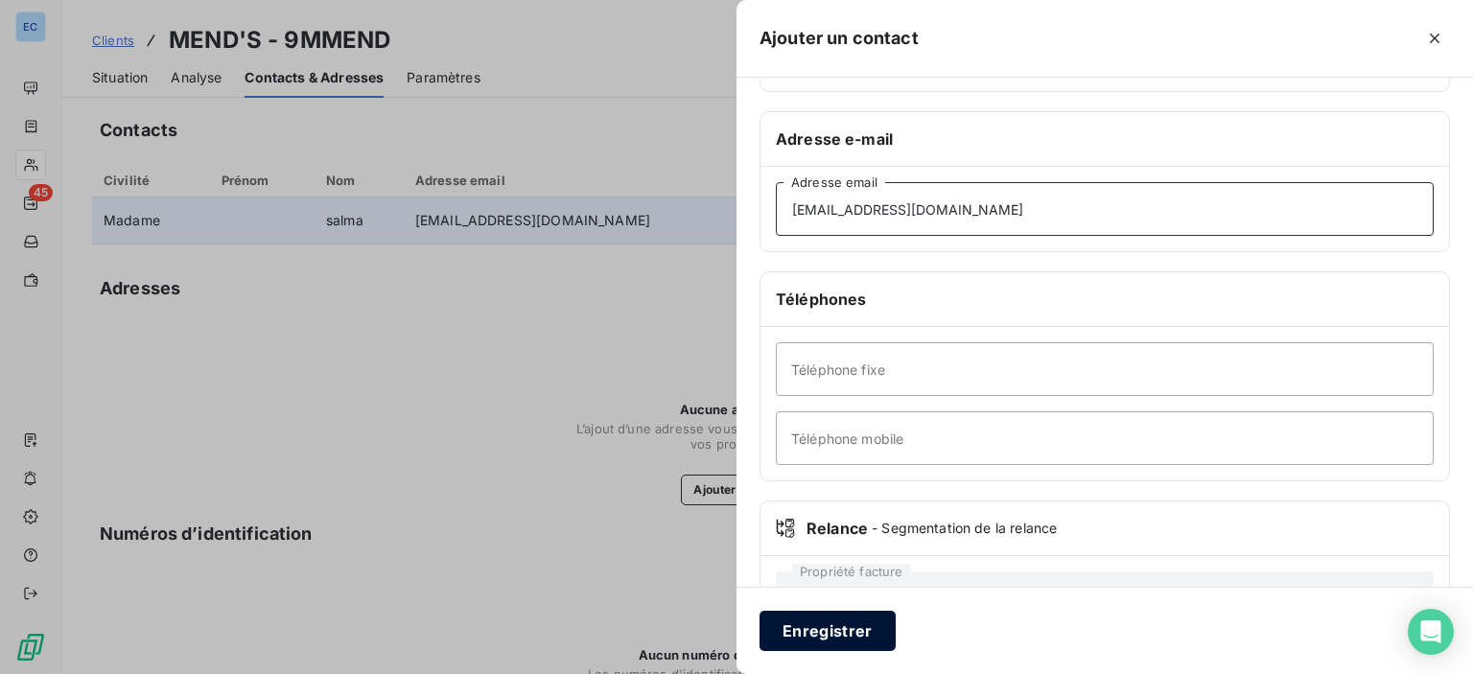
type input "[EMAIL_ADDRESS][DOMAIN_NAME]"
click at [810, 638] on button "Enregistrer" at bounding box center [828, 631] width 136 height 40
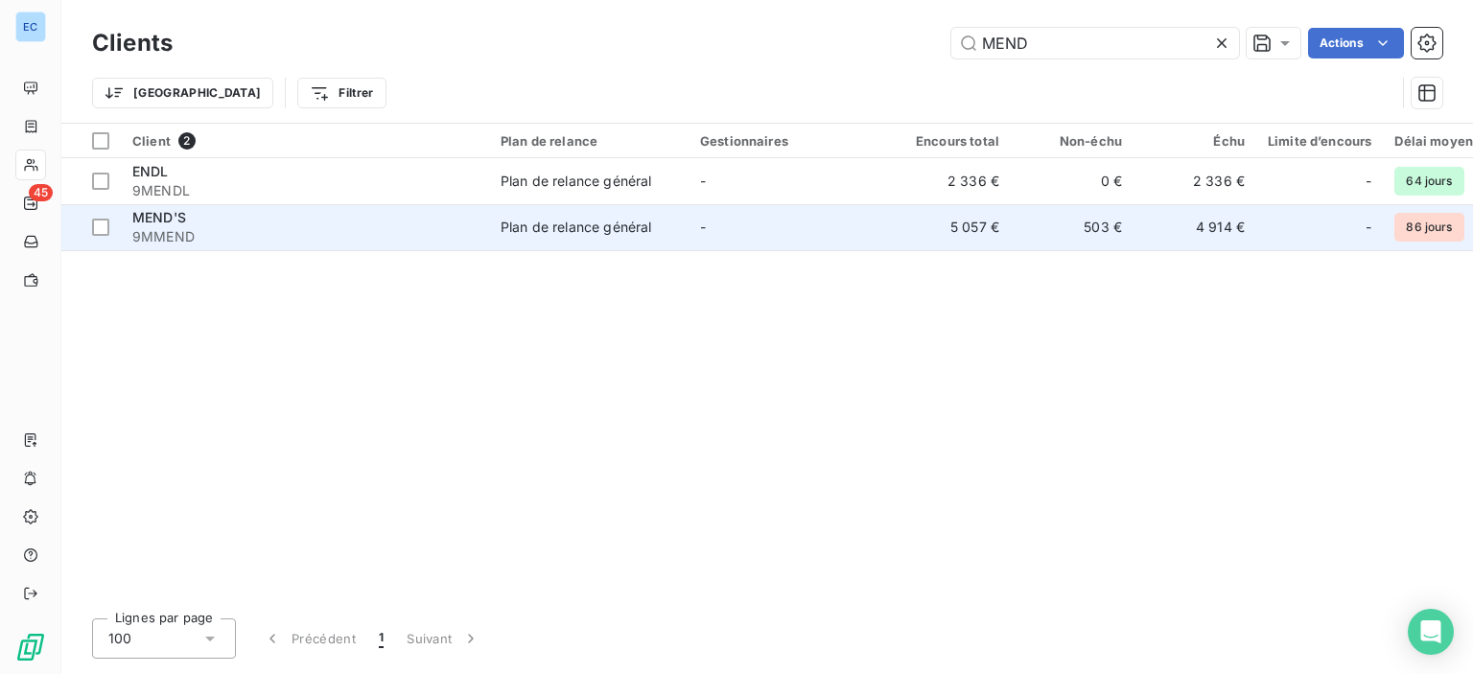
click at [565, 230] on div "Plan de relance général" at bounding box center [576, 227] width 151 height 19
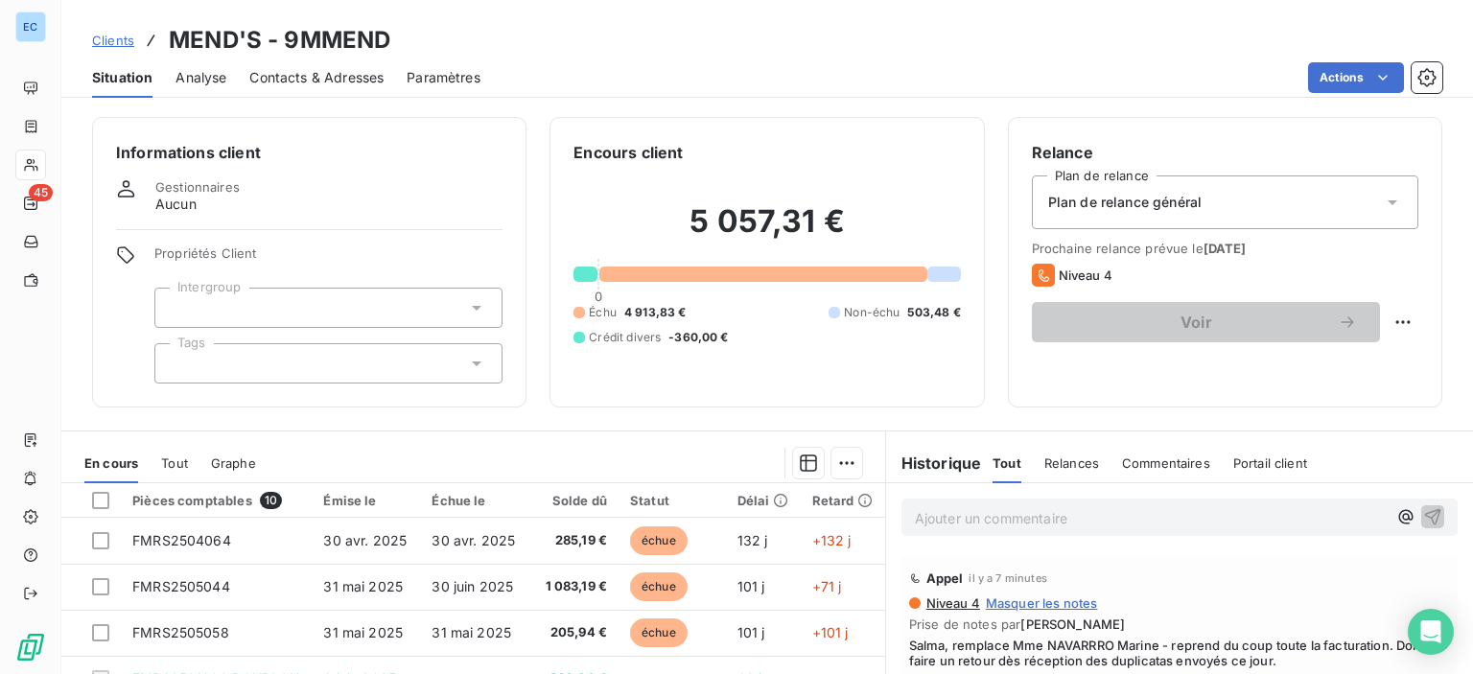
scroll to position [96, 0]
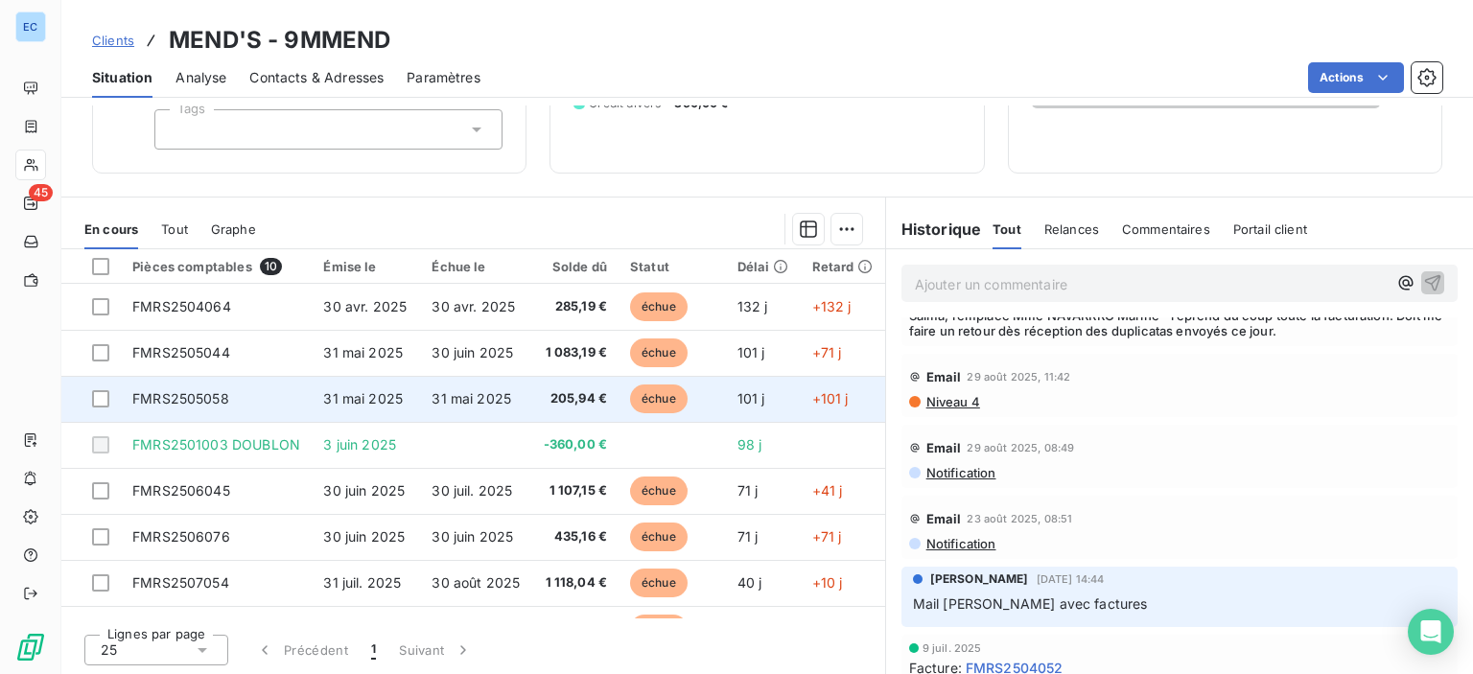
click at [171, 391] on span "FMRS2505058" at bounding box center [180, 398] width 97 height 16
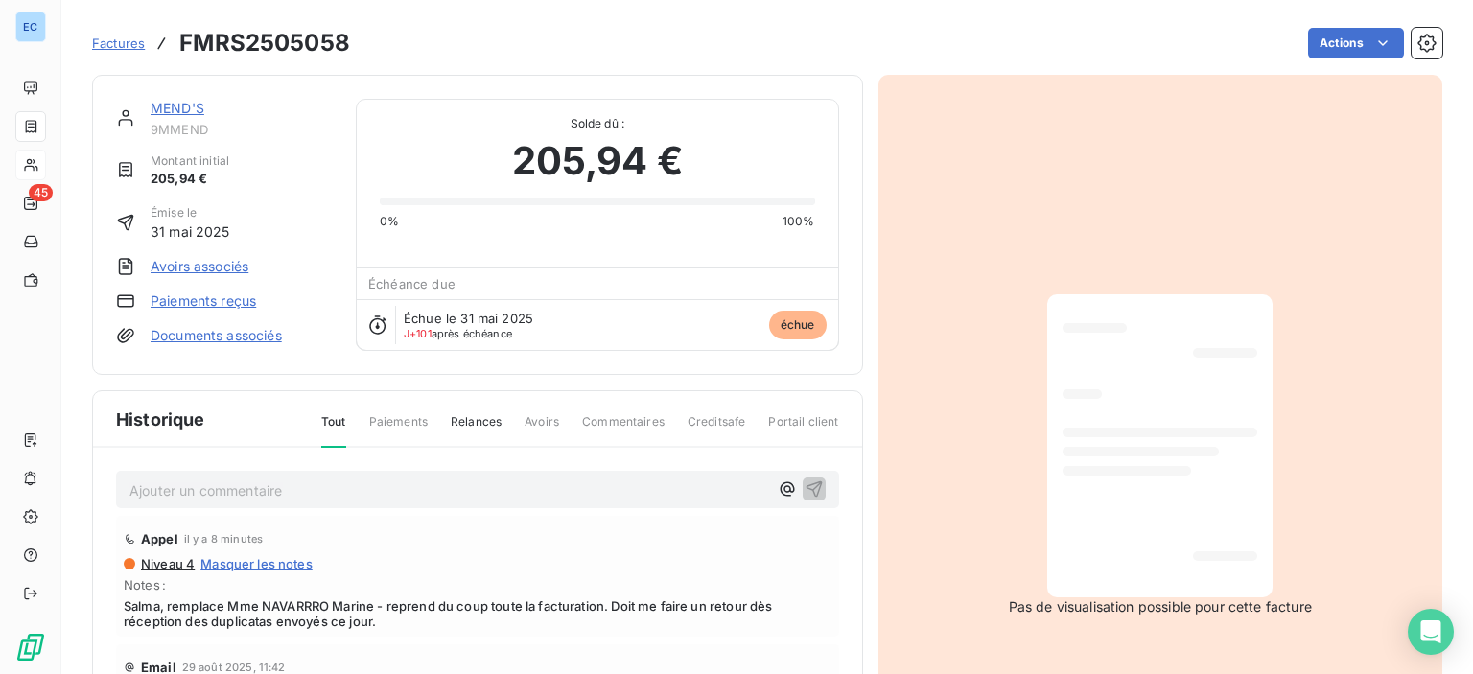
click at [171, 391] on div "Historique Tout Paiements Relances Avoirs Commentaires Creditsafe Portail client" at bounding box center [477, 419] width 769 height 57
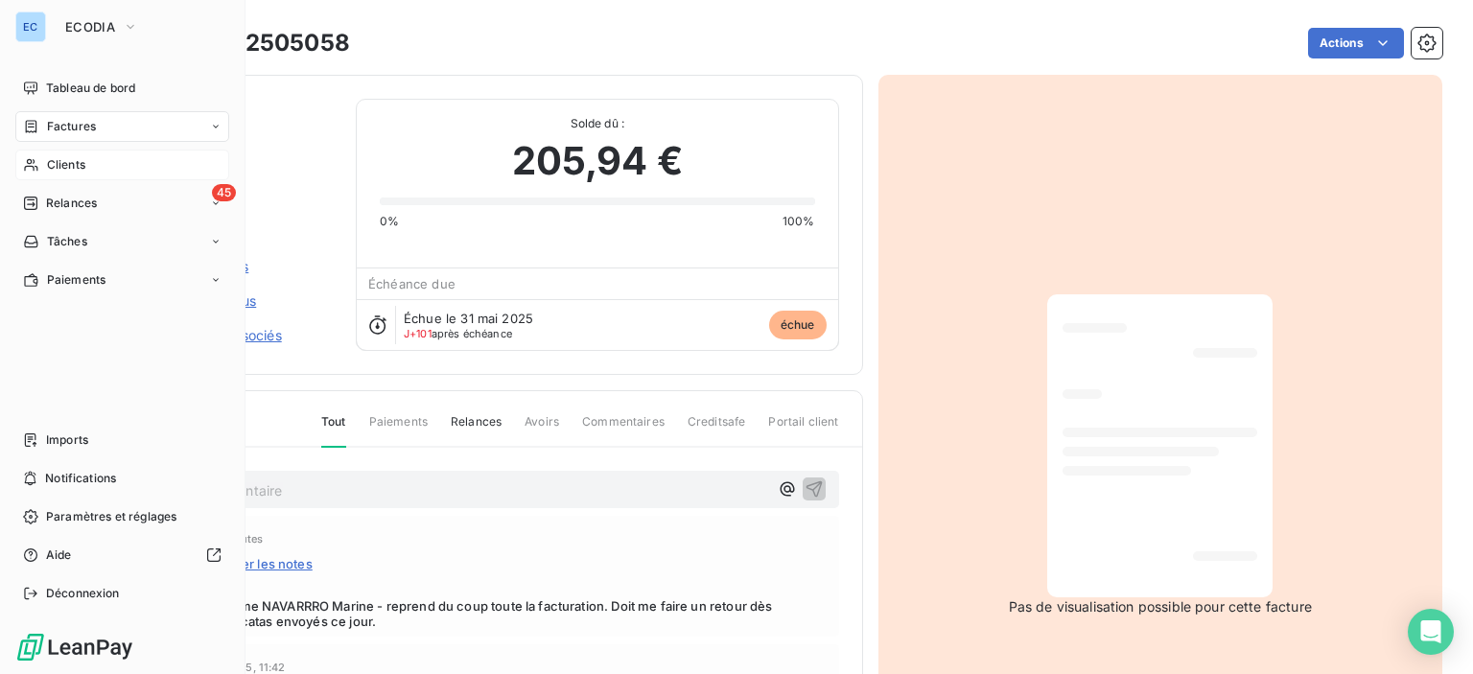
click at [73, 171] on span "Clients" at bounding box center [66, 164] width 38 height 17
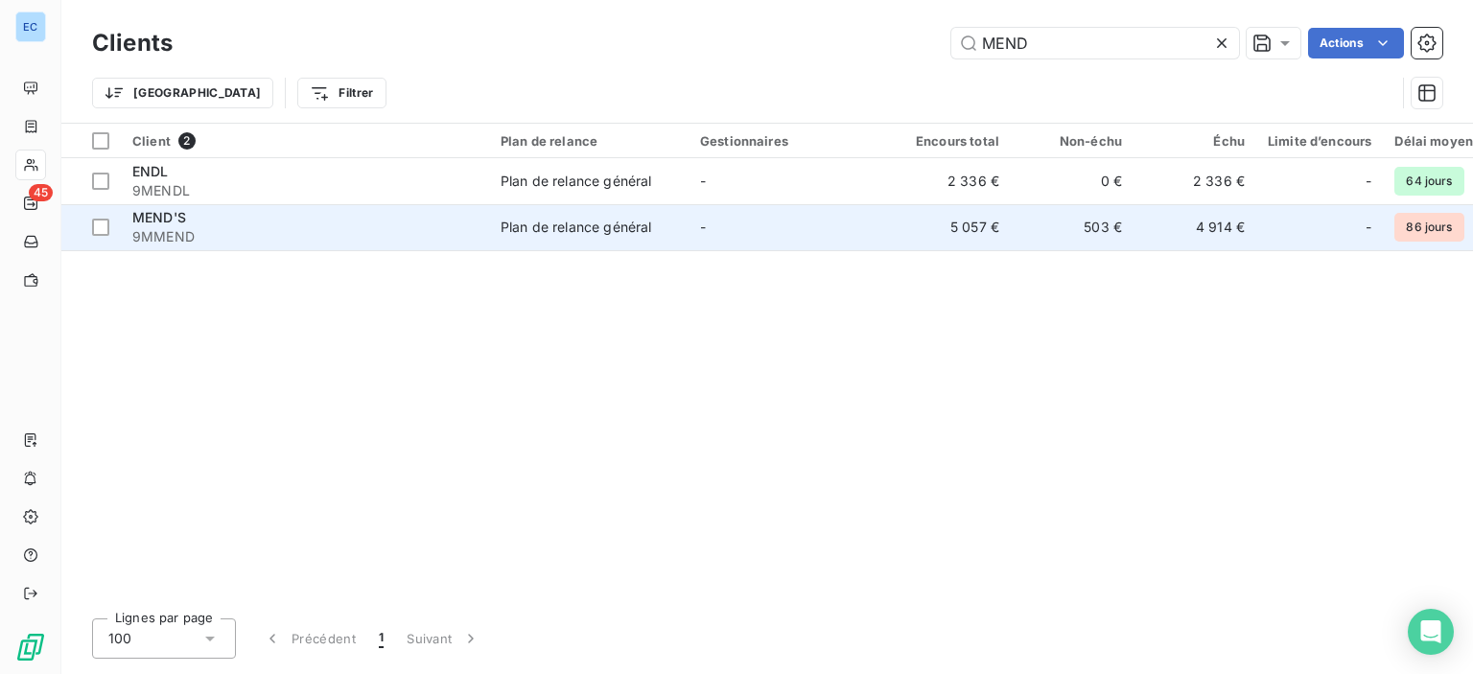
click at [577, 227] on div "Plan de relance général" at bounding box center [576, 227] width 151 height 19
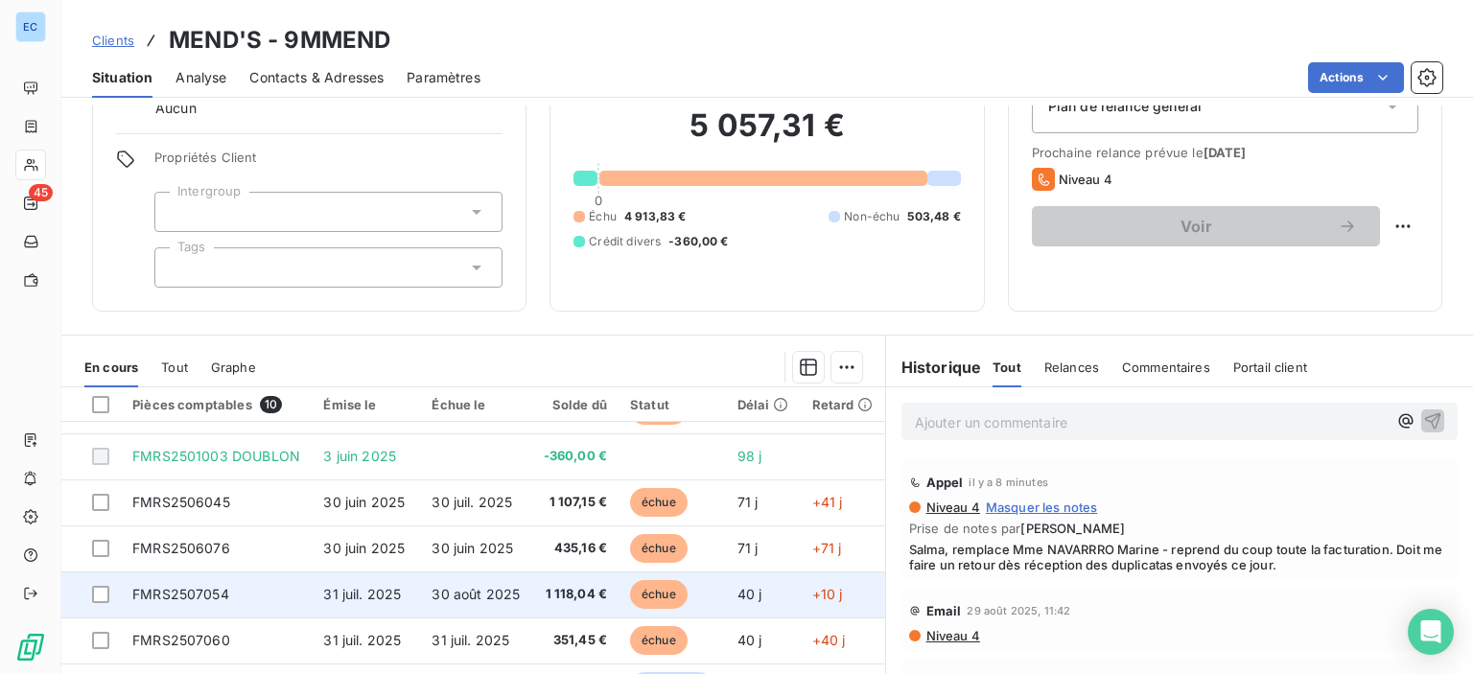
scroll to position [234, 0]
